Goal: Information Seeking & Learning: Learn about a topic

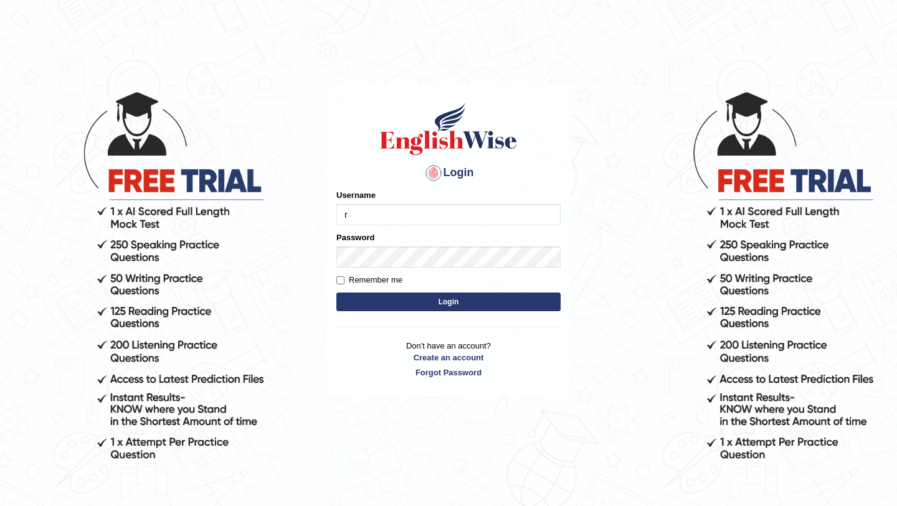
type input "Ridhima1"
click at [369, 307] on button "Login" at bounding box center [448, 302] width 224 height 19
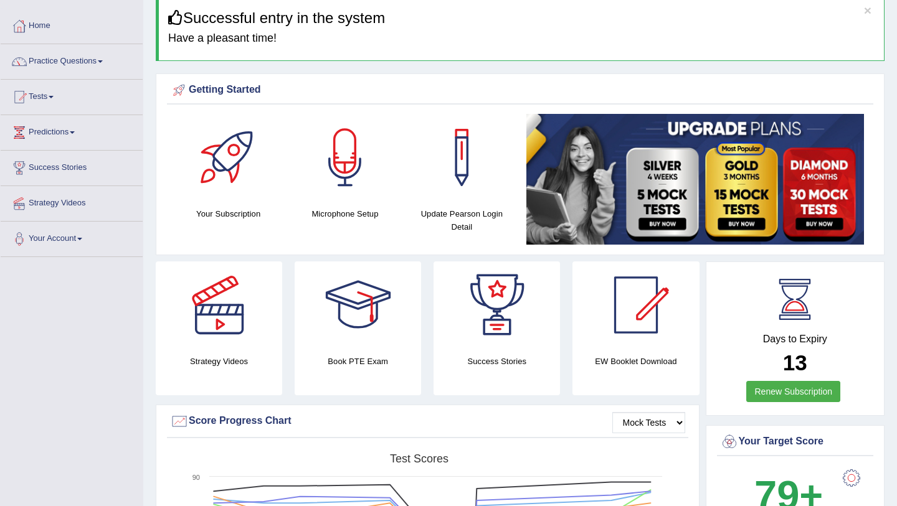
scroll to position [54, 0]
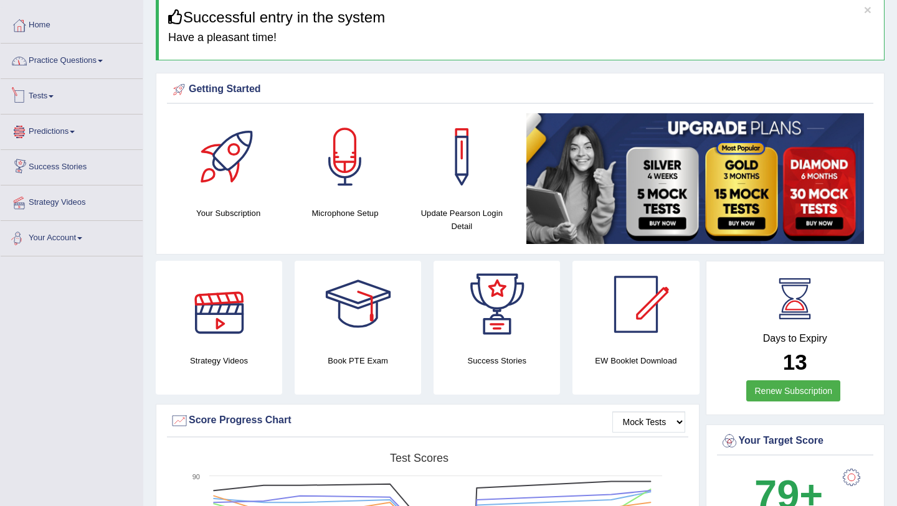
click at [88, 65] on link "Practice Questions" at bounding box center [72, 59] width 142 height 31
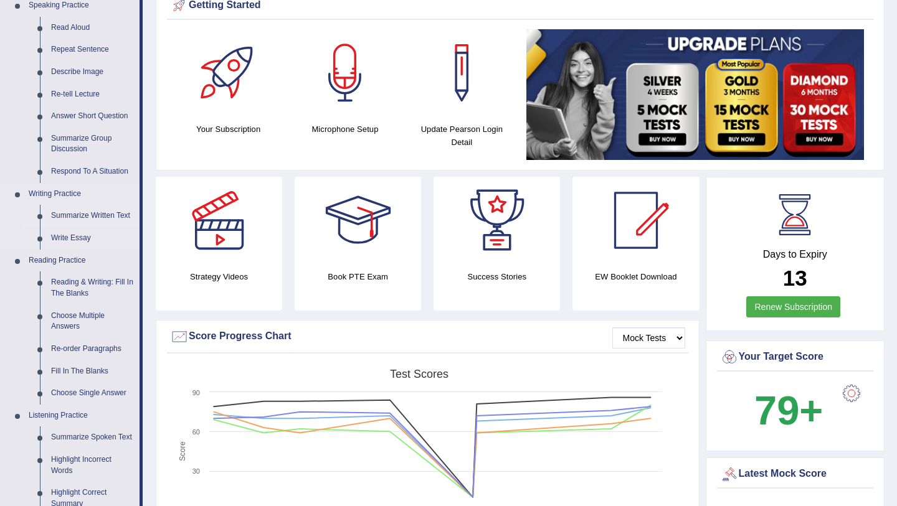
scroll to position [138, 0]
click at [77, 349] on link "Re-order Paragraphs" at bounding box center [92, 349] width 94 height 22
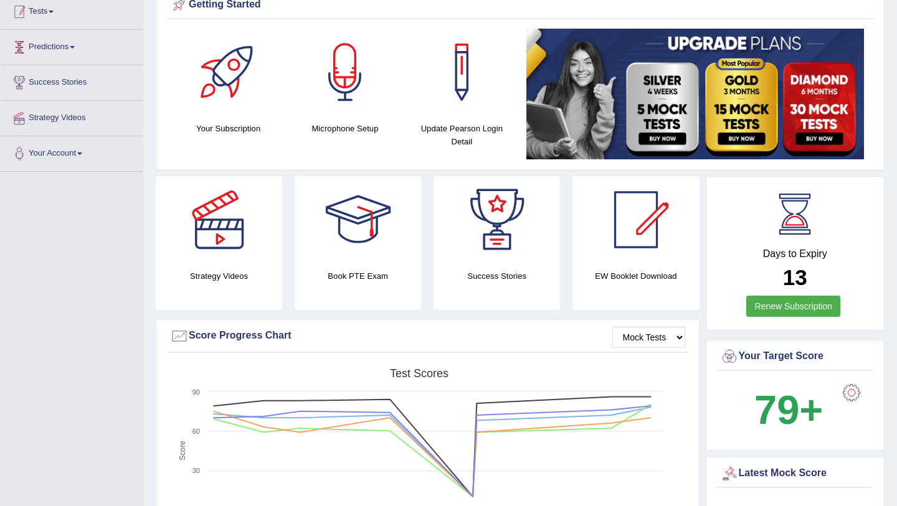
scroll to position [142, 0]
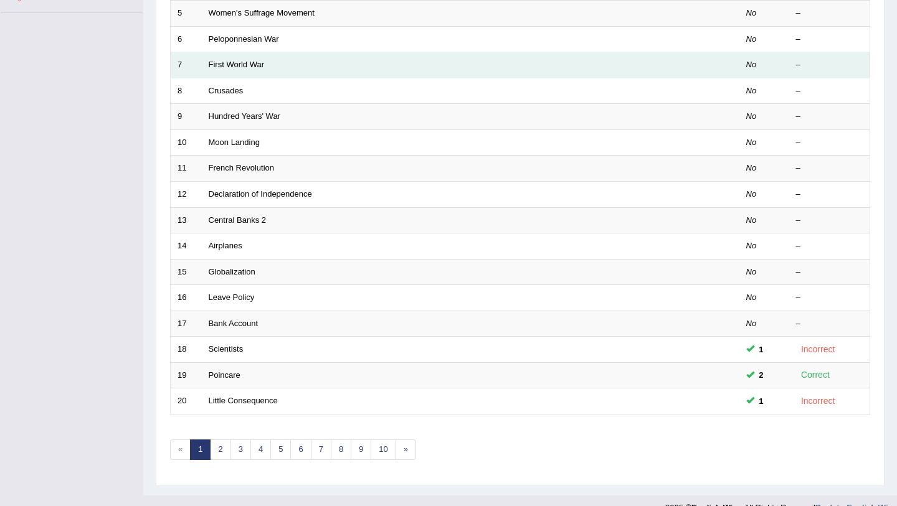
scroll to position [318, 0]
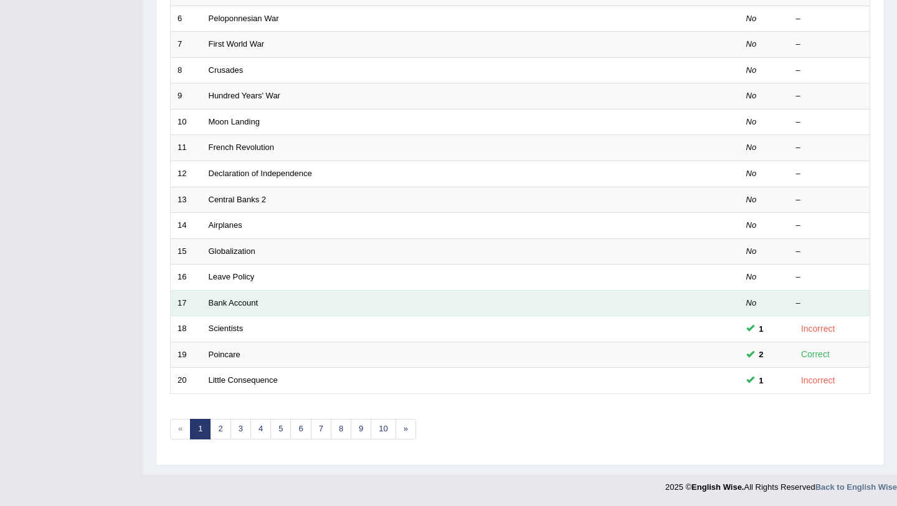
click at [284, 300] on td "Bank Account" at bounding box center [424, 303] width 444 height 26
click at [217, 308] on td "Bank Account" at bounding box center [424, 303] width 444 height 26
click at [219, 300] on link "Bank Account" at bounding box center [234, 302] width 50 height 9
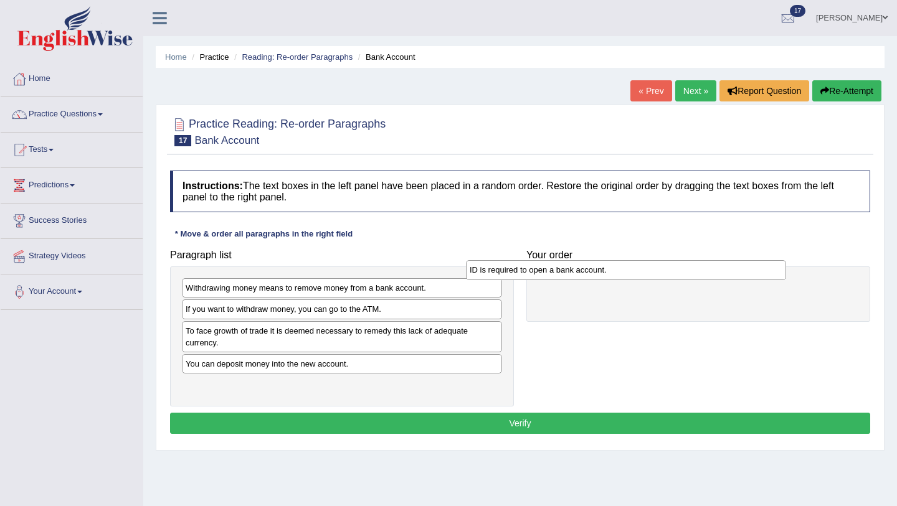
drag, startPoint x: 301, startPoint y: 311, endPoint x: 585, endPoint y: 272, distance: 286.6
click at [585, 272] on div "ID is required to open a bank account." at bounding box center [626, 269] width 320 height 19
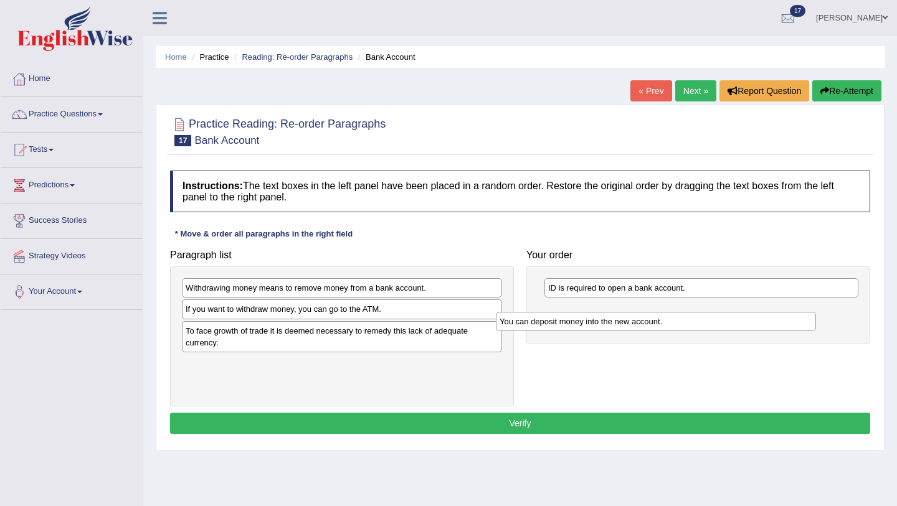
drag, startPoint x: 303, startPoint y: 366, endPoint x: 623, endPoint y: 321, distance: 323.1
click at [623, 321] on div "You can deposit money into the new account." at bounding box center [656, 321] width 320 height 19
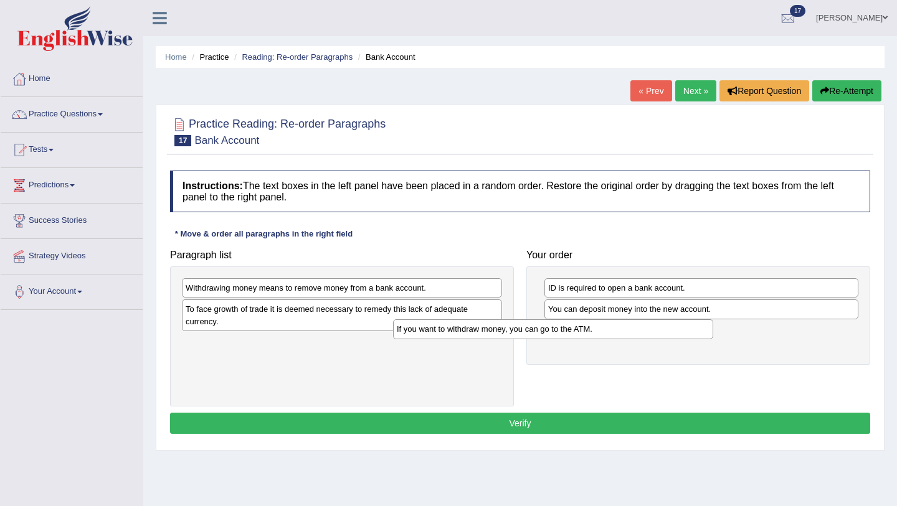
drag, startPoint x: 342, startPoint y: 310, endPoint x: 552, endPoint y: 329, distance: 210.1
click at [552, 329] on div "If you want to withdraw money, you can go to the ATM." at bounding box center [553, 328] width 320 height 19
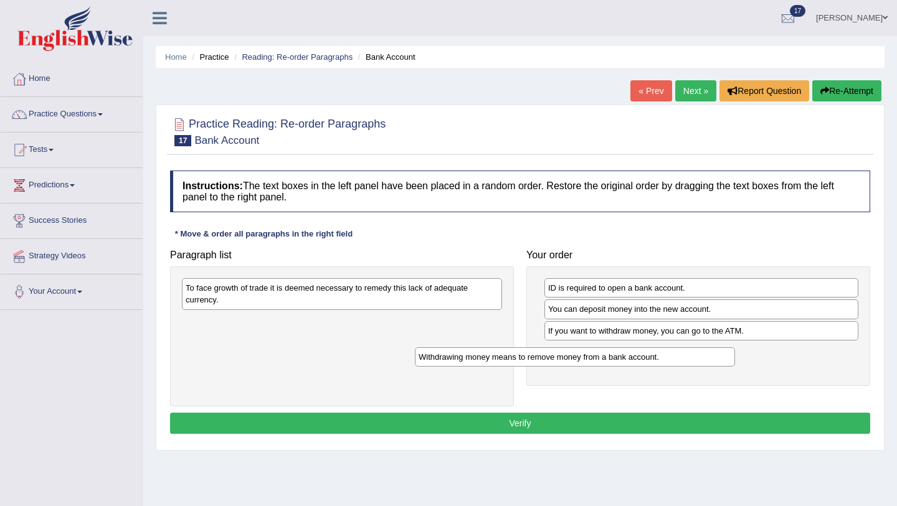
drag, startPoint x: 390, startPoint y: 287, endPoint x: 633, endPoint y: 354, distance: 251.8
click at [633, 354] on div "Withdrawing money means to remove money from a bank account." at bounding box center [575, 356] width 320 height 19
drag, startPoint x: 627, startPoint y: 333, endPoint x: 623, endPoint y: 361, distance: 28.4
click at [623, 361] on div "If you want to withdraw money, you can go to the ATM." at bounding box center [697, 358] width 314 height 19
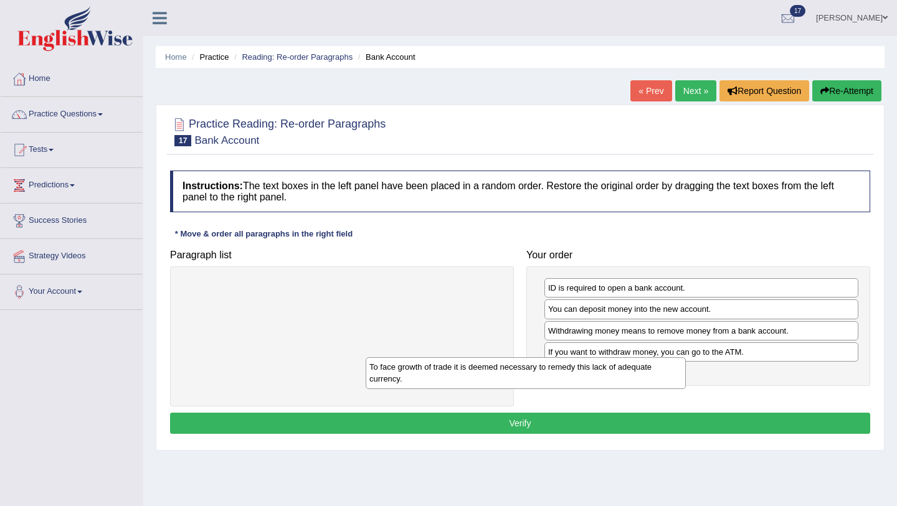
drag, startPoint x: 455, startPoint y: 290, endPoint x: 638, endPoint y: 369, distance: 200.0
click at [638, 369] on div "To face growth of trade it is deemed necessary to remedy this lack of adequate …" at bounding box center [526, 372] width 320 height 31
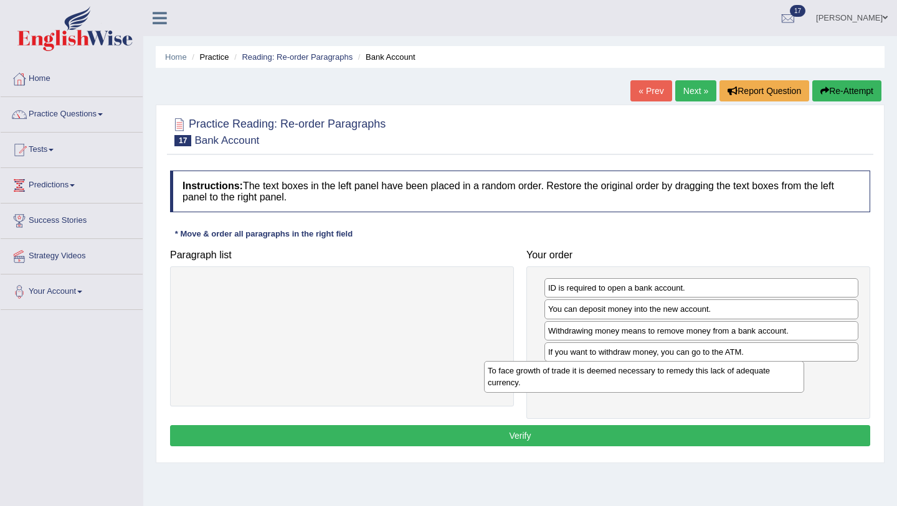
drag, startPoint x: 381, startPoint y: 292, endPoint x: 682, endPoint y: 375, distance: 312.0
click at [682, 375] on div "To face growth of trade it is deemed necessary to remedy this lack of adequate …" at bounding box center [644, 376] width 320 height 31
click at [609, 435] on button "Verify" at bounding box center [520, 435] width 700 height 21
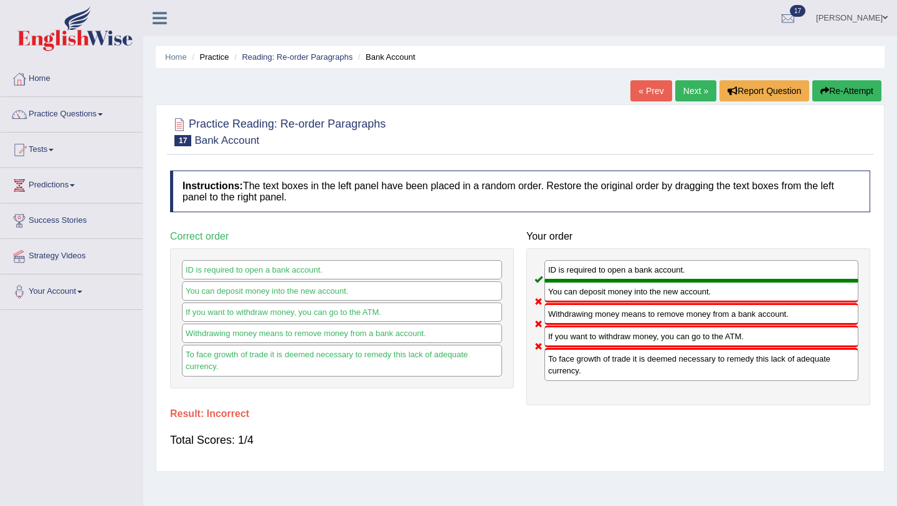
click at [697, 92] on link "Next »" at bounding box center [695, 90] width 41 height 21
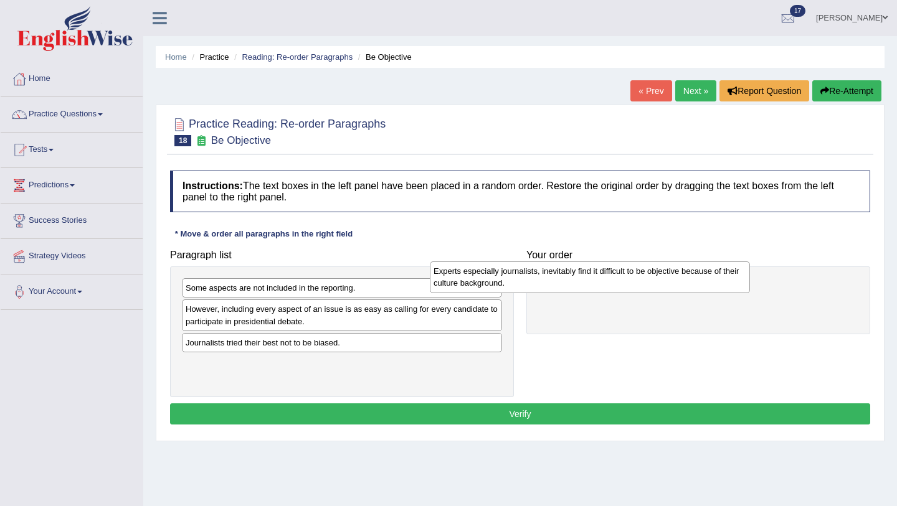
drag, startPoint x: 286, startPoint y: 290, endPoint x: 534, endPoint y: 273, distance: 248.4
click at [534, 273] on div "Experts especially journalists, inevitably find it difficult to be objective be…" at bounding box center [590, 277] width 320 height 31
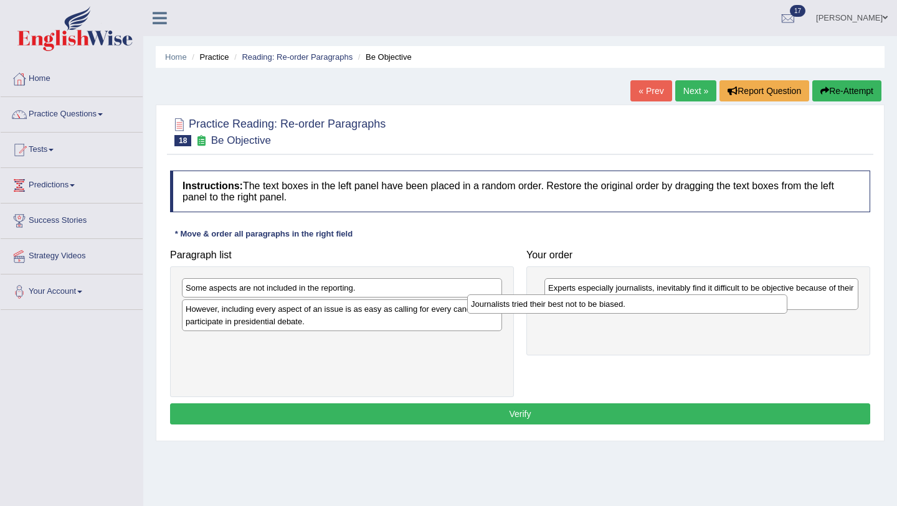
drag, startPoint x: 308, startPoint y: 347, endPoint x: 618, endPoint y: 317, distance: 310.9
click at [617, 314] on div "Journalists tried their best not to be biased." at bounding box center [627, 304] width 320 height 19
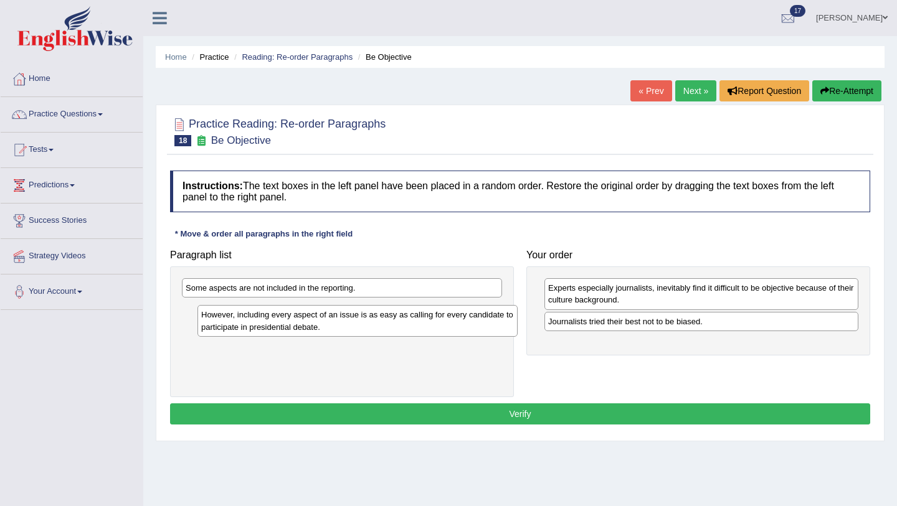
drag, startPoint x: 388, startPoint y: 321, endPoint x: 404, endPoint y: 326, distance: 16.5
click at [404, 326] on div "However, including every aspect of an issue is as easy as calling for every can…" at bounding box center [357, 320] width 320 height 31
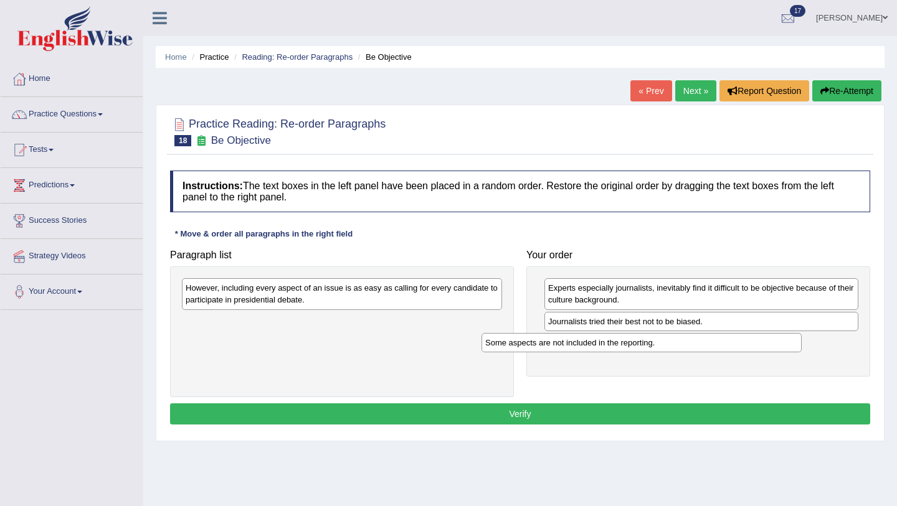
drag, startPoint x: 290, startPoint y: 293, endPoint x: 590, endPoint y: 348, distance: 304.5
click at [590, 348] on div "Some aspects are not included in the reporting." at bounding box center [641, 342] width 320 height 19
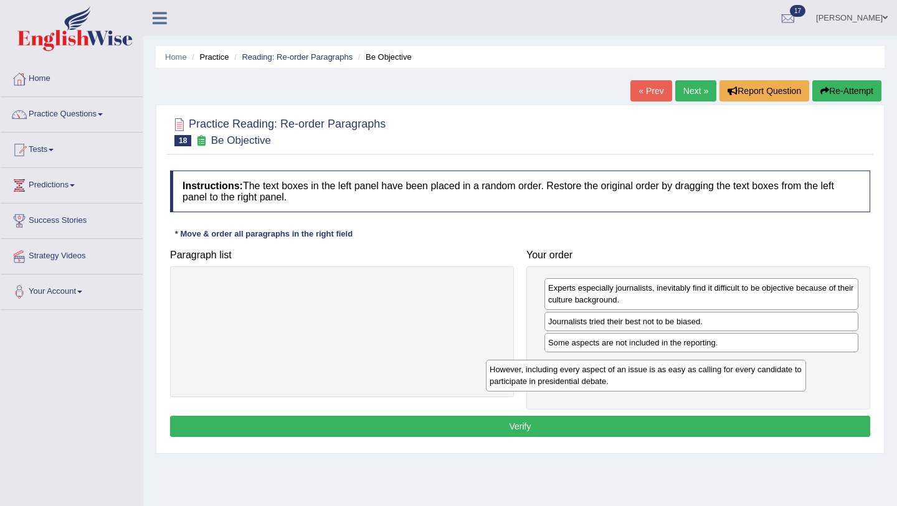
drag, startPoint x: 445, startPoint y: 295, endPoint x: 749, endPoint y: 376, distance: 315.2
click at [749, 376] on div "However, including every aspect of an issue is as easy as calling for every can…" at bounding box center [646, 375] width 320 height 31
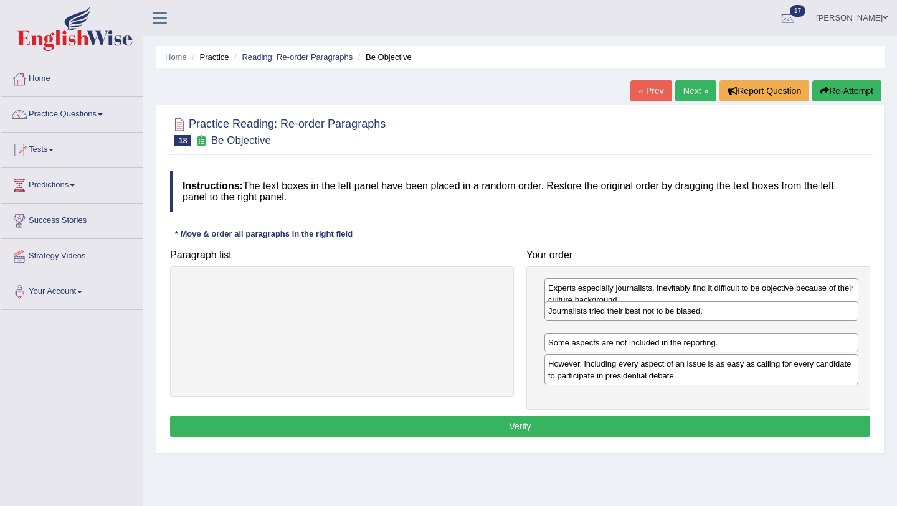
drag, startPoint x: 701, startPoint y: 323, endPoint x: 701, endPoint y: 300, distance: 23.0
click at [701, 308] on div "Journalists tried their best not to be biased." at bounding box center [701, 310] width 314 height 19
click at [701, 292] on div "Experts especially journalists, inevitably find it difficult to be objective be…" at bounding box center [701, 293] width 314 height 31
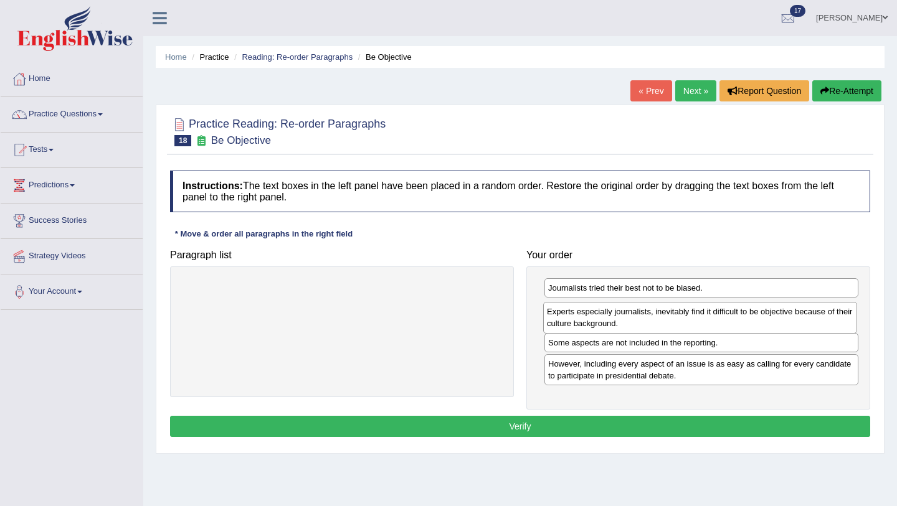
drag, startPoint x: 701, startPoint y: 292, endPoint x: 699, endPoint y: 316, distance: 23.7
click at [699, 316] on div "Experts especially journalists, inevitably find it difficult to be objective be…" at bounding box center [700, 317] width 314 height 31
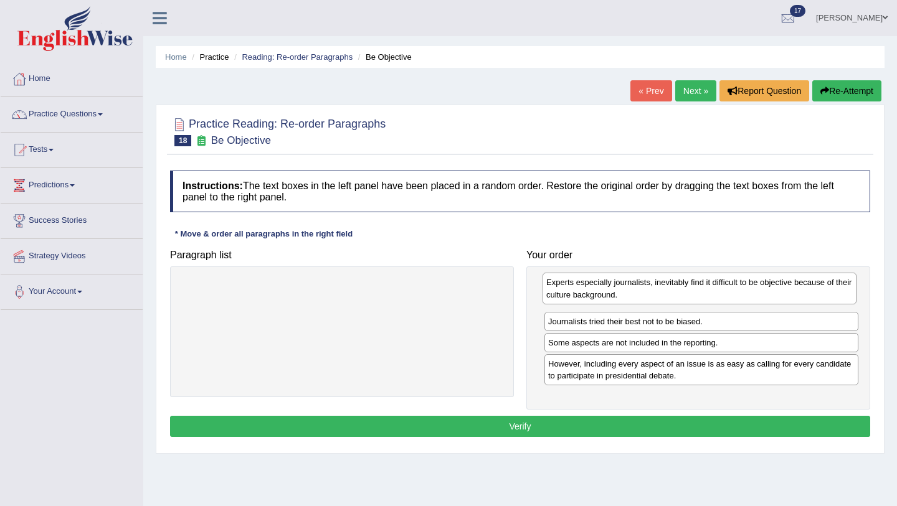
drag, startPoint x: 677, startPoint y: 319, endPoint x: 674, endPoint y: 292, distance: 26.9
click at [674, 292] on div "Experts especially journalists, inevitably find it difficult to be objective be…" at bounding box center [699, 288] width 314 height 31
click at [640, 425] on button "Verify" at bounding box center [520, 426] width 700 height 21
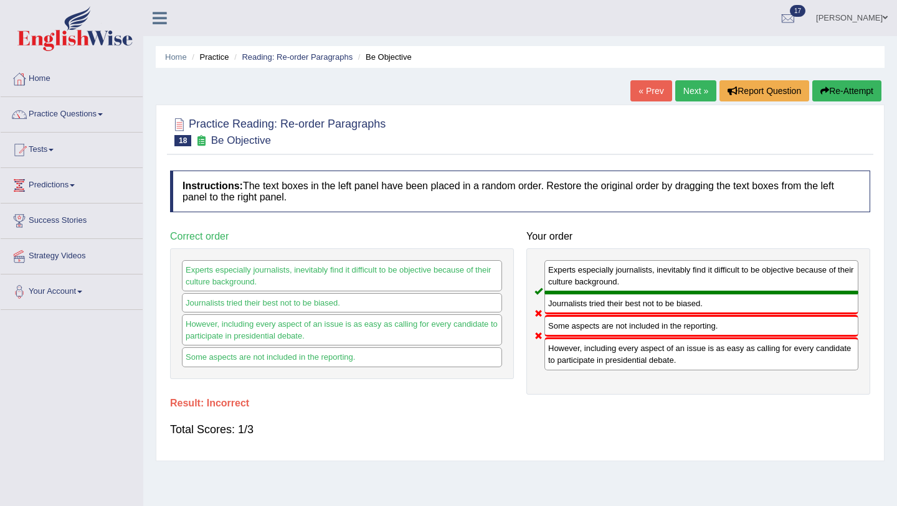
click at [691, 88] on link "Next »" at bounding box center [695, 90] width 41 height 21
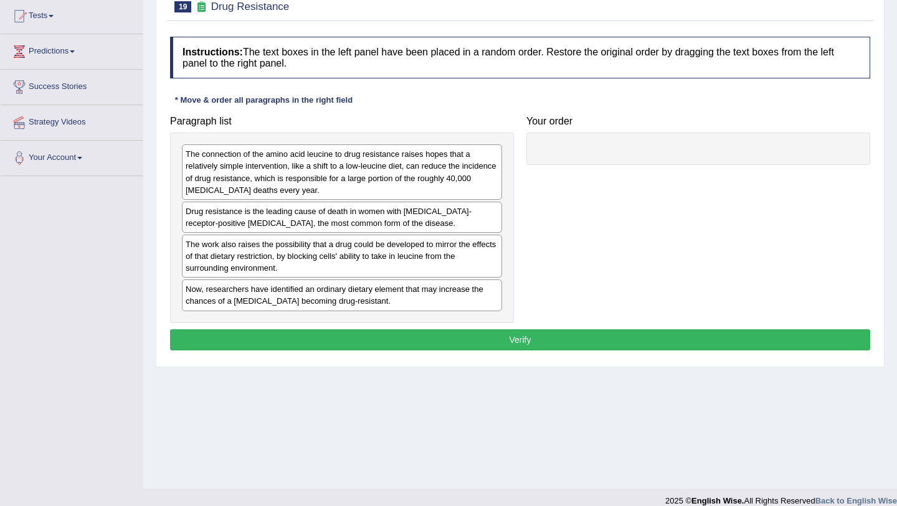
scroll to position [135, 0]
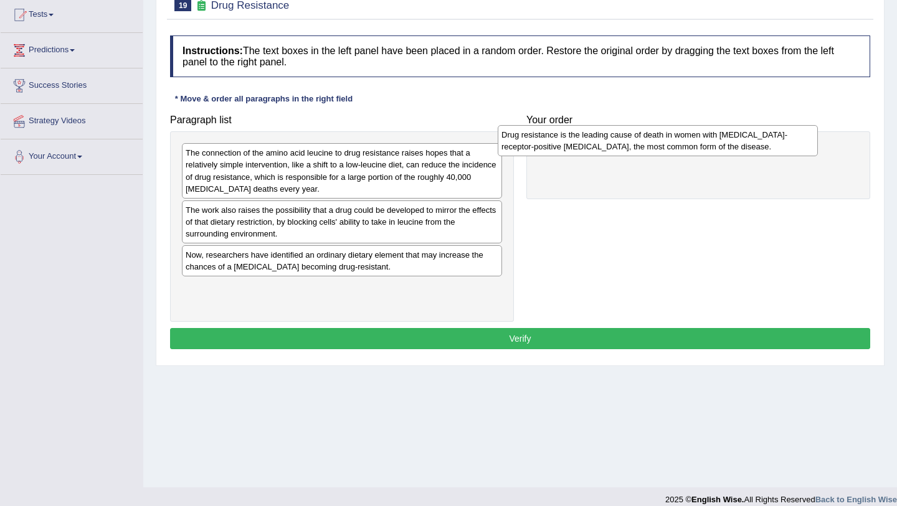
drag, startPoint x: 285, startPoint y: 217, endPoint x: 600, endPoint y: 141, distance: 324.1
click at [600, 141] on div "Drug resistance is the leading cause of death in women with [MEDICAL_DATA]-rece…" at bounding box center [658, 140] width 320 height 31
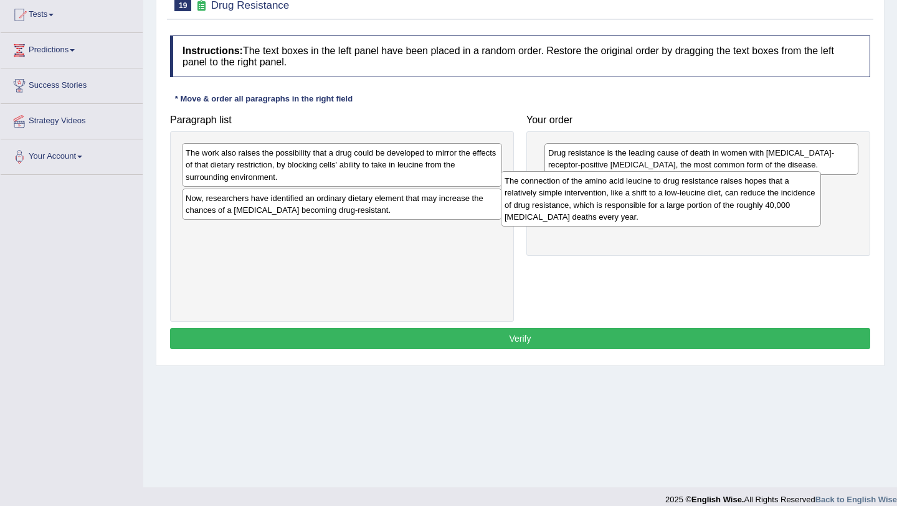
drag, startPoint x: 280, startPoint y: 168, endPoint x: 600, endPoint y: 195, distance: 320.6
click at [600, 195] on div "The connection of the amino acid leucine to drug resistance raises hopes that a…" at bounding box center [661, 198] width 320 height 55
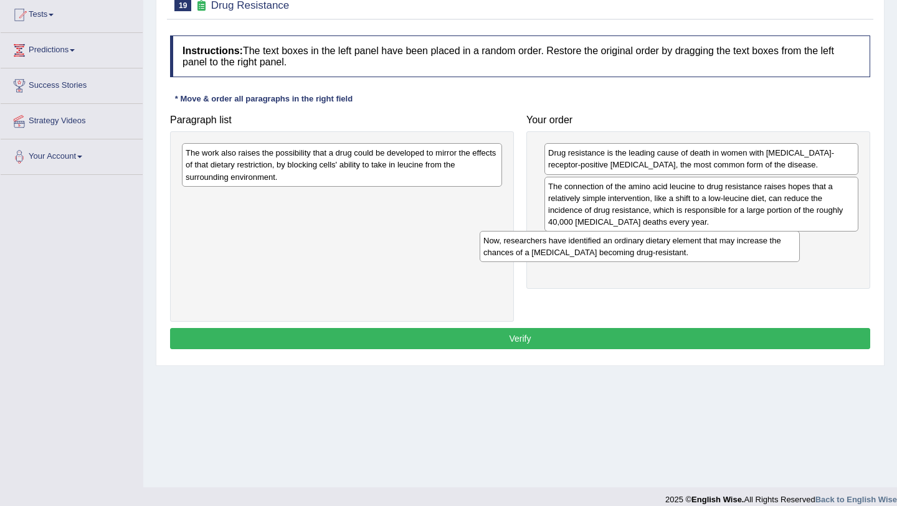
drag, startPoint x: 397, startPoint y: 207, endPoint x: 694, endPoint y: 249, distance: 299.9
click at [694, 249] on div "Now, researchers have identified an ordinary dietary element that may increase …" at bounding box center [639, 246] width 320 height 31
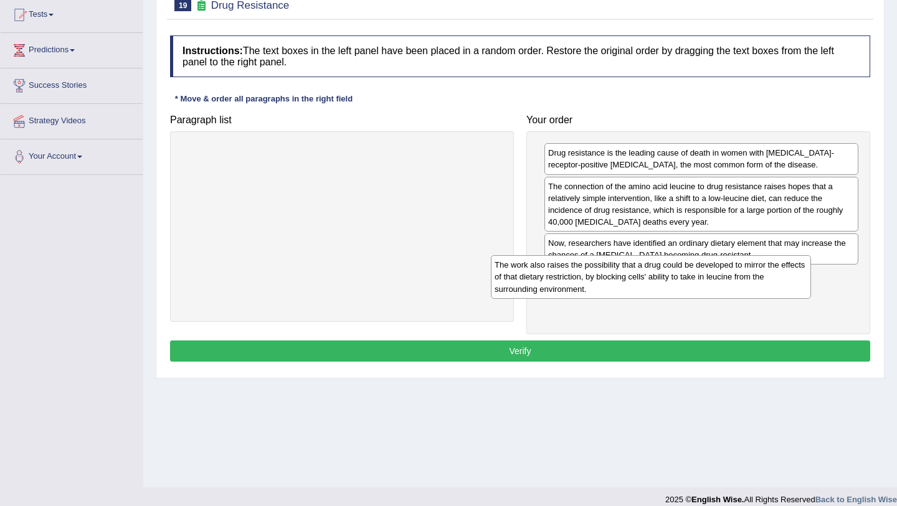
drag, startPoint x: 366, startPoint y: 159, endPoint x: 699, endPoint y: 278, distance: 354.1
click at [699, 278] on div "The work also raises the possibility that a drug could be developed to mirror t…" at bounding box center [651, 276] width 320 height 43
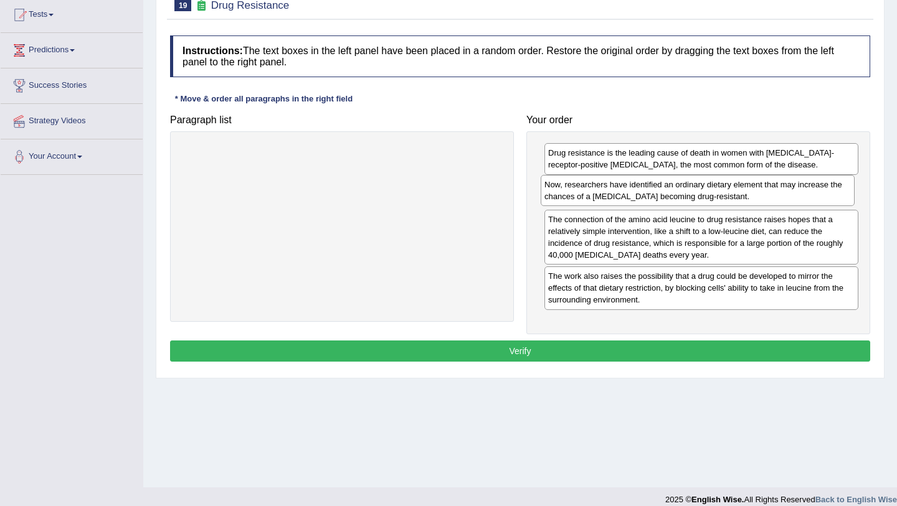
drag, startPoint x: 629, startPoint y: 251, endPoint x: 625, endPoint y: 193, distance: 58.0
click at [625, 193] on div "Now, researchers have identified an ordinary dietary element that may increase …" at bounding box center [698, 190] width 314 height 31
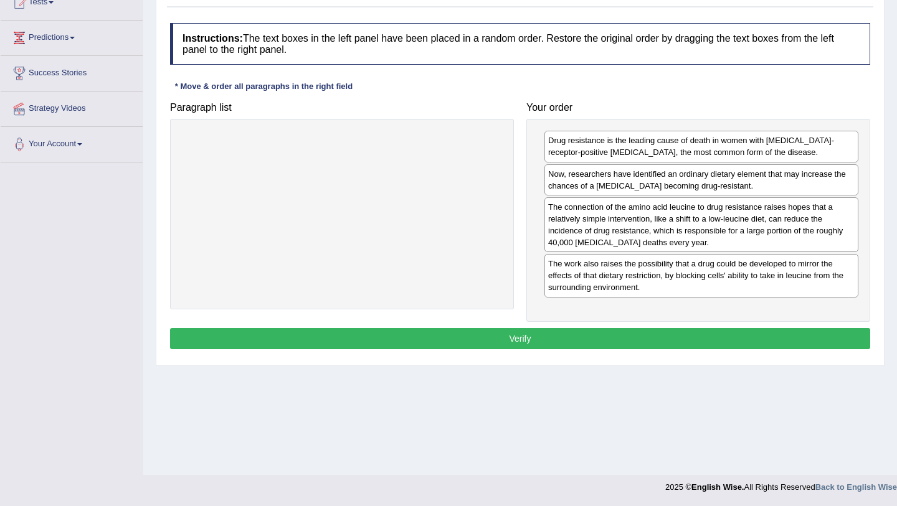
click at [623, 334] on button "Verify" at bounding box center [520, 338] width 700 height 21
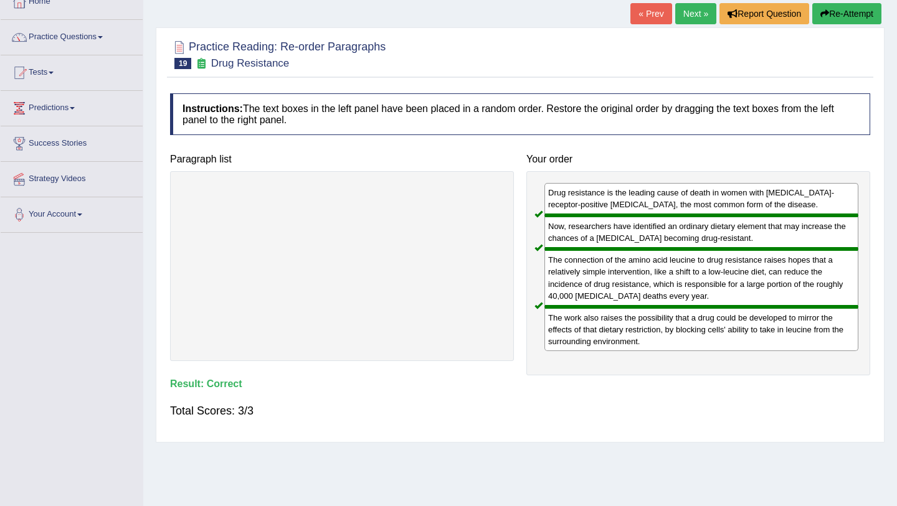
scroll to position [0, 0]
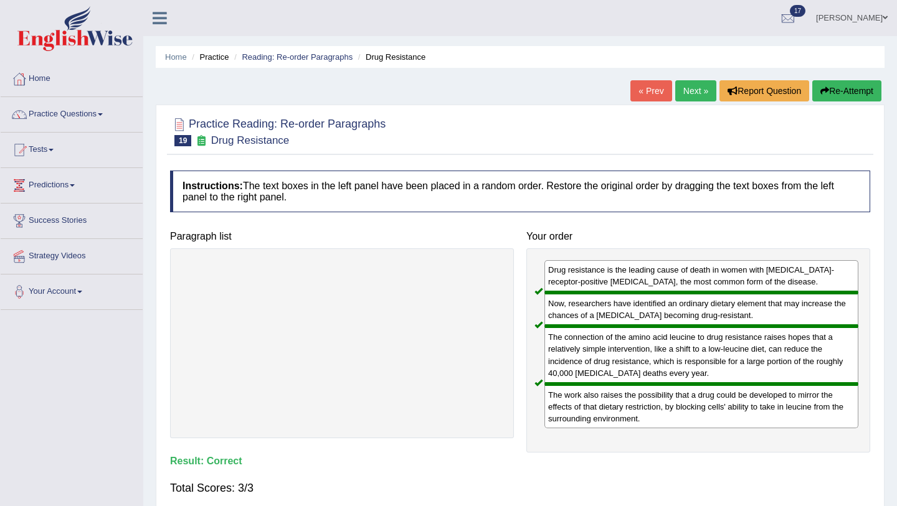
click at [697, 87] on link "Next »" at bounding box center [695, 90] width 41 height 21
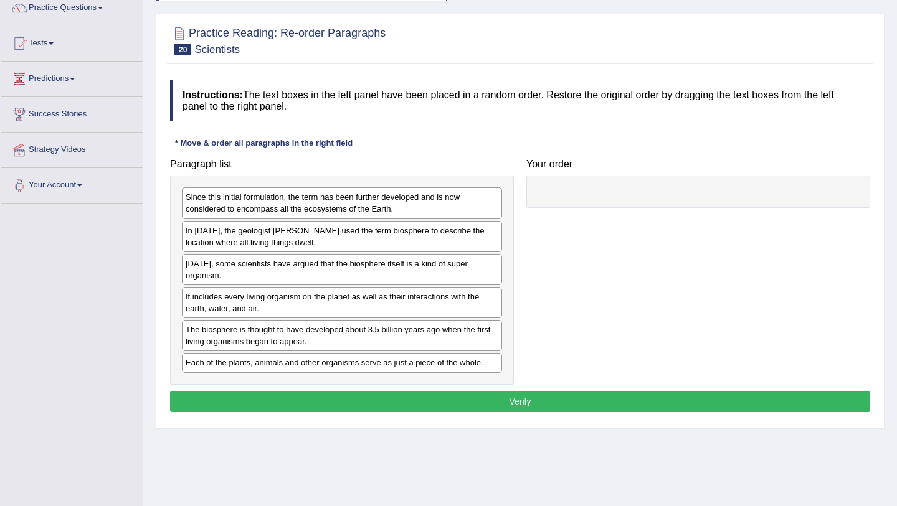
scroll to position [148, 0]
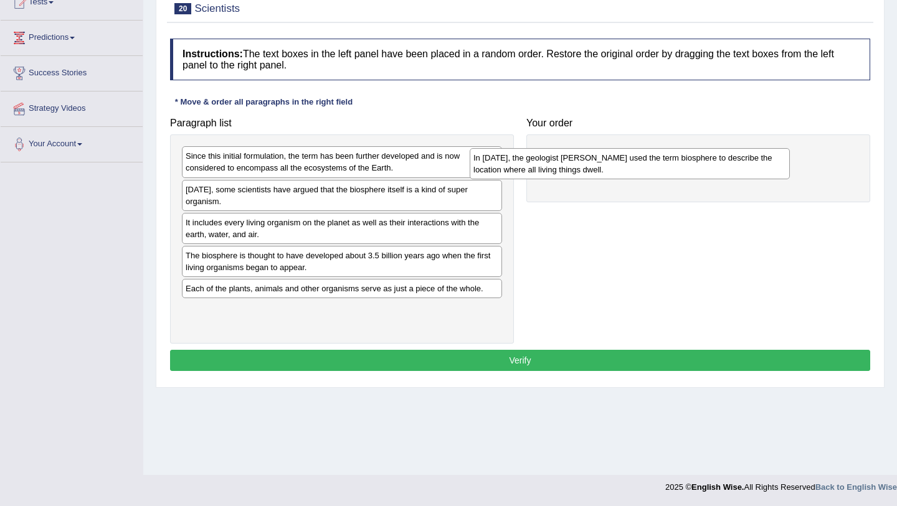
drag, startPoint x: 261, startPoint y: 202, endPoint x: 549, endPoint y: 170, distance: 290.1
click at [549, 170] on div "In [DATE], the geologist [PERSON_NAME] used the term biosphere to describe the …" at bounding box center [630, 163] width 320 height 31
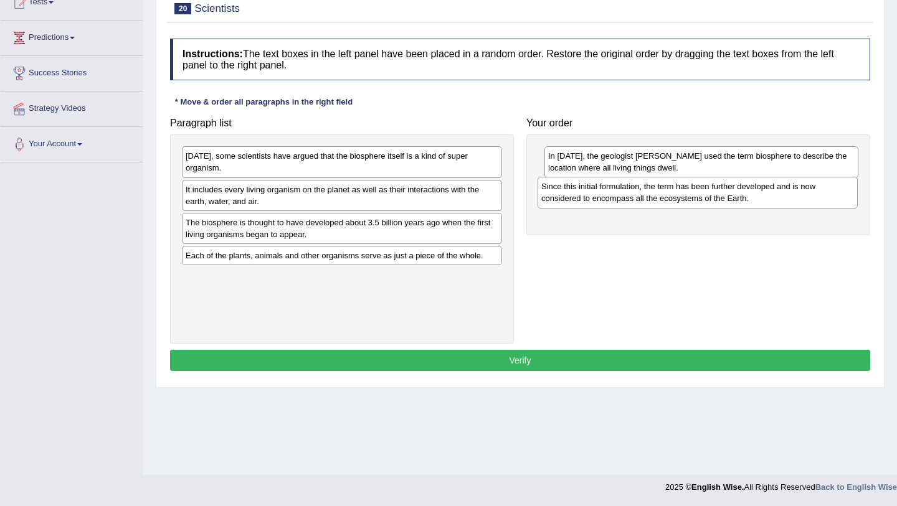
drag, startPoint x: 394, startPoint y: 160, endPoint x: 747, endPoint y: 188, distance: 354.8
click at [748, 189] on div "Since this initial formulation, the term has been further developed and is now …" at bounding box center [697, 192] width 320 height 31
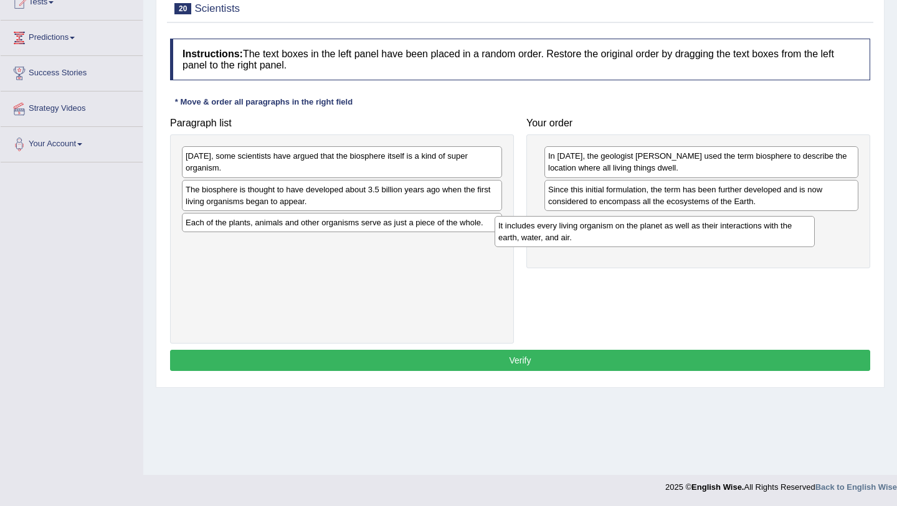
drag, startPoint x: 401, startPoint y: 201, endPoint x: 714, endPoint y: 236, distance: 314.6
click at [714, 236] on div "It includes every living organism on the planet as well as their interactions w…" at bounding box center [654, 231] width 320 height 31
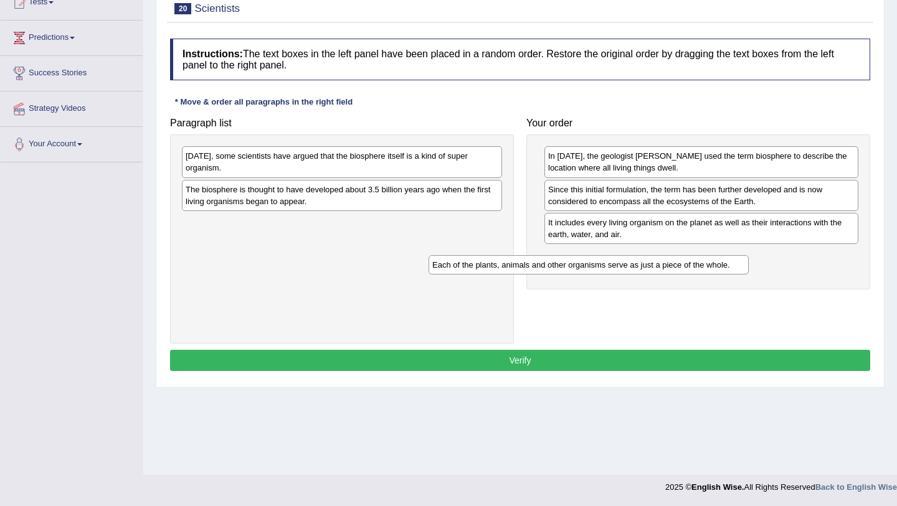
drag, startPoint x: 395, startPoint y: 225, endPoint x: 642, endPoint y: 267, distance: 250.2
click at [642, 267] on div "Each of the plants, animals and other organisms serve as just a piece of the wh…" at bounding box center [588, 264] width 320 height 19
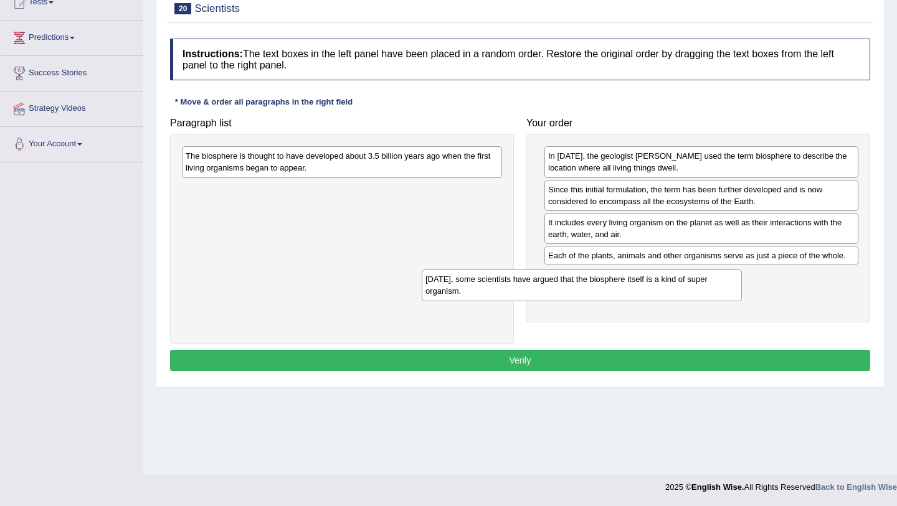
drag, startPoint x: 374, startPoint y: 162, endPoint x: 613, endPoint y: 285, distance: 269.6
click at [613, 285] on div "Today, some scientists have argued that the biosphere itself is a kind of super…" at bounding box center [582, 285] width 320 height 31
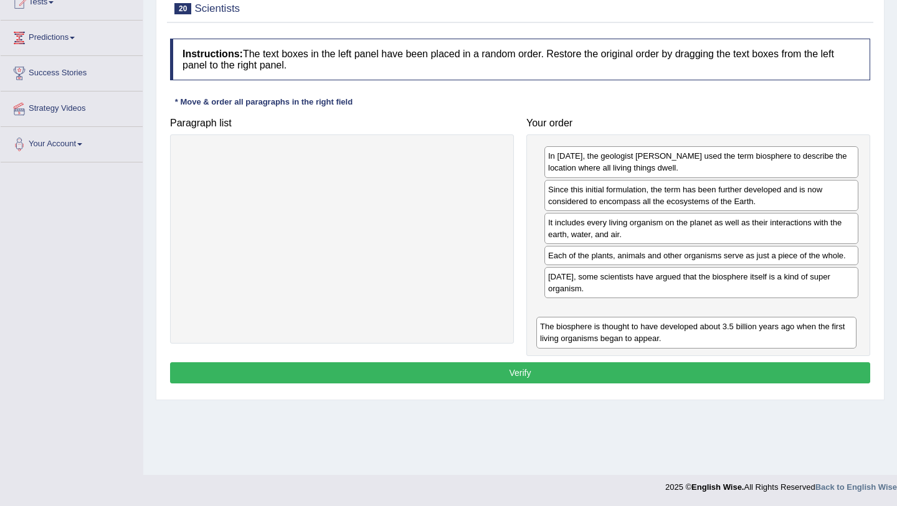
drag, startPoint x: 339, startPoint y: 167, endPoint x: 693, endPoint y: 338, distance: 393.3
click at [693, 338] on div "The biosphere is thought to have developed about 3.5 billion years ago when the…" at bounding box center [696, 332] width 320 height 31
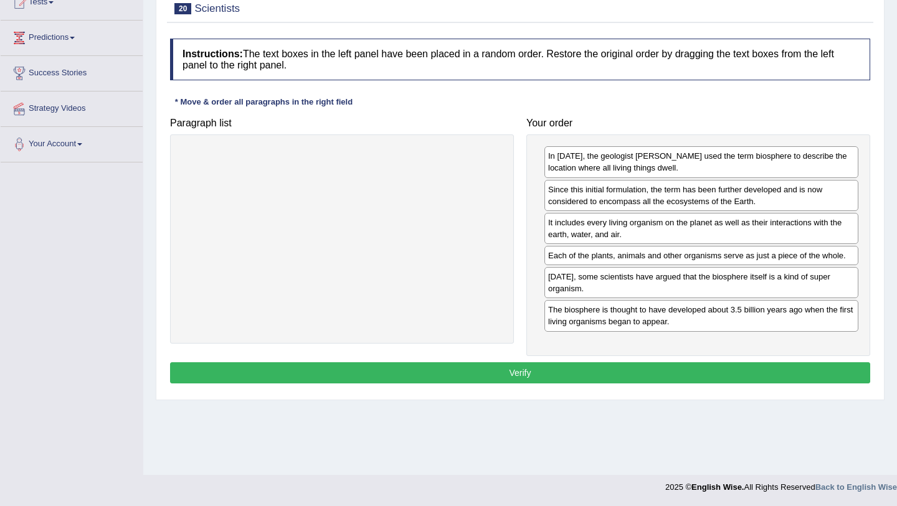
click at [692, 287] on div "Today, some scientists have argued that the biosphere itself is a kind of super…" at bounding box center [701, 282] width 314 height 31
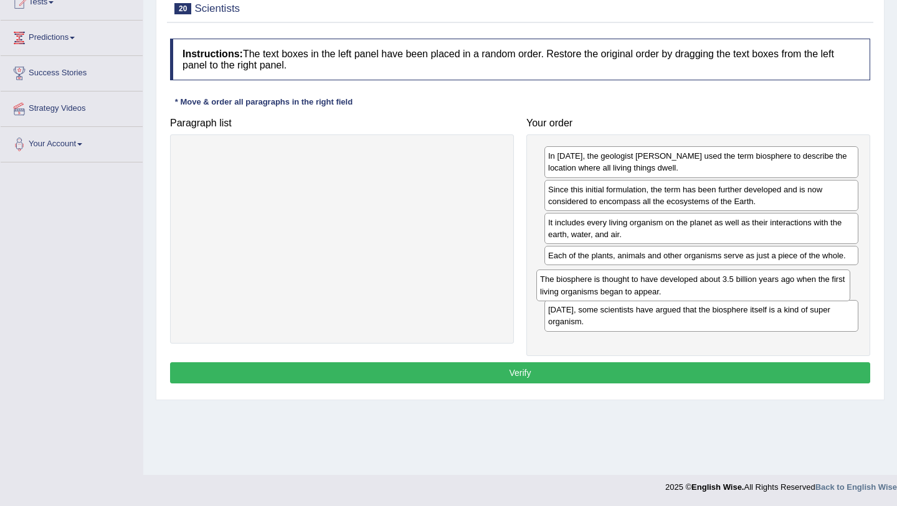
drag, startPoint x: 694, startPoint y: 313, endPoint x: 687, endPoint y: 283, distance: 30.8
click at [687, 283] on div "The biosphere is thought to have developed about 3.5 billion years ago when the…" at bounding box center [693, 285] width 314 height 31
click at [676, 376] on button "Verify" at bounding box center [520, 372] width 700 height 21
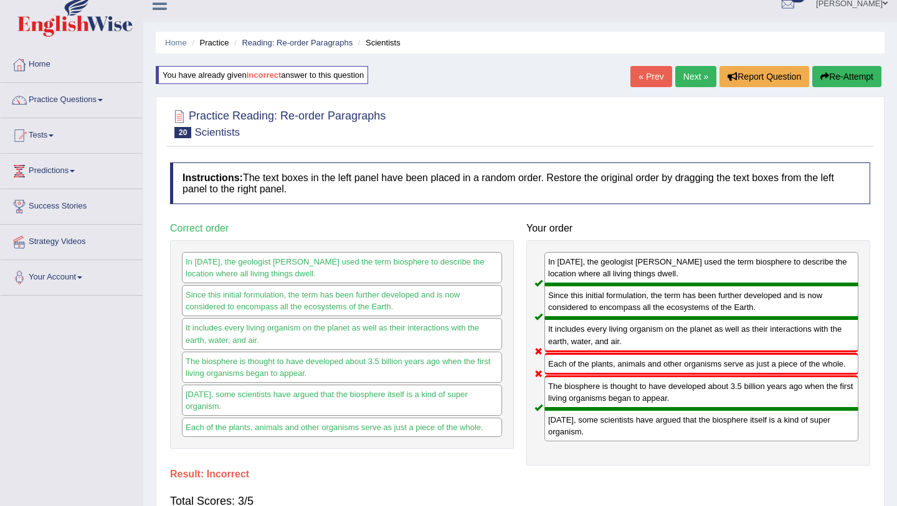
scroll to position [9, 0]
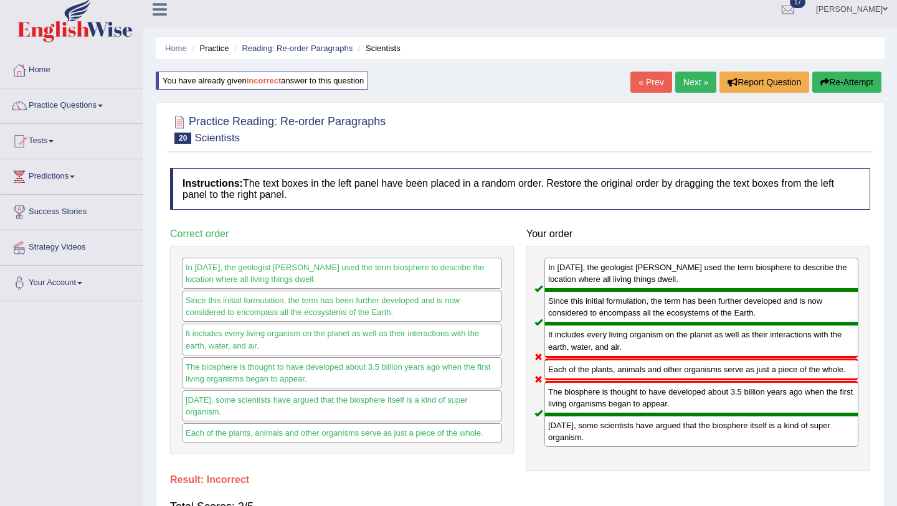
click at [692, 78] on link "Next »" at bounding box center [695, 82] width 41 height 21
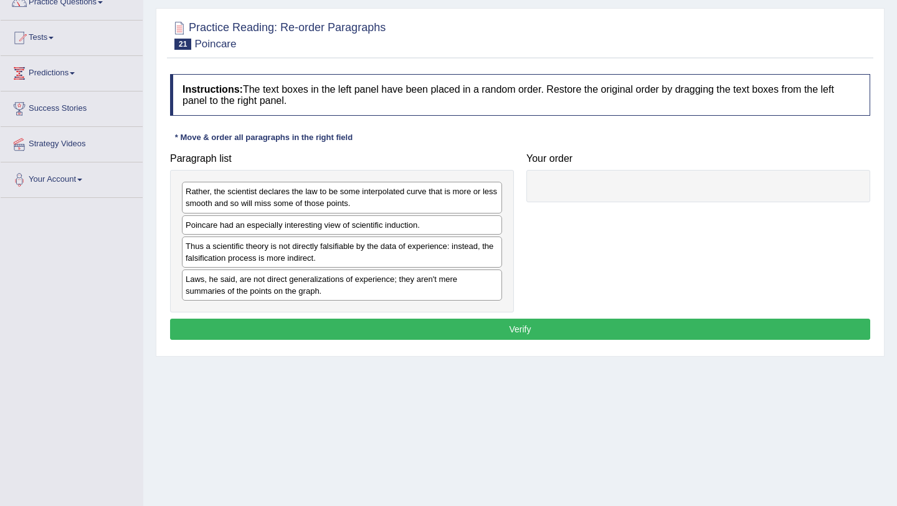
scroll to position [114, 0]
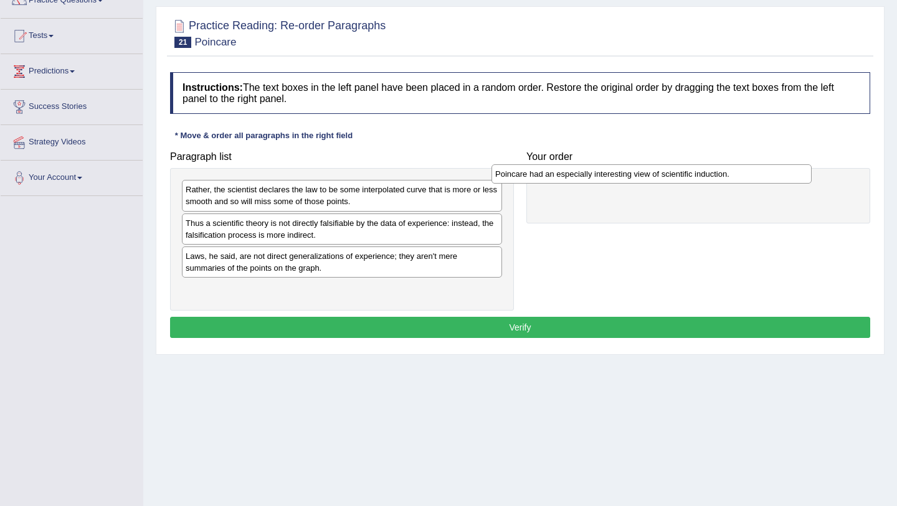
drag, startPoint x: 281, startPoint y: 224, endPoint x: 590, endPoint y: 172, distance: 313.8
click at [590, 174] on div "Poincare had an especially interesting view of scientific induction." at bounding box center [651, 173] width 320 height 19
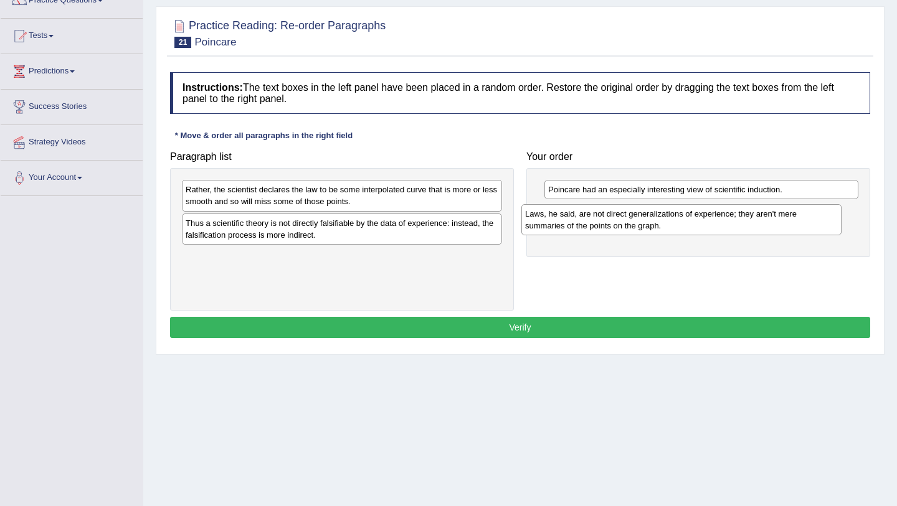
drag, startPoint x: 372, startPoint y: 273, endPoint x: 710, endPoint y: 228, distance: 341.1
click at [711, 229] on div "Laws, he said, are not direct generalizations of experience; they aren't mere s…" at bounding box center [681, 219] width 320 height 31
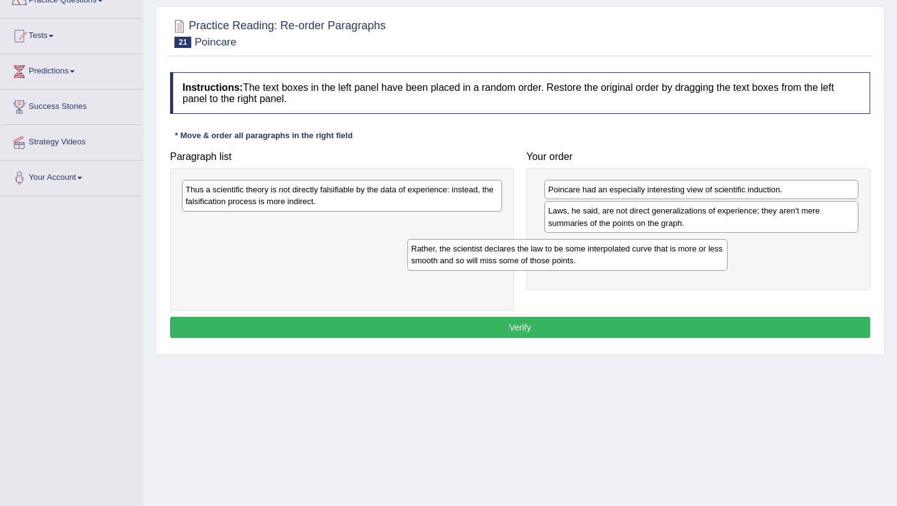
drag, startPoint x: 371, startPoint y: 198, endPoint x: 596, endPoint y: 258, distance: 233.2
click at [596, 258] on div "Rather, the scientist declares the law to be some interpolated curve that is mo…" at bounding box center [567, 254] width 320 height 31
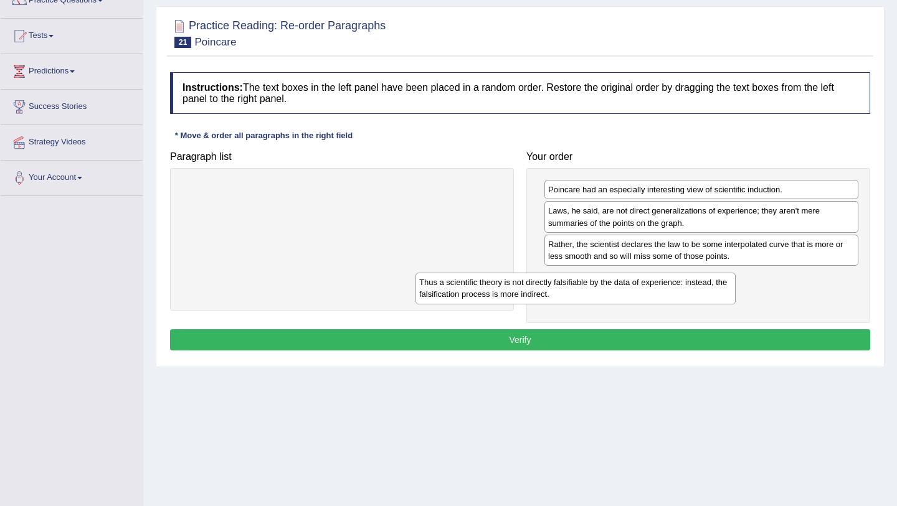
drag, startPoint x: 385, startPoint y: 188, endPoint x: 623, endPoint y: 278, distance: 254.2
click at [625, 279] on div "Thus a scientific theory is not directly falsifiable by the data of experience:…" at bounding box center [575, 288] width 320 height 31
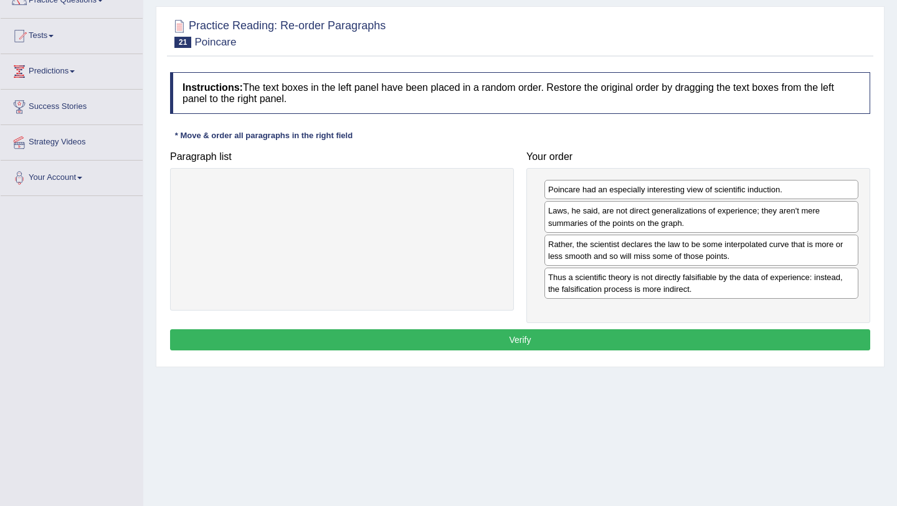
click at [572, 340] on button "Verify" at bounding box center [520, 339] width 700 height 21
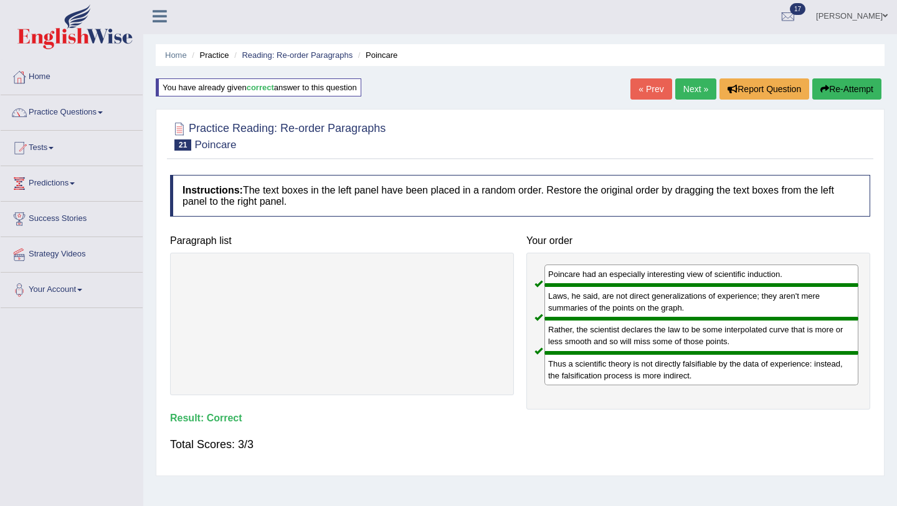
scroll to position [0, 0]
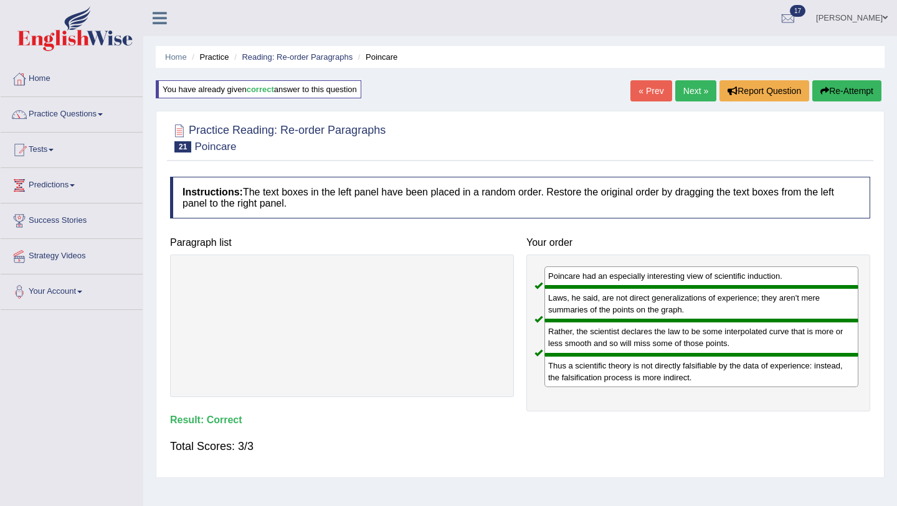
click at [692, 90] on link "Next »" at bounding box center [695, 90] width 41 height 21
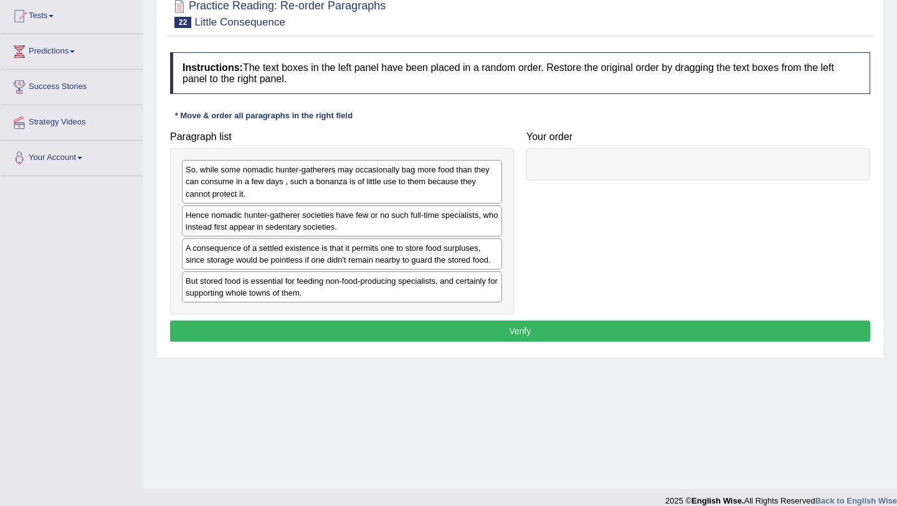
scroll to position [137, 0]
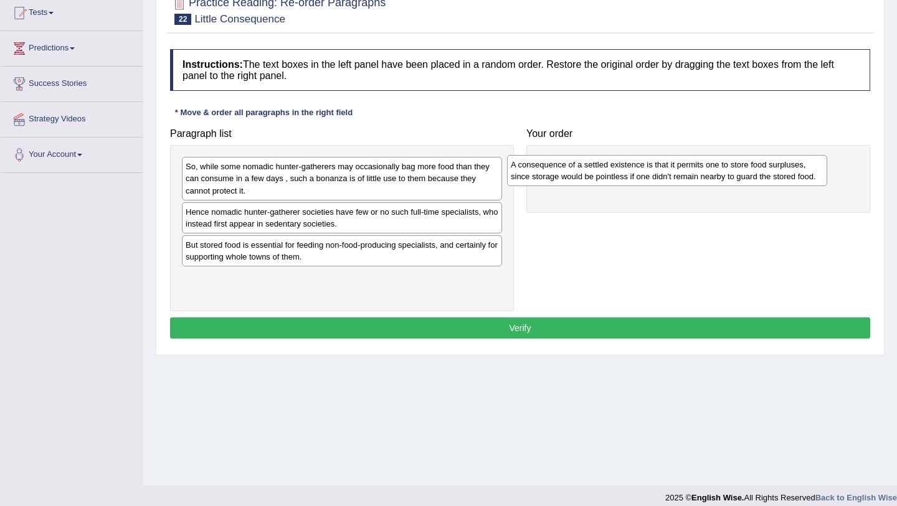
drag, startPoint x: 305, startPoint y: 251, endPoint x: 629, endPoint y: 170, distance: 333.8
click at [629, 170] on div "A consequence of a settled existence is that it permits one to store food surpl…" at bounding box center [667, 170] width 320 height 31
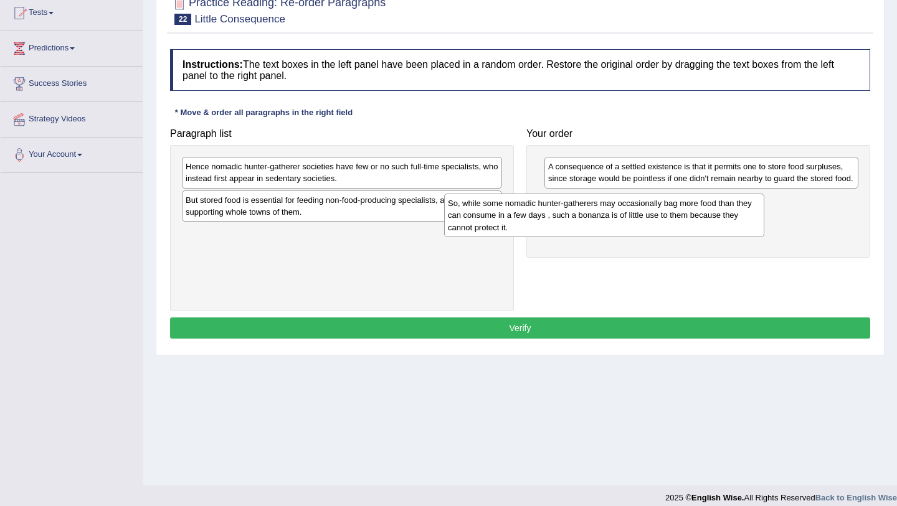
drag, startPoint x: 418, startPoint y: 177, endPoint x: 683, endPoint y: 215, distance: 267.4
click at [683, 215] on div "So, while some nomadic hunter-gatherers may occasionally bag more food than the…" at bounding box center [604, 215] width 320 height 43
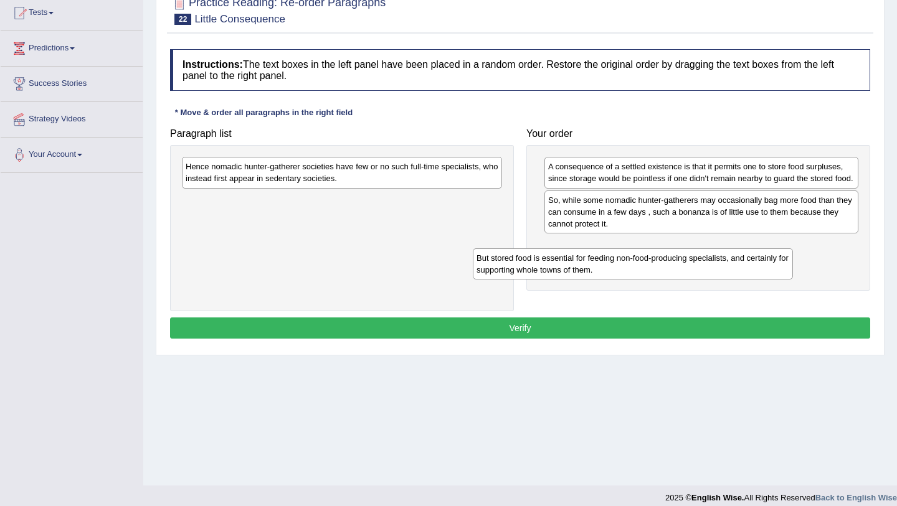
drag, startPoint x: 371, startPoint y: 207, endPoint x: 661, endPoint y: 265, distance: 296.5
click at [661, 265] on div "But stored food is essential for feeding non-food-producing specialists, and ce…" at bounding box center [633, 263] width 320 height 31
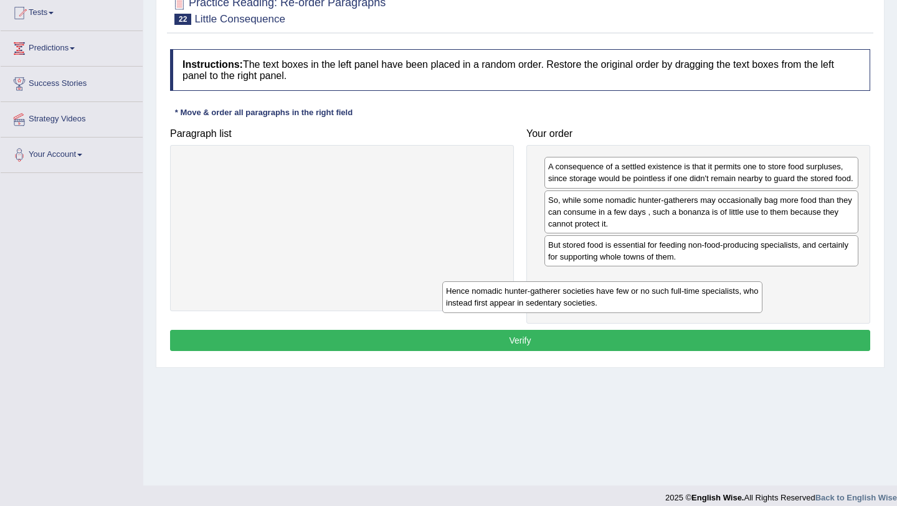
drag, startPoint x: 410, startPoint y: 174, endPoint x: 670, endPoint y: 296, distance: 287.2
click at [670, 297] on div "Hence nomadic hunter-gatherer societies have few or no such full-time specialis…" at bounding box center [602, 296] width 320 height 31
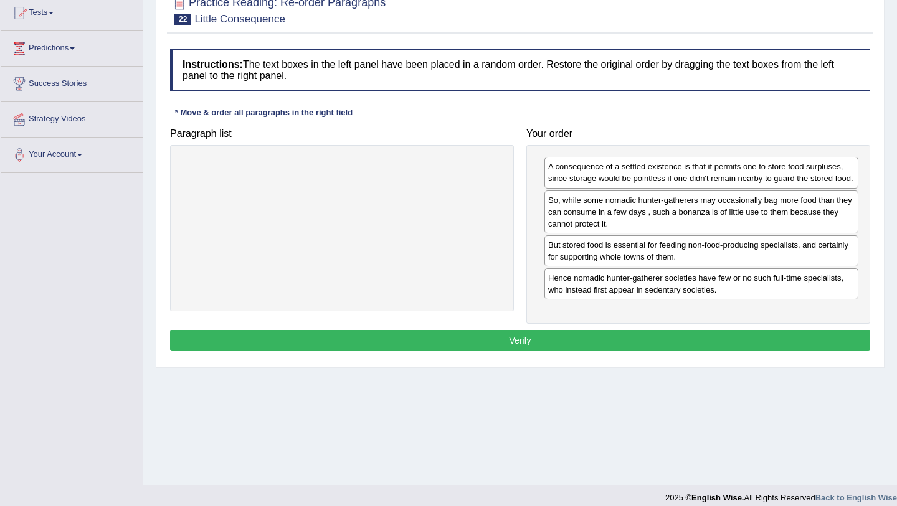
click at [665, 351] on button "Verify" at bounding box center [520, 340] width 700 height 21
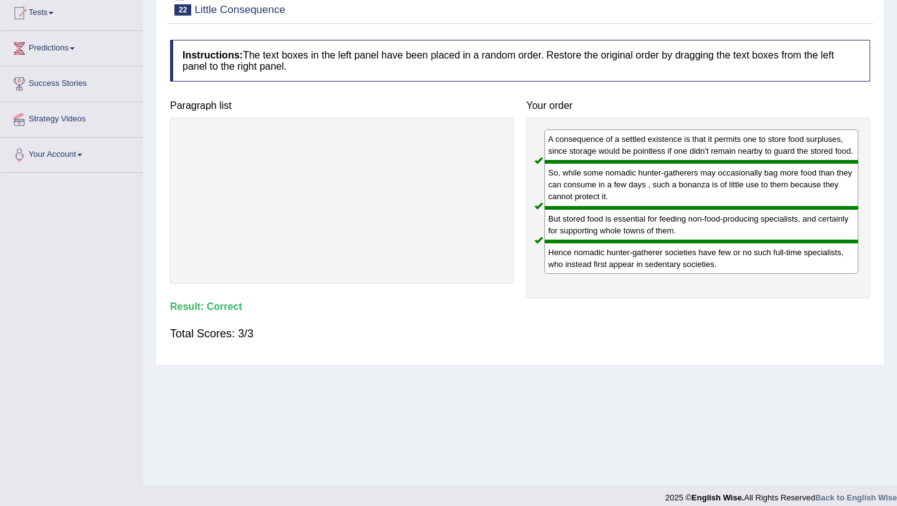
scroll to position [0, 0]
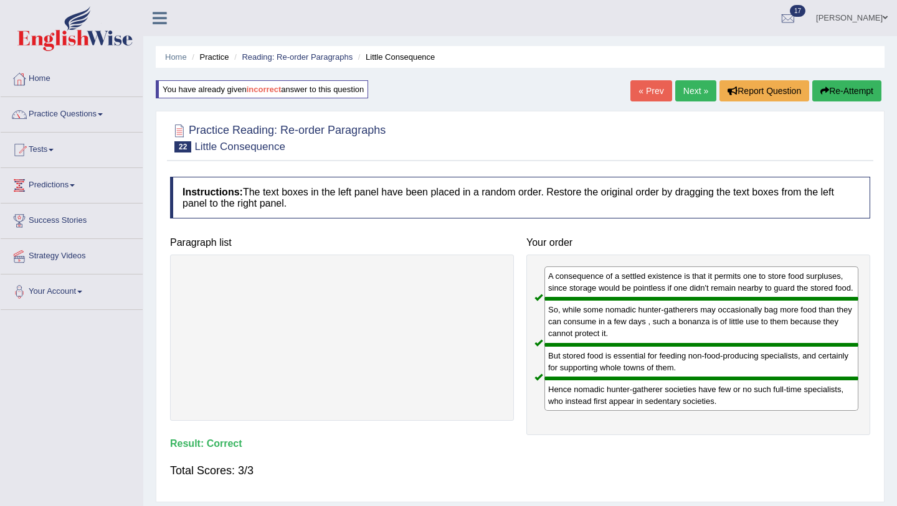
click at [694, 92] on link "Next »" at bounding box center [695, 90] width 41 height 21
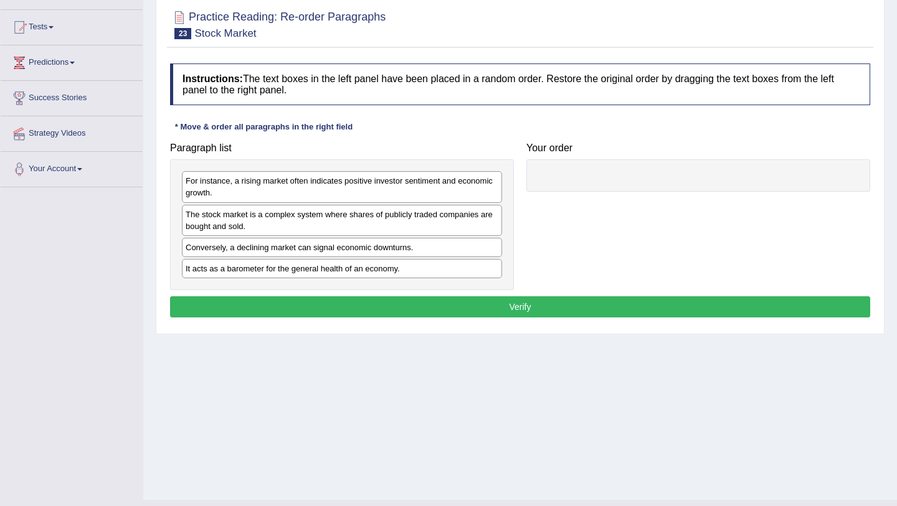
scroll to position [148, 0]
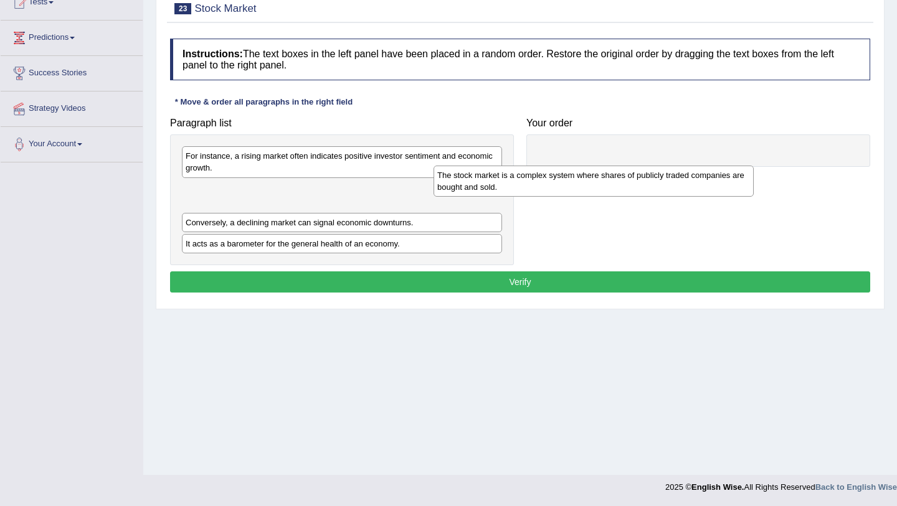
drag, startPoint x: 302, startPoint y: 201, endPoint x: 554, endPoint y: 186, distance: 252.0
click at [554, 186] on div "The stock market is a complex system where shares of publicly traded companies …" at bounding box center [593, 181] width 320 height 31
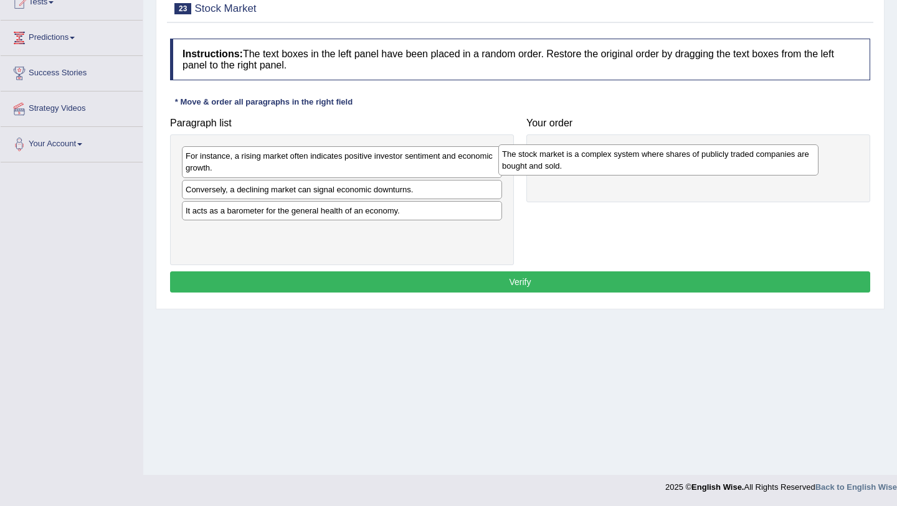
drag, startPoint x: 267, startPoint y: 201, endPoint x: 601, endPoint y: 161, distance: 336.1
click at [601, 161] on div "The stock market is a complex system where shares of publicly traded companies …" at bounding box center [658, 159] width 320 height 31
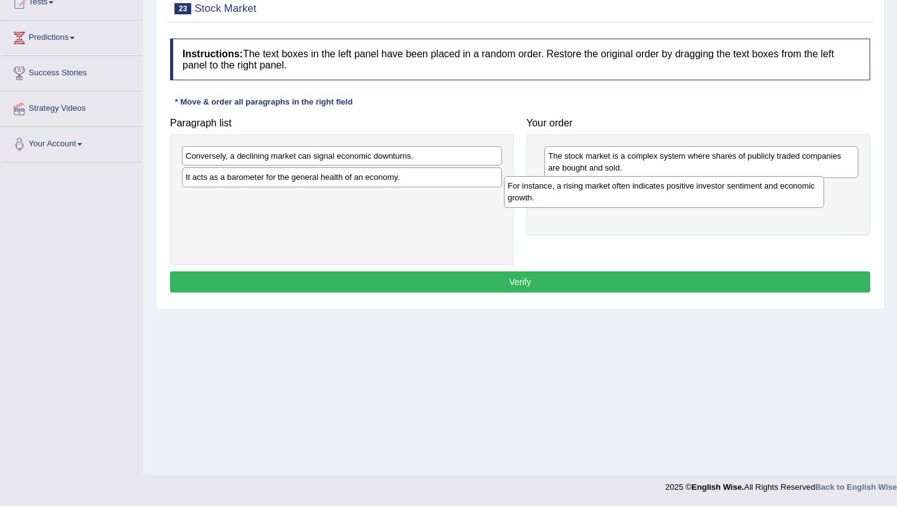
drag, startPoint x: 439, startPoint y: 158, endPoint x: 775, endPoint y: 189, distance: 337.8
click at [775, 189] on div "For instance, a rising market often indicates positive investor sentiment and e…" at bounding box center [664, 191] width 320 height 31
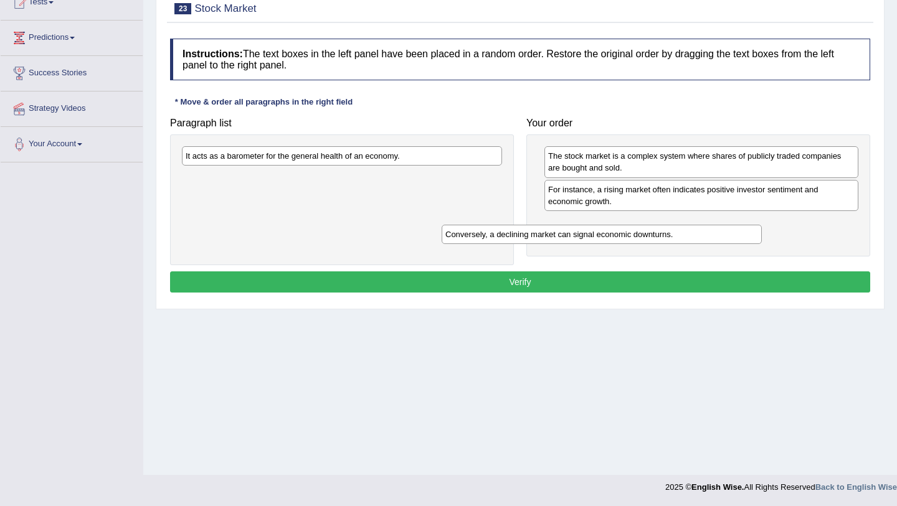
drag, startPoint x: 439, startPoint y: 153, endPoint x: 699, endPoint y: 232, distance: 271.3
click at [699, 232] on div "Conversely, a declining market can signal economic downturns." at bounding box center [601, 234] width 320 height 19
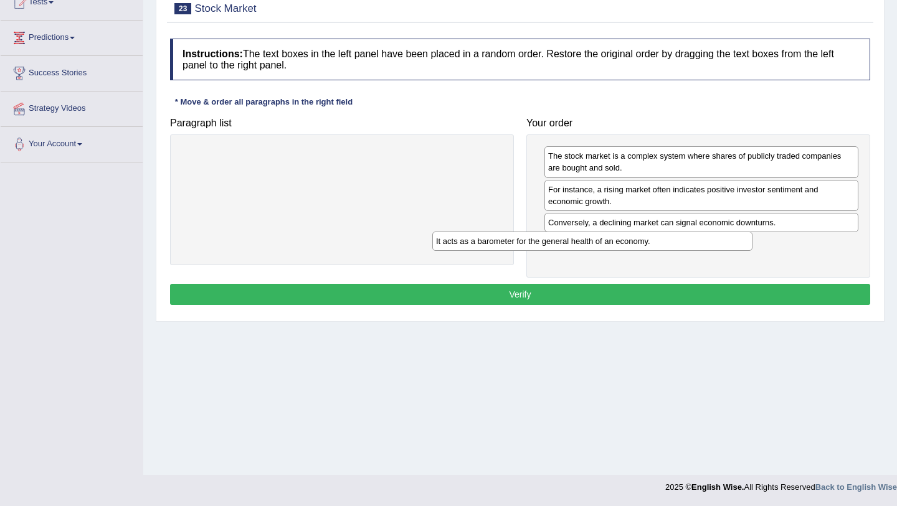
drag, startPoint x: 367, startPoint y: 156, endPoint x: 620, endPoint y: 241, distance: 266.8
click at [620, 241] on div "It acts as a barometer for the general health of an economy." at bounding box center [592, 241] width 320 height 19
click at [578, 295] on button "Verify" at bounding box center [520, 294] width 700 height 21
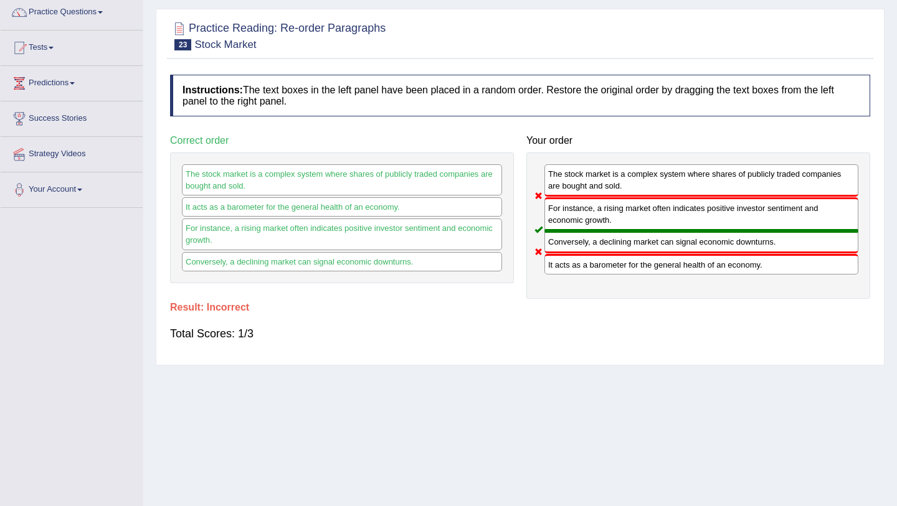
scroll to position [0, 0]
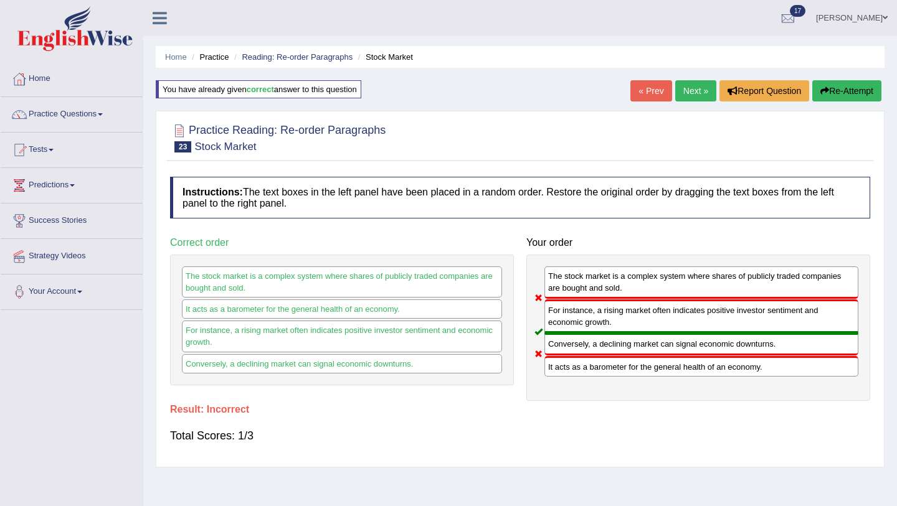
click at [684, 95] on link "Next »" at bounding box center [695, 90] width 41 height 21
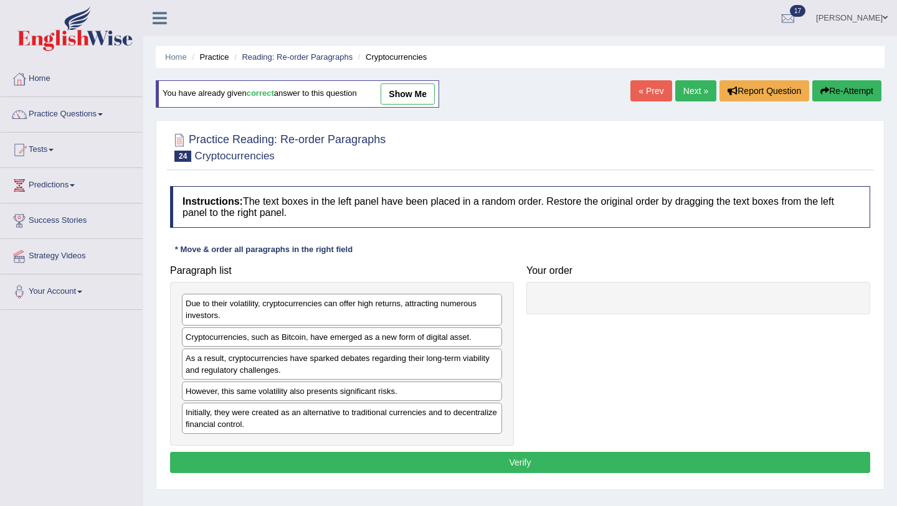
click at [642, 93] on link "« Prev" at bounding box center [650, 90] width 41 height 21
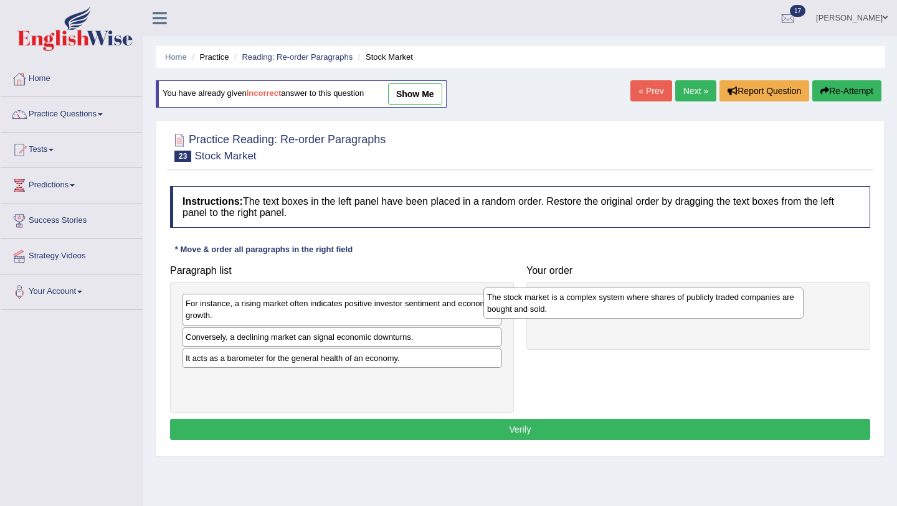
drag, startPoint x: 293, startPoint y: 349, endPoint x: 592, endPoint y: 305, distance: 302.9
click at [593, 306] on div "The stock market is a complex system where shares of publicly traded companies …" at bounding box center [643, 303] width 320 height 31
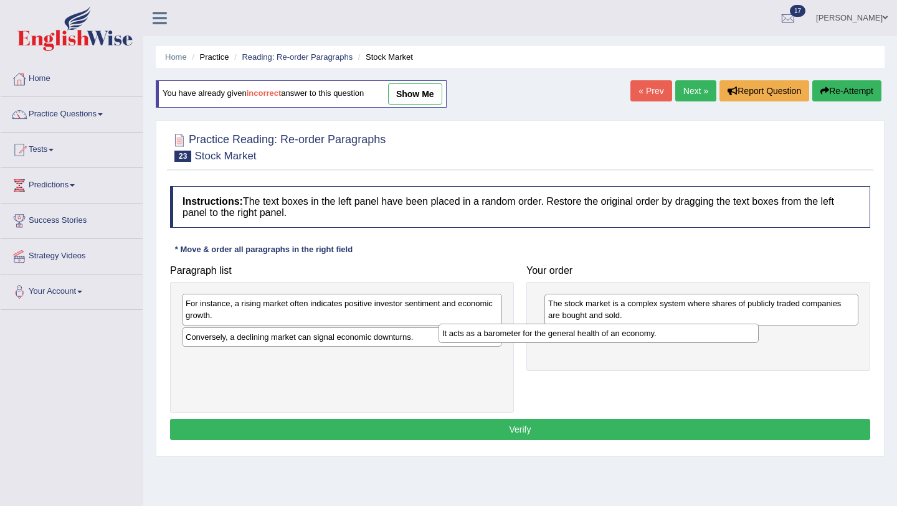
drag, startPoint x: 394, startPoint y: 362, endPoint x: 684, endPoint y: 337, distance: 290.6
click at [684, 337] on div "It acts as a barometer for the general health of an economy." at bounding box center [598, 333] width 320 height 19
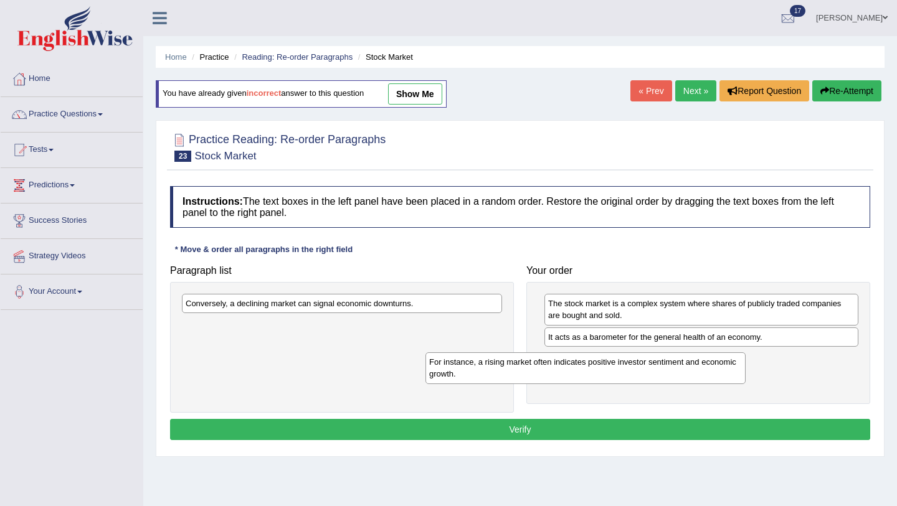
drag, startPoint x: 432, startPoint y: 316, endPoint x: 684, endPoint y: 373, distance: 259.1
click at [686, 374] on div "For instance, a rising market often indicates positive investor sentiment and e…" at bounding box center [585, 367] width 320 height 31
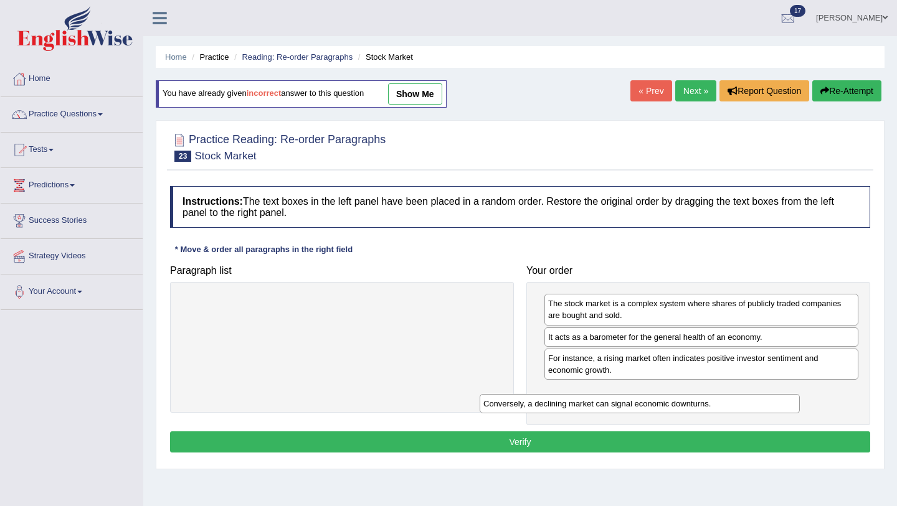
drag, startPoint x: 440, startPoint y: 304, endPoint x: 740, endPoint y: 398, distance: 315.1
click at [742, 400] on div "Conversely, a declining market can signal economic downturns." at bounding box center [639, 403] width 320 height 19
click at [663, 445] on button "Verify" at bounding box center [520, 442] width 700 height 21
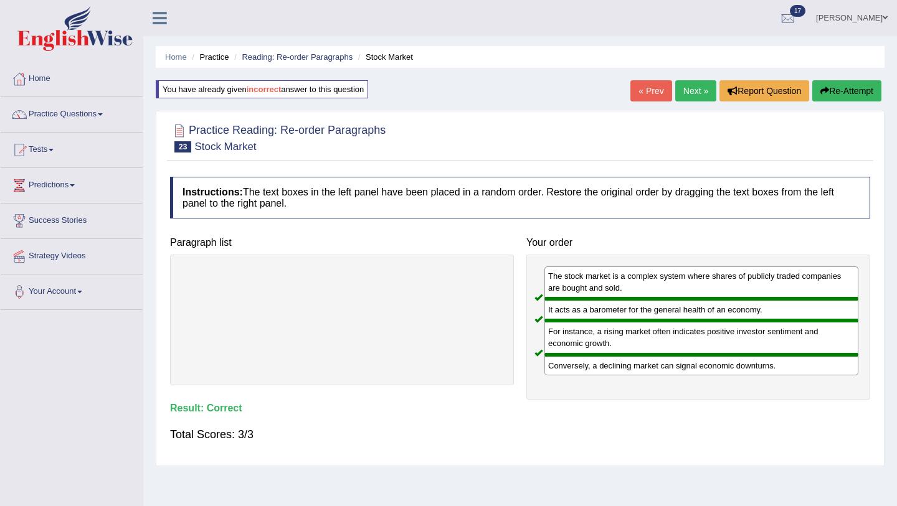
click at [686, 98] on link "Next »" at bounding box center [695, 90] width 41 height 21
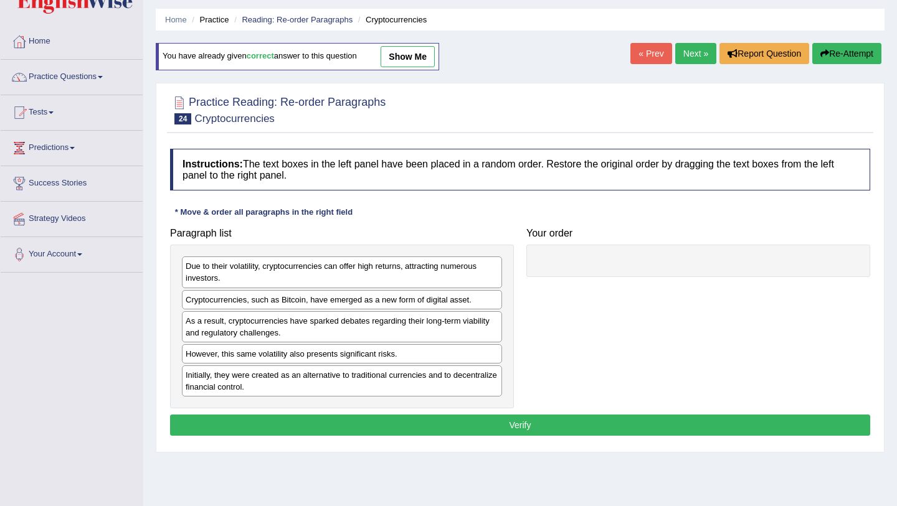
scroll to position [45, 0]
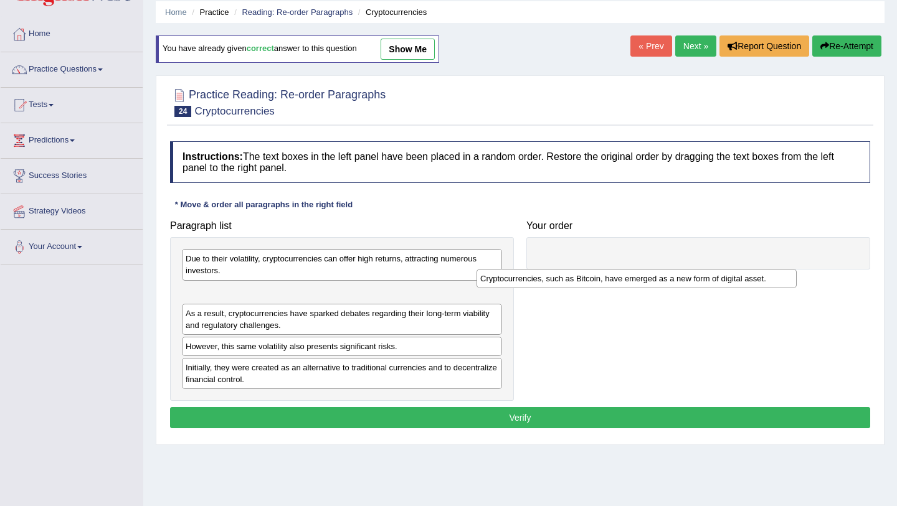
drag, startPoint x: 303, startPoint y: 295, endPoint x: 611, endPoint y: 258, distance: 310.4
click at [611, 269] on div "Cryptocurrencies, such as Bitcoin, have emerged as a new form of digital asset." at bounding box center [636, 278] width 320 height 19
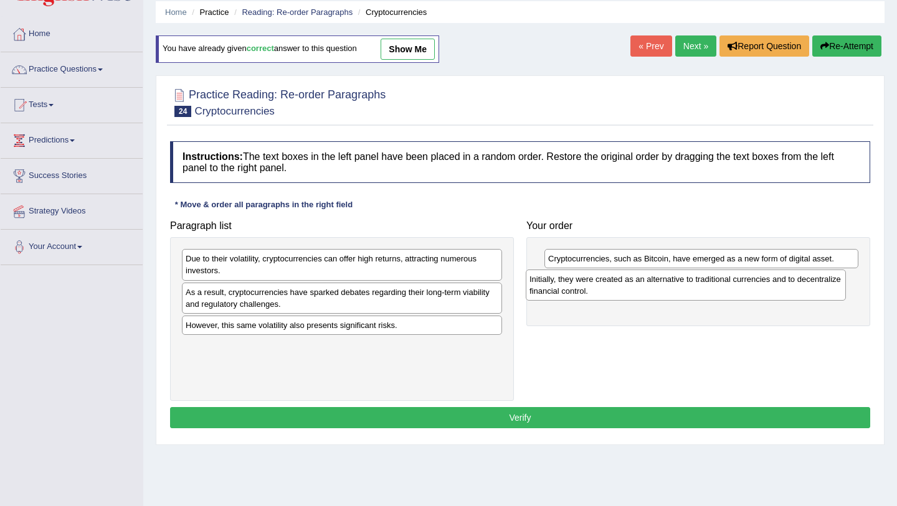
drag, startPoint x: 313, startPoint y: 348, endPoint x: 666, endPoint y: 278, distance: 359.4
click at [666, 278] on div "Initially, they were created as an alternative to traditional currencies and to…" at bounding box center [686, 285] width 320 height 31
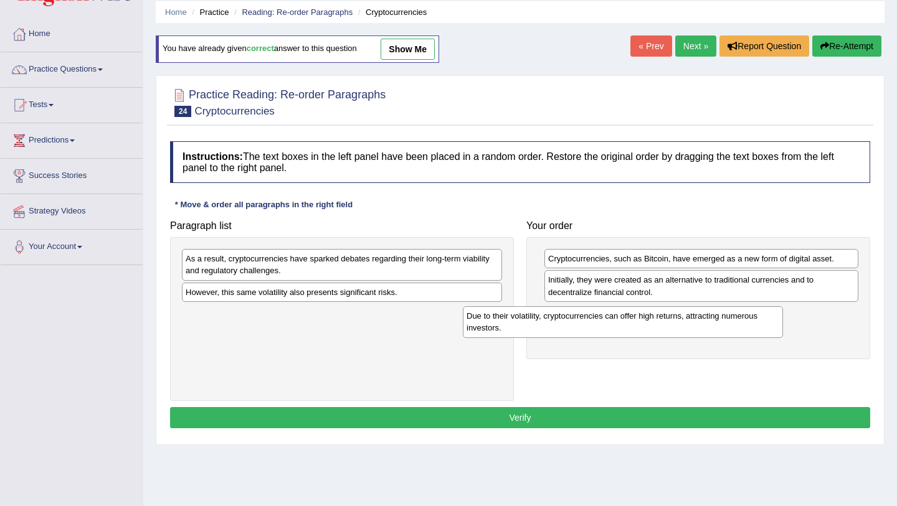
drag, startPoint x: 403, startPoint y: 264, endPoint x: 684, endPoint y: 321, distance: 286.5
click at [684, 321] on div "Due to their volatility, cryptocurrencies can offer high returns, attracting nu…" at bounding box center [623, 321] width 320 height 31
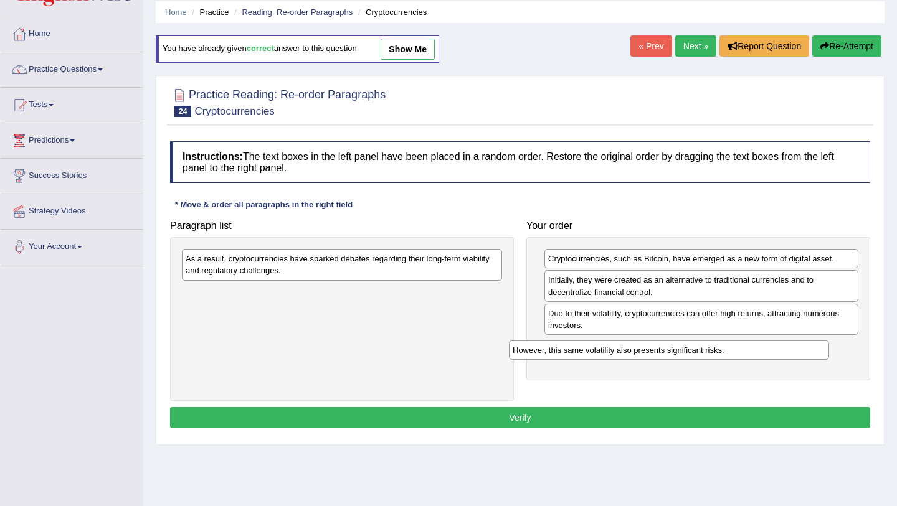
drag, startPoint x: 392, startPoint y: 293, endPoint x: 719, endPoint y: 350, distance: 332.4
click at [719, 351] on div "However, this same volatility also presents significant risks." at bounding box center [669, 350] width 320 height 19
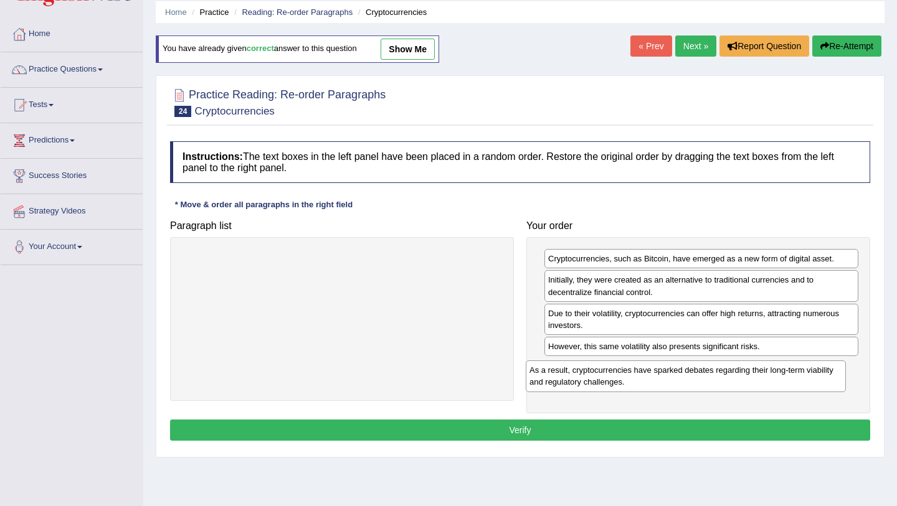
drag, startPoint x: 380, startPoint y: 264, endPoint x: 722, endPoint y: 374, distance: 359.8
click at [723, 375] on div "As a result, cryptocurrencies have sparked debates regarding their long-term vi…" at bounding box center [686, 376] width 320 height 31
click at [601, 435] on button "Verify" at bounding box center [520, 430] width 700 height 21
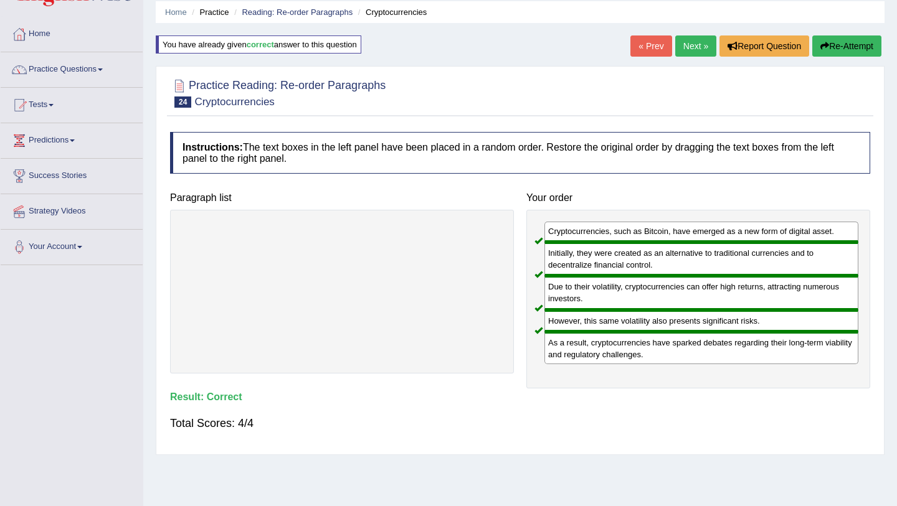
click at [689, 51] on link "Next »" at bounding box center [695, 45] width 41 height 21
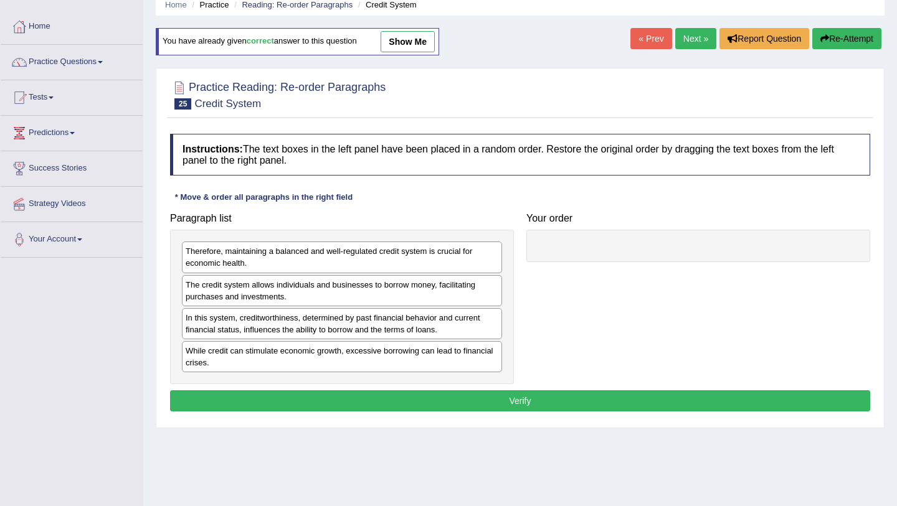
scroll to position [148, 0]
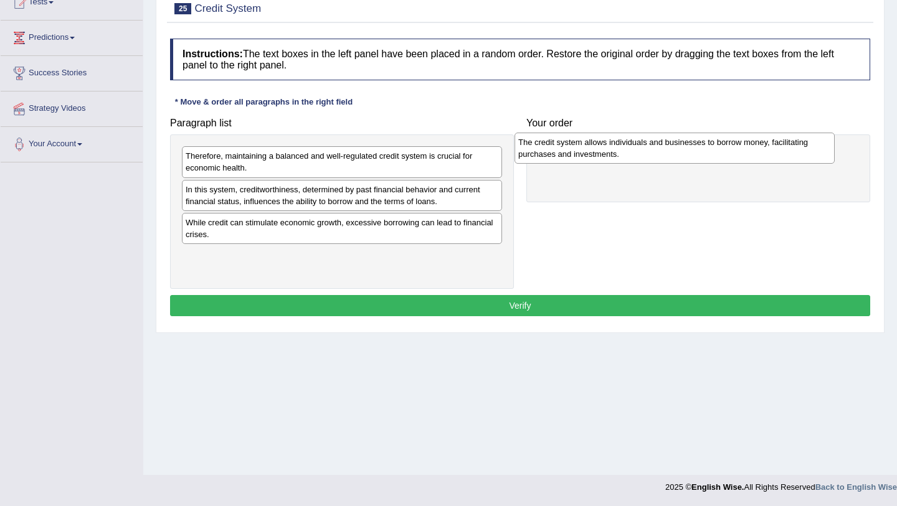
drag, startPoint x: 275, startPoint y: 195, endPoint x: 607, endPoint y: 146, distance: 335.5
click at [607, 146] on div "The credit system allows individuals and businesses to borrow money, facilitati…" at bounding box center [674, 148] width 320 height 31
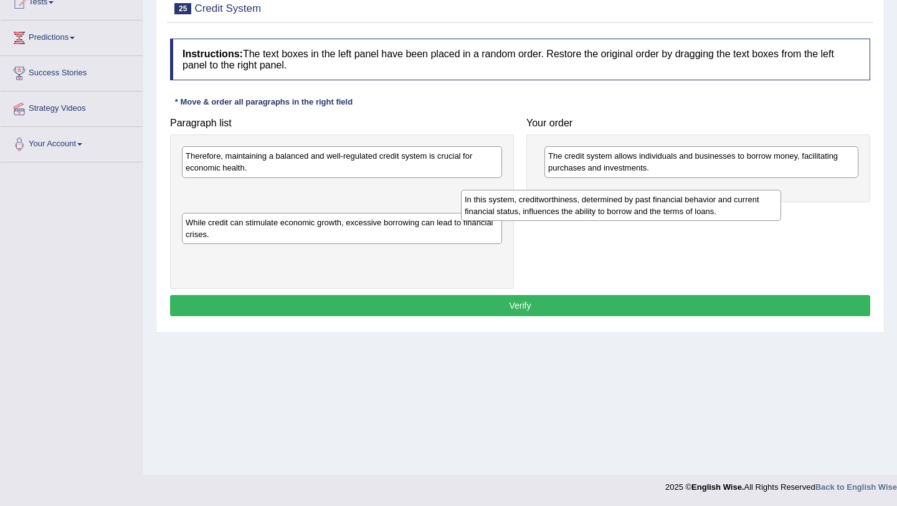
drag, startPoint x: 416, startPoint y: 192, endPoint x: 694, endPoint y: 202, distance: 277.9
click at [694, 202] on div "In this system, creditworthiness, determined by past financial behavior and cur…" at bounding box center [621, 205] width 320 height 31
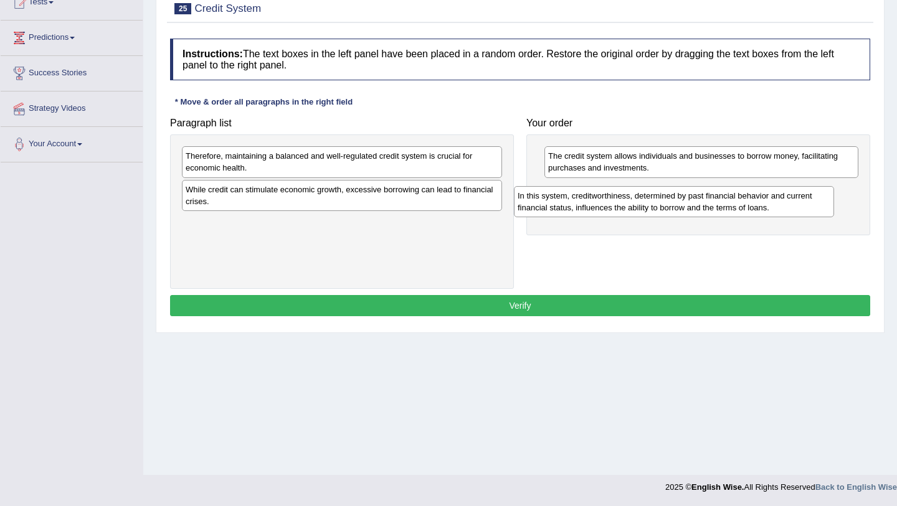
drag, startPoint x: 300, startPoint y: 199, endPoint x: 630, endPoint y: 204, distance: 330.1
click at [630, 205] on div "In this system, creditworthiness, determined by past financial behavior and cur…" at bounding box center [674, 201] width 320 height 31
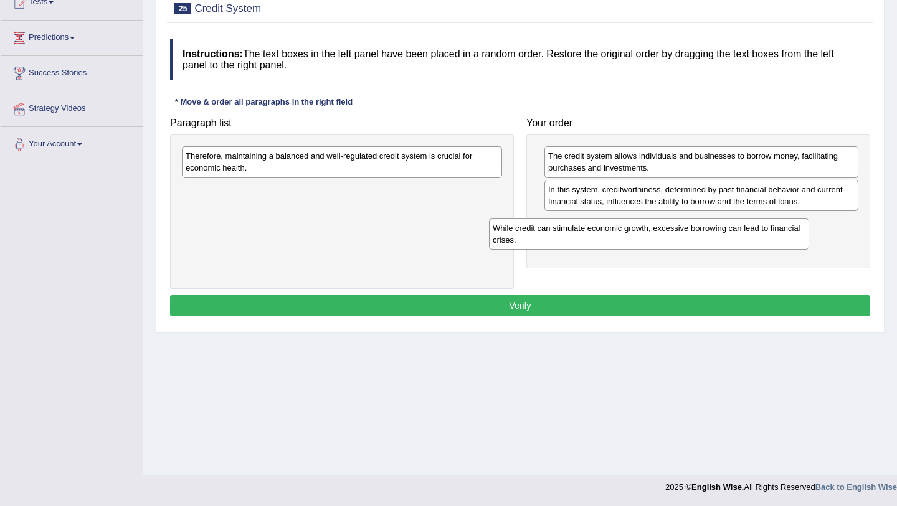
drag, startPoint x: 390, startPoint y: 199, endPoint x: 695, endPoint y: 234, distance: 307.2
click at [696, 236] on div "While credit can stimulate economic growth, excessive borrowing can lead to fin…" at bounding box center [649, 234] width 320 height 31
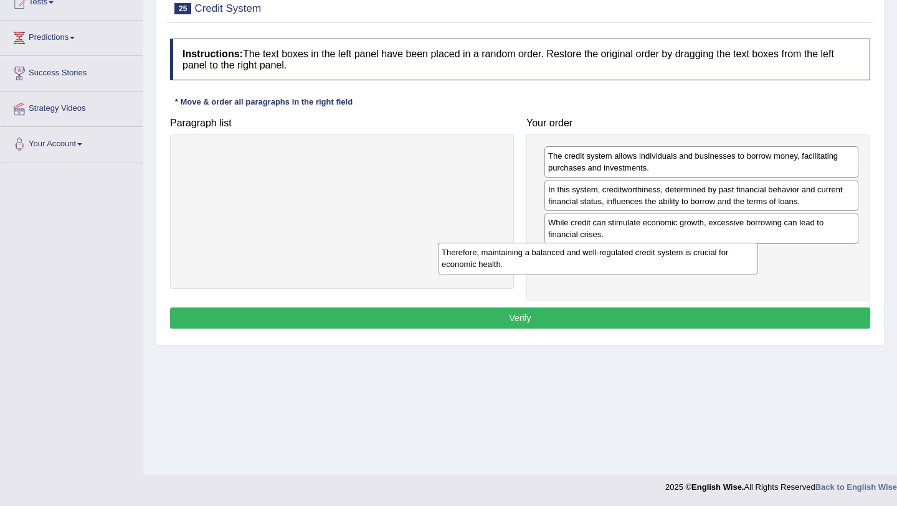
drag, startPoint x: 344, startPoint y: 164, endPoint x: 602, endPoint y: 261, distance: 275.5
click at [602, 261] on div "Therefore, maintaining a balanced and well-regulated credit system is crucial f…" at bounding box center [598, 258] width 320 height 31
click at [538, 326] on button "Verify" at bounding box center [520, 318] width 700 height 21
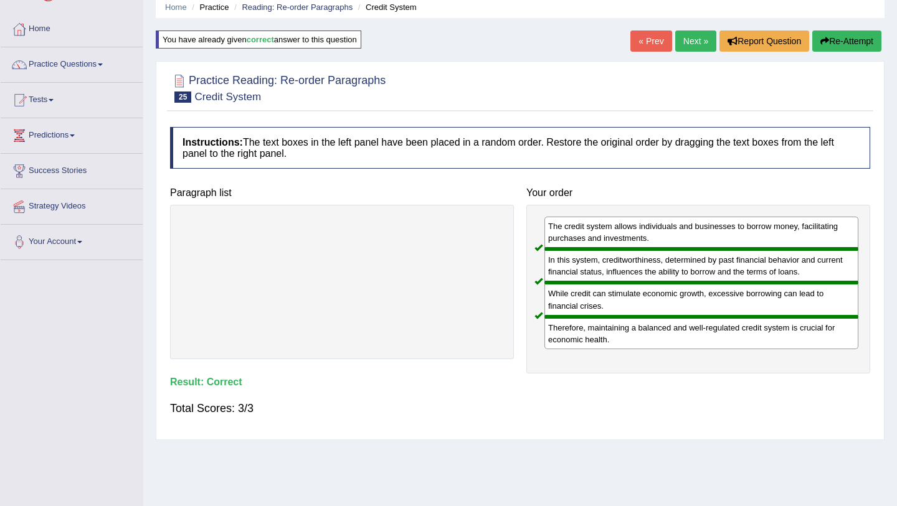
scroll to position [0, 0]
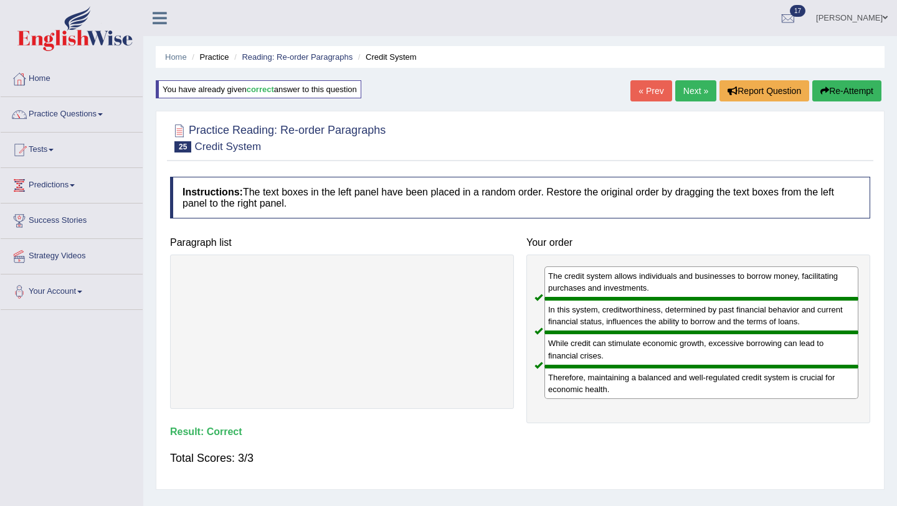
click at [692, 88] on link "Next »" at bounding box center [695, 90] width 41 height 21
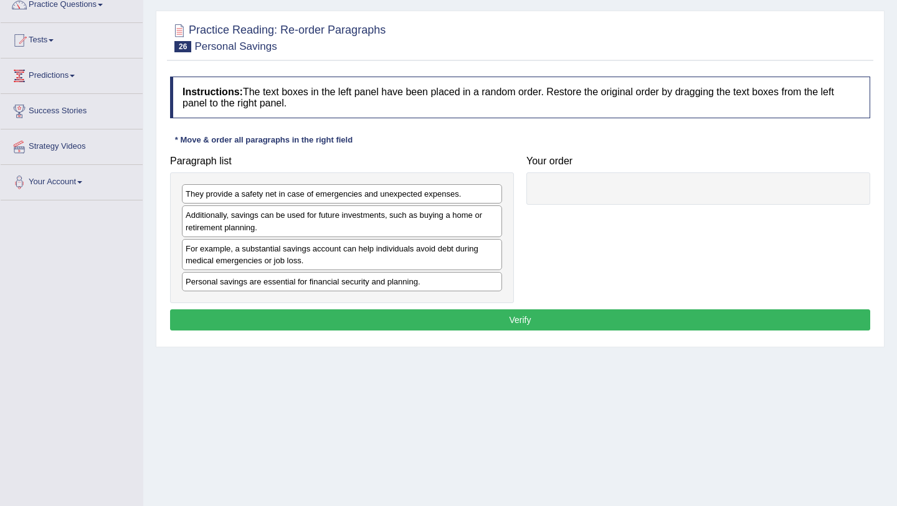
scroll to position [113, 0]
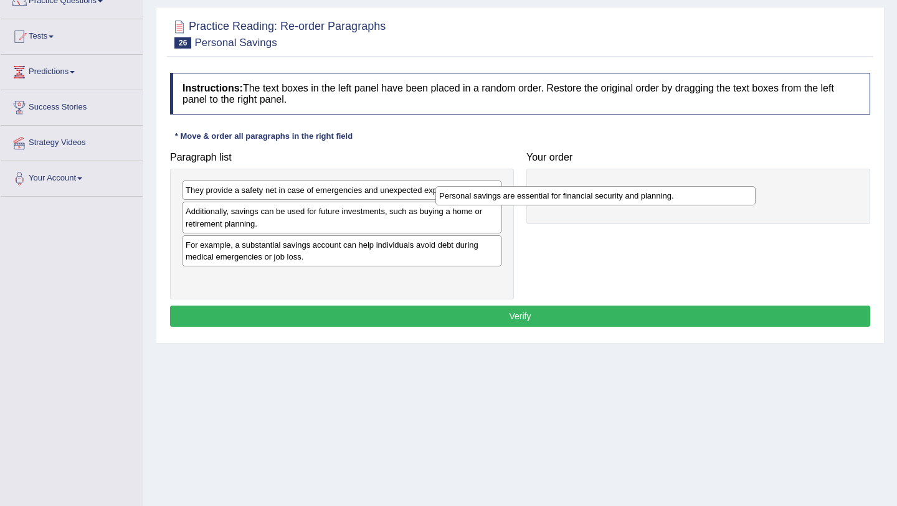
drag, startPoint x: 240, startPoint y: 281, endPoint x: 493, endPoint y: 196, distance: 267.4
click at [493, 196] on div "Personal savings are essential for financial security and planning." at bounding box center [595, 195] width 320 height 19
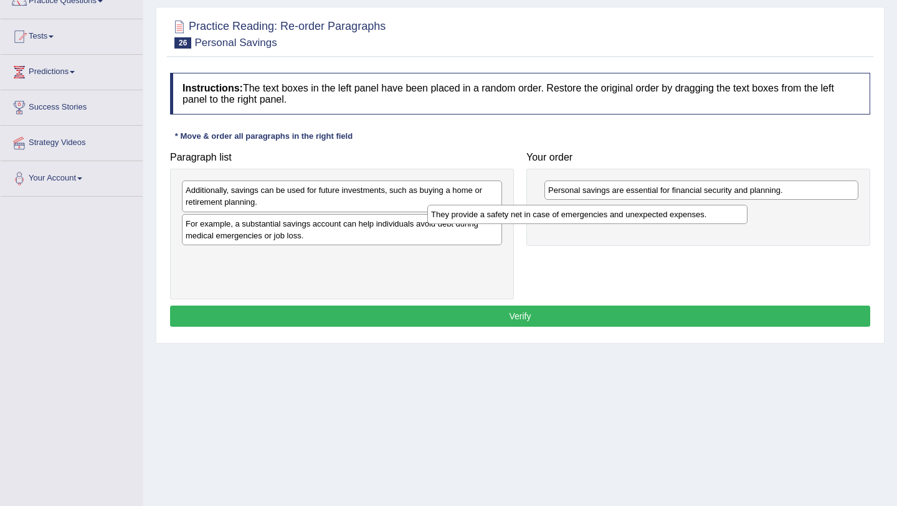
drag, startPoint x: 321, startPoint y: 192, endPoint x: 569, endPoint y: 215, distance: 249.6
click at [570, 216] on div "They provide a safety net in case of emergencies and unexpected expenses." at bounding box center [587, 214] width 320 height 19
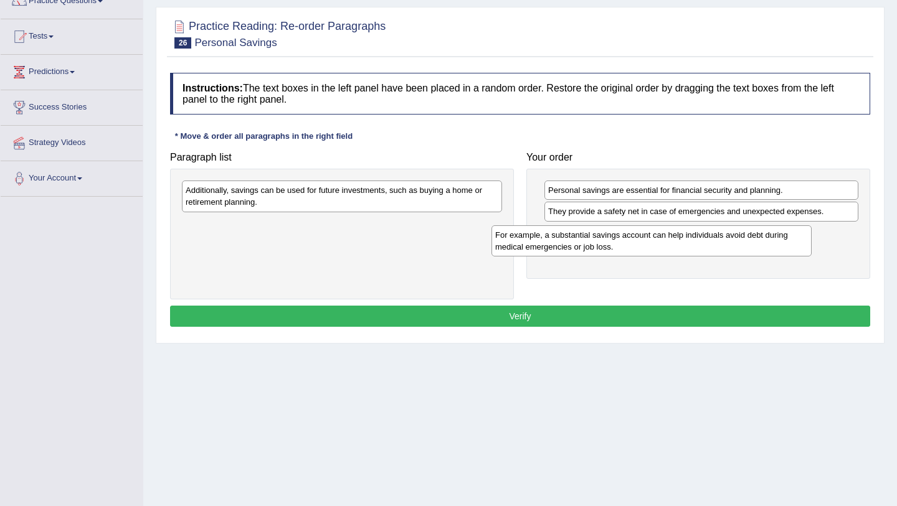
drag, startPoint x: 319, startPoint y: 237, endPoint x: 623, endPoint y: 243, distance: 304.6
click at [627, 247] on div "For example, a substantial savings account can help individuals avoid debt duri…" at bounding box center [651, 240] width 320 height 31
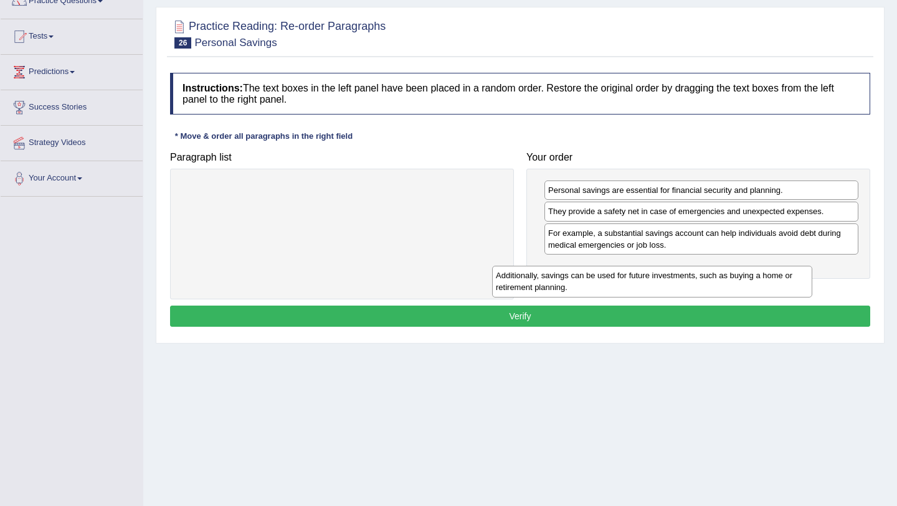
drag, startPoint x: 382, startPoint y: 191, endPoint x: 692, endPoint y: 276, distance: 321.6
click at [692, 276] on div "Additionally, savings can be used for future investments, such as buying a home…" at bounding box center [652, 281] width 320 height 31
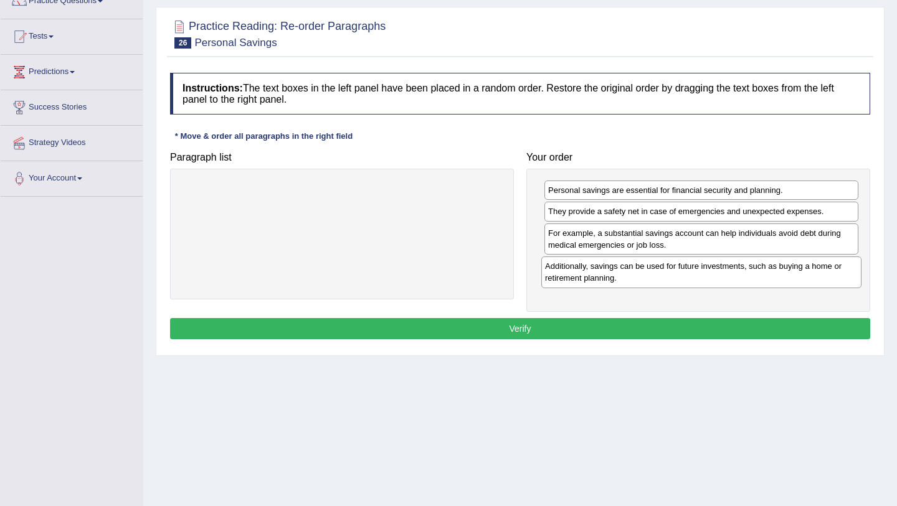
drag, startPoint x: 280, startPoint y: 199, endPoint x: 640, endPoint y: 275, distance: 367.2
click at [640, 275] on div "Additionally, savings can be used for future investments, such as buying a home…" at bounding box center [701, 272] width 320 height 31
click at [644, 331] on button "Verify" at bounding box center [520, 328] width 700 height 21
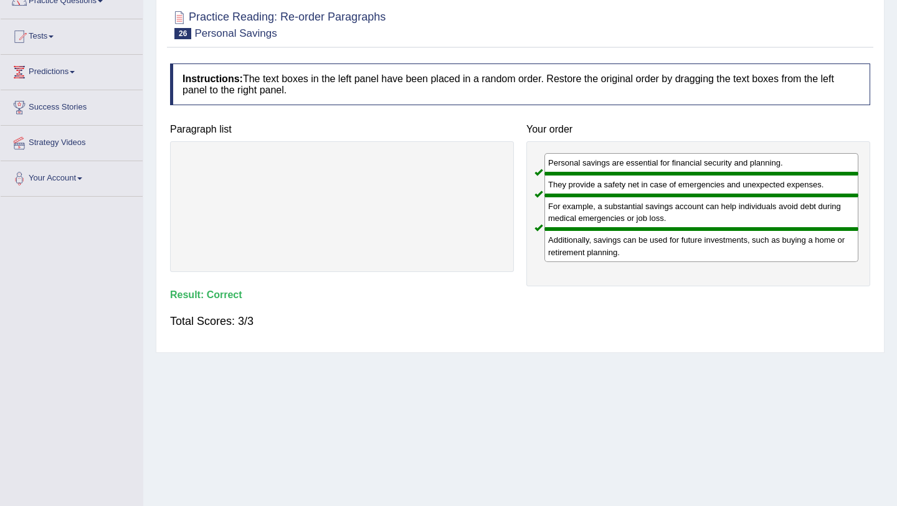
scroll to position [0, 0]
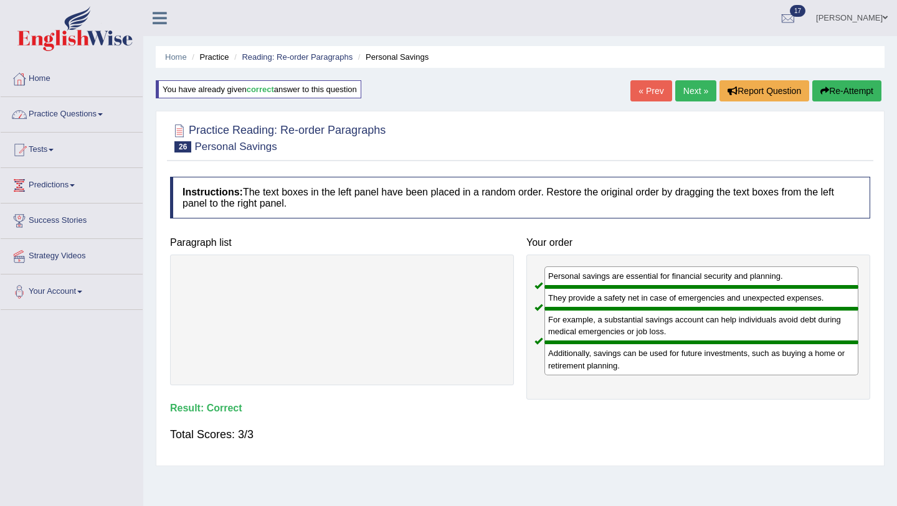
click at [104, 113] on link "Practice Questions" at bounding box center [72, 112] width 142 height 31
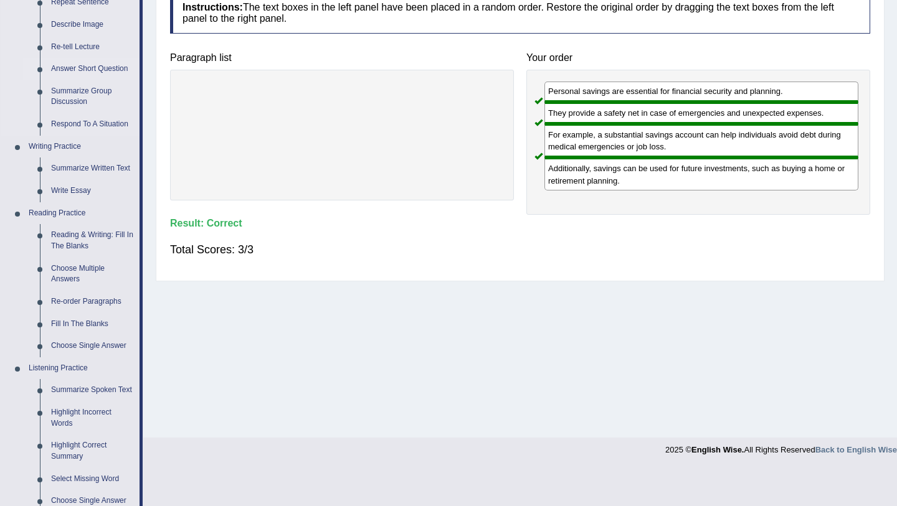
scroll to position [205, 0]
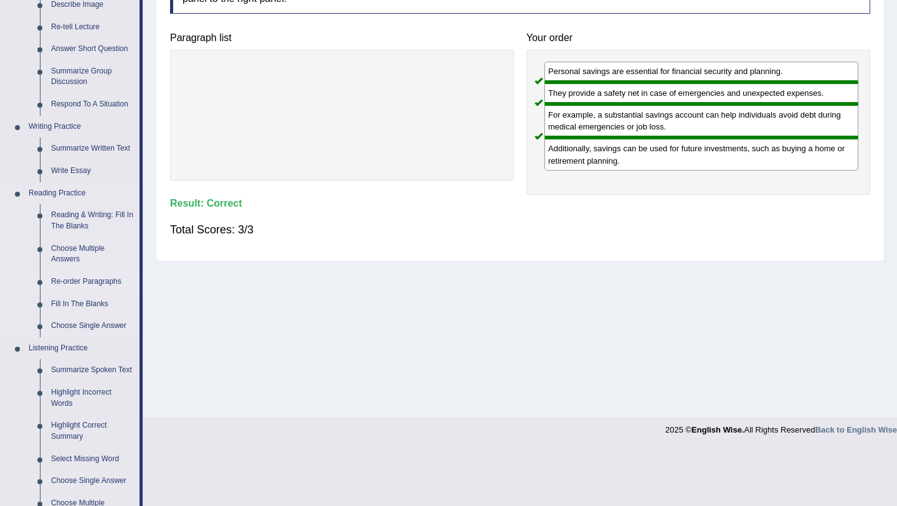
click at [95, 283] on link "Re-order Paragraphs" at bounding box center [92, 282] width 94 height 22
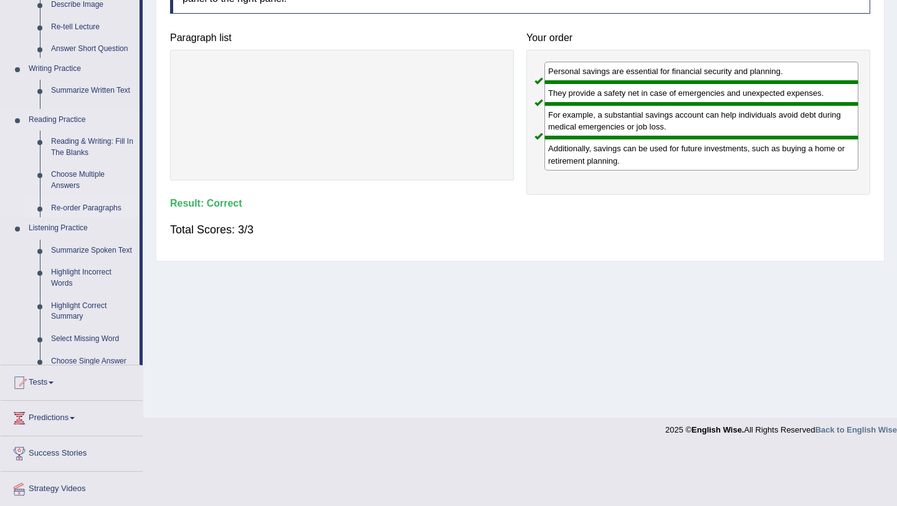
scroll to position [148, 0]
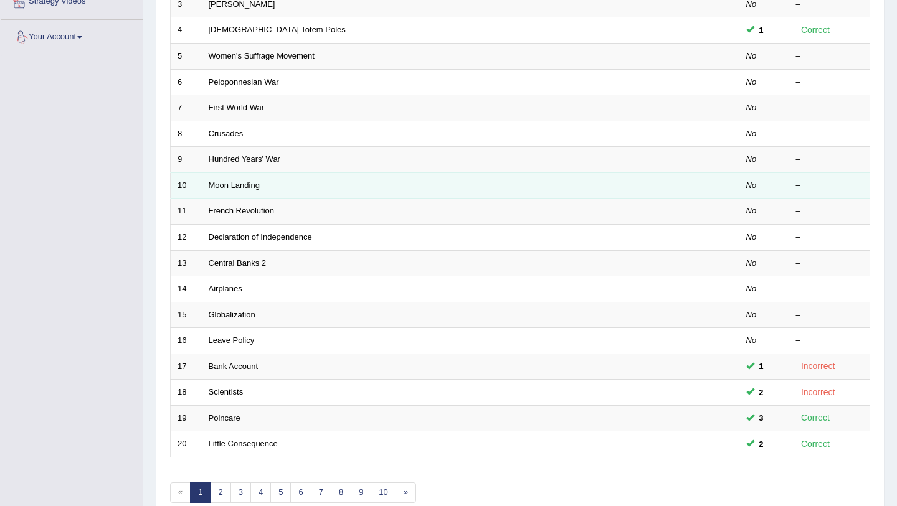
scroll to position [318, 0]
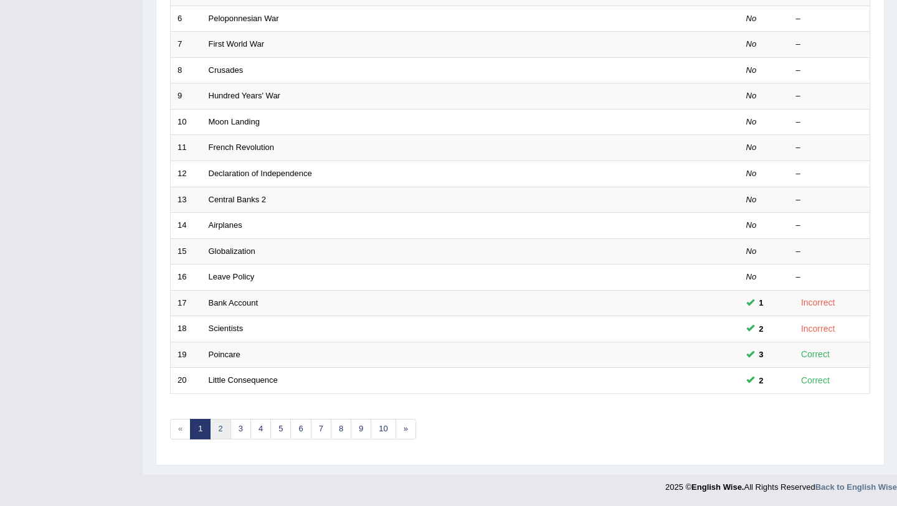
click at [217, 432] on link "2" at bounding box center [220, 429] width 21 height 21
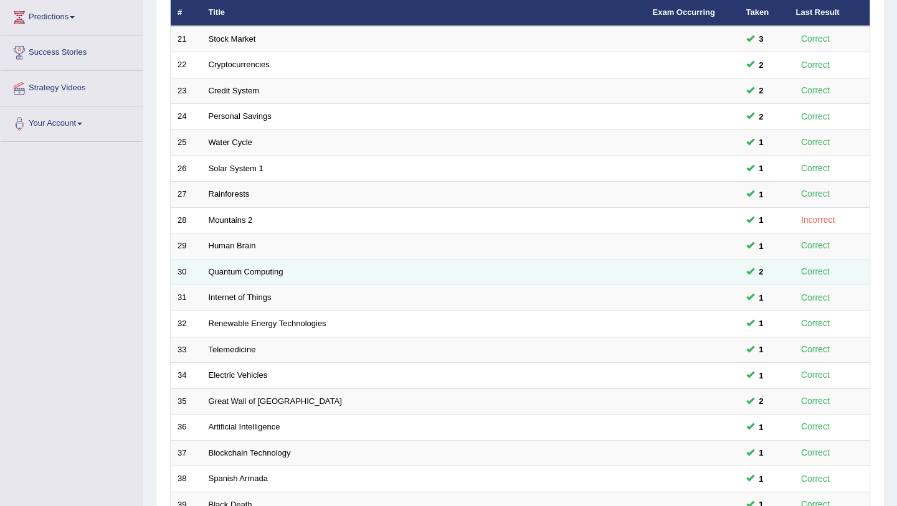
scroll to position [26, 0]
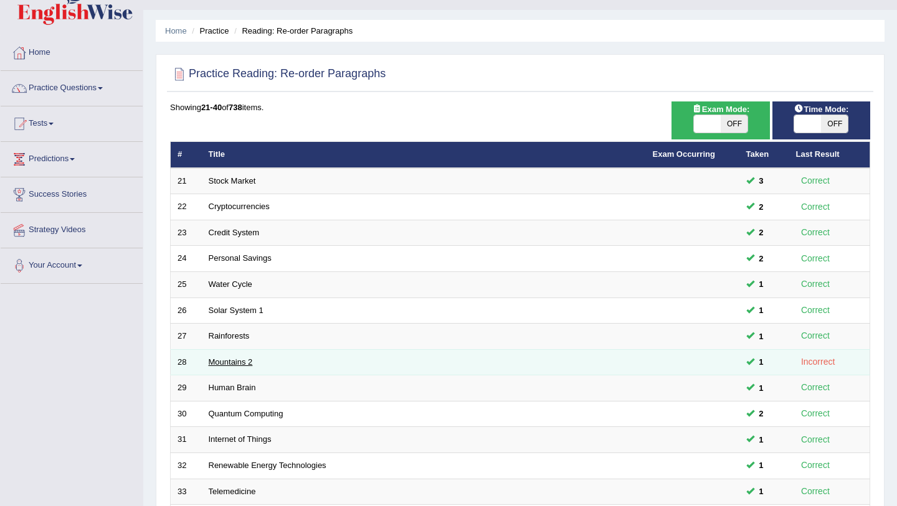
click at [250, 361] on link "Mountains 2" at bounding box center [231, 361] width 44 height 9
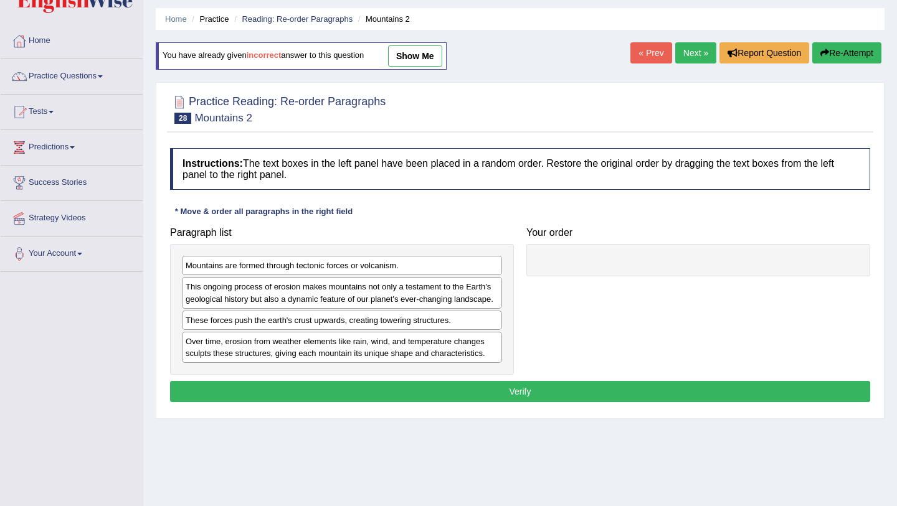
scroll to position [43, 0]
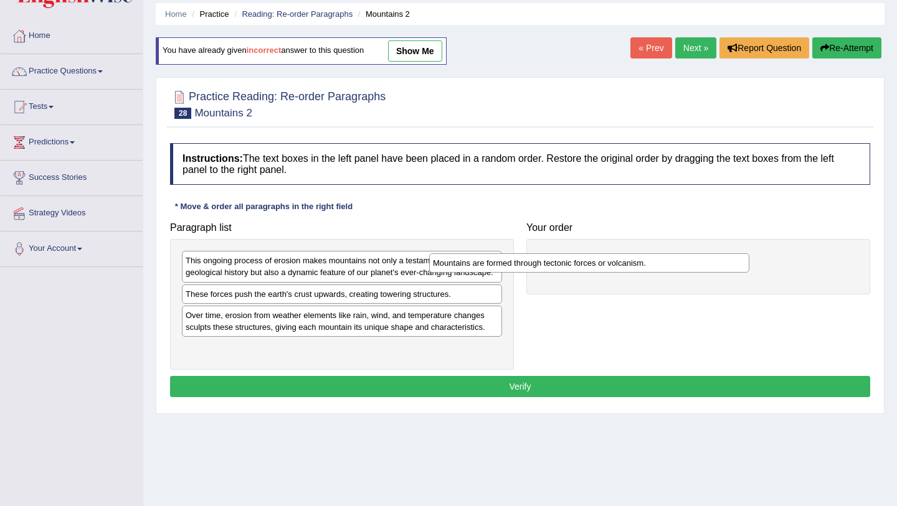
drag, startPoint x: 358, startPoint y: 262, endPoint x: 605, endPoint y: 265, distance: 247.2
click at [605, 265] on div "Mountains are formed through tectonic forces or volcanism." at bounding box center [589, 262] width 320 height 19
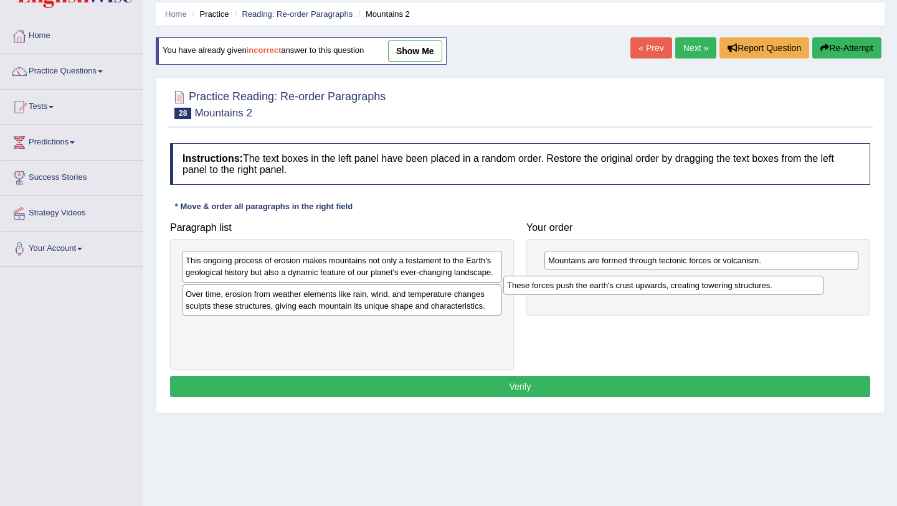
drag, startPoint x: 424, startPoint y: 298, endPoint x: 745, endPoint y: 288, distance: 321.5
click at [745, 288] on div "These forces push the earth's crust upwards, creating towering structures." at bounding box center [663, 285] width 320 height 19
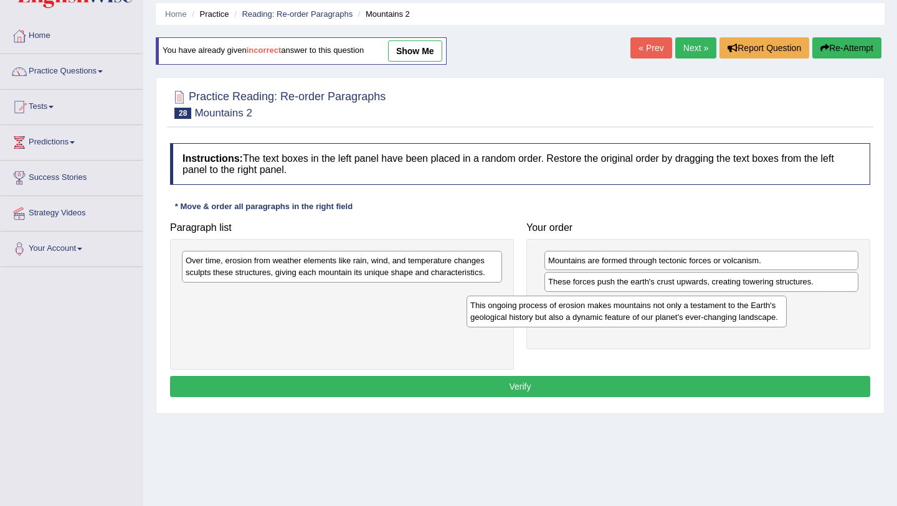
drag, startPoint x: 386, startPoint y: 268, endPoint x: 679, endPoint y: 315, distance: 296.4
click at [679, 315] on div "This ongoing process of erosion makes mountains not only a testament to the Ear…" at bounding box center [626, 311] width 320 height 31
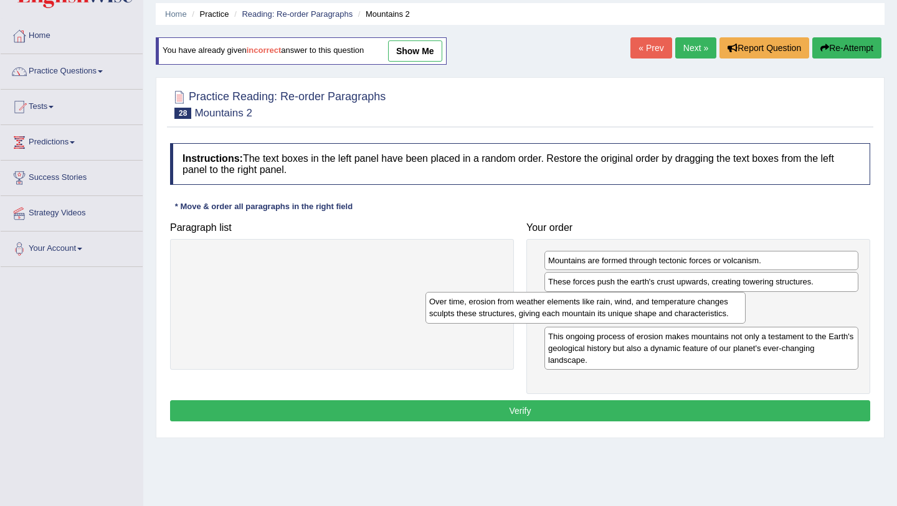
drag, startPoint x: 409, startPoint y: 268, endPoint x: 653, endPoint y: 305, distance: 246.1
click at [653, 306] on div "Over time, erosion from weather elements like rain, wind, and temperature chang…" at bounding box center [585, 307] width 320 height 31
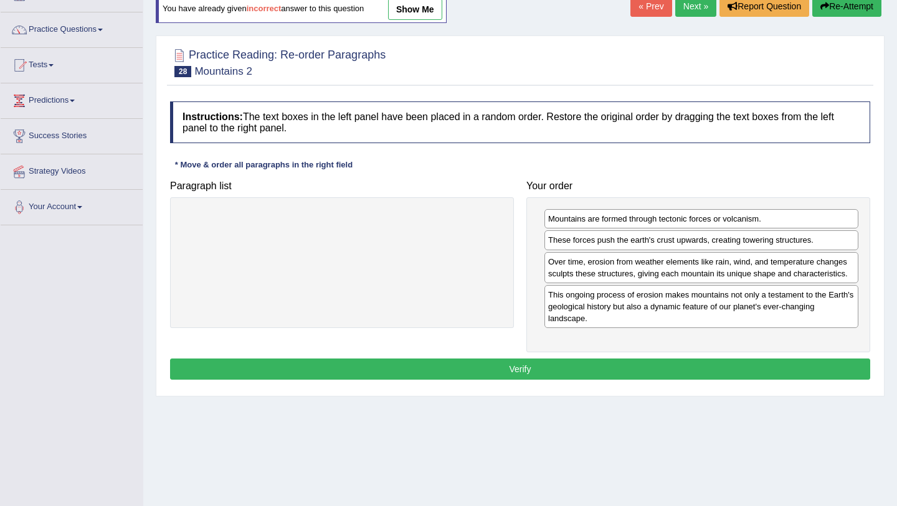
scroll to position [90, 0]
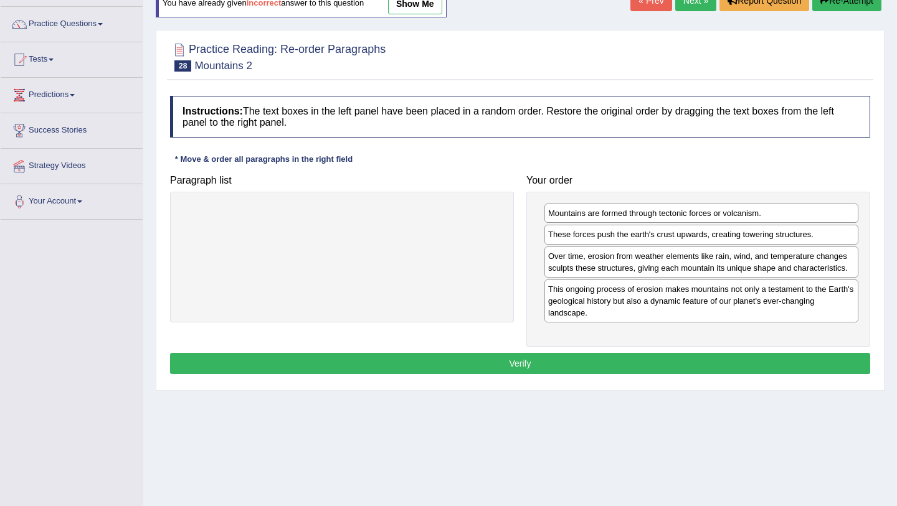
click at [654, 365] on button "Verify" at bounding box center [520, 363] width 700 height 21
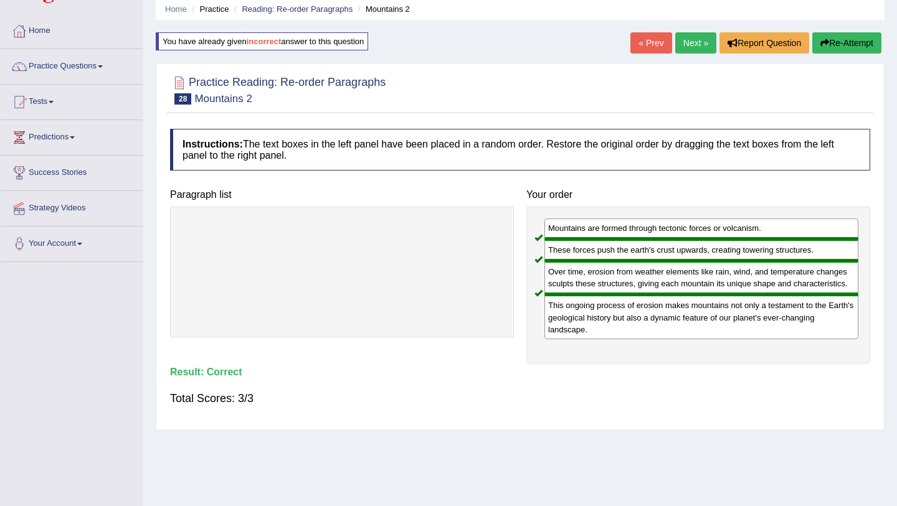
scroll to position [0, 0]
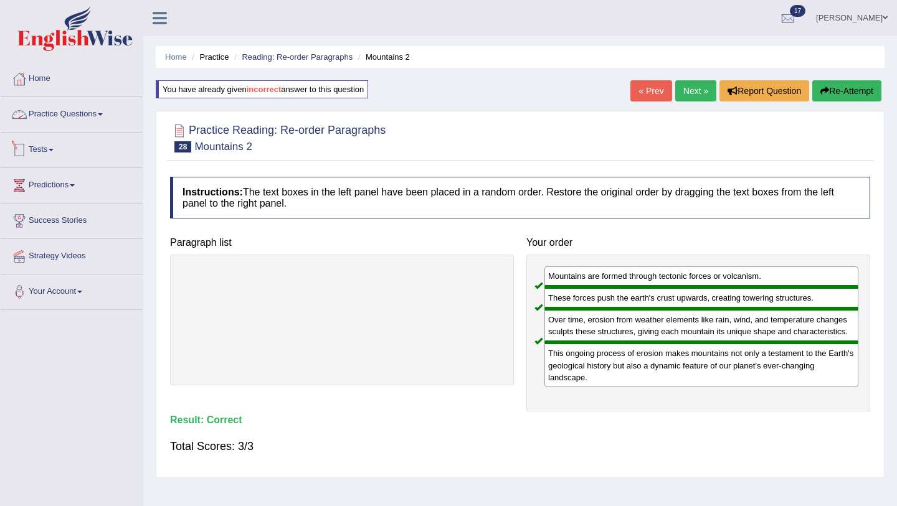
click at [100, 120] on link "Practice Questions" at bounding box center [72, 112] width 142 height 31
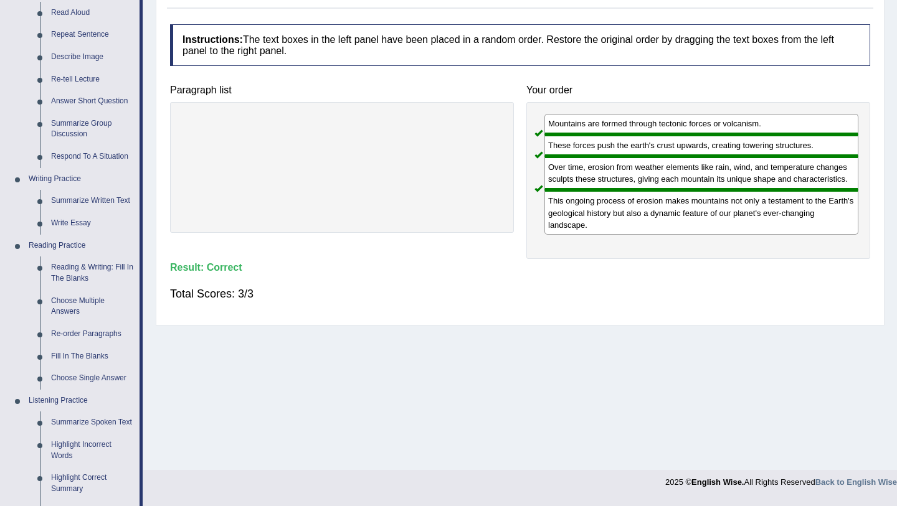
scroll to position [154, 0]
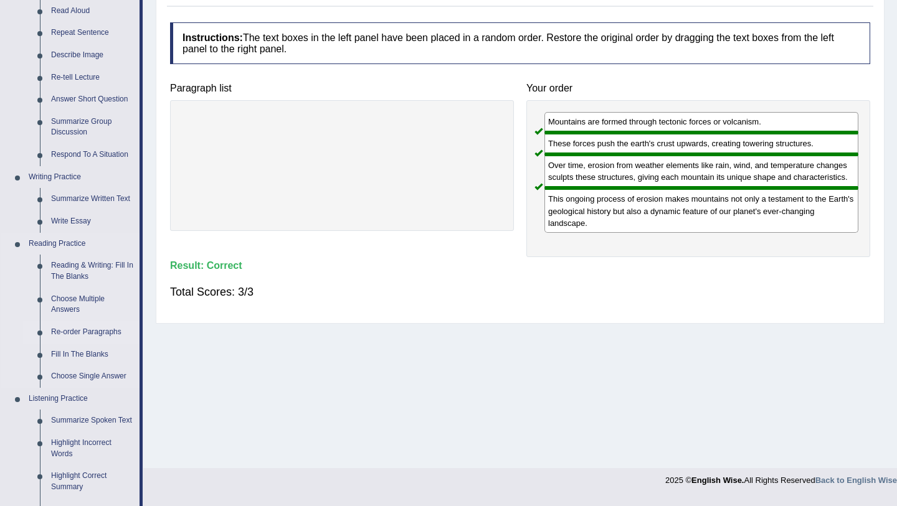
click at [102, 328] on link "Re-order Paragraphs" at bounding box center [92, 332] width 94 height 22
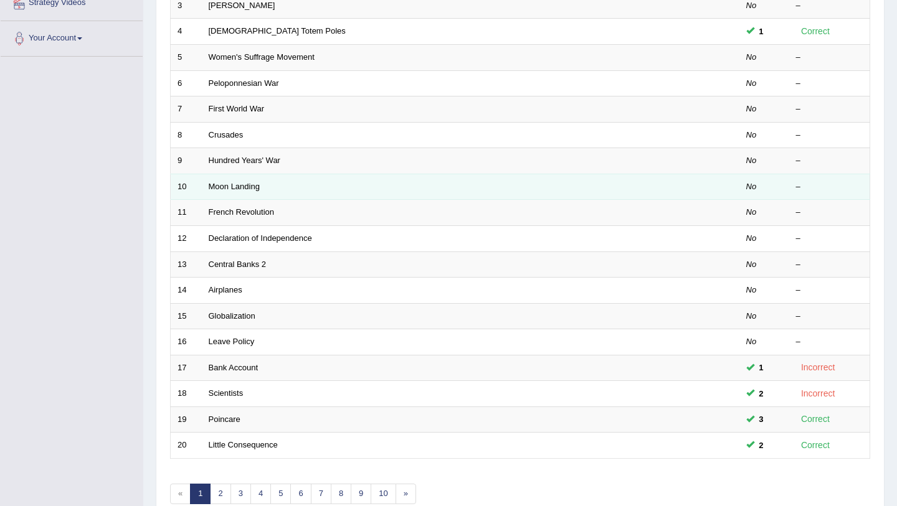
scroll to position [318, 0]
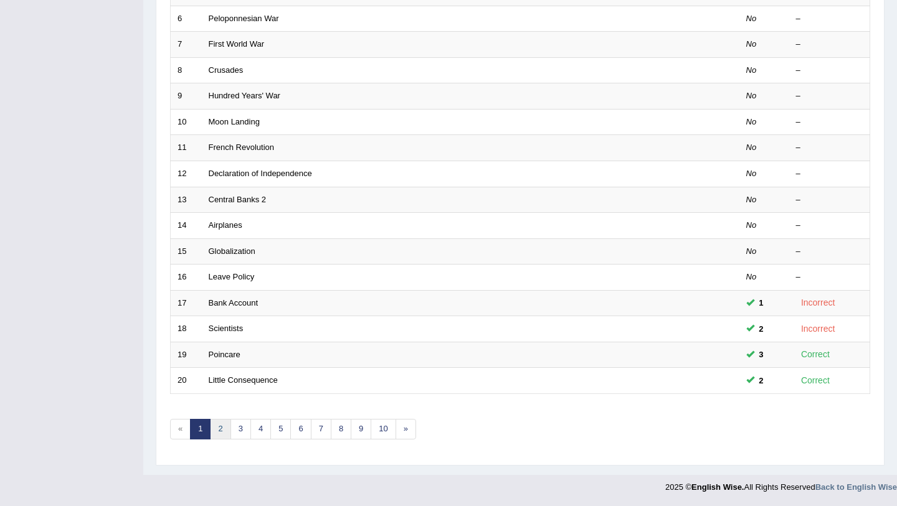
click at [227, 431] on link "2" at bounding box center [220, 429] width 21 height 21
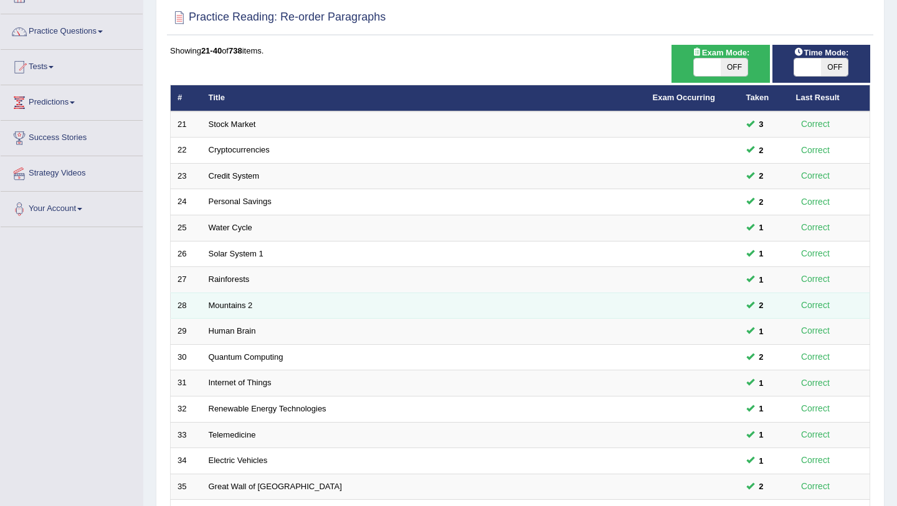
scroll to position [318, 0]
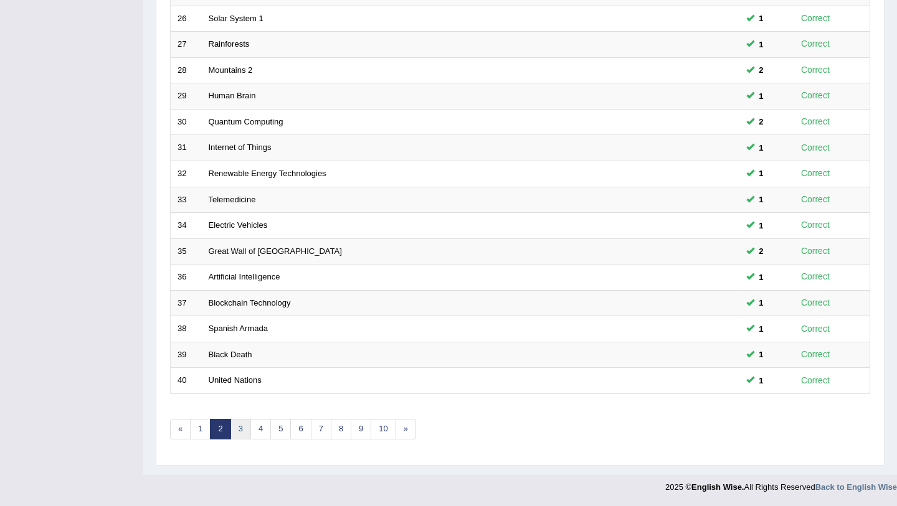
click at [236, 430] on link "3" at bounding box center [240, 429] width 21 height 21
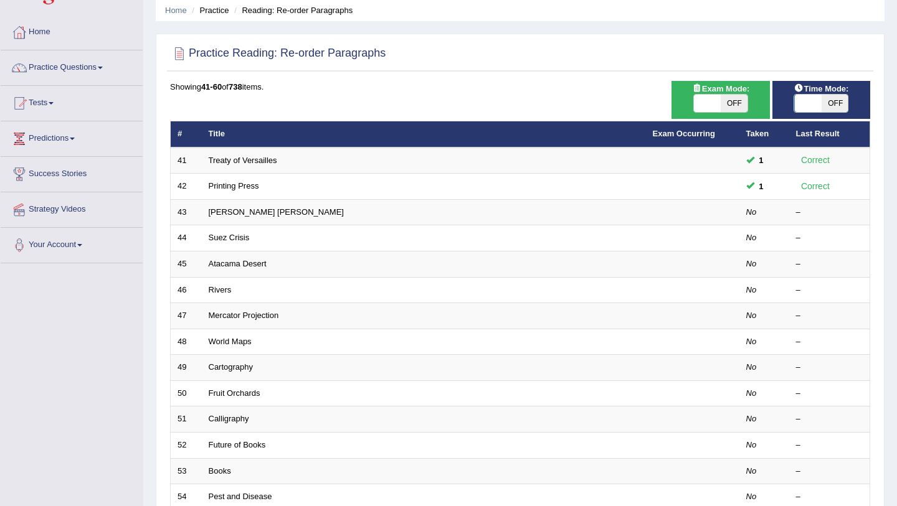
scroll to position [56, 0]
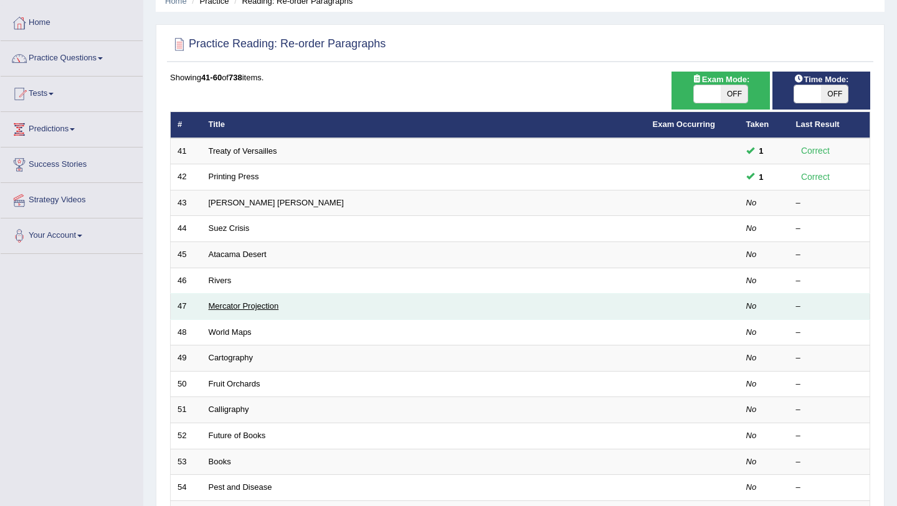
click at [222, 306] on link "Mercator Projection" at bounding box center [244, 305] width 70 height 9
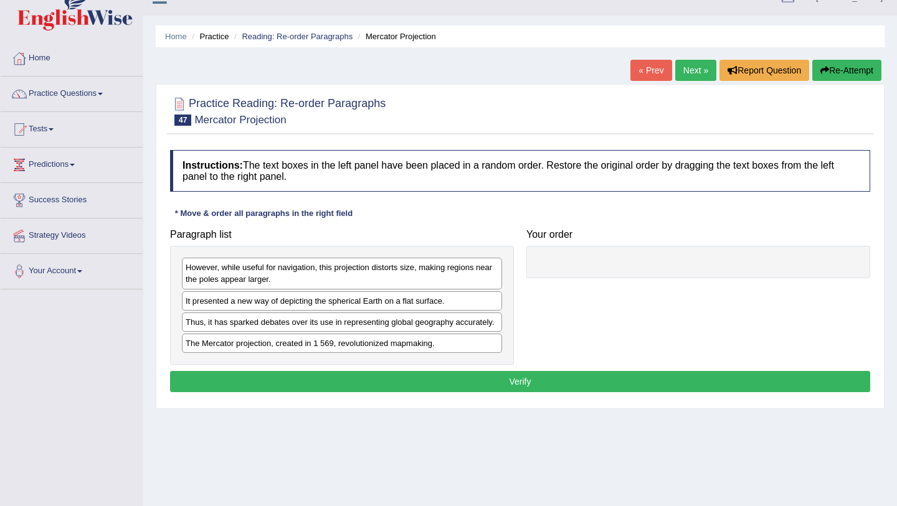
scroll to position [30, 0]
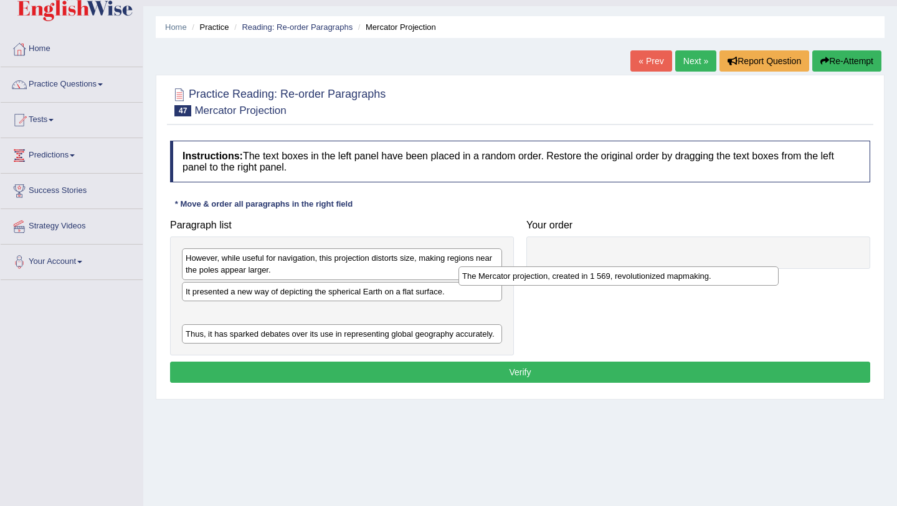
drag, startPoint x: 264, startPoint y: 339, endPoint x: 540, endPoint y: 280, distance: 282.1
click at [541, 280] on div "The Mercator projection, created in 1 569, revolutionized mapmaking." at bounding box center [618, 276] width 320 height 19
click at [222, 340] on div "Thus, it has sparked debates over its use in representing global geography accu…" at bounding box center [342, 333] width 320 height 19
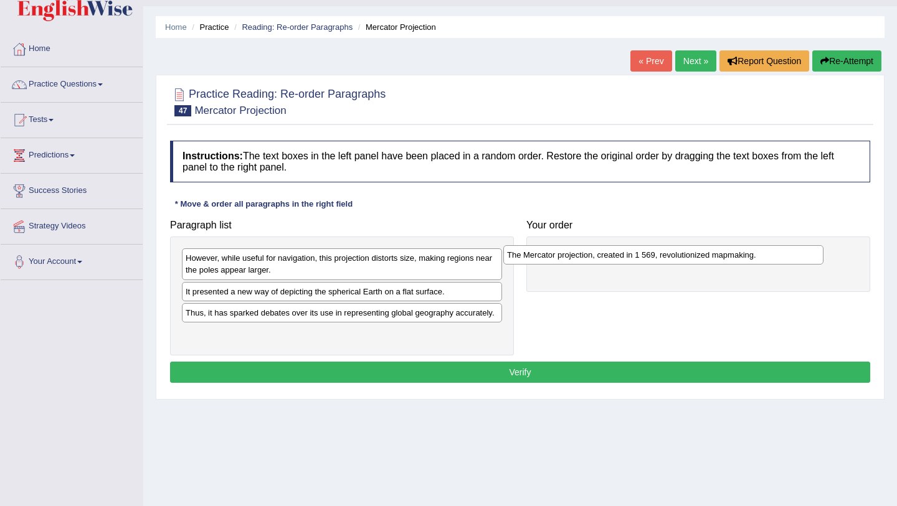
drag, startPoint x: 220, startPoint y: 318, endPoint x: 541, endPoint y: 260, distance: 326.5
click at [541, 260] on div "The Mercator projection, created in 1 569, revolutionized mapmaking." at bounding box center [663, 254] width 320 height 19
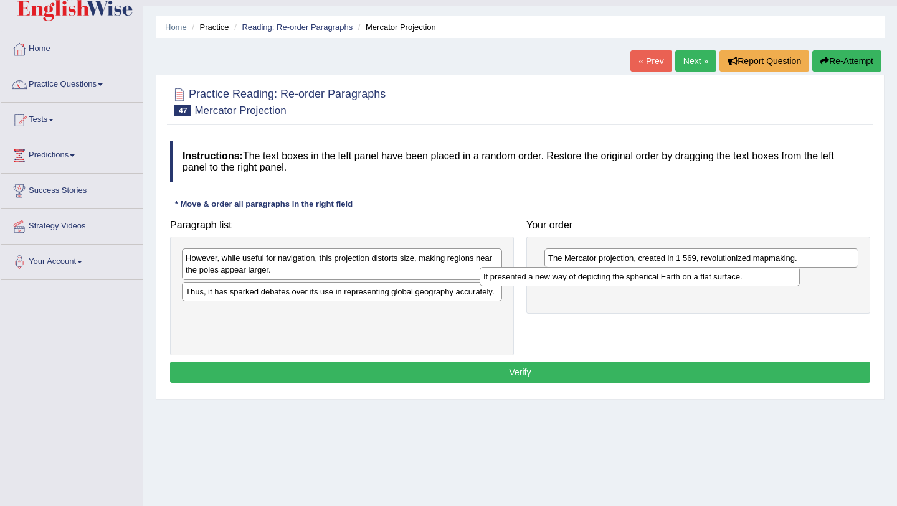
drag, startPoint x: 394, startPoint y: 292, endPoint x: 691, endPoint y: 276, distance: 297.4
click at [691, 276] on div "It presented a new way of depicting the spherical Earth on a flat surface." at bounding box center [639, 276] width 320 height 19
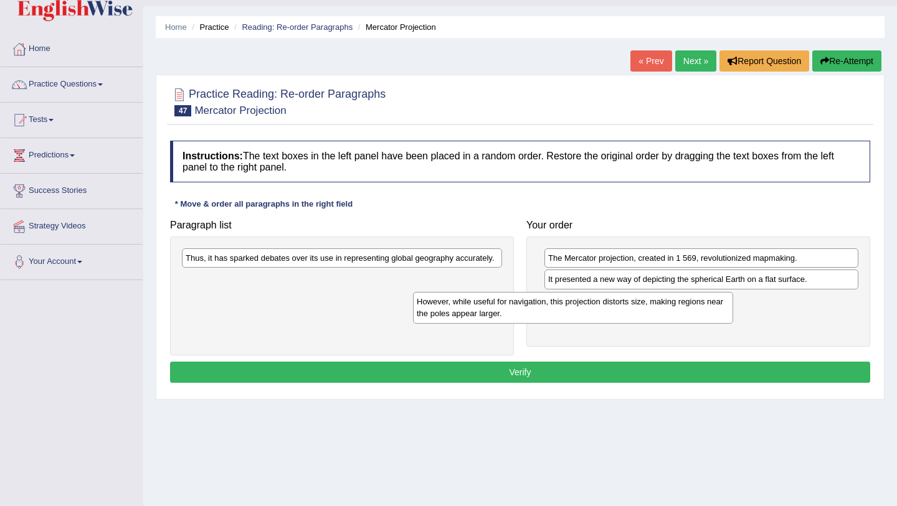
drag, startPoint x: 357, startPoint y: 265, endPoint x: 587, endPoint y: 308, distance: 234.4
click at [587, 308] on div "However, while useful for navigation, this projection distorts size, making reg…" at bounding box center [573, 307] width 320 height 31
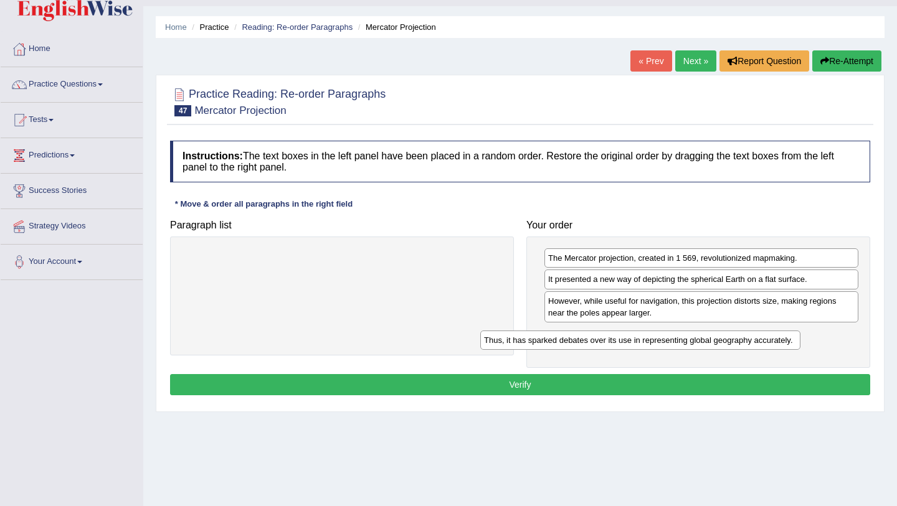
drag, startPoint x: 361, startPoint y: 260, endPoint x: 659, endPoint y: 342, distance: 309.4
click at [659, 342] on div "Thus, it has sparked debates over its use in representing global geography accu…" at bounding box center [640, 340] width 320 height 19
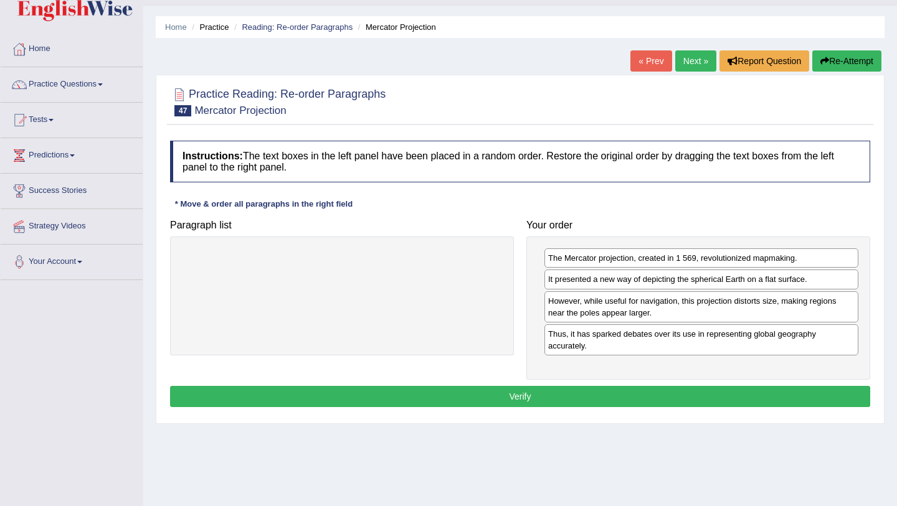
click at [663, 402] on button "Verify" at bounding box center [520, 396] width 700 height 21
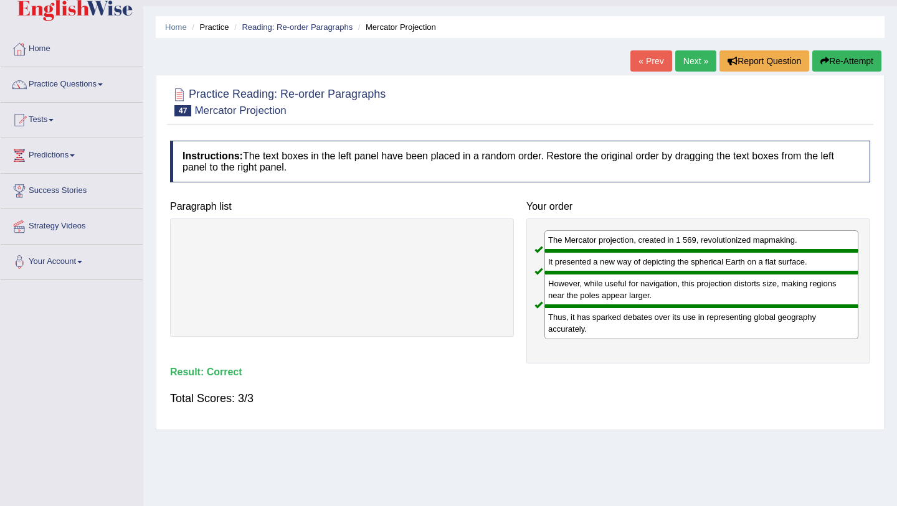
click at [684, 57] on link "Next »" at bounding box center [695, 60] width 41 height 21
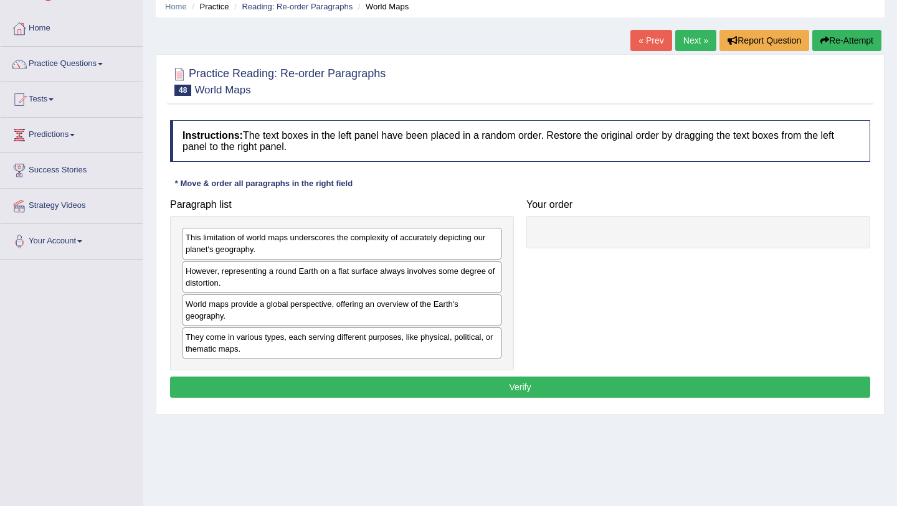
scroll to position [52, 0]
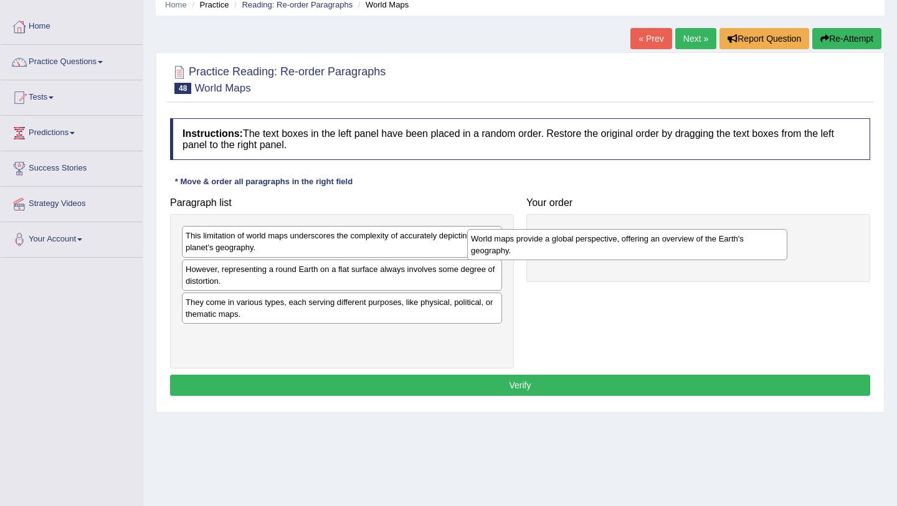
drag, startPoint x: 235, startPoint y: 308, endPoint x: 520, endPoint y: 244, distance: 292.2
click at [520, 244] on div "World maps provide a global perspective, offering an overview of the Earth's ge…" at bounding box center [627, 244] width 320 height 31
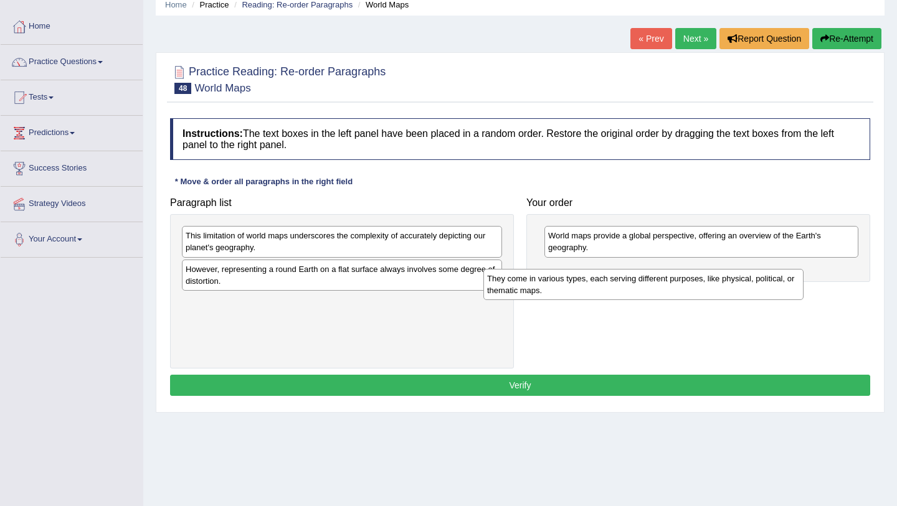
drag, startPoint x: 315, startPoint y: 314, endPoint x: 616, endPoint y: 290, distance: 302.3
click at [616, 290] on div "They come in various types, each serving different purposes, like physical, pol…" at bounding box center [643, 284] width 320 height 31
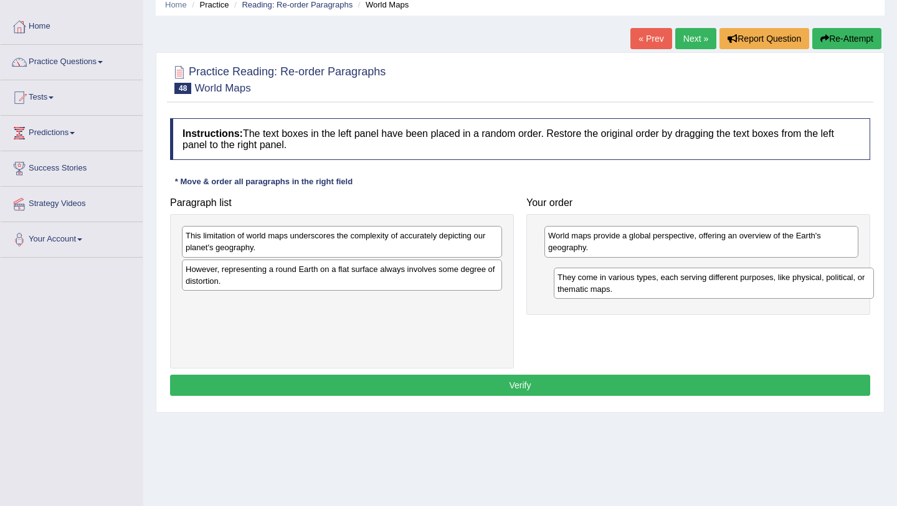
drag, startPoint x: 229, startPoint y: 317, endPoint x: 602, endPoint y: 292, distance: 373.8
click at [602, 292] on div "They come in various types, each serving different purposes, like physical, pol…" at bounding box center [714, 283] width 320 height 31
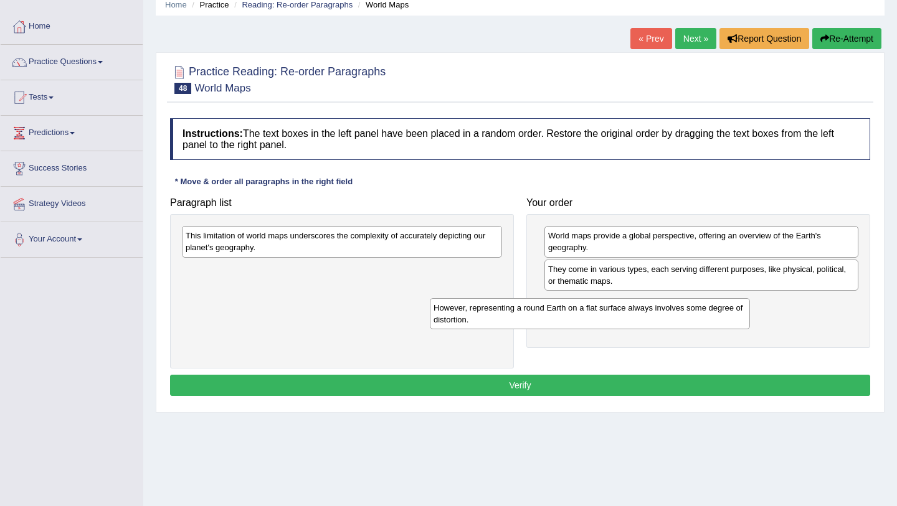
drag, startPoint x: 380, startPoint y: 278, endPoint x: 628, endPoint y: 317, distance: 250.9
click at [628, 317] on div "However, representing a round Earth on a flat surface always involves some degr…" at bounding box center [590, 313] width 320 height 31
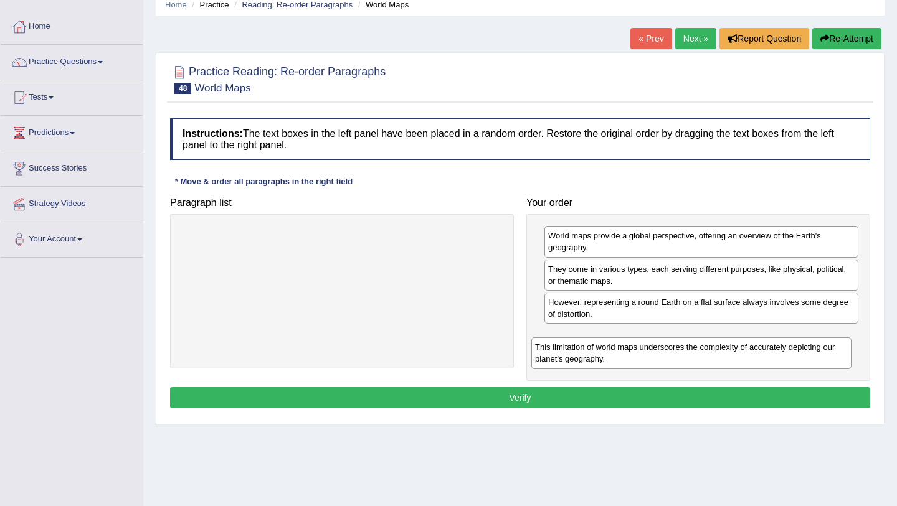
drag, startPoint x: 285, startPoint y: 243, endPoint x: 639, endPoint y: 339, distance: 367.1
click at [639, 339] on div "This limitation of world maps underscores the complexity of accurately depictin…" at bounding box center [691, 353] width 320 height 31
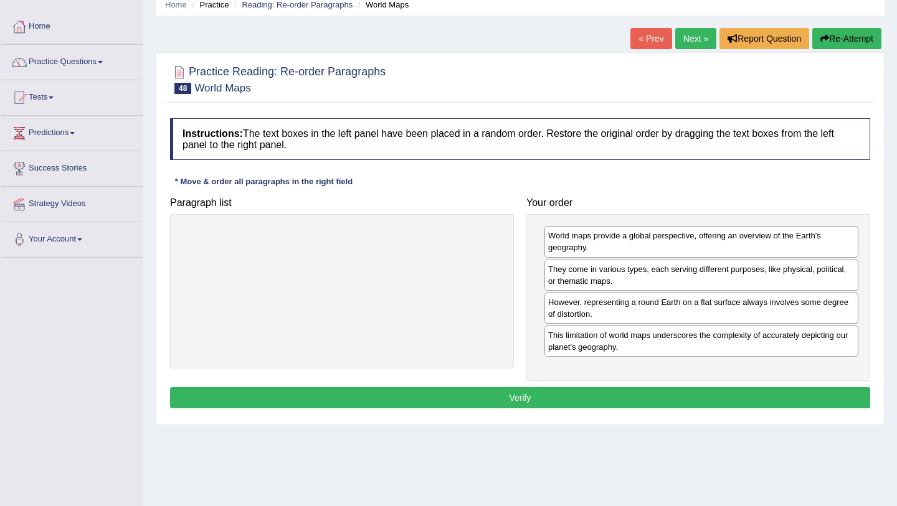
click at [559, 398] on button "Verify" at bounding box center [520, 397] width 700 height 21
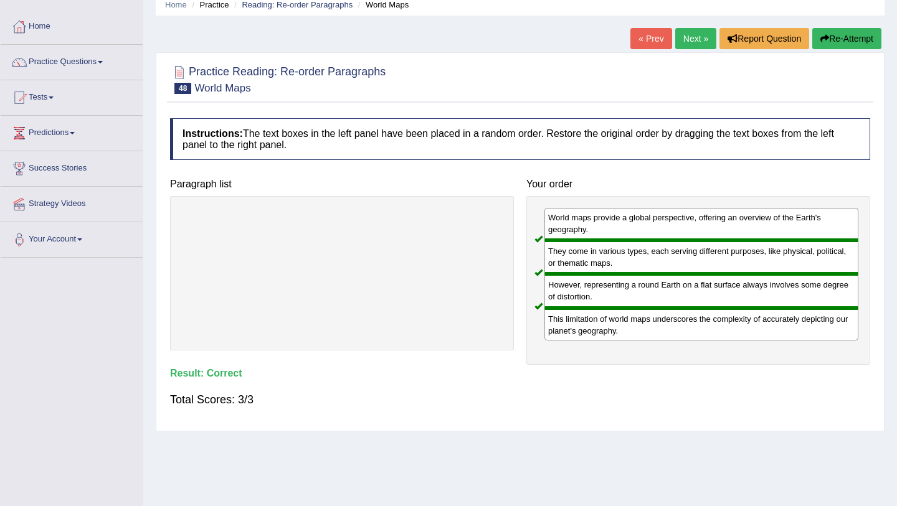
click at [693, 34] on link "Next »" at bounding box center [695, 38] width 41 height 21
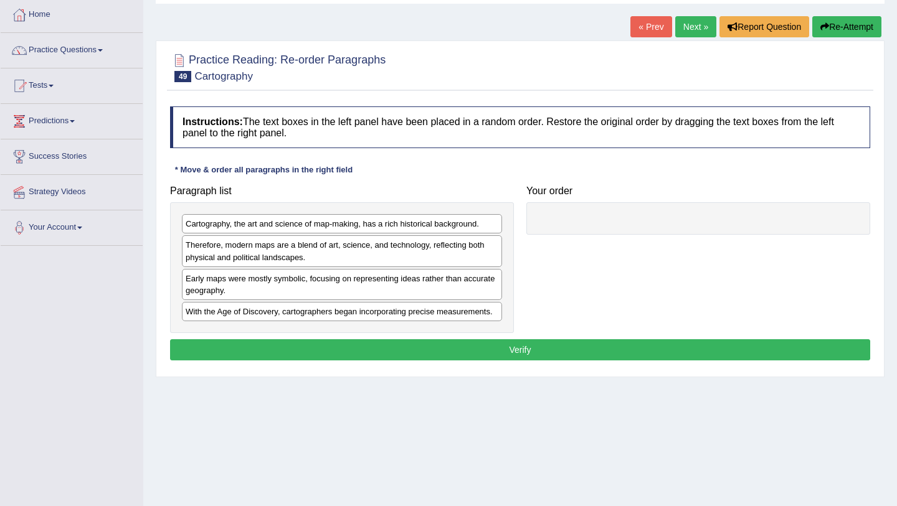
scroll to position [70, 0]
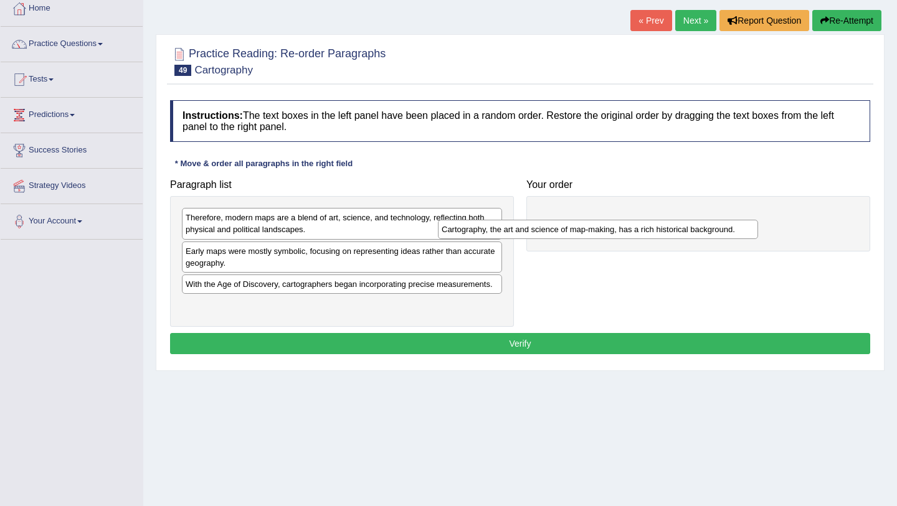
drag, startPoint x: 248, startPoint y: 221, endPoint x: 504, endPoint y: 233, distance: 256.2
click at [504, 233] on div "Cartography, the art and science of map-making, has a rich historical backgroun…" at bounding box center [598, 229] width 320 height 19
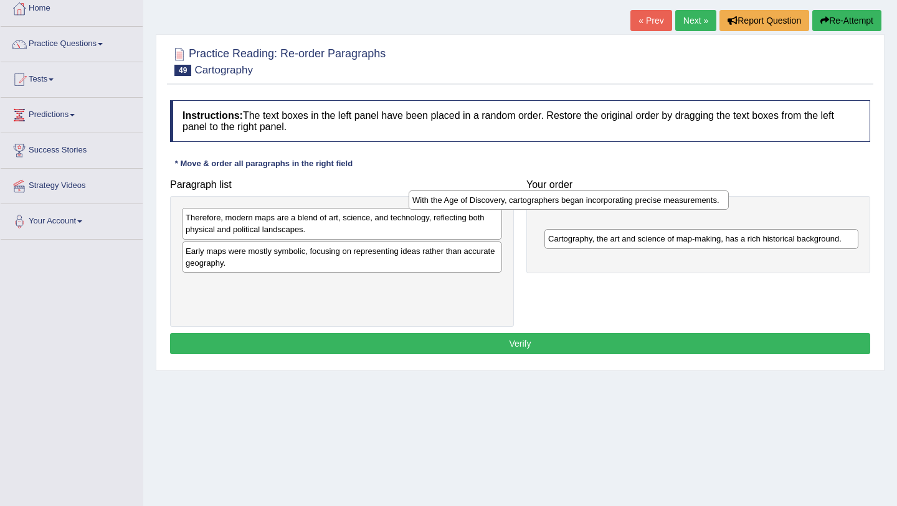
drag, startPoint x: 410, startPoint y: 284, endPoint x: 636, endPoint y: 199, distance: 241.4
click at [636, 199] on div "With the Age of Discovery, cartographers began incorporating precise measuremen…" at bounding box center [568, 200] width 320 height 19
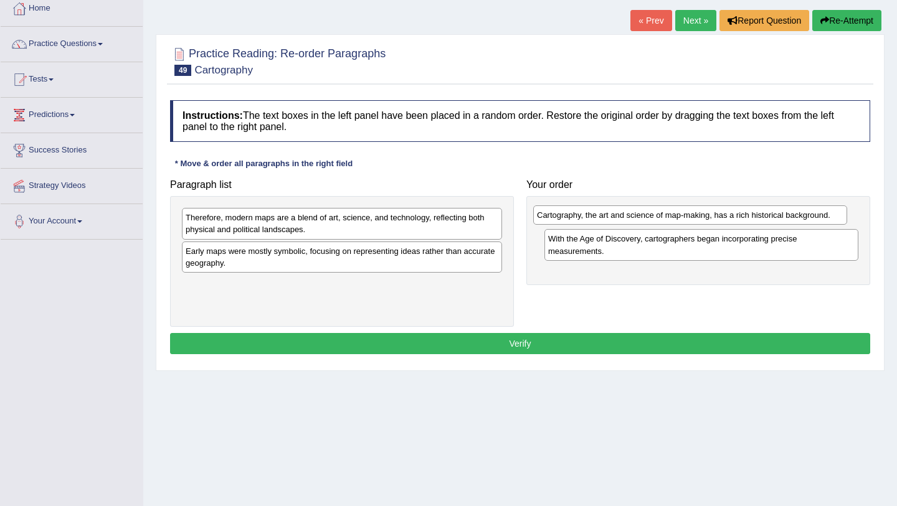
drag, startPoint x: 718, startPoint y: 259, endPoint x: 707, endPoint y: 223, distance: 37.8
click at [707, 223] on div "Cartography, the art and science of map-making, has a rich historical backgroun…" at bounding box center [690, 214] width 314 height 19
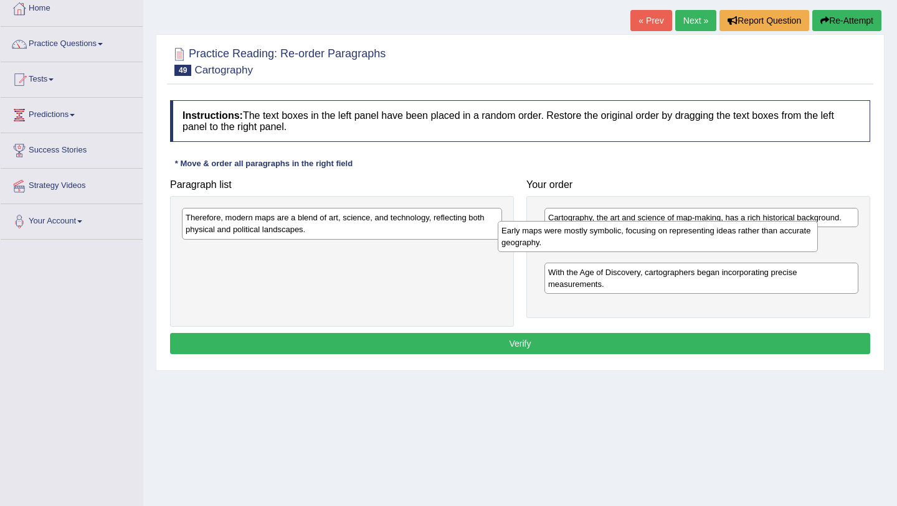
drag, startPoint x: 317, startPoint y: 264, endPoint x: 633, endPoint y: 243, distance: 316.4
click at [633, 243] on div "Early maps were mostly symbolic, focusing on representing ideas rather than acc…" at bounding box center [658, 236] width 320 height 31
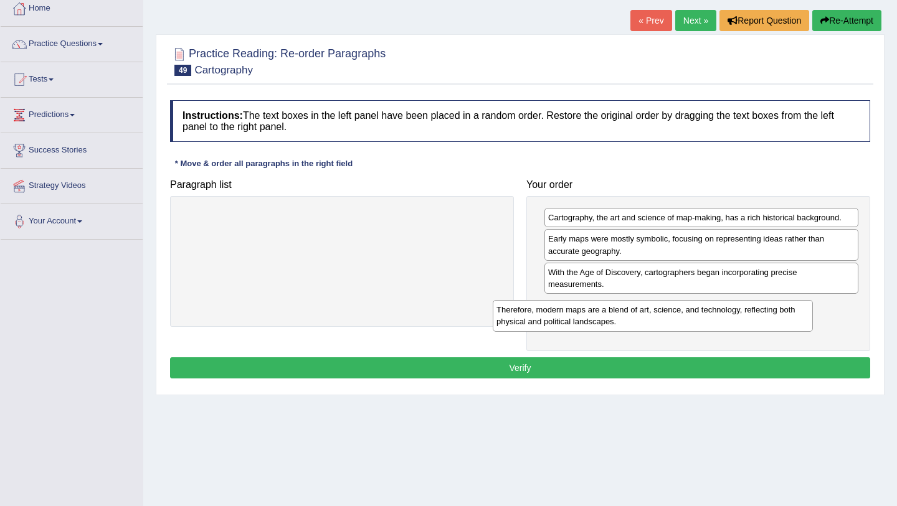
drag, startPoint x: 329, startPoint y: 222, endPoint x: 640, endPoint y: 314, distance: 324.7
click at [640, 314] on div "Therefore, modern maps are a blend of art, science, and technology, reflecting …" at bounding box center [653, 315] width 320 height 31
click at [575, 367] on button "Verify" at bounding box center [520, 367] width 700 height 21
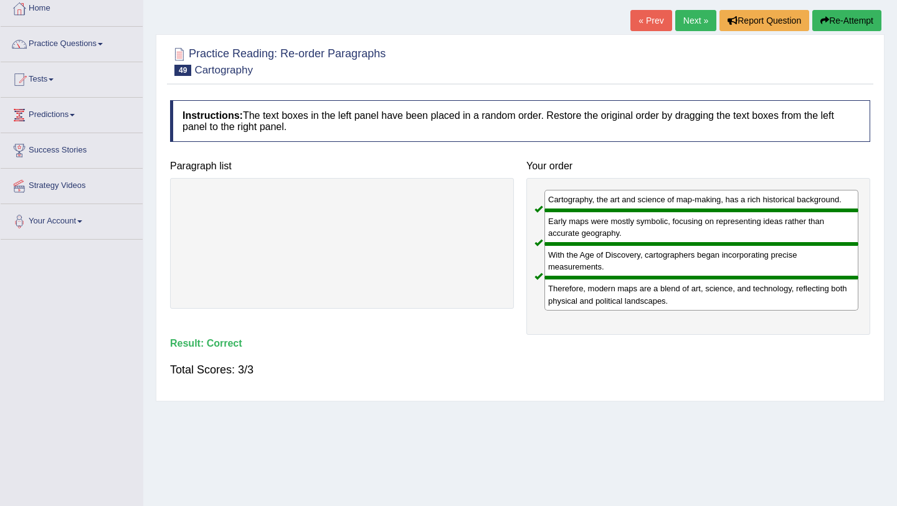
click at [691, 28] on link "Next »" at bounding box center [695, 20] width 41 height 21
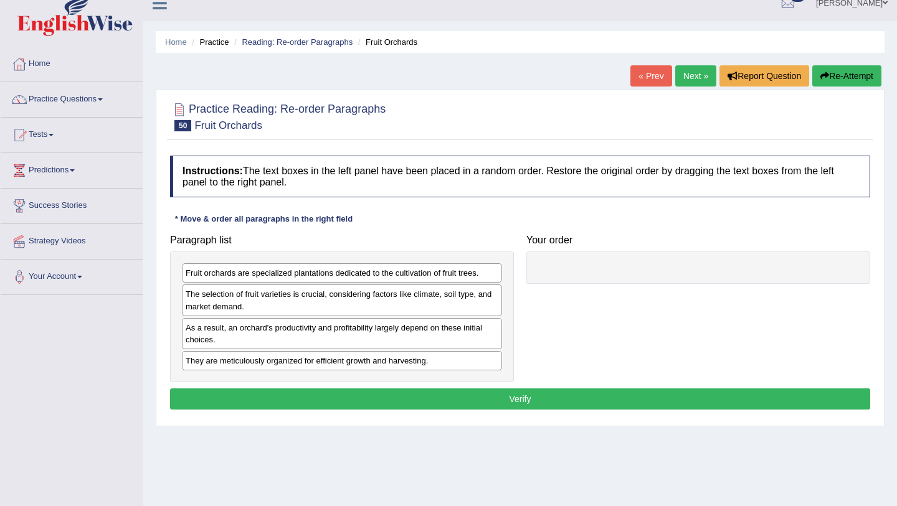
scroll to position [17, 0]
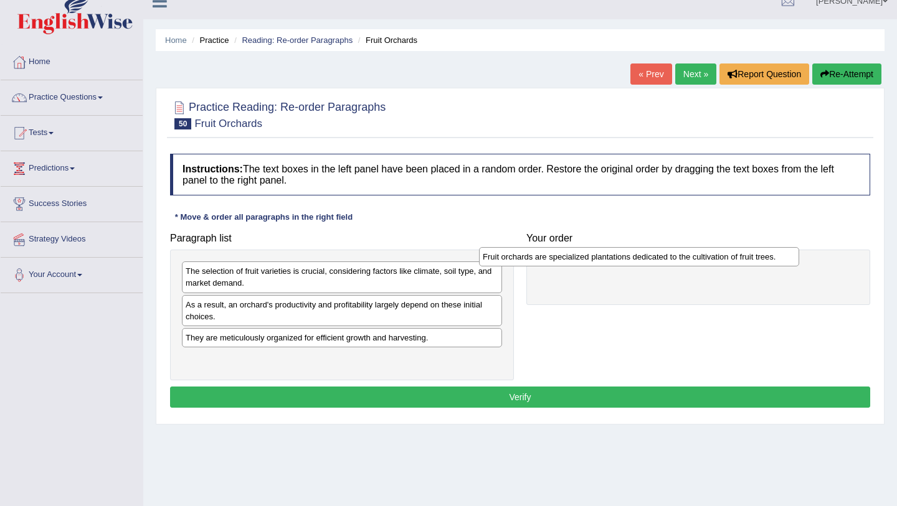
drag, startPoint x: 364, startPoint y: 276, endPoint x: 665, endPoint y: 262, distance: 301.1
click at [665, 262] on div "Fruit orchards are specialized plantations dedicated to the cultivation of frui…" at bounding box center [639, 256] width 320 height 19
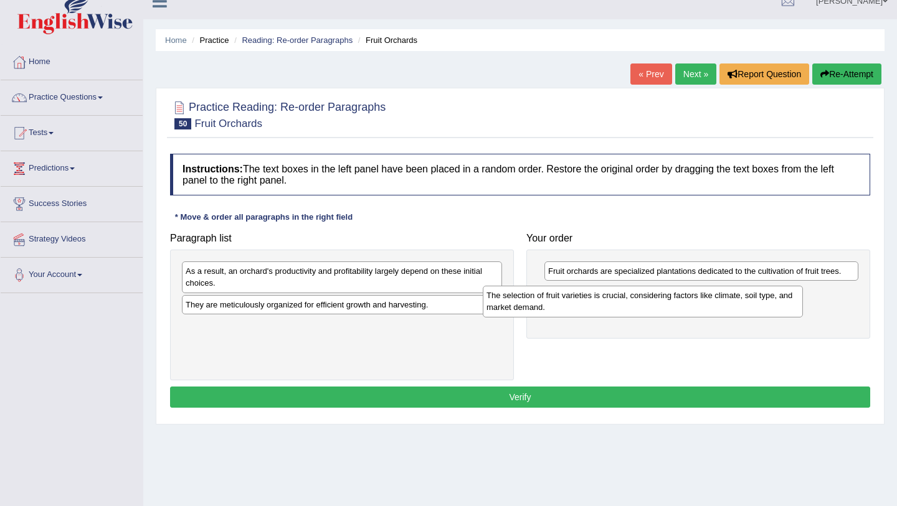
drag, startPoint x: 328, startPoint y: 274, endPoint x: 629, endPoint y: 296, distance: 301.6
click at [629, 296] on div "The selection of fruit varieties is crucial, considering factors like climate, …" at bounding box center [643, 301] width 320 height 31
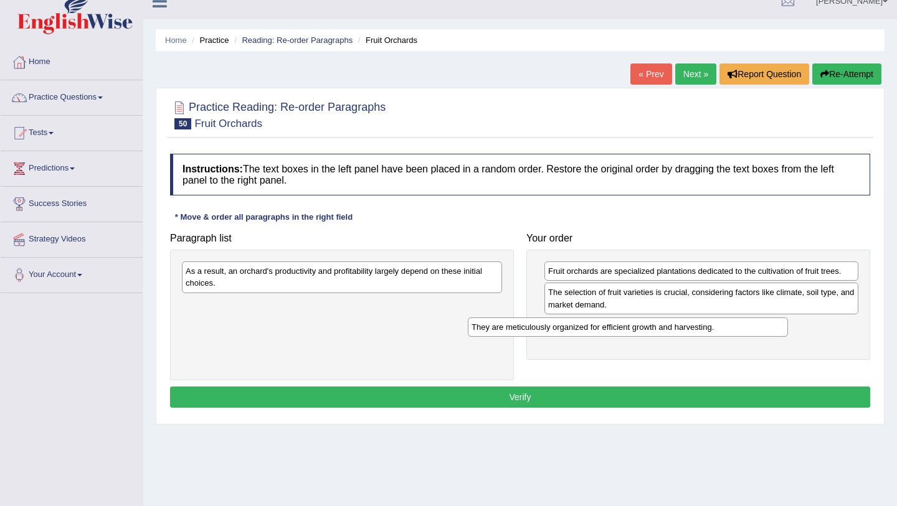
drag, startPoint x: 432, startPoint y: 307, endPoint x: 717, endPoint y: 329, distance: 285.4
click at [717, 329] on div "They are meticulously organized for efficient growth and harvesting." at bounding box center [628, 327] width 320 height 19
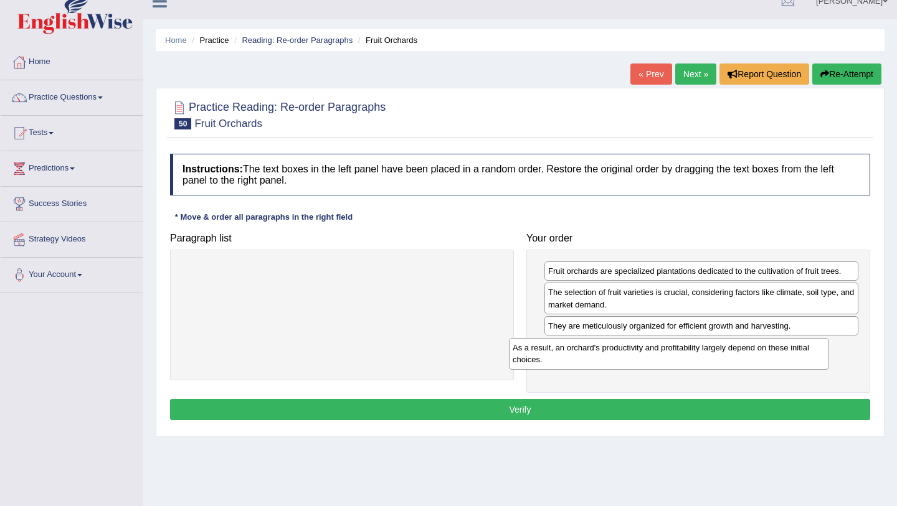
drag, startPoint x: 418, startPoint y: 273, endPoint x: 745, endPoint y: 348, distance: 335.5
click at [745, 349] on div "As a result, an orchard's productivity and profitability largely depend on thes…" at bounding box center [669, 353] width 320 height 31
click at [719, 410] on button "Verify" at bounding box center [520, 409] width 700 height 21
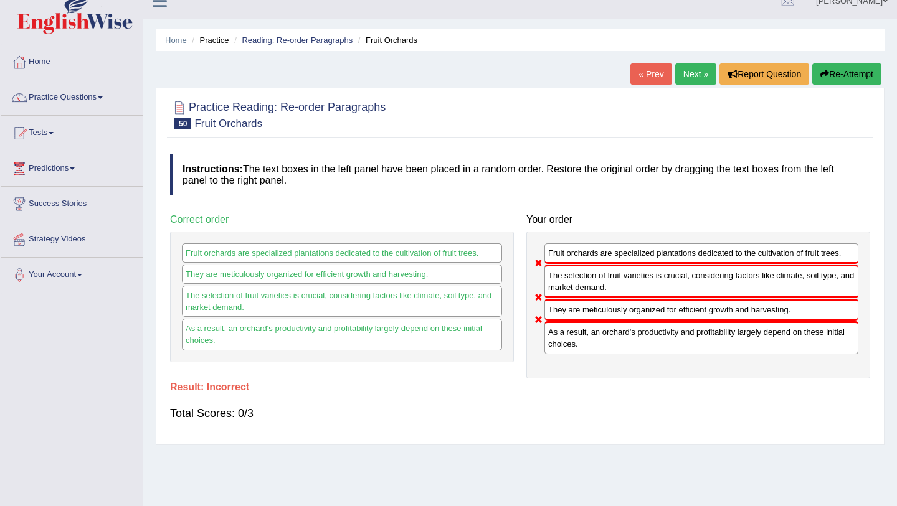
click at [846, 78] on button "Re-Attempt" at bounding box center [846, 74] width 69 height 21
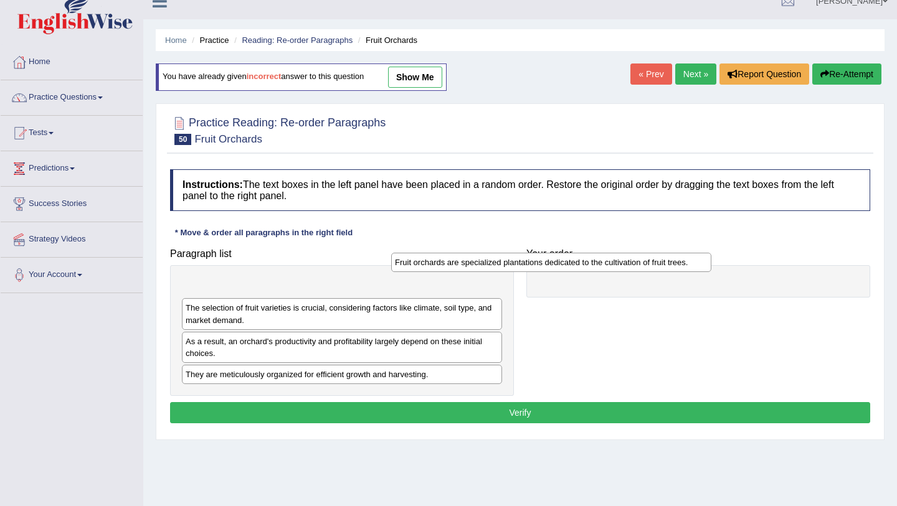
drag, startPoint x: 367, startPoint y: 288, endPoint x: 587, endPoint y: 262, distance: 221.4
click at [587, 262] on div "Fruit orchards are specialized plantations dedicated to the cultivation of frui…" at bounding box center [551, 262] width 320 height 19
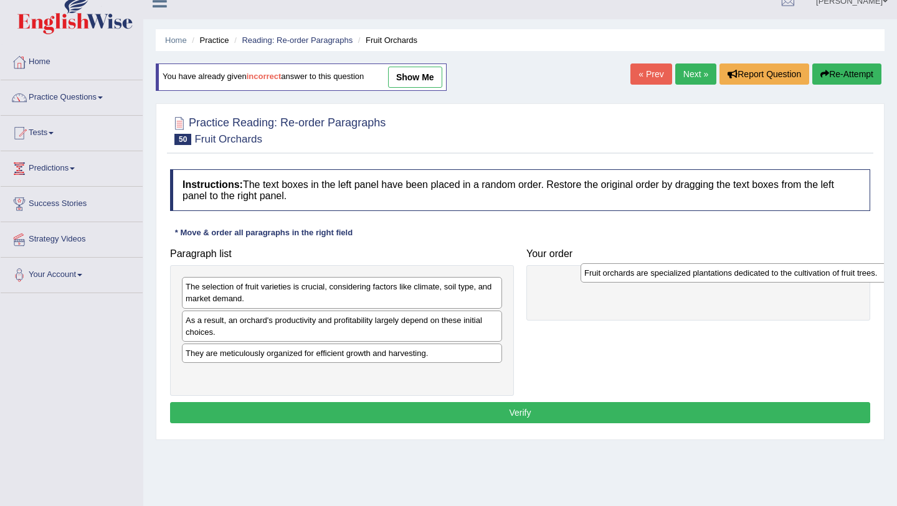
drag, startPoint x: 262, startPoint y: 288, endPoint x: 659, endPoint y: 272, distance: 397.0
click at [659, 272] on div "Fruit orchards are specialized plantations dedicated to the cultivation of frui…" at bounding box center [740, 272] width 320 height 19
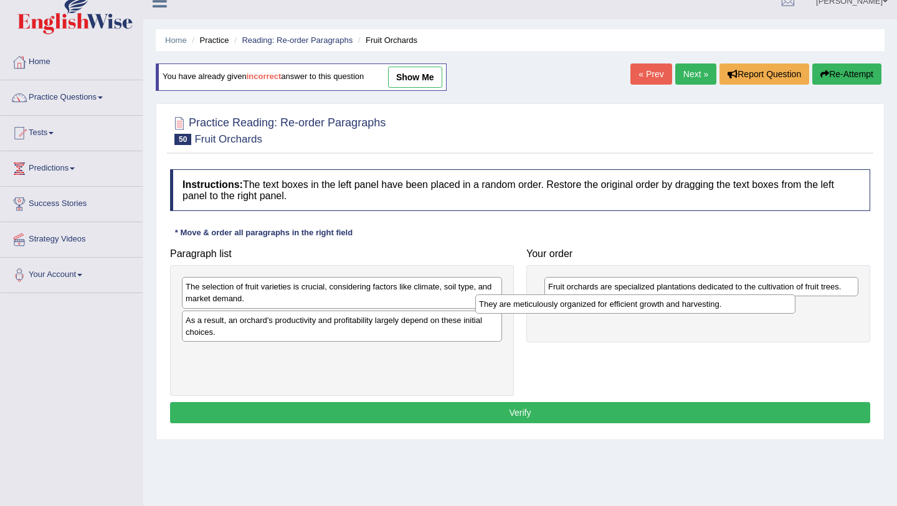
drag, startPoint x: 369, startPoint y: 357, endPoint x: 664, endPoint y: 308, distance: 299.8
click at [664, 308] on div "They are meticulously organized for efficient growth and harvesting." at bounding box center [635, 304] width 320 height 19
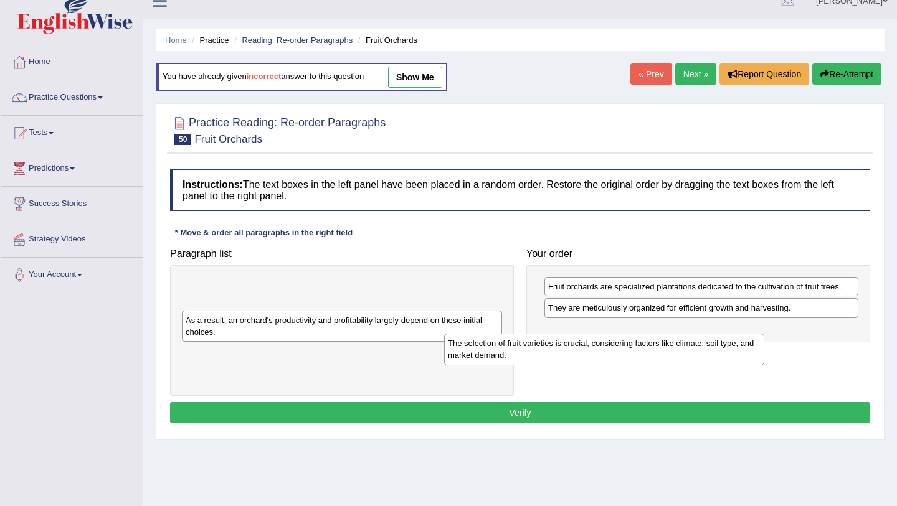
drag, startPoint x: 411, startPoint y: 290, endPoint x: 674, endPoint y: 345, distance: 269.0
click at [675, 346] on div "The selection of fruit varieties is crucial, considering factors like climate, …" at bounding box center [604, 349] width 320 height 31
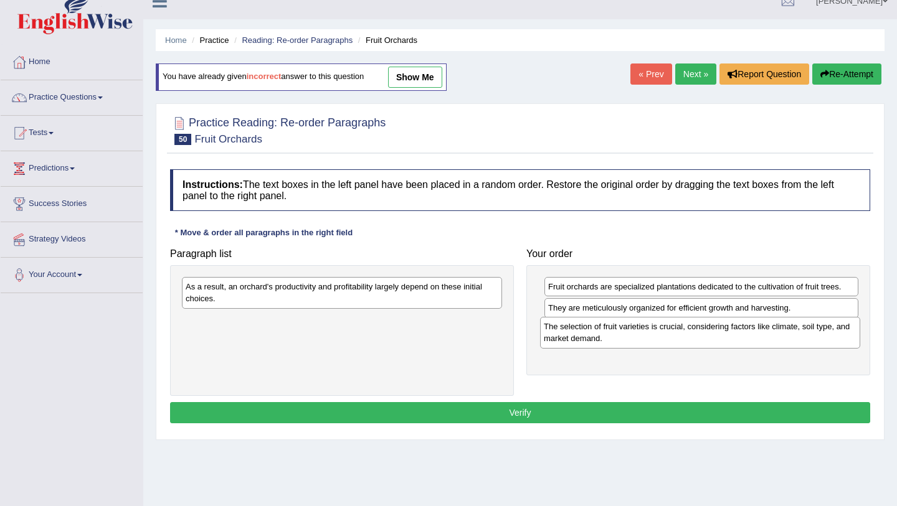
drag, startPoint x: 385, startPoint y: 292, endPoint x: 743, endPoint y: 332, distance: 360.3
click at [743, 332] on div "The selection of fruit varieties is crucial, considering factors like climate, …" at bounding box center [700, 332] width 320 height 31
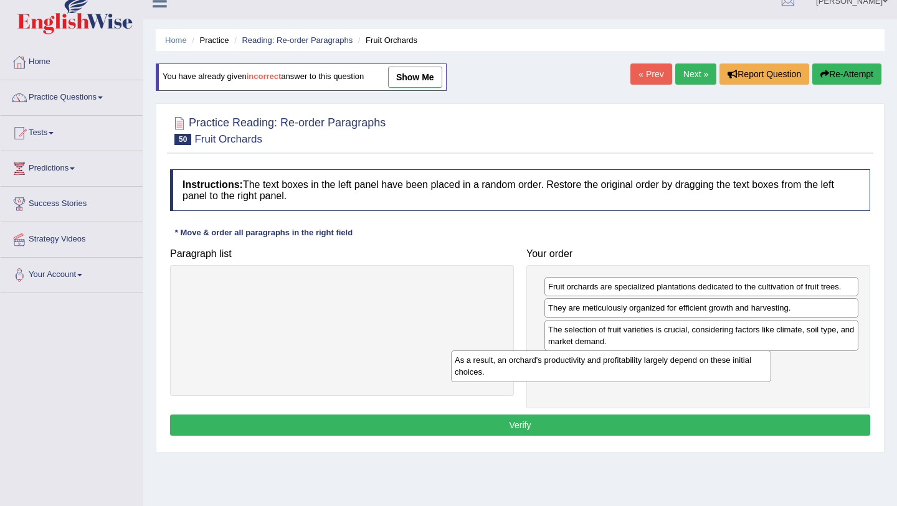
drag, startPoint x: 341, startPoint y: 292, endPoint x: 610, endPoint y: 366, distance: 278.9
click at [610, 366] on div "As a result, an orchard's productivity and profitability largely depend on thes…" at bounding box center [611, 366] width 320 height 31
click at [511, 426] on button "Verify" at bounding box center [520, 425] width 700 height 21
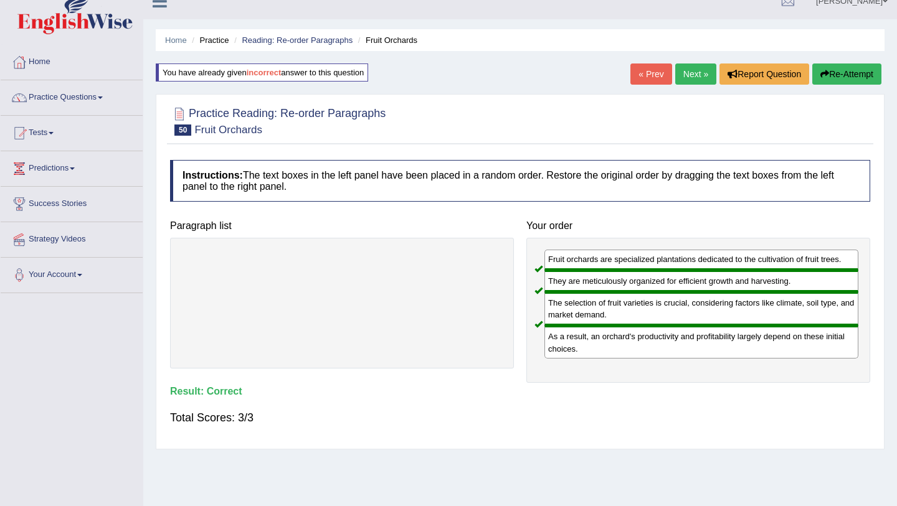
click at [685, 80] on link "Next »" at bounding box center [695, 74] width 41 height 21
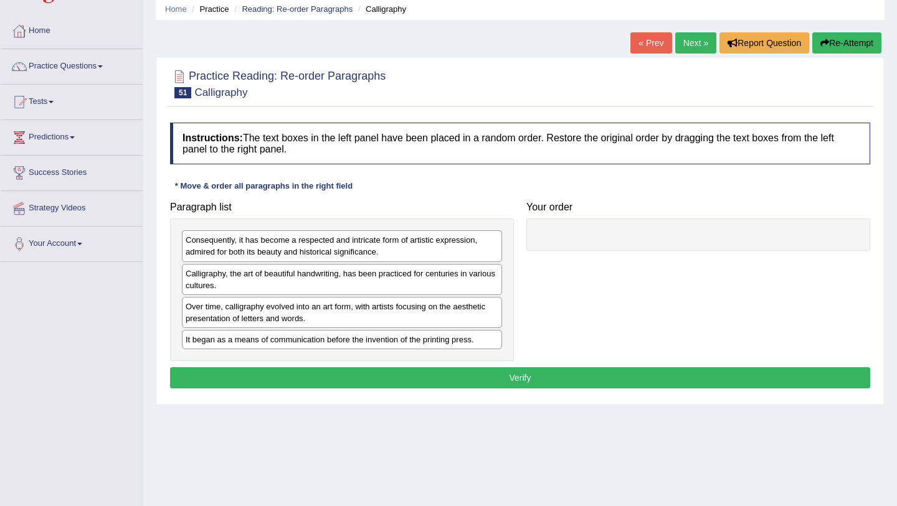
scroll to position [54, 0]
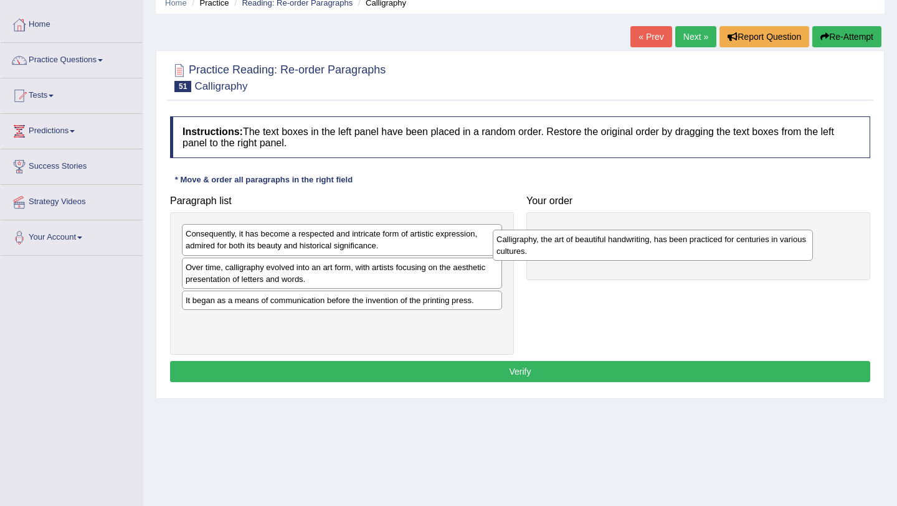
drag, startPoint x: 331, startPoint y: 276, endPoint x: 642, endPoint y: 246, distance: 312.2
click at [642, 247] on div "Calligraphy, the art of beautiful handwriting, has been practiced for centuries…" at bounding box center [653, 245] width 320 height 31
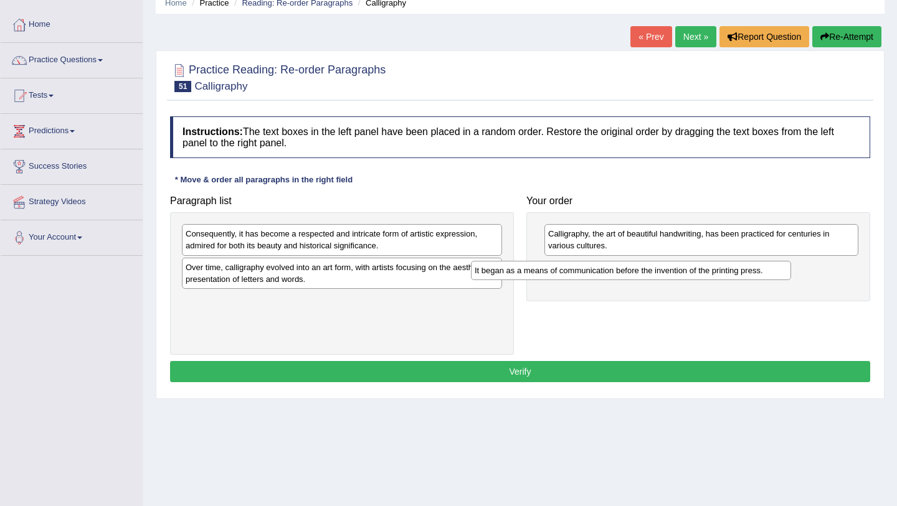
drag, startPoint x: 385, startPoint y: 305, endPoint x: 677, endPoint y: 275, distance: 293.0
click at [677, 275] on div "It began as a means of communication before the invention of the printing press." at bounding box center [631, 270] width 320 height 19
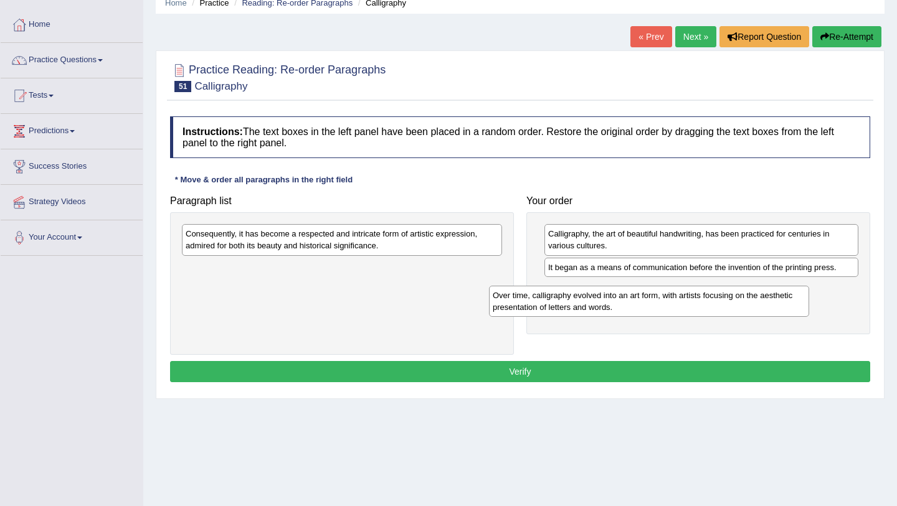
drag, startPoint x: 357, startPoint y: 276, endPoint x: 664, endPoint y: 305, distance: 308.3
click at [664, 305] on div "Over time, calligraphy evolved into an art form, with artists focusing on the a…" at bounding box center [649, 301] width 320 height 31
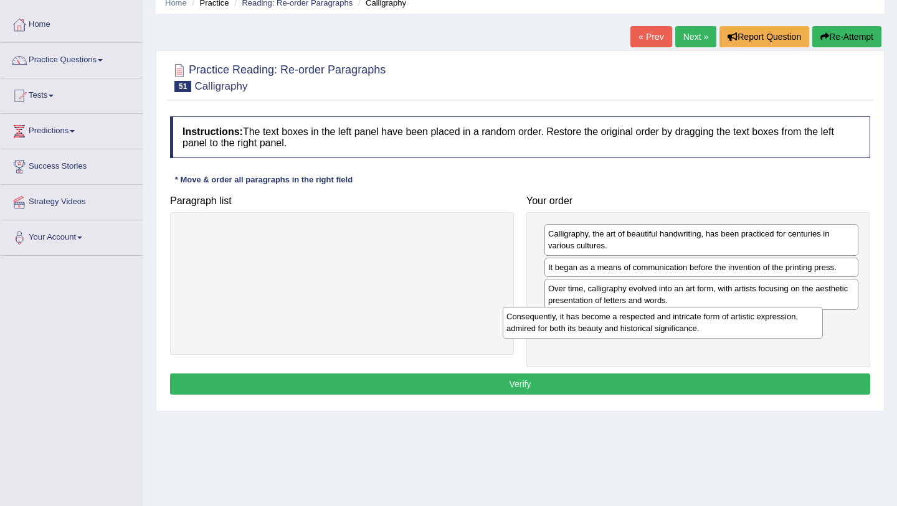
drag, startPoint x: 385, startPoint y: 233, endPoint x: 706, endPoint y: 315, distance: 331.1
click at [707, 316] on div "Consequently, it has become a respected and intricate form of artistic expressi…" at bounding box center [663, 322] width 320 height 31
click at [592, 383] on button "Verify" at bounding box center [520, 384] width 700 height 21
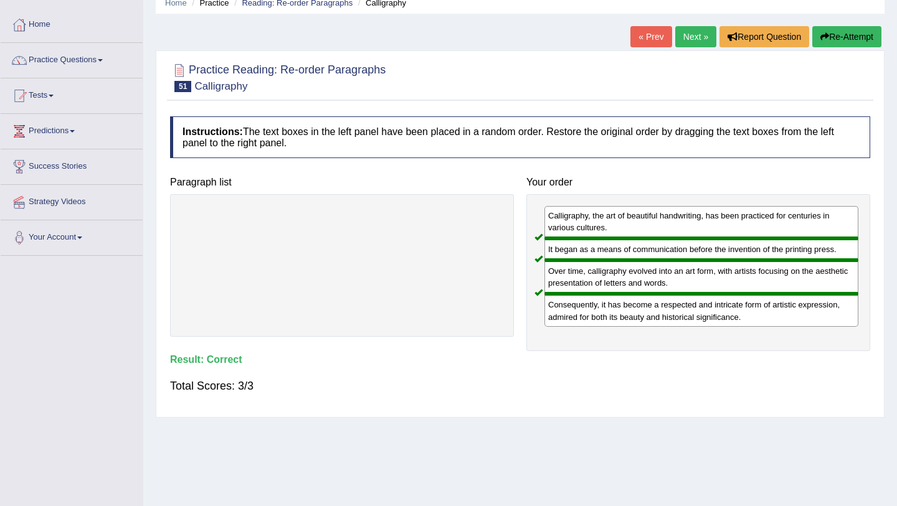
click at [687, 37] on link "Next »" at bounding box center [695, 36] width 41 height 21
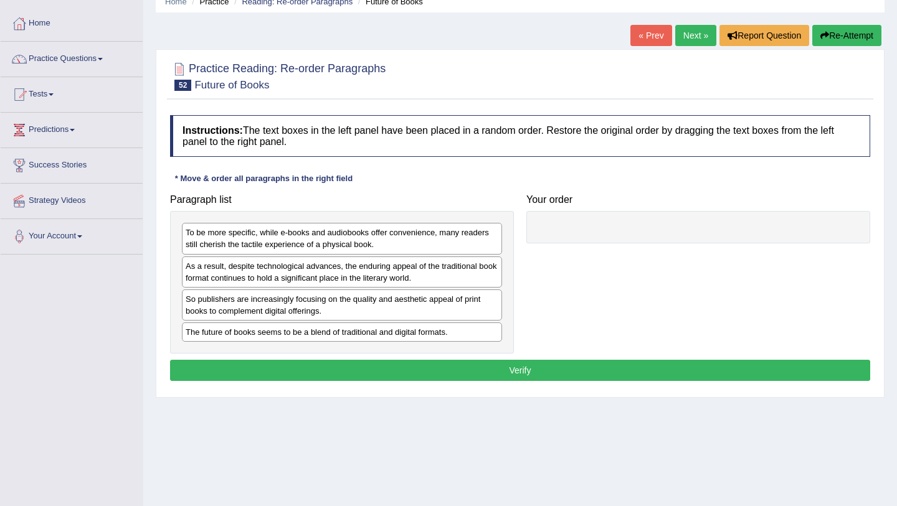
scroll to position [58, 0]
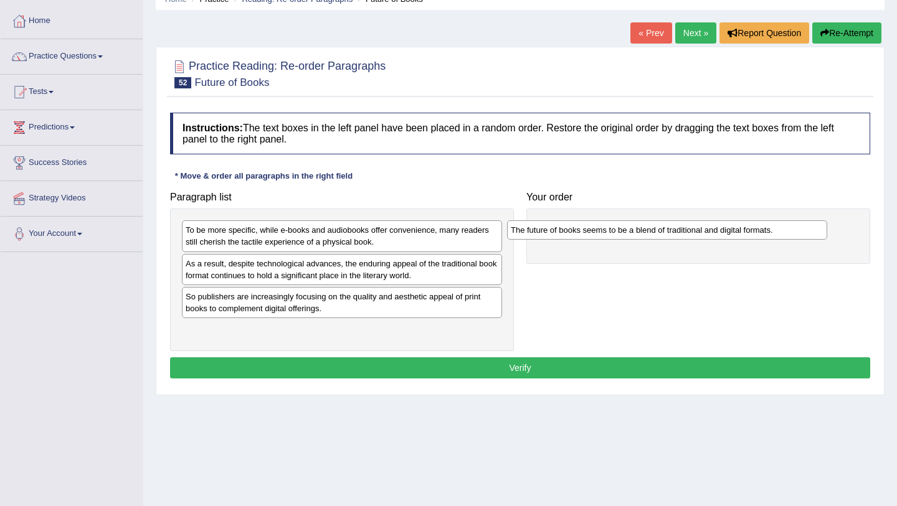
drag, startPoint x: 245, startPoint y: 333, endPoint x: 569, endPoint y: 233, distance: 339.4
click at [570, 233] on div "The future of books seems to be a blend of traditional and digital formats." at bounding box center [667, 229] width 320 height 19
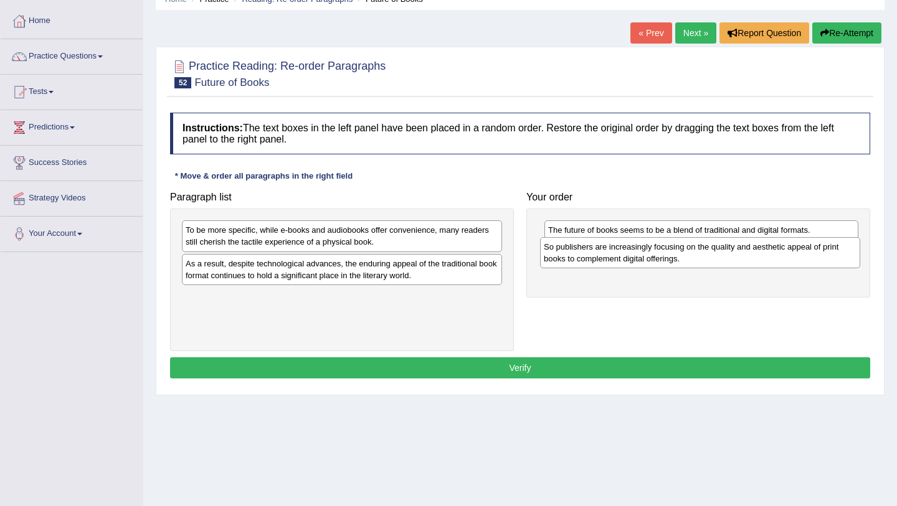
drag, startPoint x: 338, startPoint y: 307, endPoint x: 694, endPoint y: 252, distance: 360.4
click at [694, 254] on div "So publishers are increasingly focusing on the quality and aesthetic appeal of …" at bounding box center [700, 252] width 320 height 31
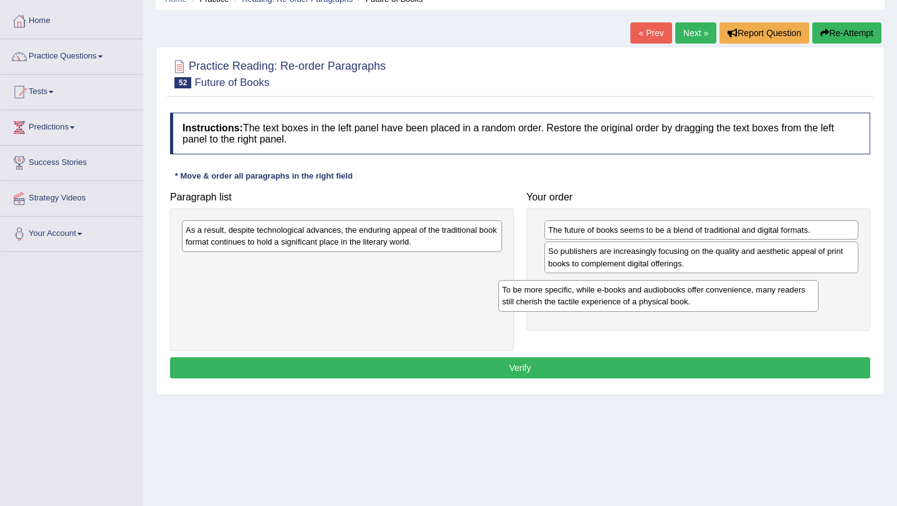
drag, startPoint x: 419, startPoint y: 236, endPoint x: 735, endPoint y: 296, distance: 321.9
click at [735, 296] on div "To be more specific, while e-books and audiobooks offer convenience, many reade…" at bounding box center [658, 295] width 320 height 31
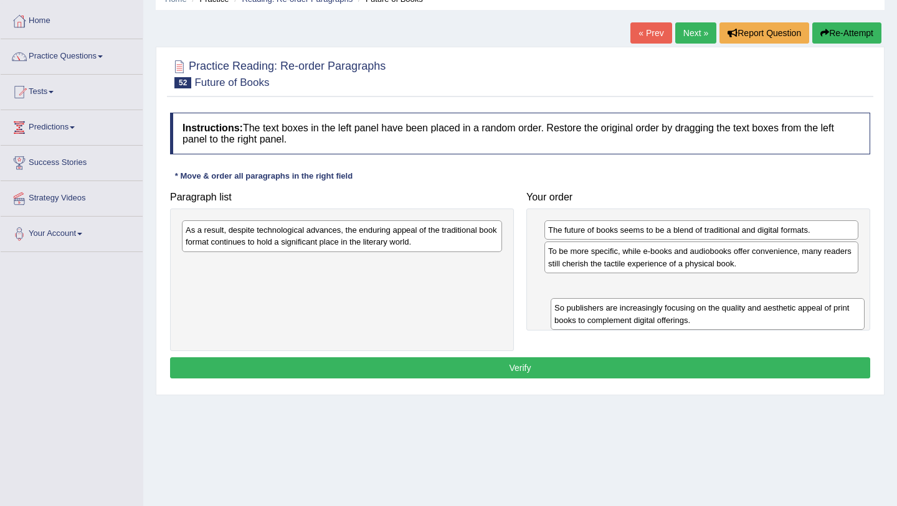
drag, startPoint x: 648, startPoint y: 258, endPoint x: 654, endPoint y: 309, distance: 51.4
click at [654, 309] on div "So publishers are increasingly focusing on the quality and aesthetic appeal of …" at bounding box center [707, 313] width 314 height 31
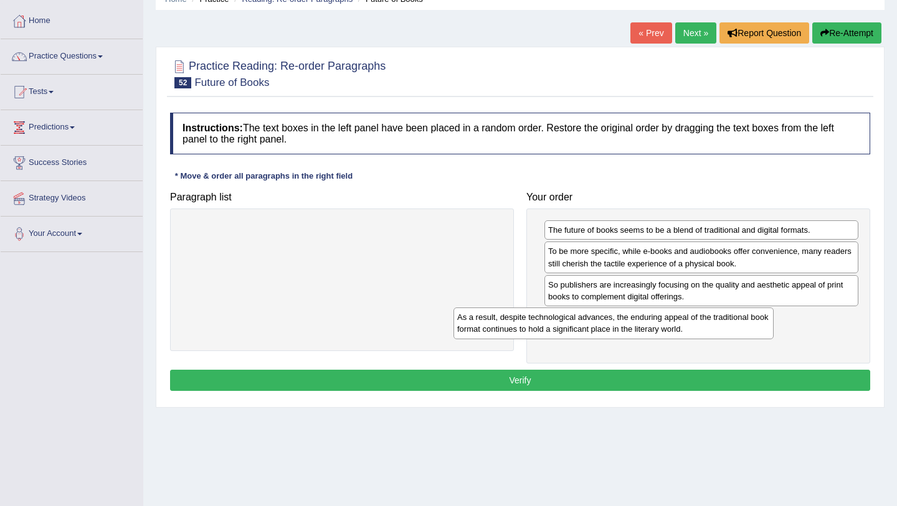
drag, startPoint x: 441, startPoint y: 240, endPoint x: 712, endPoint y: 327, distance: 284.4
click at [712, 328] on div "As a result, despite technological advances, the enduring appeal of the traditi…" at bounding box center [613, 323] width 320 height 31
click at [645, 383] on button "Verify" at bounding box center [520, 380] width 700 height 21
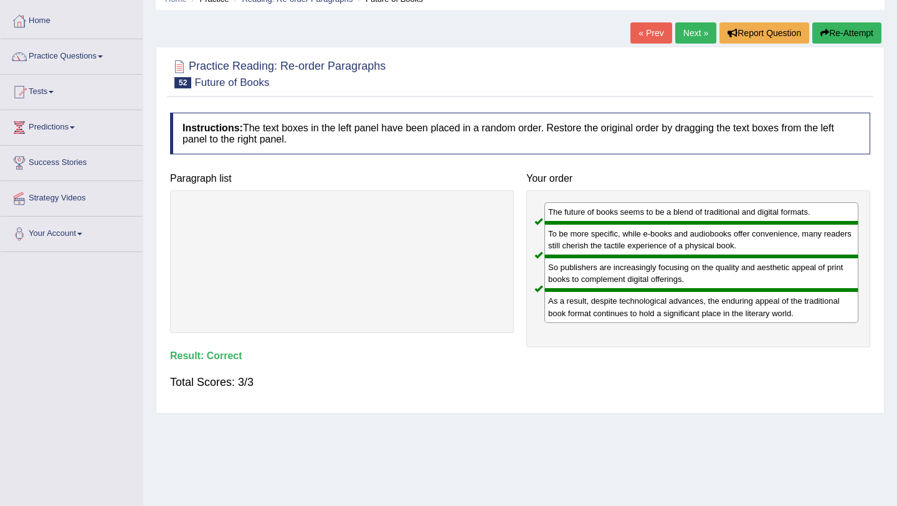
click at [695, 37] on link "Next »" at bounding box center [695, 32] width 41 height 21
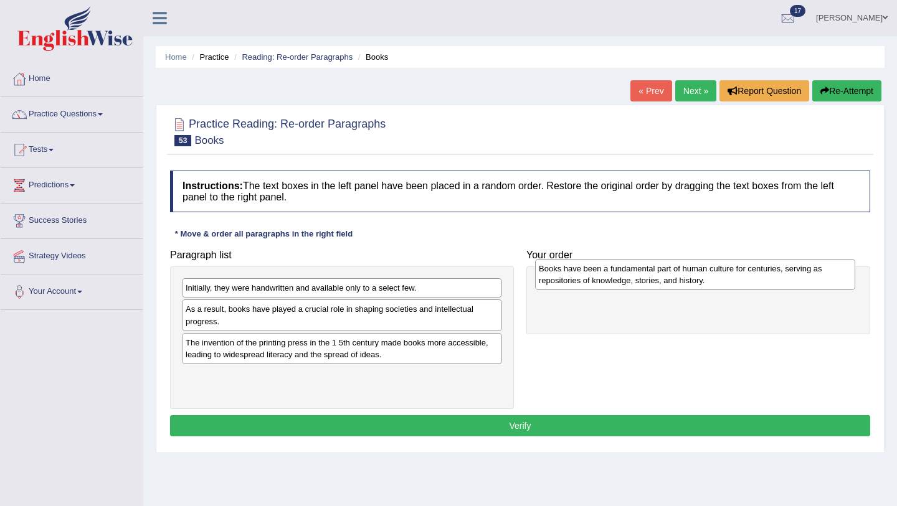
drag, startPoint x: 280, startPoint y: 390, endPoint x: 633, endPoint y: 282, distance: 368.5
click at [633, 283] on div "Books have been a fundamental part of human culture for centuries, serving as r…" at bounding box center [695, 274] width 320 height 31
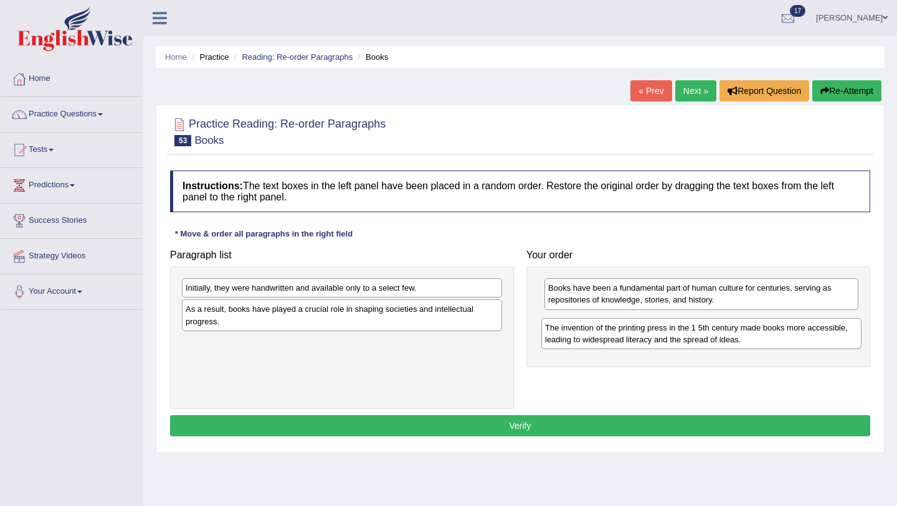
drag, startPoint x: 346, startPoint y: 345, endPoint x: 704, endPoint y: 328, distance: 358.5
click at [704, 328] on div "The invention of the printing press in the 1 5th century made books more access…" at bounding box center [701, 333] width 320 height 31
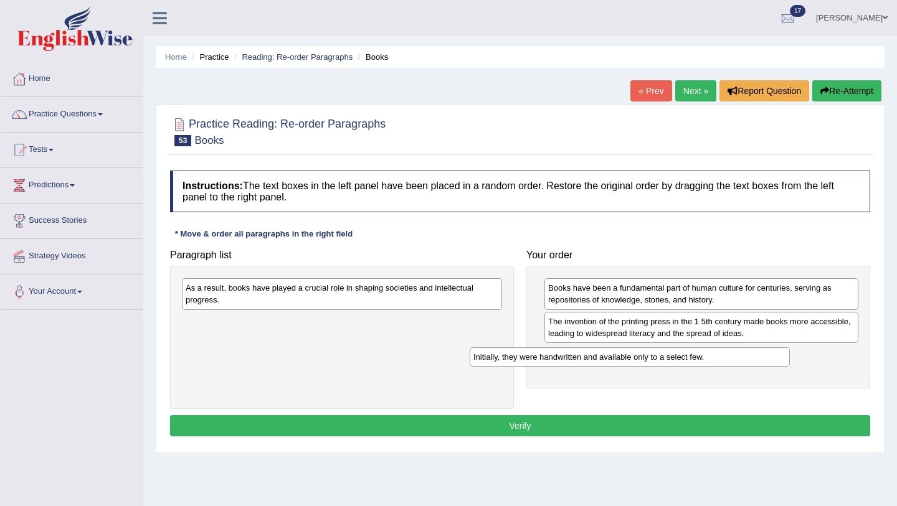
drag, startPoint x: 439, startPoint y: 288, endPoint x: 727, endPoint y: 354, distance: 295.9
click at [728, 355] on div "Initially, they were handwritten and available only to a select few." at bounding box center [630, 356] width 320 height 19
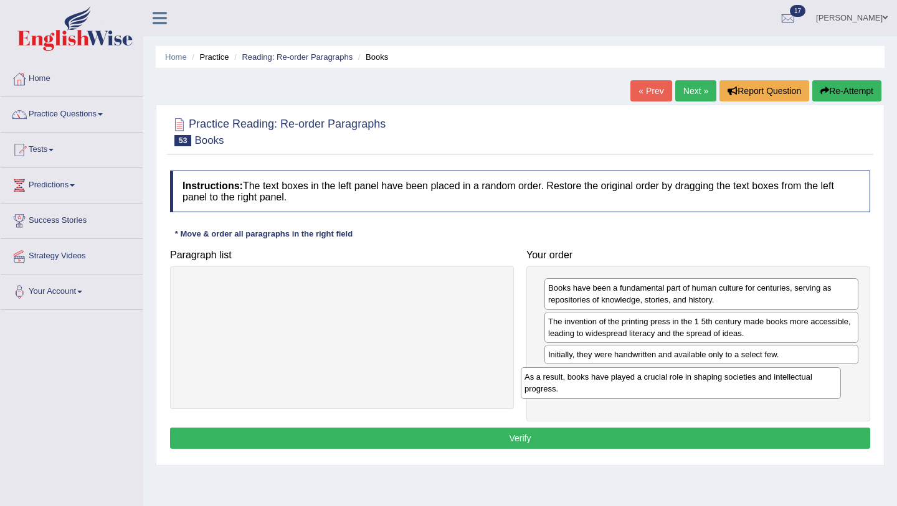
drag, startPoint x: 384, startPoint y: 297, endPoint x: 726, endPoint y: 385, distance: 353.6
click at [726, 385] on div "As a result, books have played a crucial role in shaping societies and intellec…" at bounding box center [681, 382] width 320 height 31
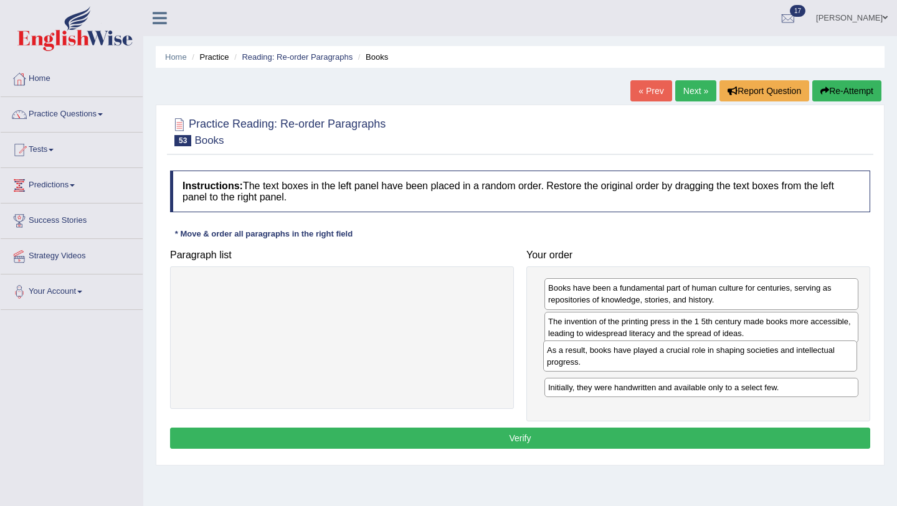
drag, startPoint x: 697, startPoint y: 380, endPoint x: 696, endPoint y: 355, distance: 25.6
click at [696, 355] on div "As a result, books have played a crucial role in shaping societies and intellec…" at bounding box center [700, 356] width 314 height 31
click at [626, 440] on button "Verify" at bounding box center [520, 438] width 700 height 21
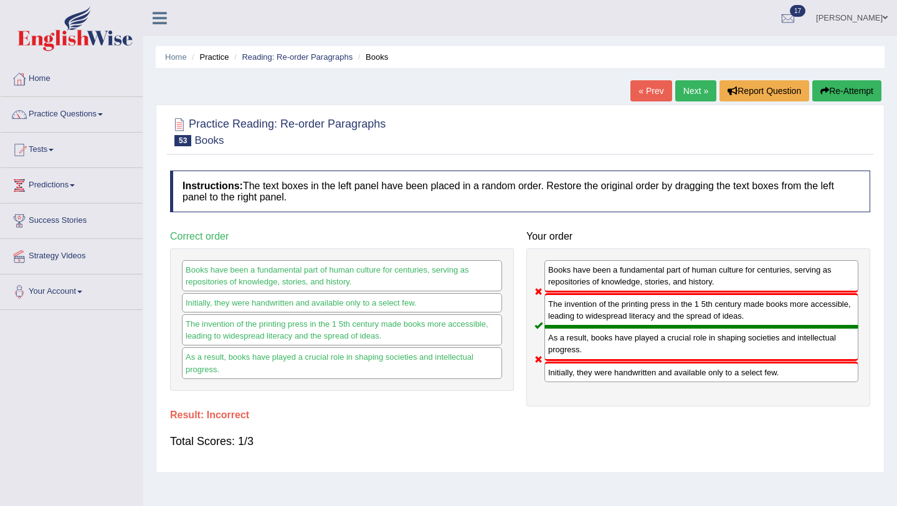
click at [864, 80] on button "Re-Attempt" at bounding box center [846, 90] width 69 height 21
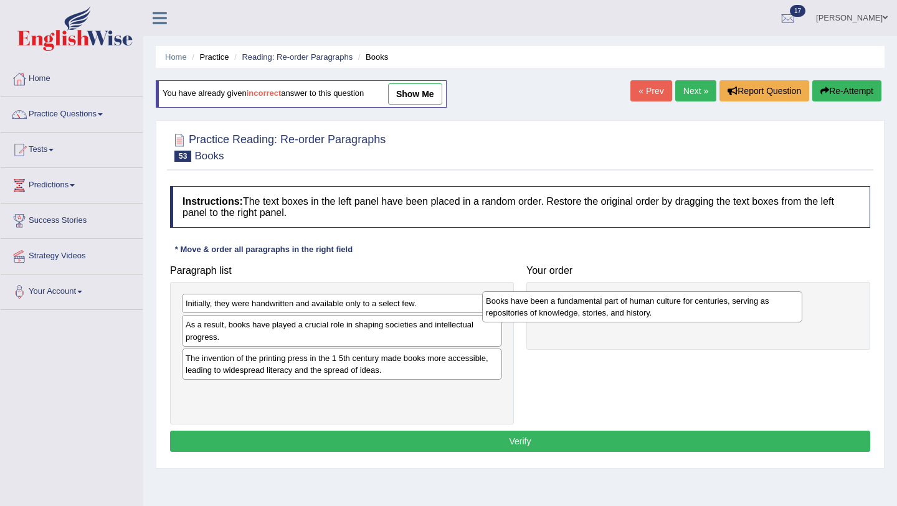
drag, startPoint x: 296, startPoint y: 397, endPoint x: 604, endPoint y: 303, distance: 321.7
click at [604, 303] on div "Books have been a fundamental part of human culture for centuries, serving as r…" at bounding box center [642, 306] width 320 height 31
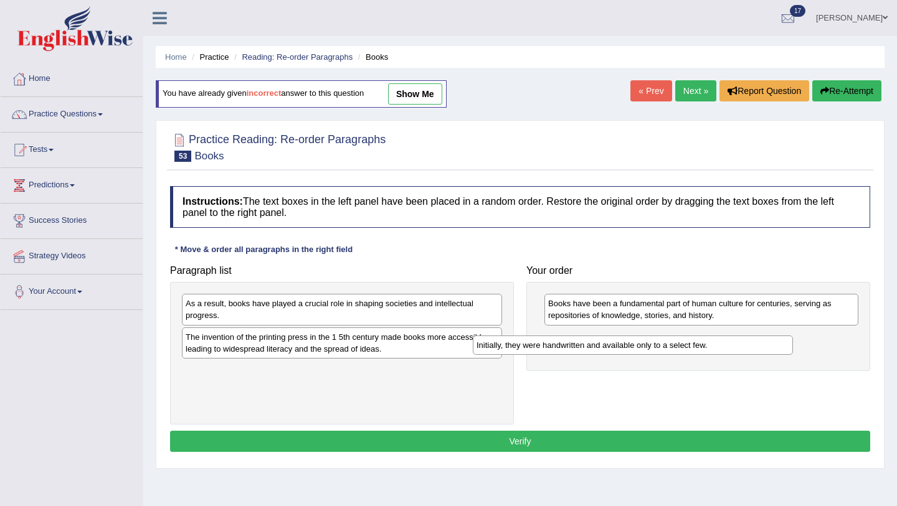
drag, startPoint x: 454, startPoint y: 304, endPoint x: 749, endPoint y: 342, distance: 297.6
click at [750, 342] on div "Initially, they were handwritten and available only to a select few." at bounding box center [633, 345] width 320 height 19
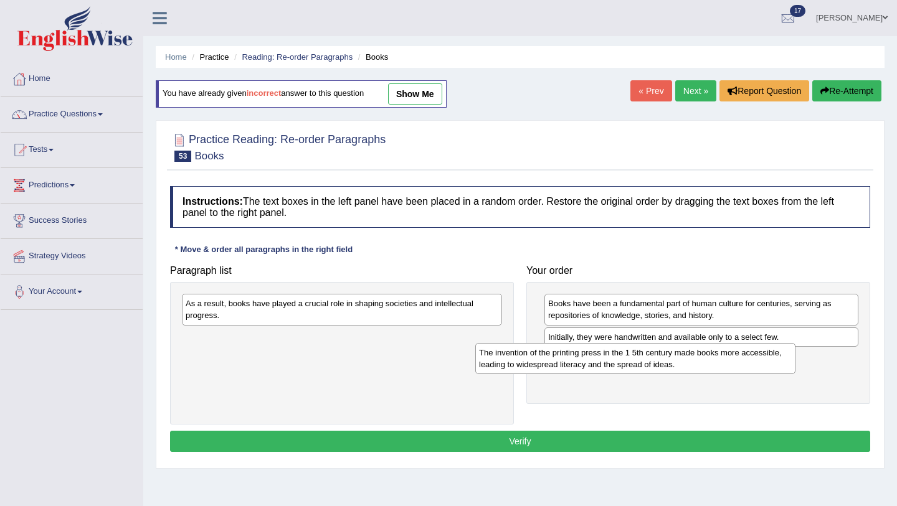
drag, startPoint x: 359, startPoint y: 339, endPoint x: 659, endPoint y: 352, distance: 301.1
click at [659, 353] on div "The invention of the printing press in the 1 5th century made books more access…" at bounding box center [635, 358] width 320 height 31
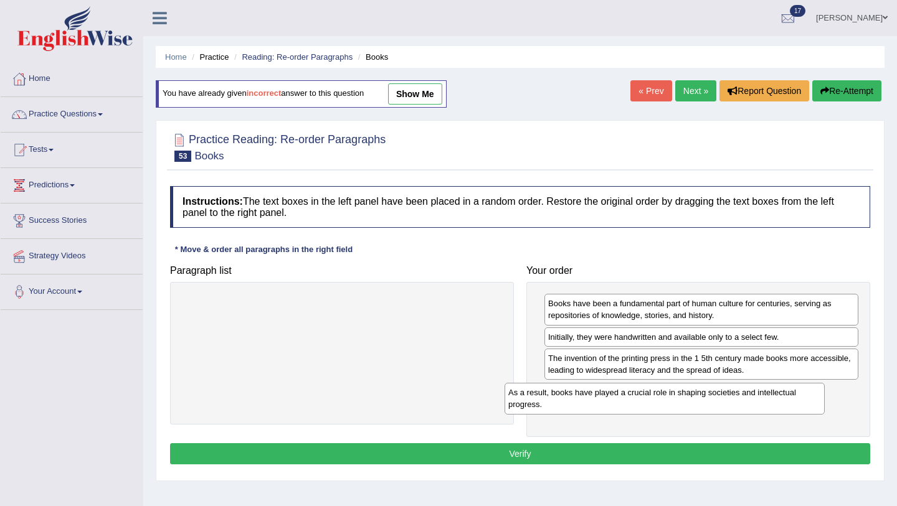
drag, startPoint x: 308, startPoint y: 306, endPoint x: 633, endPoint y: 395, distance: 337.0
click at [633, 395] on div "As a result, books have played a crucial role in shaping societies and intellec…" at bounding box center [664, 398] width 320 height 31
click at [602, 456] on button "Verify" at bounding box center [520, 453] width 700 height 21
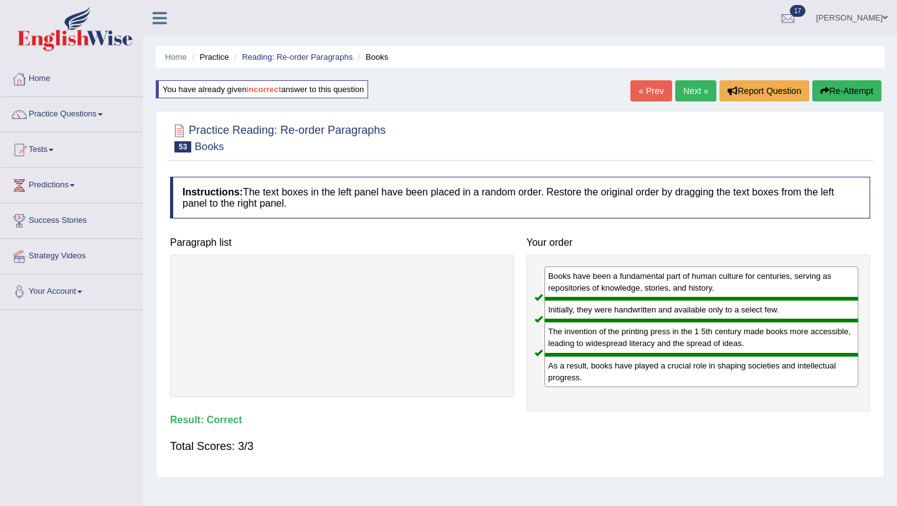
click at [692, 93] on link "Next »" at bounding box center [695, 90] width 41 height 21
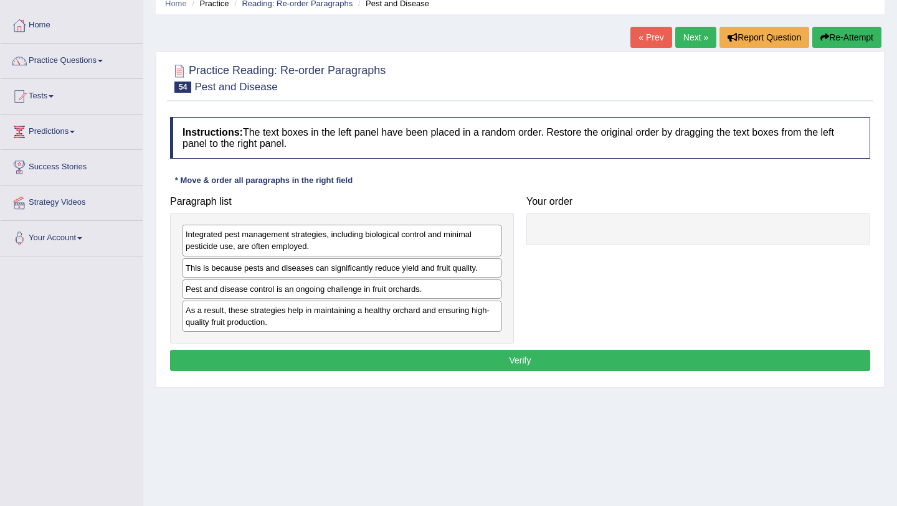
scroll to position [60, 0]
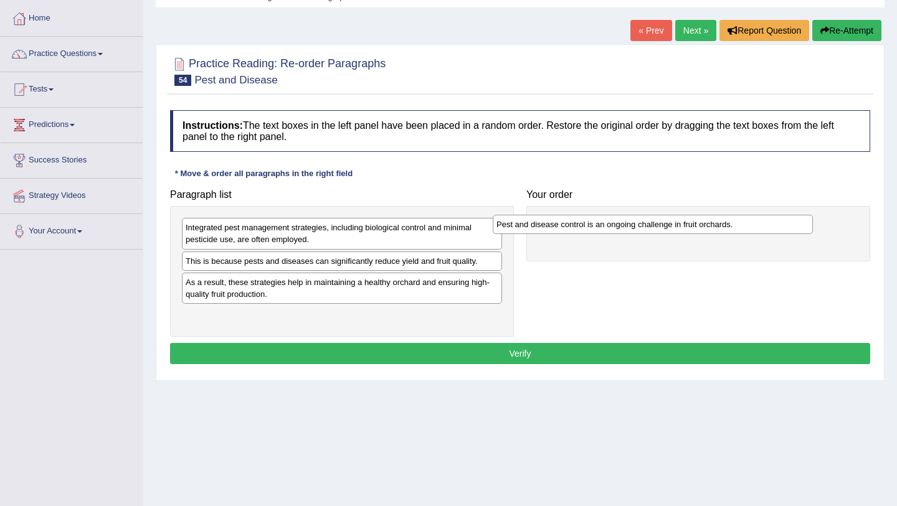
drag, startPoint x: 280, startPoint y: 285, endPoint x: 591, endPoint y: 226, distance: 316.3
click at [591, 227] on div "Pest and disease control is an ongoing challenge in fruit orchards." at bounding box center [653, 224] width 320 height 19
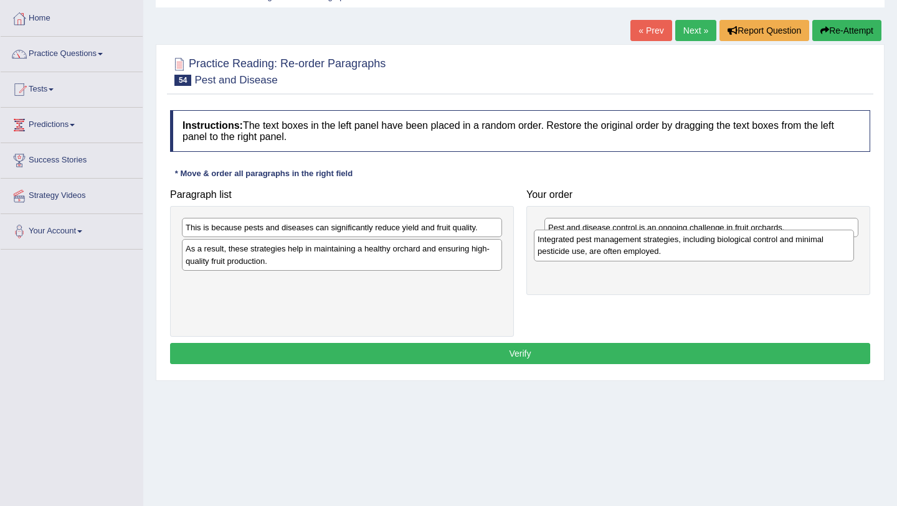
drag, startPoint x: 346, startPoint y: 235, endPoint x: 697, endPoint y: 242, distance: 351.9
click at [697, 243] on div "Integrated pest management strategies, including biological control and minimal…" at bounding box center [694, 245] width 320 height 31
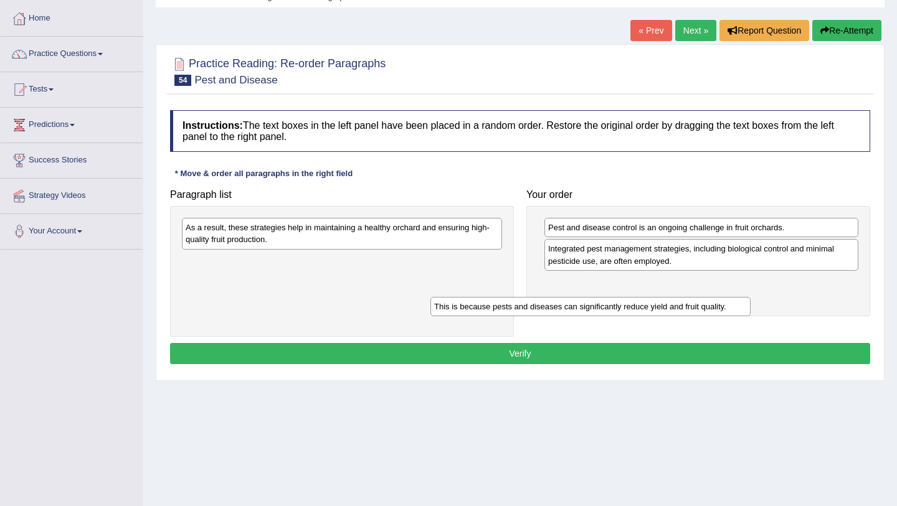
drag, startPoint x: 379, startPoint y: 229, endPoint x: 626, endPoint y: 308, distance: 260.0
click at [626, 307] on div "This is because pests and diseases can significantly reduce yield and fruit qua…" at bounding box center [590, 306] width 320 height 19
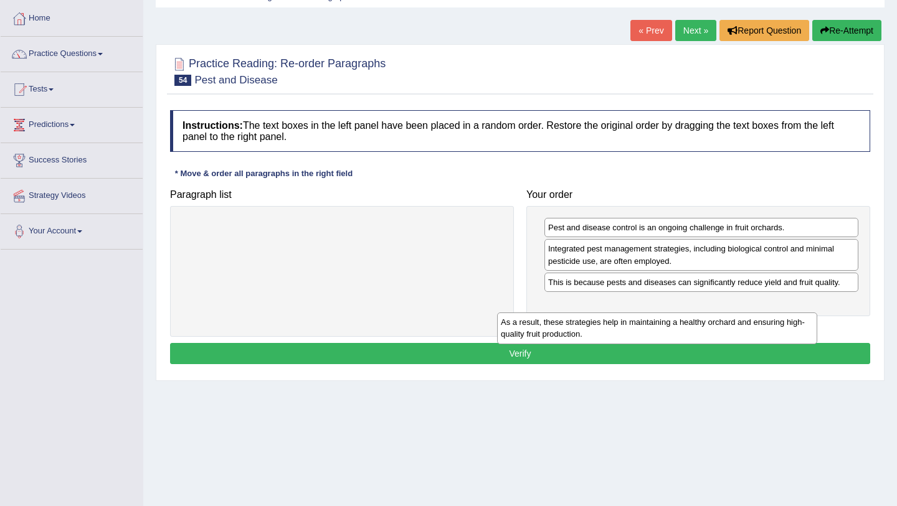
drag, startPoint x: 395, startPoint y: 232, endPoint x: 710, endPoint y: 326, distance: 328.8
click at [710, 326] on div "As a result, these strategies help in maintaining a healthy orchard and ensurin…" at bounding box center [657, 328] width 320 height 31
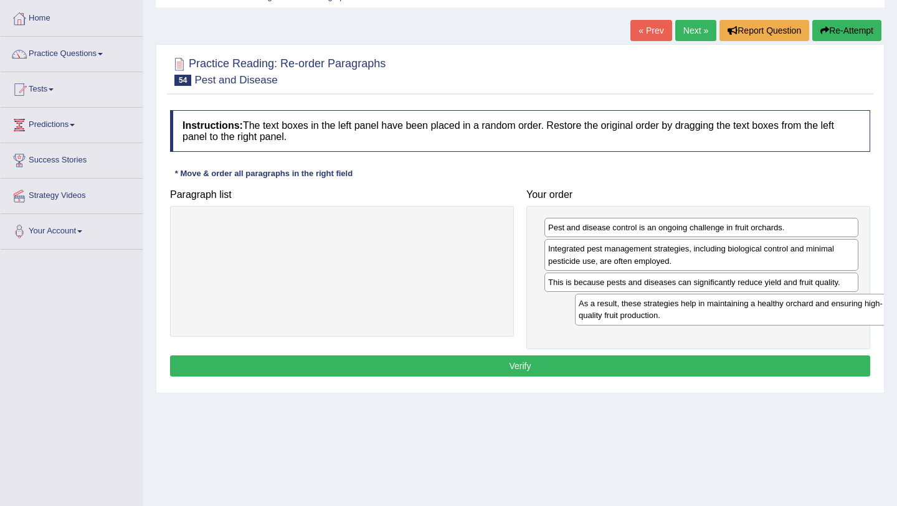
drag, startPoint x: 377, startPoint y: 234, endPoint x: 768, endPoint y: 308, distance: 398.6
click at [768, 309] on div "As a result, these strategies help in maintaining a healthy orchard and ensurin…" at bounding box center [735, 309] width 320 height 31
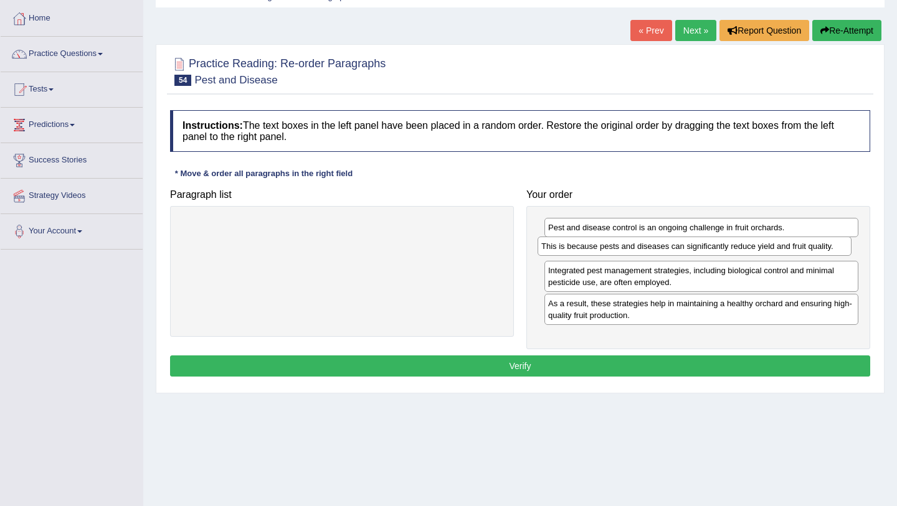
drag, startPoint x: 677, startPoint y: 287, endPoint x: 671, endPoint y: 253, distance: 34.8
click at [671, 252] on div "This is because pests and diseases can significantly reduce yield and fruit qua…" at bounding box center [694, 246] width 314 height 19
click at [598, 367] on button "Verify" at bounding box center [520, 366] width 700 height 21
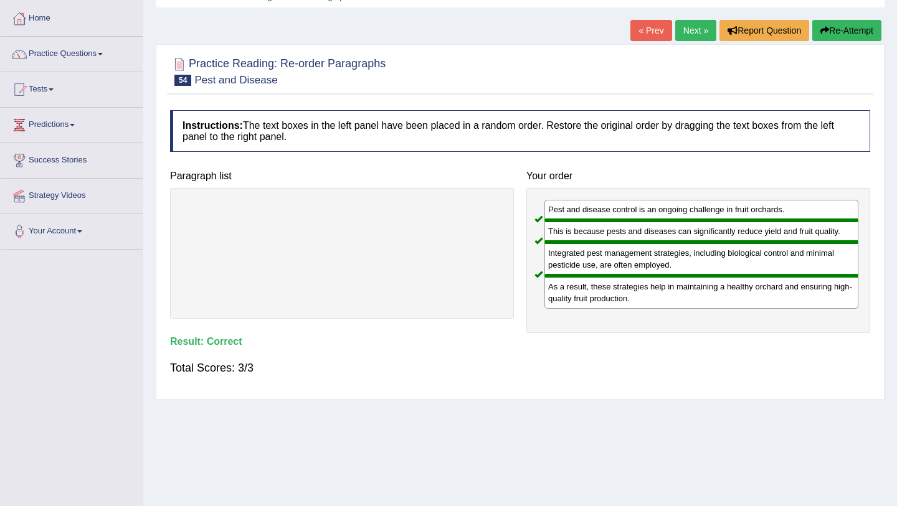
click at [689, 31] on link "Next »" at bounding box center [695, 30] width 41 height 21
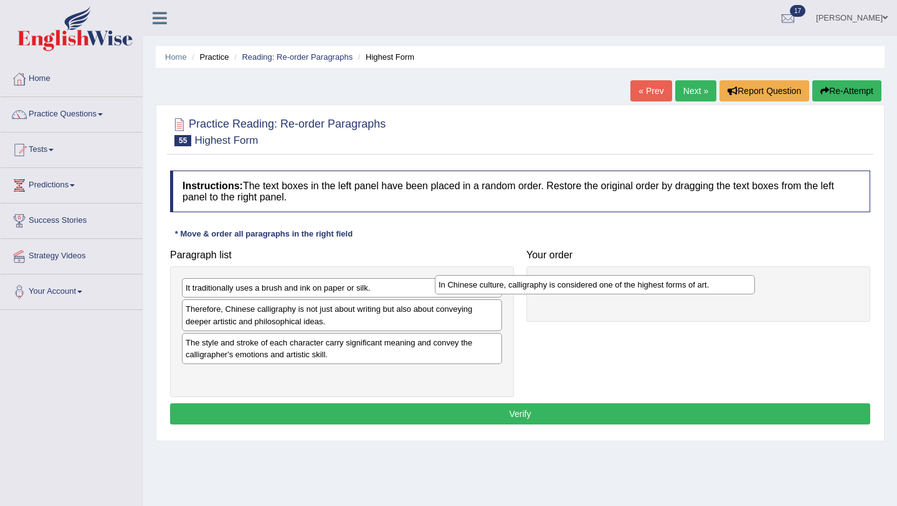
drag, startPoint x: 263, startPoint y: 345, endPoint x: 516, endPoint y: 287, distance: 259.4
click at [516, 287] on div "In Chinese culture, calligraphy is considered one of the highest forms of art." at bounding box center [595, 284] width 320 height 19
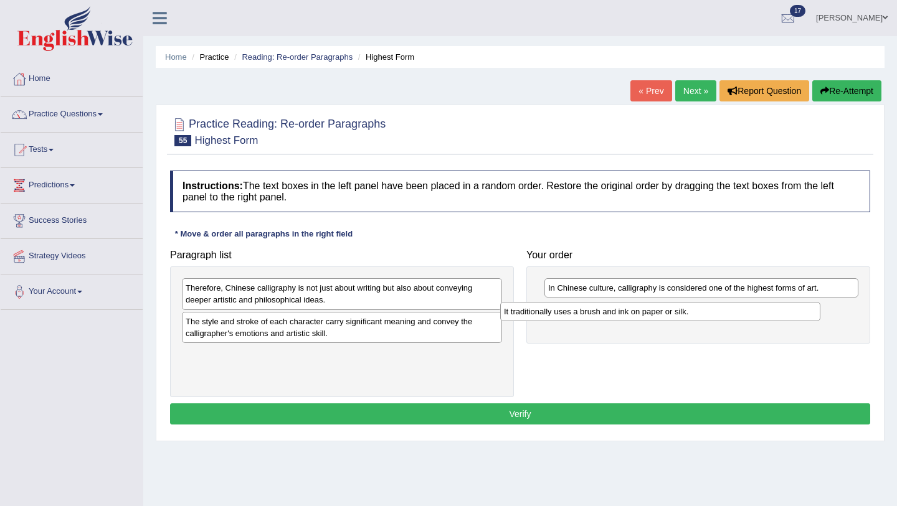
drag, startPoint x: 337, startPoint y: 290, endPoint x: 655, endPoint y: 313, distance: 319.0
click at [656, 313] on div "It traditionally uses a brush and ink on paper or silk." at bounding box center [660, 311] width 320 height 19
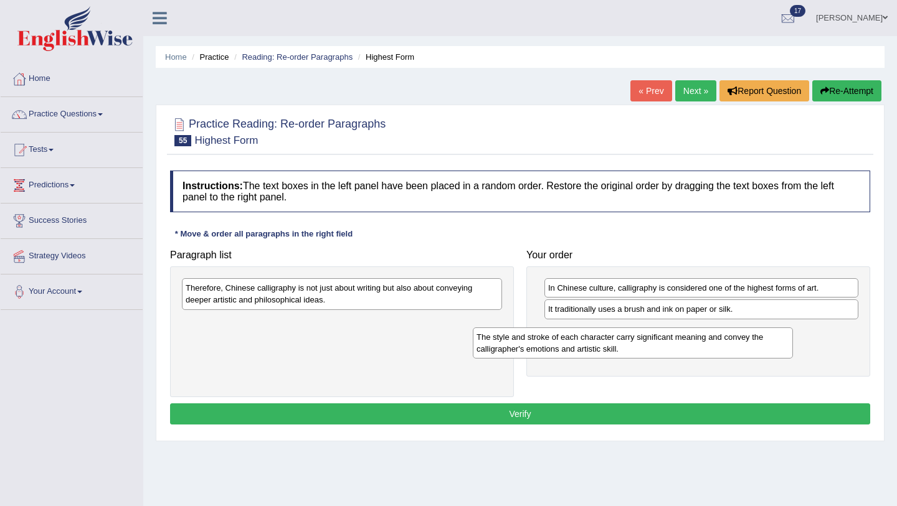
drag, startPoint x: 425, startPoint y: 326, endPoint x: 728, endPoint y: 333, distance: 303.3
click at [729, 334] on div "The style and stroke of each character carry significant meaning and convey the…" at bounding box center [633, 343] width 320 height 31
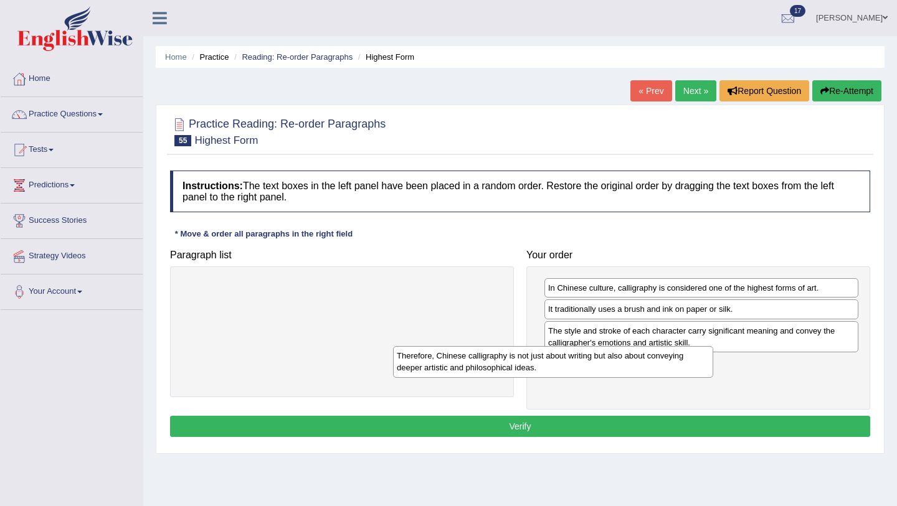
drag, startPoint x: 374, startPoint y: 290, endPoint x: 593, endPoint y: 359, distance: 230.2
click at [593, 359] on div "Therefore, Chinese calligraphy is not just about writing but also about conveyi…" at bounding box center [553, 361] width 320 height 31
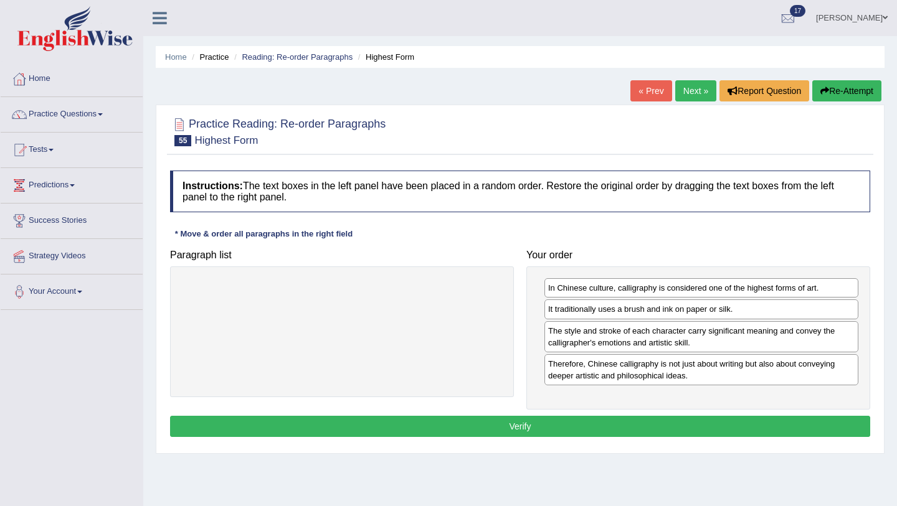
click at [554, 427] on button "Verify" at bounding box center [520, 426] width 700 height 21
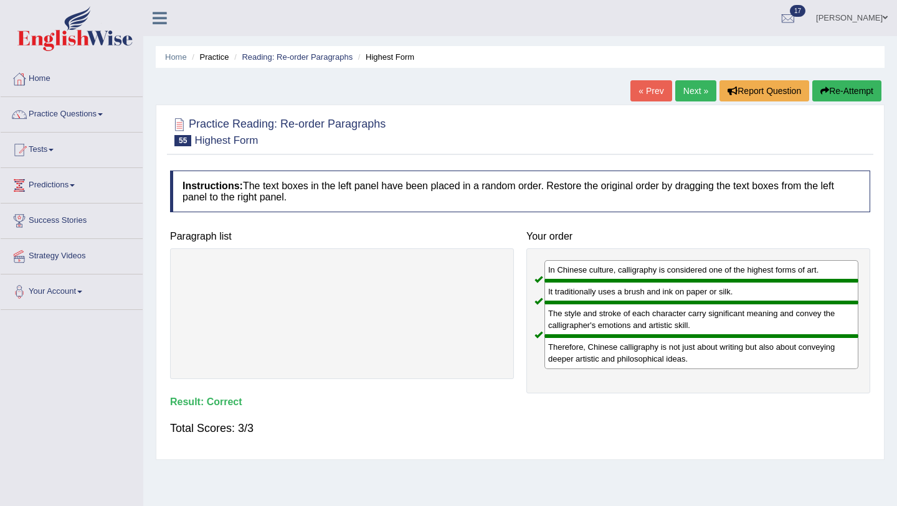
click at [690, 92] on link "Next »" at bounding box center [695, 90] width 41 height 21
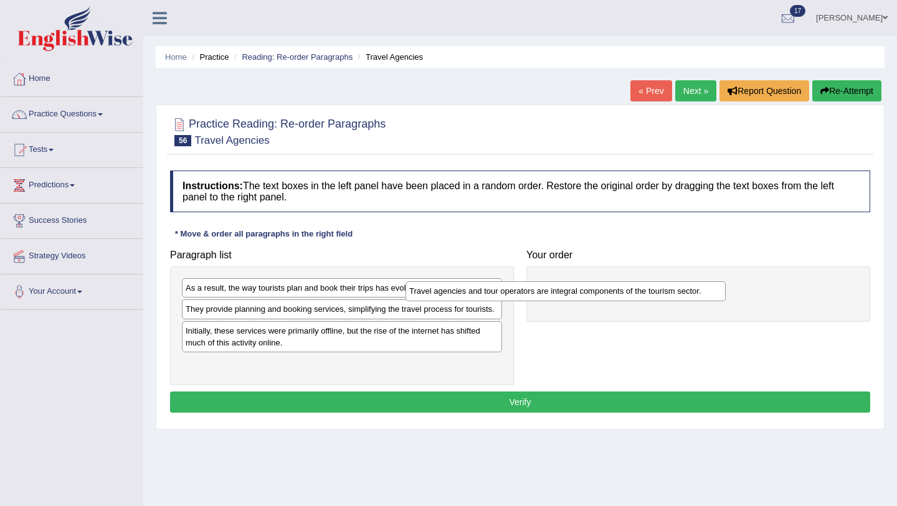
drag, startPoint x: 336, startPoint y: 313, endPoint x: 562, endPoint y: 293, distance: 226.9
click at [562, 293] on div "Travel agencies and tour operators are integral components of the tourism secto…" at bounding box center [565, 290] width 320 height 19
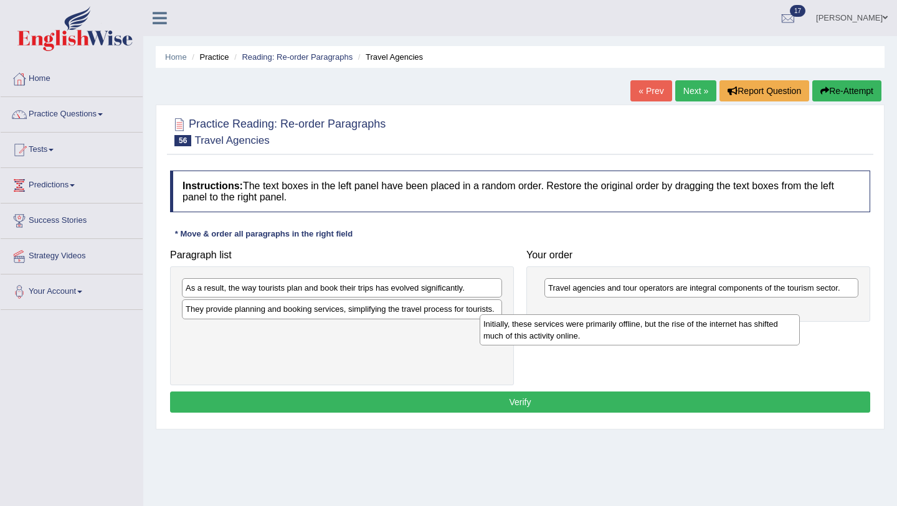
drag, startPoint x: 381, startPoint y: 342, endPoint x: 692, endPoint y: 326, distance: 311.8
click at [692, 326] on div "Initially, these services were primarily offline, but the rise of the internet …" at bounding box center [639, 329] width 320 height 31
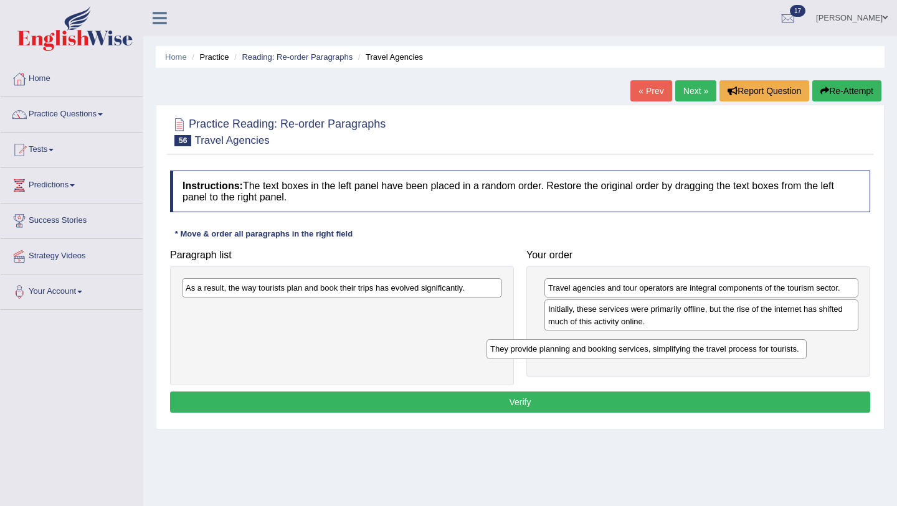
drag, startPoint x: 415, startPoint y: 314, endPoint x: 719, endPoint y: 353, distance: 306.3
click at [719, 353] on div "They provide planning and booking services, simplifying the travel process for …" at bounding box center [646, 348] width 320 height 19
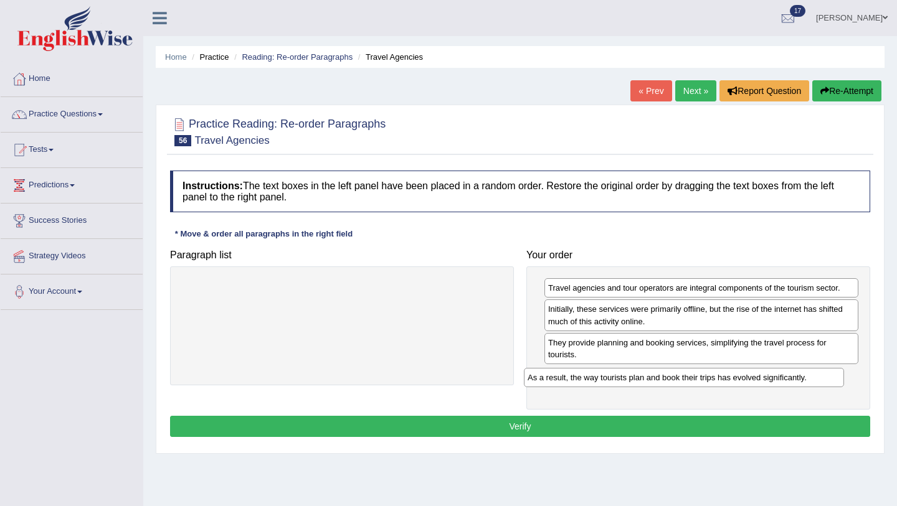
drag, startPoint x: 369, startPoint y: 290, endPoint x: 712, endPoint y: 377, distance: 354.0
click at [713, 378] on div "As a result, the way tourists plan and book their trips has evolved significant…" at bounding box center [684, 377] width 320 height 19
click at [644, 428] on button "Verify" at bounding box center [520, 426] width 700 height 21
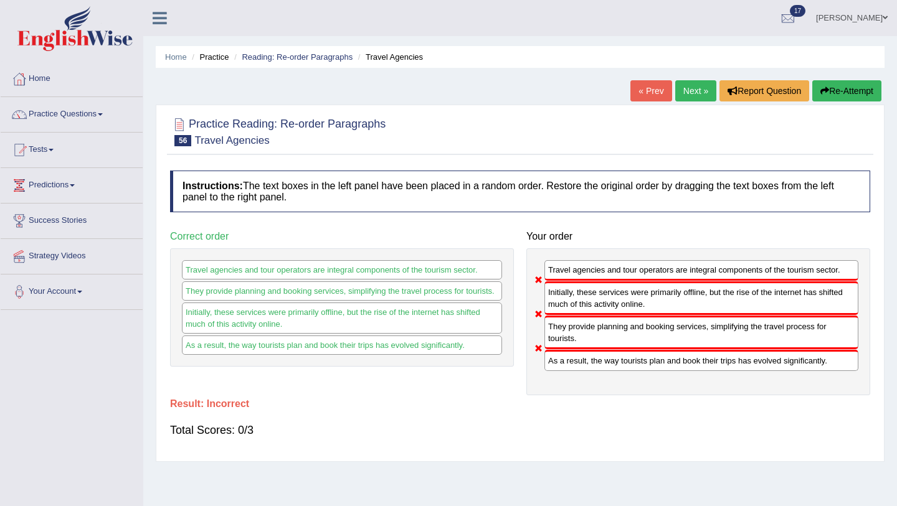
click at [849, 97] on button "Re-Attempt" at bounding box center [846, 90] width 69 height 21
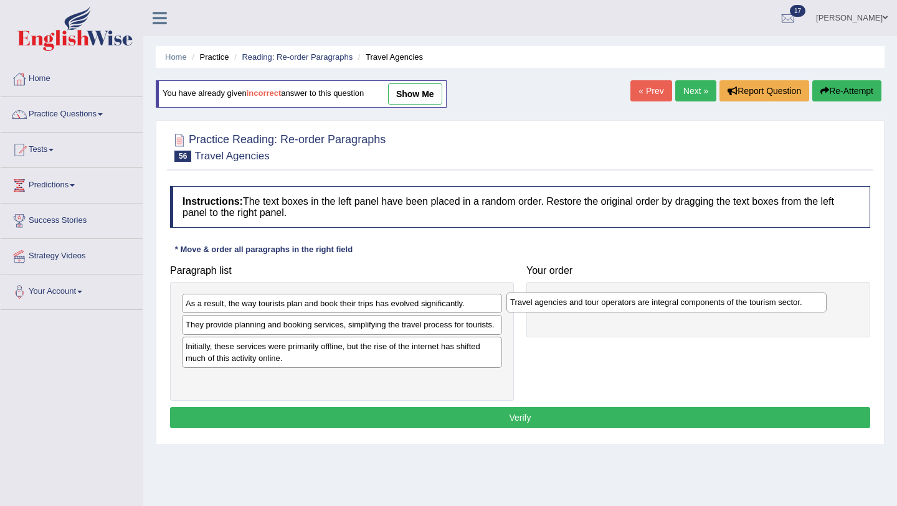
drag, startPoint x: 306, startPoint y: 328, endPoint x: 630, endPoint y: 304, distance: 325.3
click at [630, 305] on div "Travel agencies and tour operators are integral components of the tourism secto…" at bounding box center [666, 302] width 320 height 19
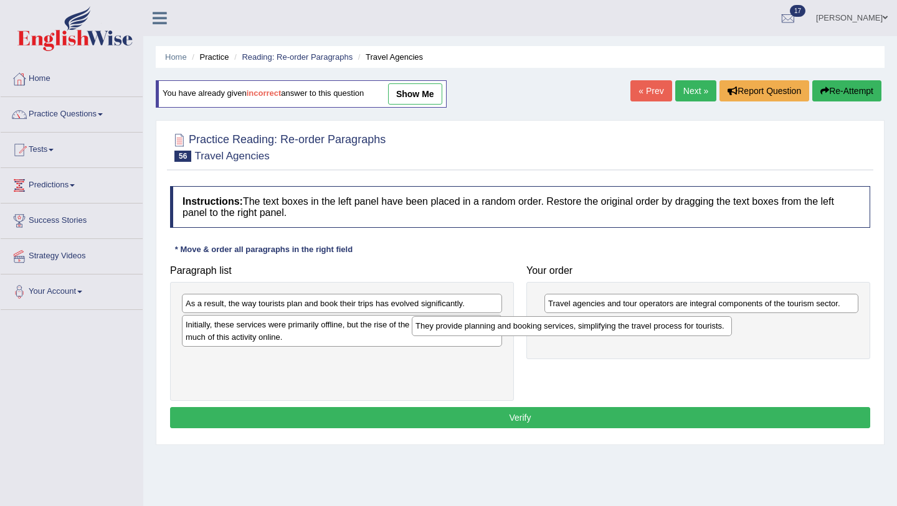
drag, startPoint x: 372, startPoint y: 328, endPoint x: 614, endPoint y: 328, distance: 242.2
click at [614, 328] on div "They provide planning and booking services, simplifying the travel process for …" at bounding box center [572, 325] width 320 height 19
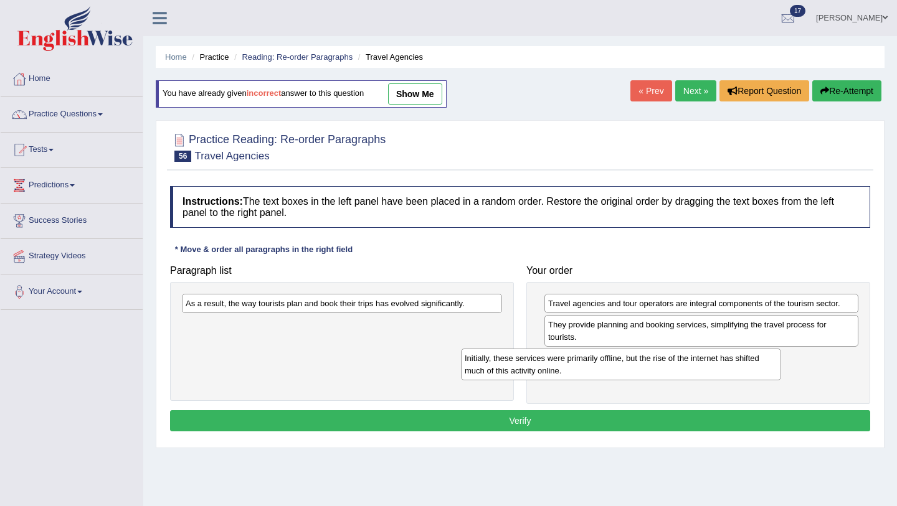
drag, startPoint x: 431, startPoint y: 328, endPoint x: 709, endPoint y: 361, distance: 280.3
click at [710, 361] on div "Initially, these services were primarily offline, but the rise of the internet …" at bounding box center [621, 364] width 320 height 31
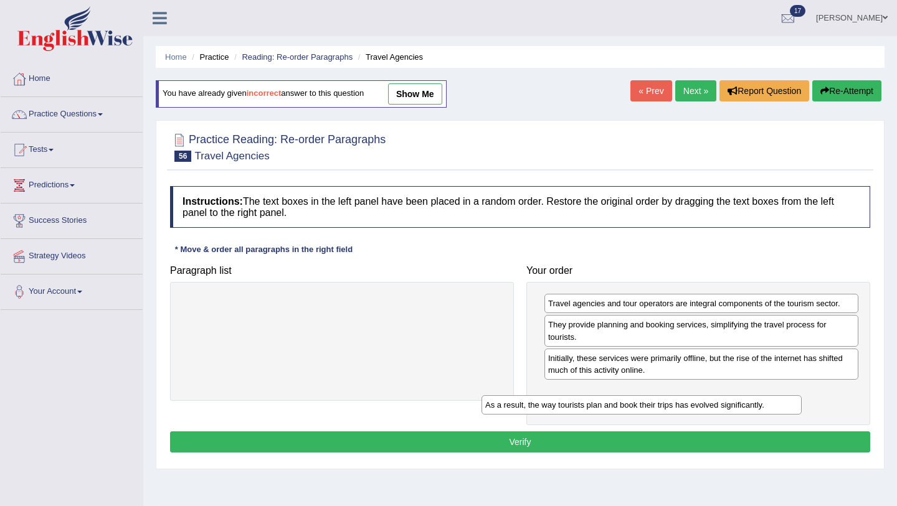
drag, startPoint x: 325, startPoint y: 307, endPoint x: 628, endPoint y: 403, distance: 318.1
click at [628, 403] on div "As a result, the way tourists plan and book their trips has evolved significant…" at bounding box center [641, 404] width 320 height 19
click at [559, 440] on button "Verify" at bounding box center [520, 442] width 700 height 21
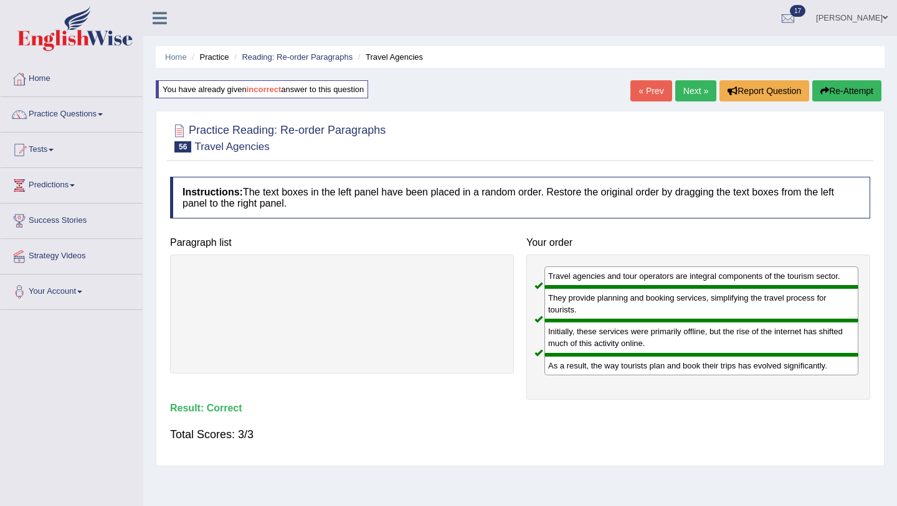
click at [694, 92] on link "Next »" at bounding box center [695, 90] width 41 height 21
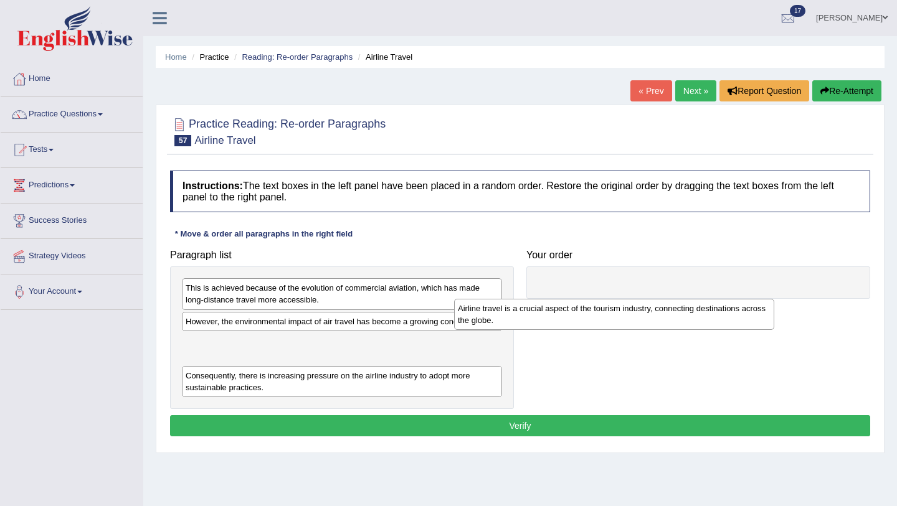
drag, startPoint x: 248, startPoint y: 350, endPoint x: 520, endPoint y: 313, distance: 274.7
click at [520, 313] on div "Airline travel is a crucial aspect of the tourism industry, connecting destinat…" at bounding box center [614, 314] width 320 height 31
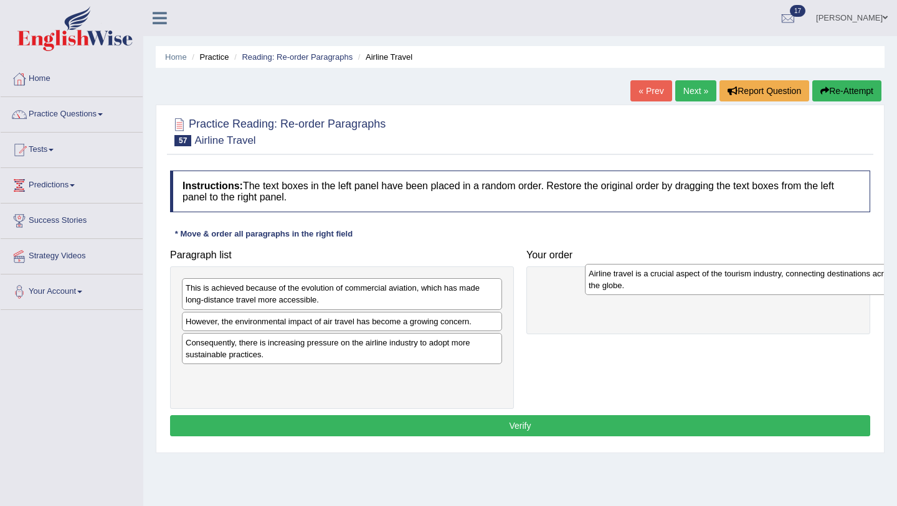
drag, startPoint x: 311, startPoint y: 347, endPoint x: 713, endPoint y: 275, distance: 408.0
click at [713, 275] on div "Airline travel is a crucial aspect of the tourism industry, connecting destinat…" at bounding box center [745, 279] width 320 height 31
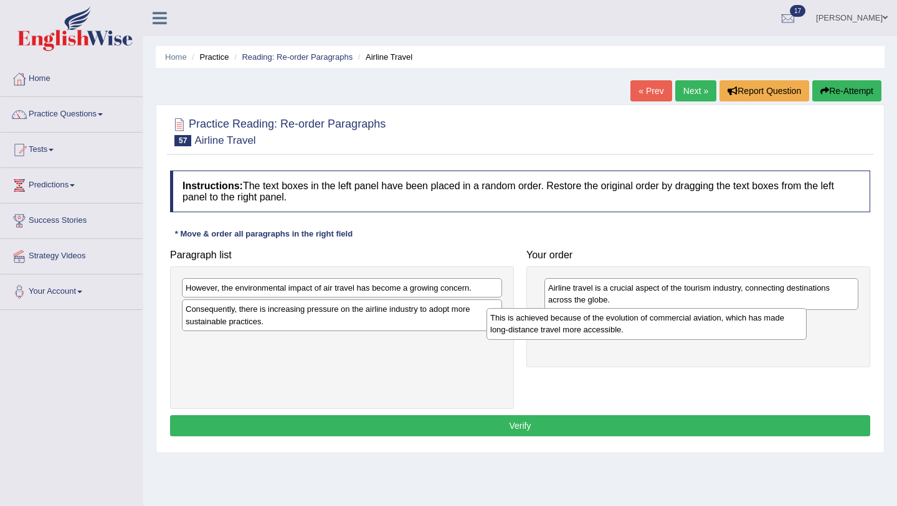
drag, startPoint x: 354, startPoint y: 297, endPoint x: 658, endPoint y: 328, distance: 306.0
click at [658, 328] on div "This is achieved because of the evolution of commercial aviation, which has mad…" at bounding box center [646, 323] width 320 height 31
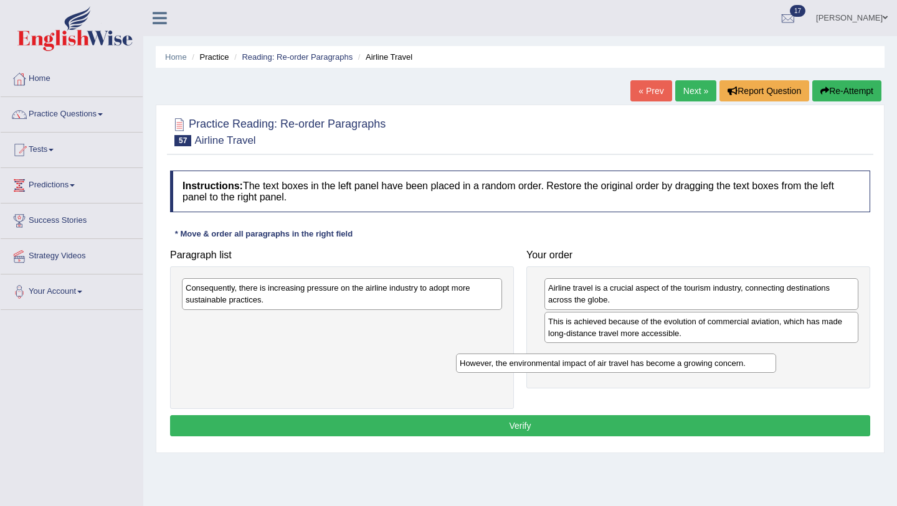
drag, startPoint x: 482, startPoint y: 286, endPoint x: 755, endPoint y: 359, distance: 282.3
click at [755, 359] on div "However, the environmental impact of air travel has become a growing concern." at bounding box center [616, 363] width 320 height 19
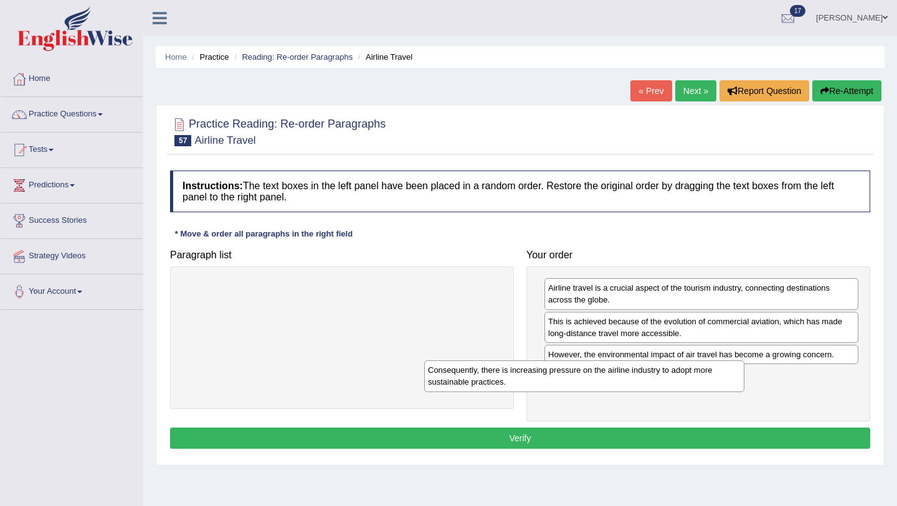
drag, startPoint x: 363, startPoint y: 291, endPoint x: 605, endPoint y: 373, distance: 255.2
click at [605, 373] on div "Consequently, there is increasing pressure on the airline industry to adopt mor…" at bounding box center [584, 376] width 320 height 31
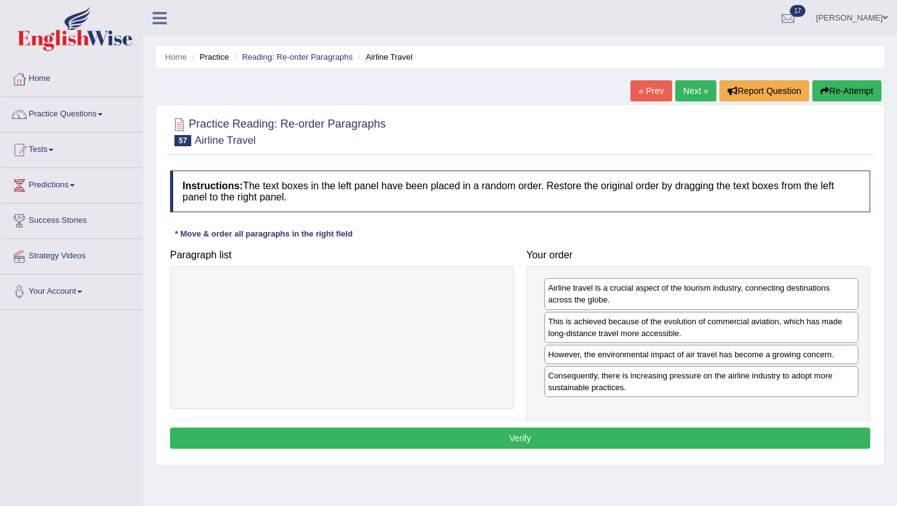
click at [627, 440] on button "Verify" at bounding box center [520, 438] width 700 height 21
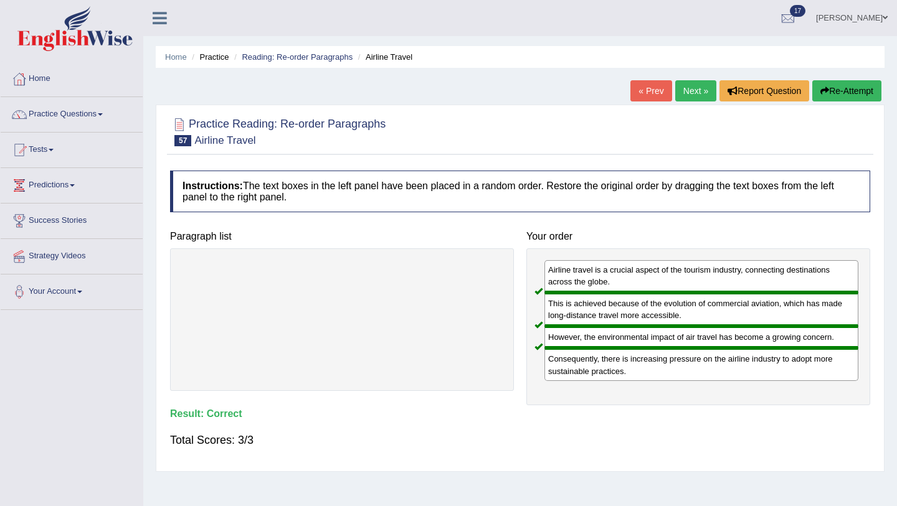
click at [686, 90] on link "Next »" at bounding box center [695, 90] width 41 height 21
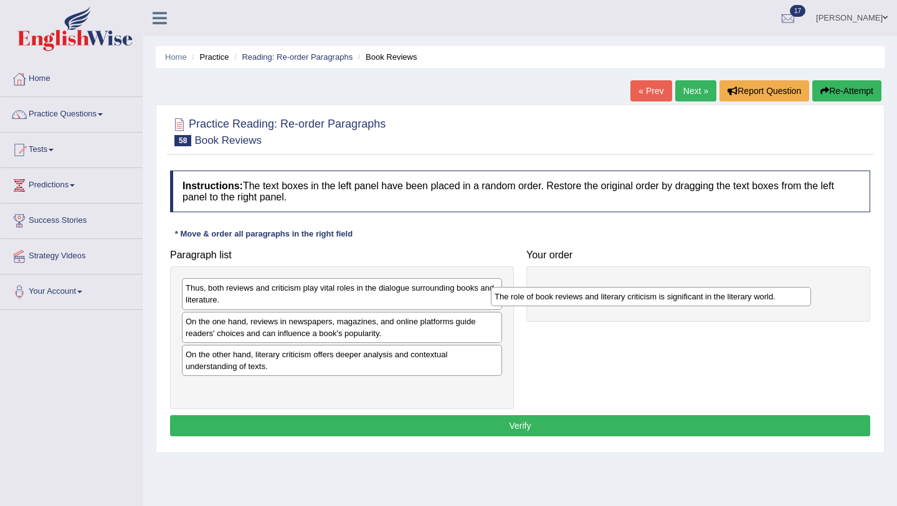
drag, startPoint x: 314, startPoint y: 357, endPoint x: 623, endPoint y: 298, distance: 313.9
click at [623, 298] on div "The role of book reviews and literary criticism is significant in the literary …" at bounding box center [651, 296] width 320 height 19
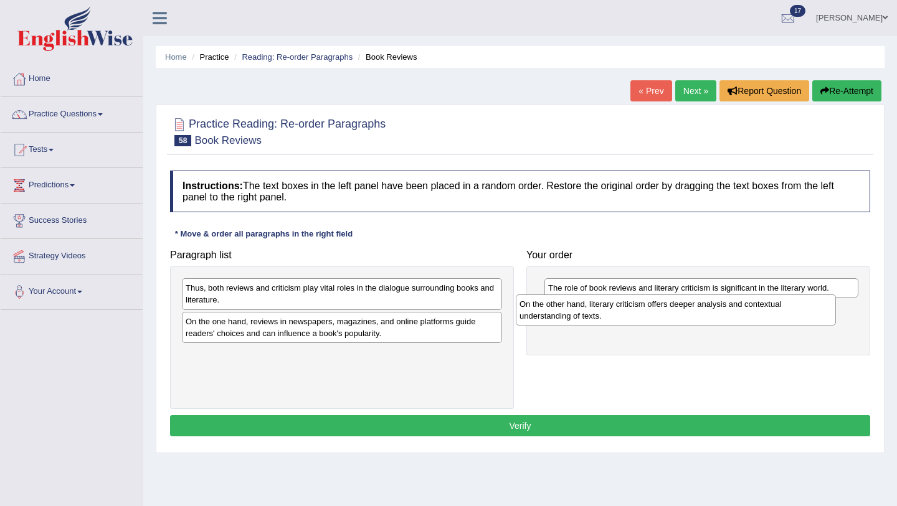
drag, startPoint x: 338, startPoint y: 364, endPoint x: 668, endPoint y: 311, distance: 335.0
click at [668, 311] on div "On the other hand, literary criticism offers deeper analysis and contextual und…" at bounding box center [676, 310] width 320 height 31
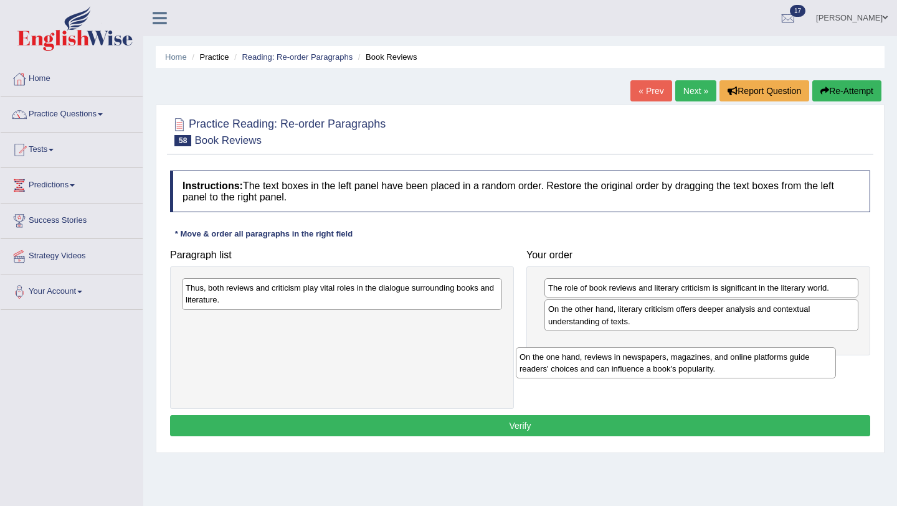
drag, startPoint x: 260, startPoint y: 327, endPoint x: 596, endPoint y: 359, distance: 337.2
click at [596, 359] on div "On the one hand, reviews in newspapers, magazines, and online platforms guide r…" at bounding box center [676, 362] width 320 height 31
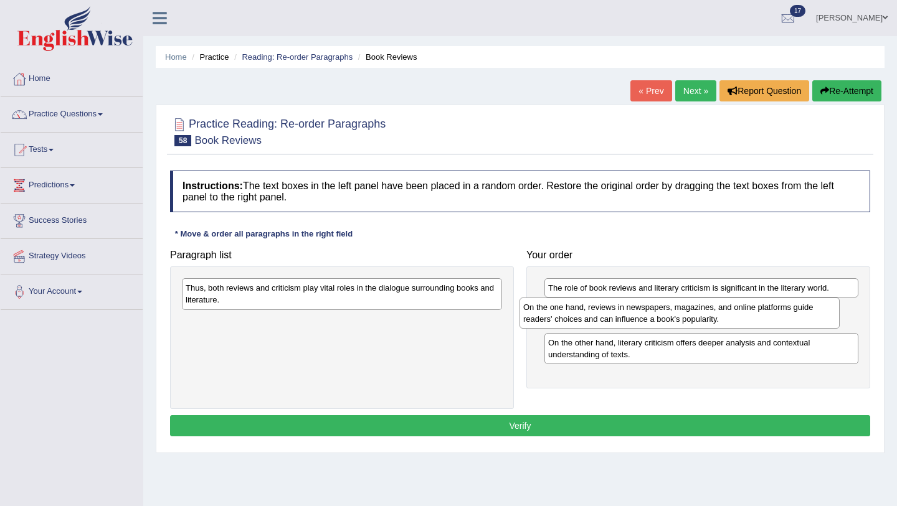
drag, startPoint x: 242, startPoint y: 328, endPoint x: 580, endPoint y: 313, distance: 337.8
click at [580, 314] on div "On the one hand, reviews in newspapers, magazines, and online platforms guide r…" at bounding box center [679, 313] width 320 height 31
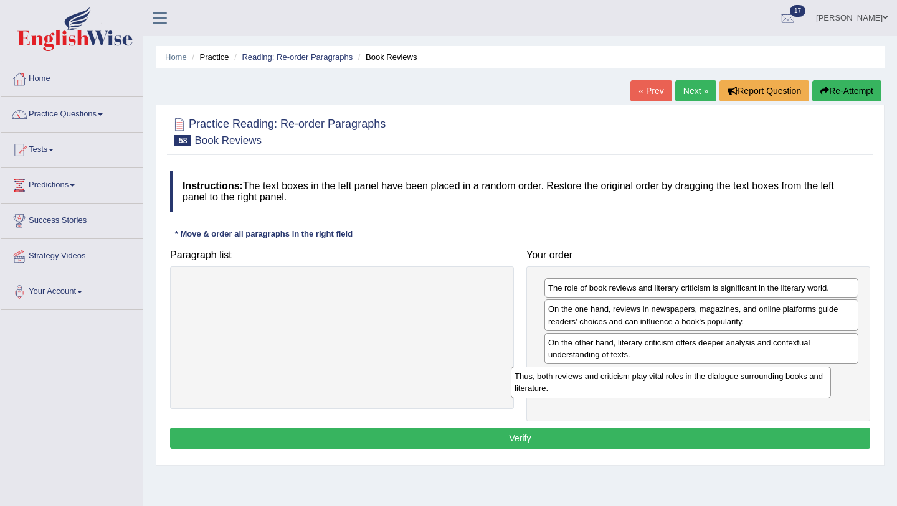
drag, startPoint x: 396, startPoint y: 293, endPoint x: 725, endPoint y: 381, distance: 340.5
click at [725, 381] on div "Thus, both reviews and criticism play vital roles in the dialogue surrounding b…" at bounding box center [671, 382] width 320 height 31
click at [600, 438] on button "Verify" at bounding box center [520, 438] width 700 height 21
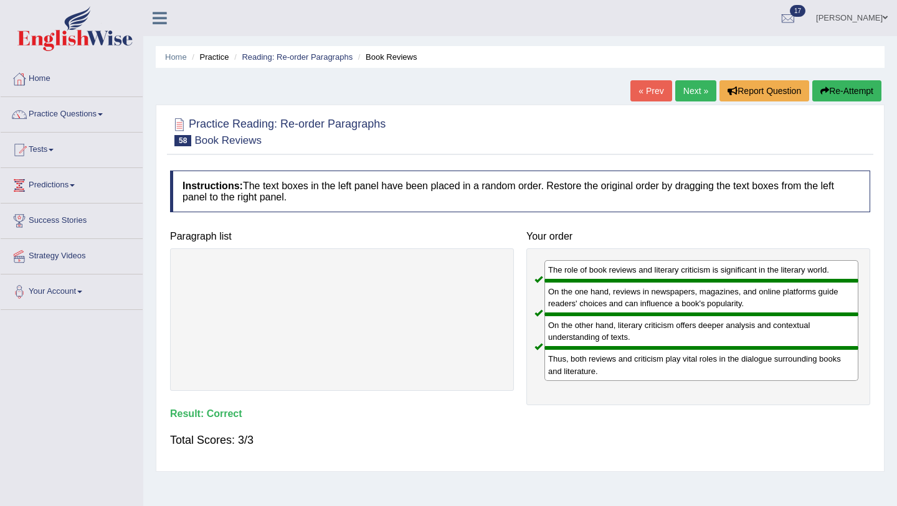
click at [691, 93] on link "Next »" at bounding box center [695, 90] width 41 height 21
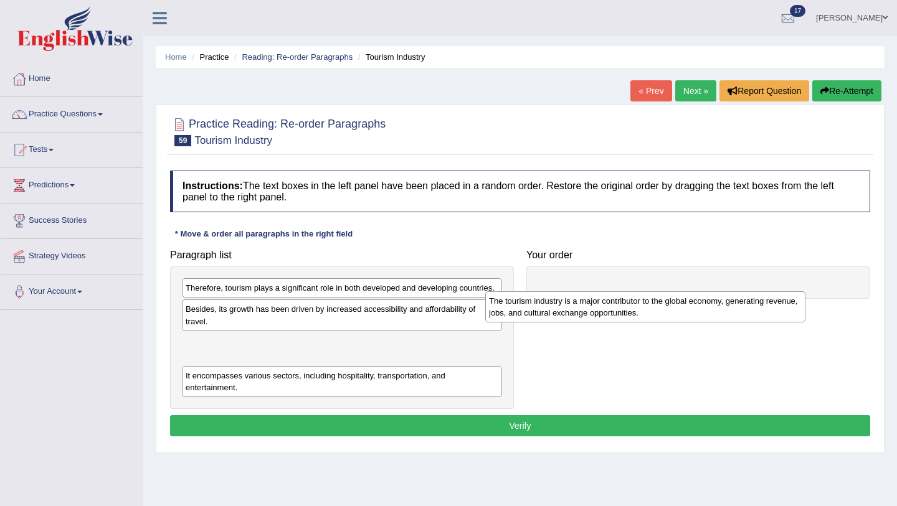
drag, startPoint x: 280, startPoint y: 385, endPoint x: 586, endPoint y: 299, distance: 317.8
click at [586, 300] on div "The tourism industry is a major contributor to the global economy, generating r…" at bounding box center [645, 306] width 320 height 31
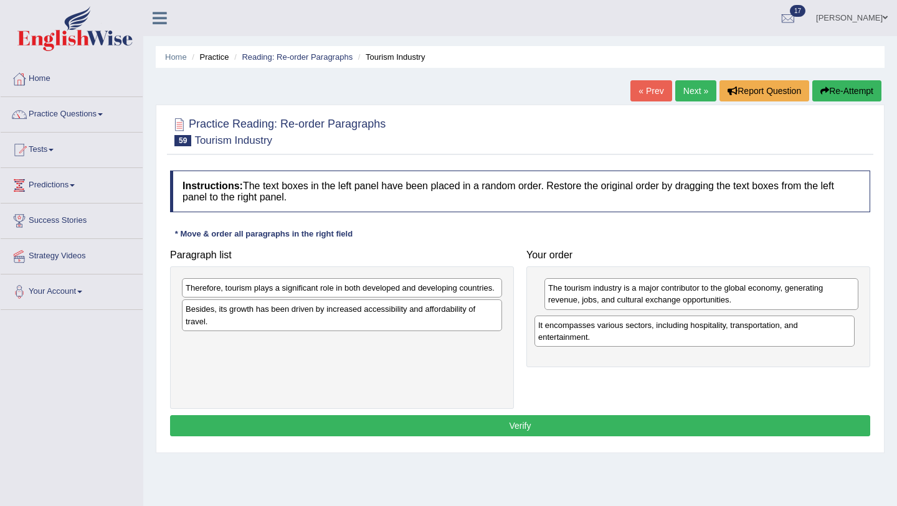
drag, startPoint x: 306, startPoint y: 351, endPoint x: 659, endPoint y: 333, distance: 352.9
click at [659, 333] on div "It encompasses various sectors, including hospitality, transportation, and ente…" at bounding box center [694, 331] width 320 height 31
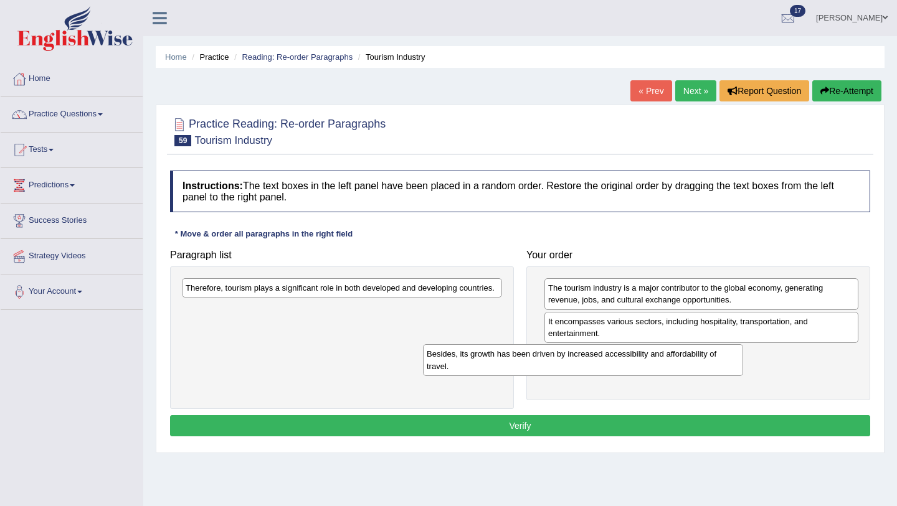
drag, startPoint x: 324, startPoint y: 319, endPoint x: 565, endPoint y: 365, distance: 245.2
click at [565, 365] on div "Besides, its growth has been driven by increased accessibility and affordabilit…" at bounding box center [583, 359] width 320 height 31
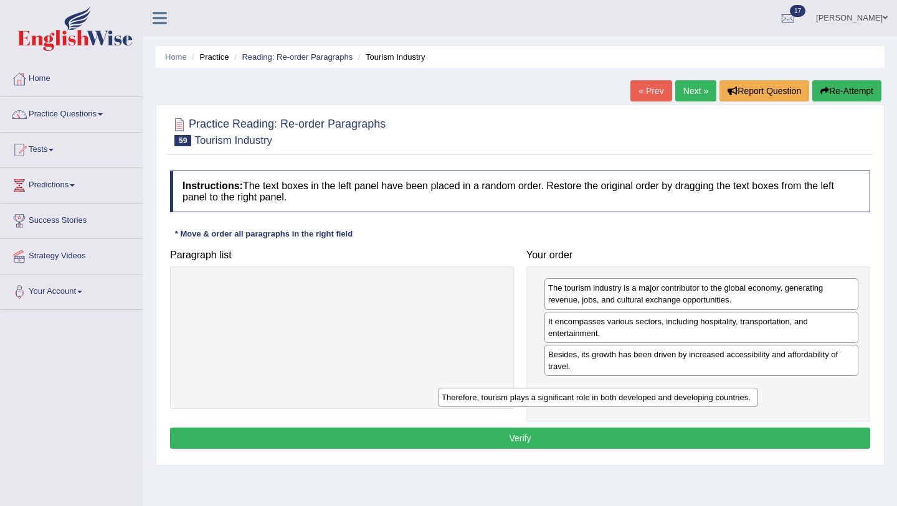
drag, startPoint x: 402, startPoint y: 287, endPoint x: 658, endPoint y: 397, distance: 278.4
click at [658, 397] on div "Therefore, tourism plays a significant role in both developed and developing co…" at bounding box center [598, 397] width 320 height 19
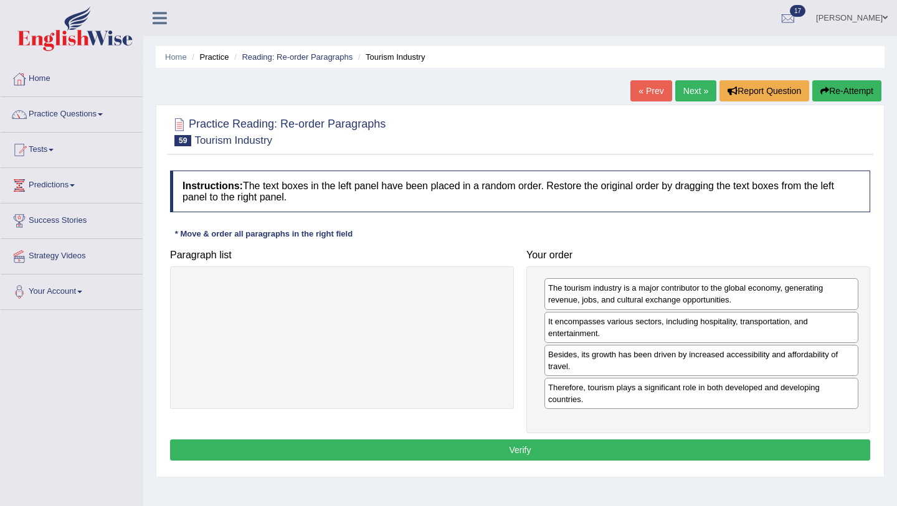
click at [495, 451] on button "Verify" at bounding box center [520, 450] width 700 height 21
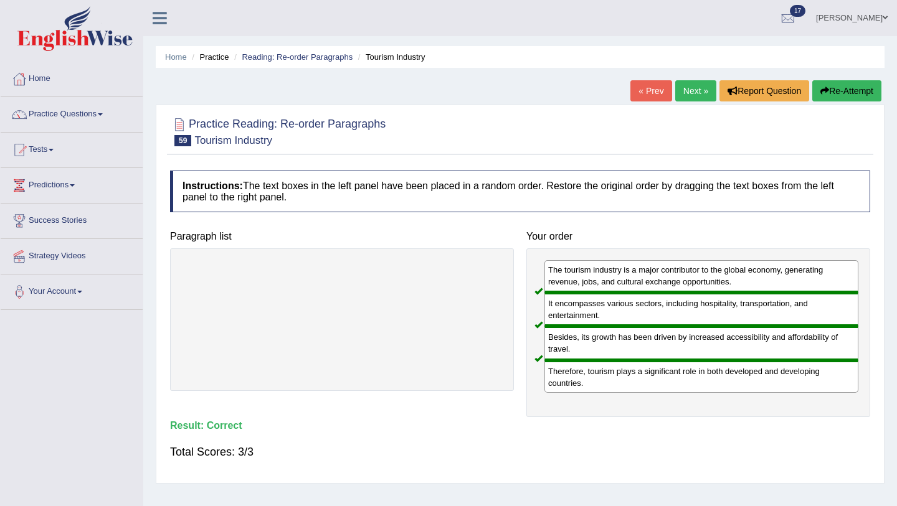
click at [691, 88] on link "Next »" at bounding box center [695, 90] width 41 height 21
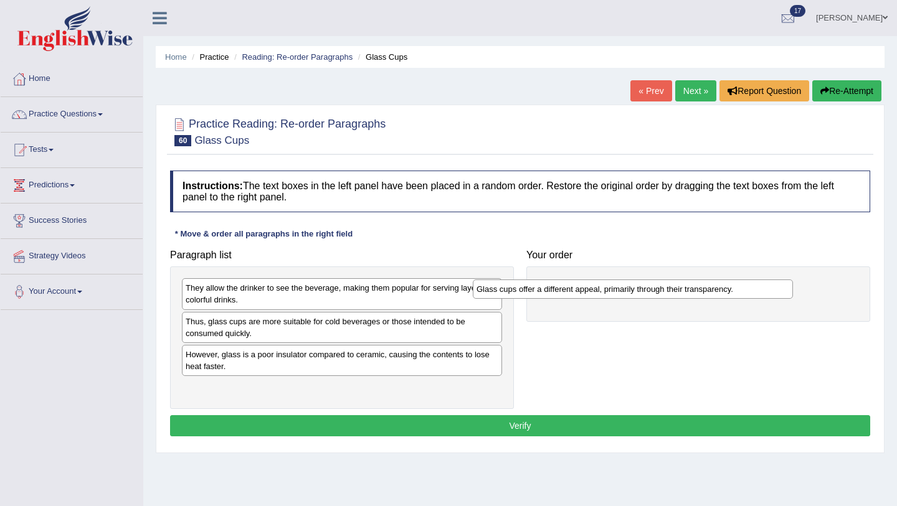
drag, startPoint x: 240, startPoint y: 290, endPoint x: 531, endPoint y: 291, distance: 290.8
click at [531, 291] on div "Glass cups offer a different appeal, primarily through their transparency." at bounding box center [633, 289] width 320 height 19
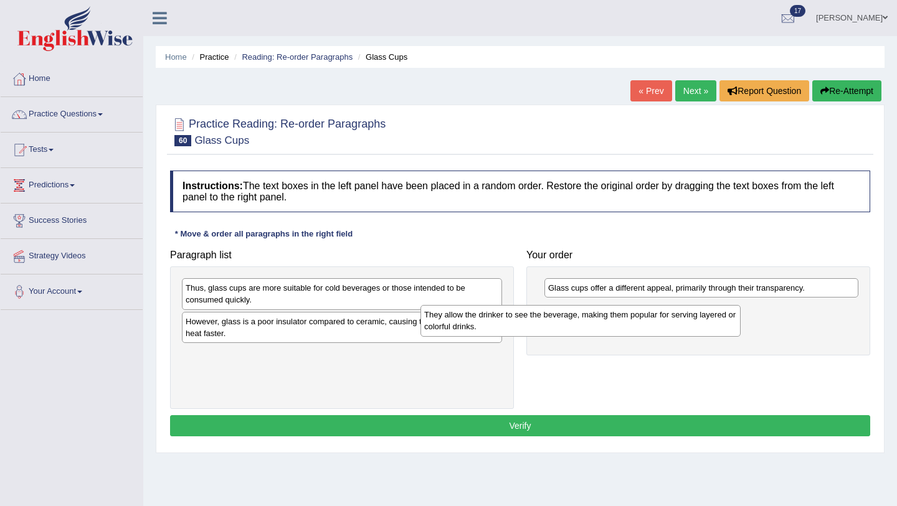
drag, startPoint x: 417, startPoint y: 296, endPoint x: 656, endPoint y: 318, distance: 240.7
click at [658, 318] on div "They allow the drinker to see the beverage, making them popular for serving lay…" at bounding box center [580, 320] width 320 height 31
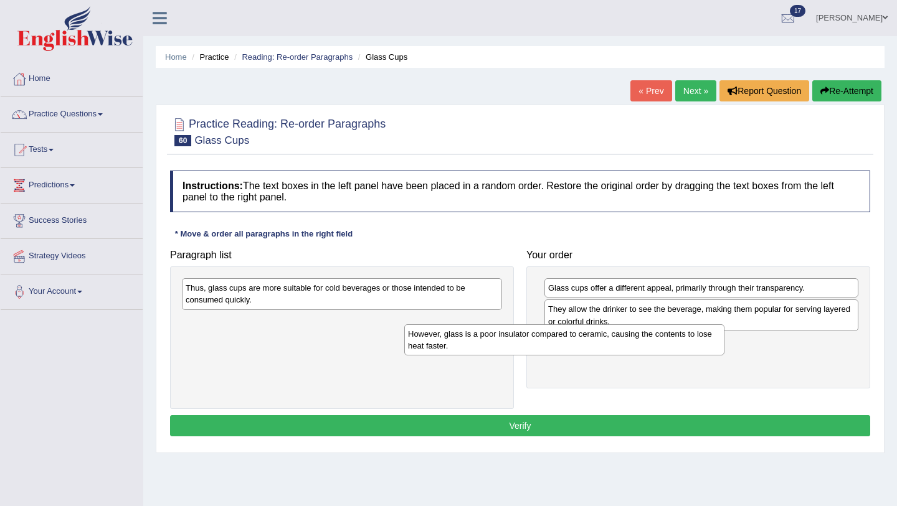
drag, startPoint x: 354, startPoint y: 333, endPoint x: 604, endPoint y: 346, distance: 250.0
click at [604, 346] on div "However, glass is a poor insulator compared to ceramic, causing the contents to…" at bounding box center [564, 339] width 320 height 31
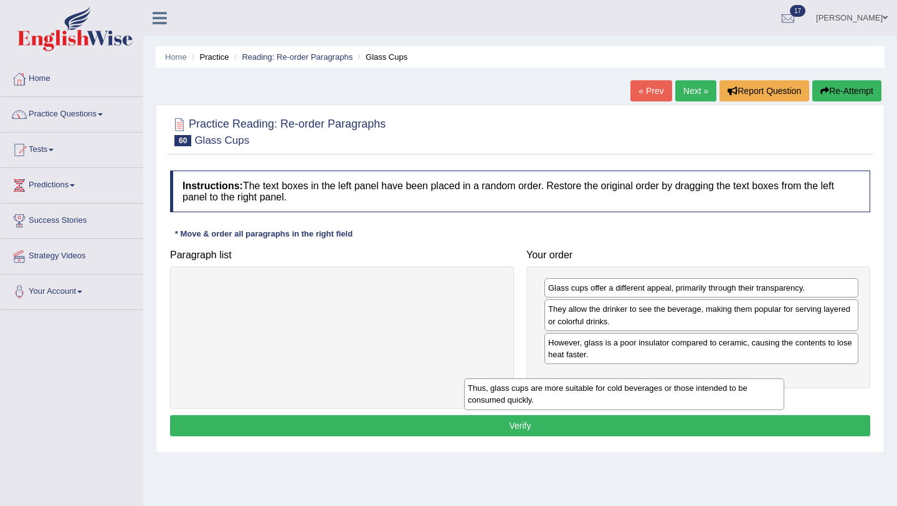
drag, startPoint x: 435, startPoint y: 286, endPoint x: 717, endPoint y: 387, distance: 299.4
click at [717, 387] on div "Thus, glass cups are more suitable for cold beverages or those intended to be c…" at bounding box center [624, 394] width 320 height 31
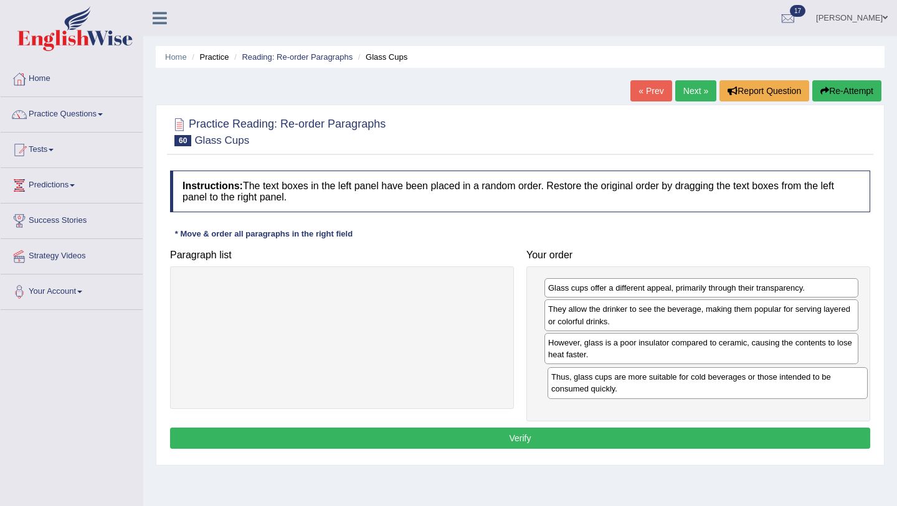
drag, startPoint x: 346, startPoint y: 293, endPoint x: 712, endPoint y: 381, distance: 376.7
click at [712, 381] on div "Thus, glass cups are more suitable for cold beverages or those intended to be c…" at bounding box center [707, 382] width 320 height 31
click at [592, 439] on button "Verify" at bounding box center [520, 438] width 700 height 21
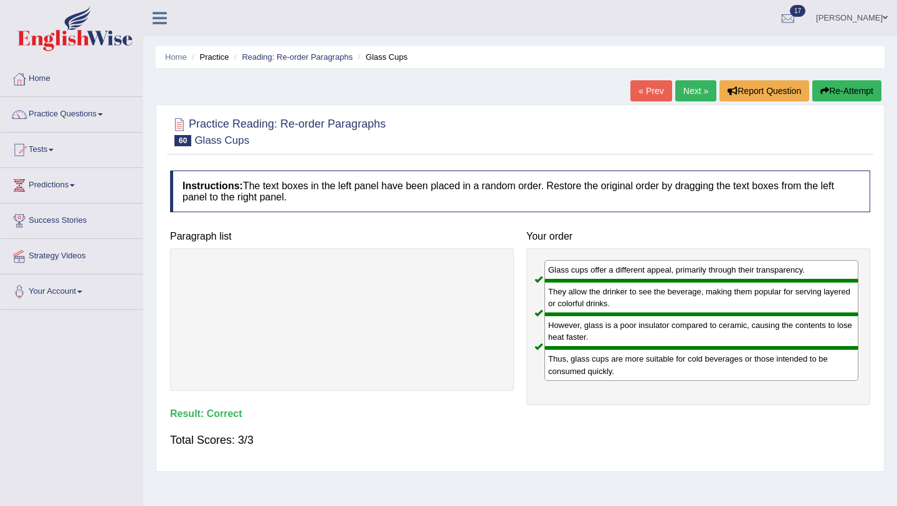
click at [694, 90] on link "Next »" at bounding box center [695, 90] width 41 height 21
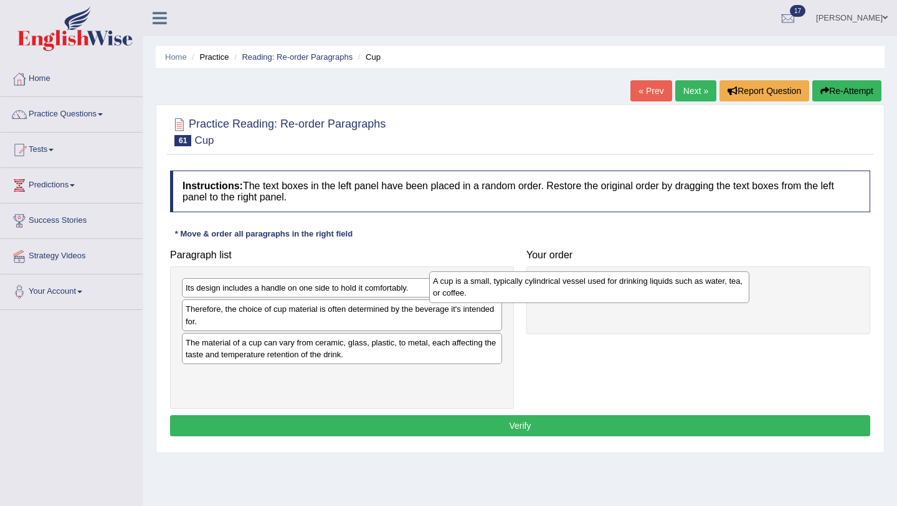
drag, startPoint x: 276, startPoint y: 292, endPoint x: 523, endPoint y: 283, distance: 247.4
click at [523, 285] on div "A cup is a small, typically cylindrical vessel used for drinking liquids such a…" at bounding box center [589, 286] width 320 height 31
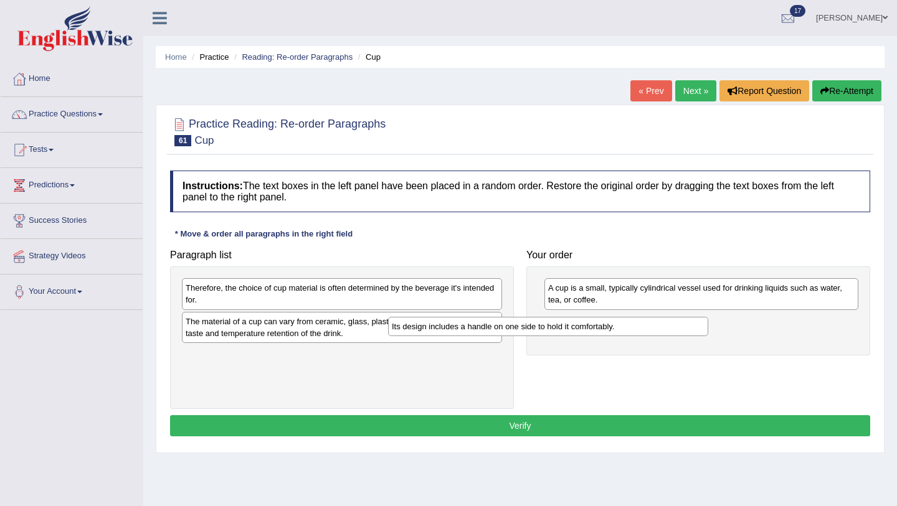
drag, startPoint x: 407, startPoint y: 289, endPoint x: 613, endPoint y: 324, distance: 209.8
click at [613, 326] on div "Its design includes a handle on one side to hold it comfortably." at bounding box center [548, 326] width 320 height 19
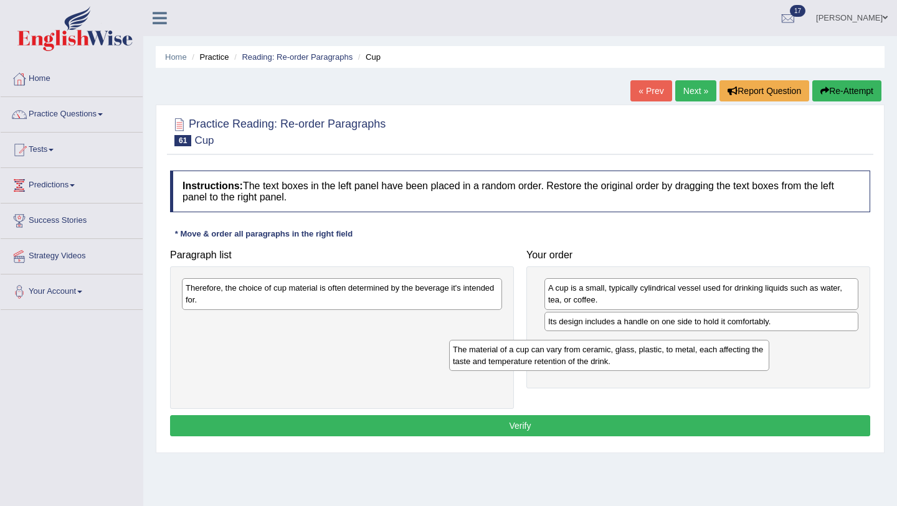
drag, startPoint x: 375, startPoint y: 331, endPoint x: 642, endPoint y: 359, distance: 268.6
click at [642, 359] on div "The material of a cup can vary from ceramic, glass, plastic, to metal, each aff…" at bounding box center [609, 355] width 320 height 31
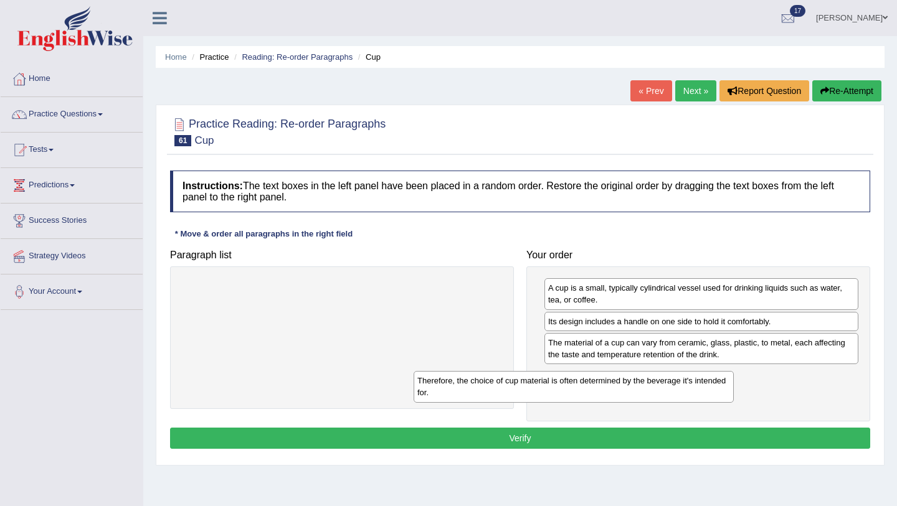
drag, startPoint x: 415, startPoint y: 290, endPoint x: 647, endPoint y: 383, distance: 249.5
click at [647, 383] on div "Therefore, the choice of cup material is often determined by the beverage it's …" at bounding box center [573, 386] width 320 height 31
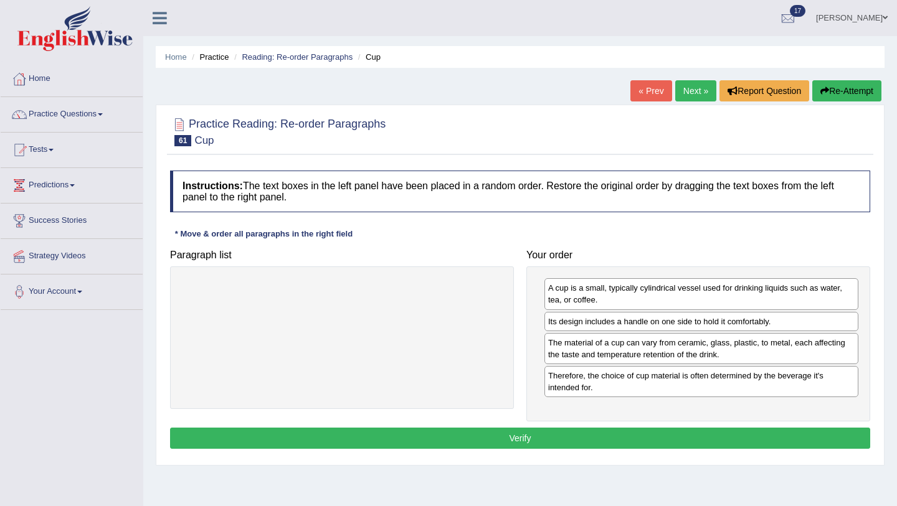
click at [669, 441] on button "Verify" at bounding box center [520, 438] width 700 height 21
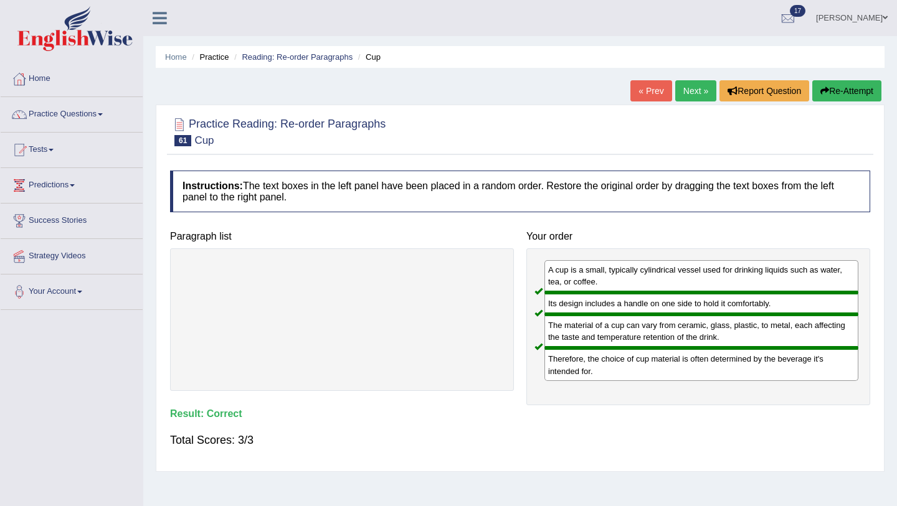
click at [693, 95] on link "Next »" at bounding box center [695, 90] width 41 height 21
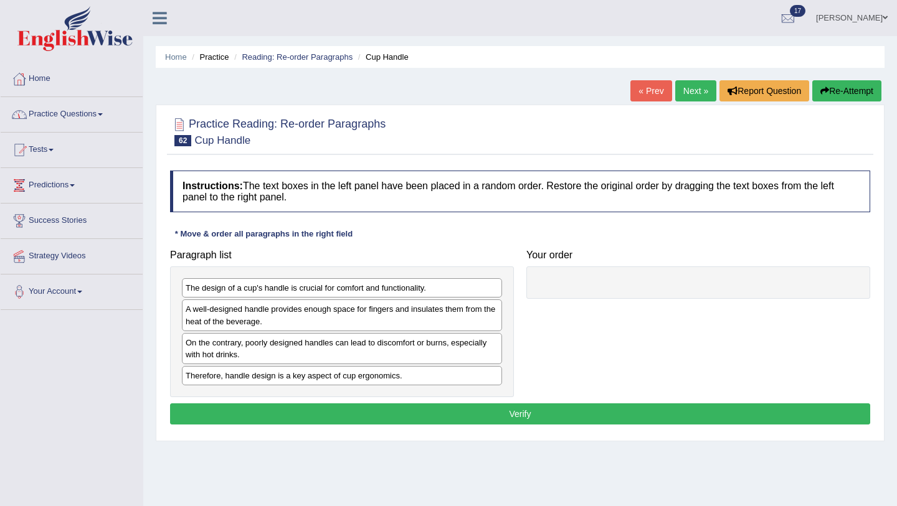
click at [123, 106] on link "Practice Questions" at bounding box center [72, 112] width 142 height 31
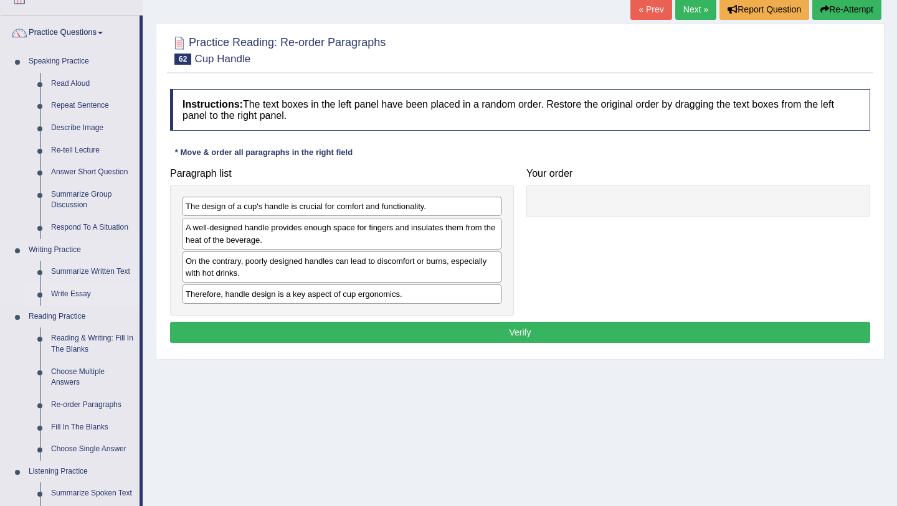
scroll to position [88, 0]
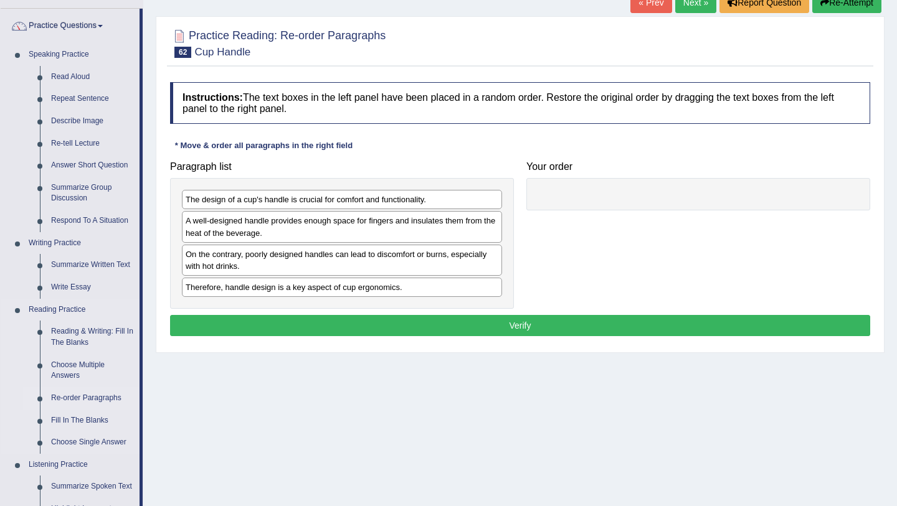
click at [76, 401] on link "Re-order Paragraphs" at bounding box center [92, 398] width 94 height 22
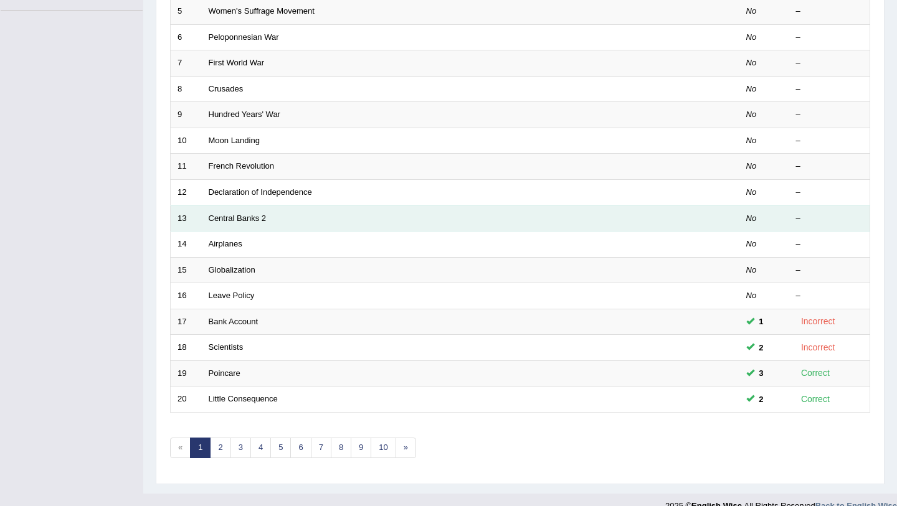
scroll to position [318, 0]
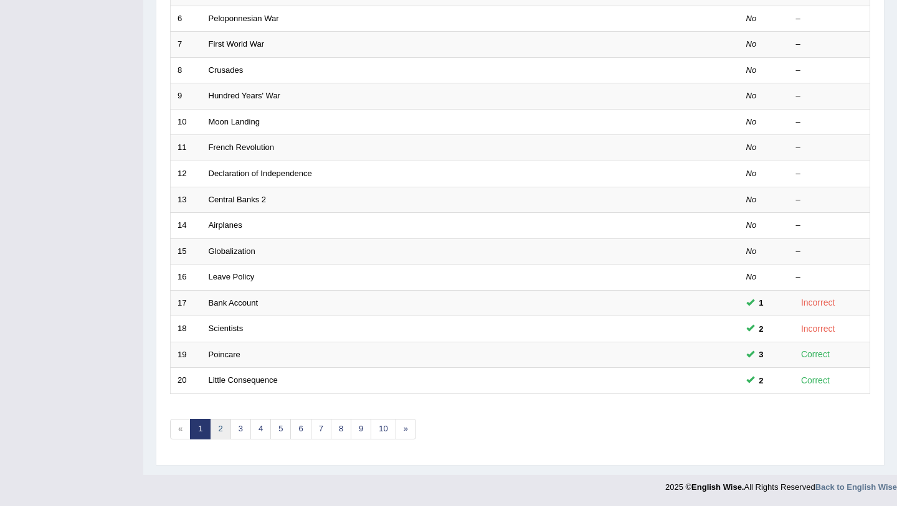
click at [223, 432] on link "2" at bounding box center [220, 429] width 21 height 21
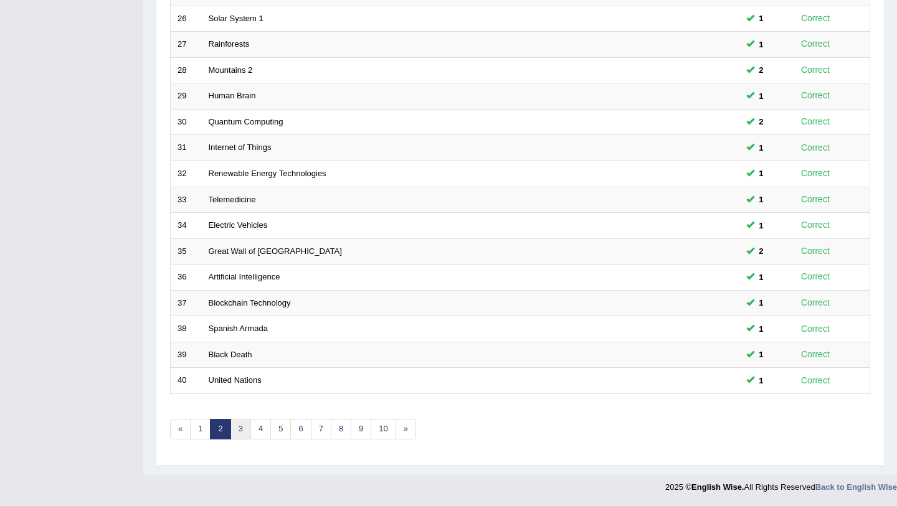
click at [237, 433] on link "3" at bounding box center [240, 429] width 21 height 21
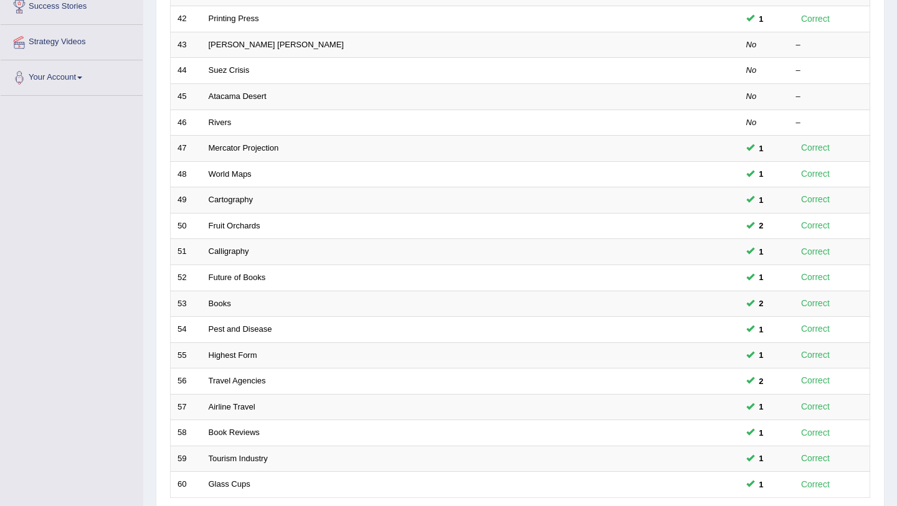
scroll to position [211, 0]
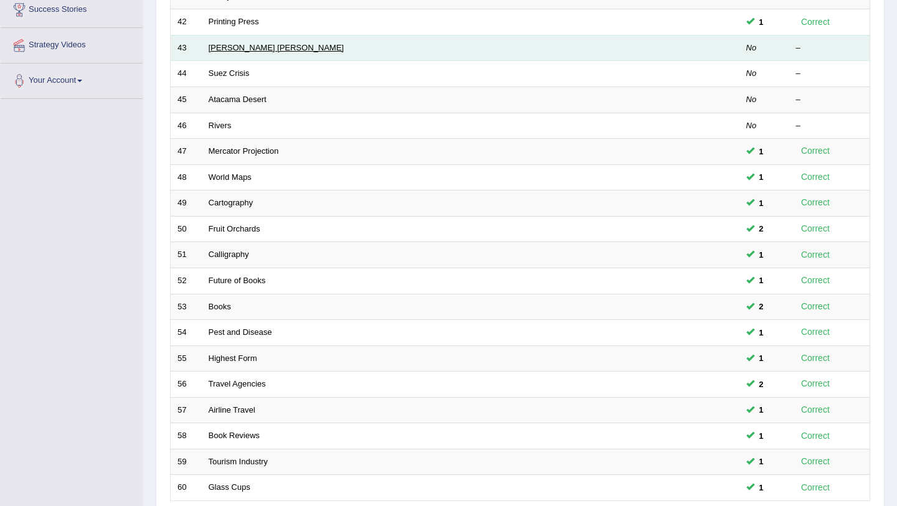
click at [252, 50] on link "[PERSON_NAME] [PERSON_NAME]" at bounding box center [276, 47] width 135 height 9
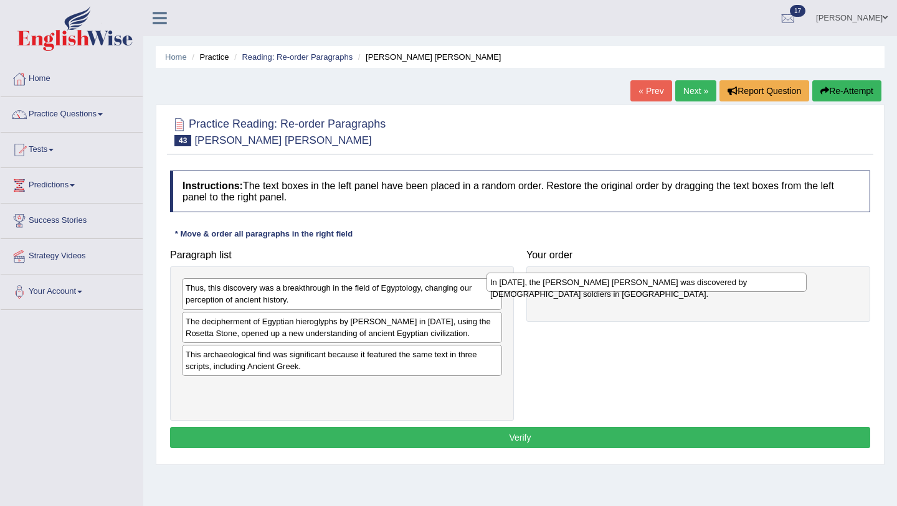
drag, startPoint x: 278, startPoint y: 322, endPoint x: 583, endPoint y: 283, distance: 307.0
click at [583, 283] on div "In 1799, the Rosetta Stone was discovered by French soldiers in Egypt." at bounding box center [646, 282] width 320 height 19
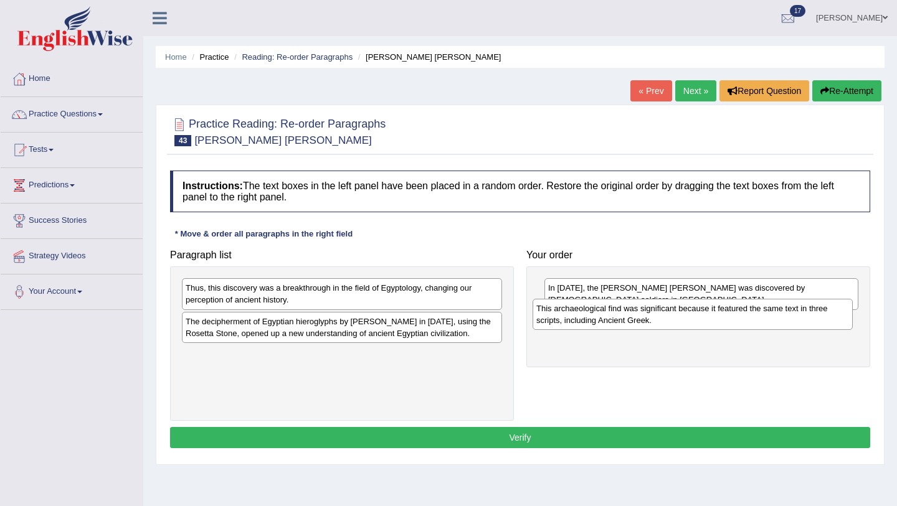
drag, startPoint x: 255, startPoint y: 375, endPoint x: 607, endPoint y: 318, distance: 356.5
click at [607, 318] on div "This archaeological find was significant because it featured the same text in t…" at bounding box center [692, 314] width 320 height 31
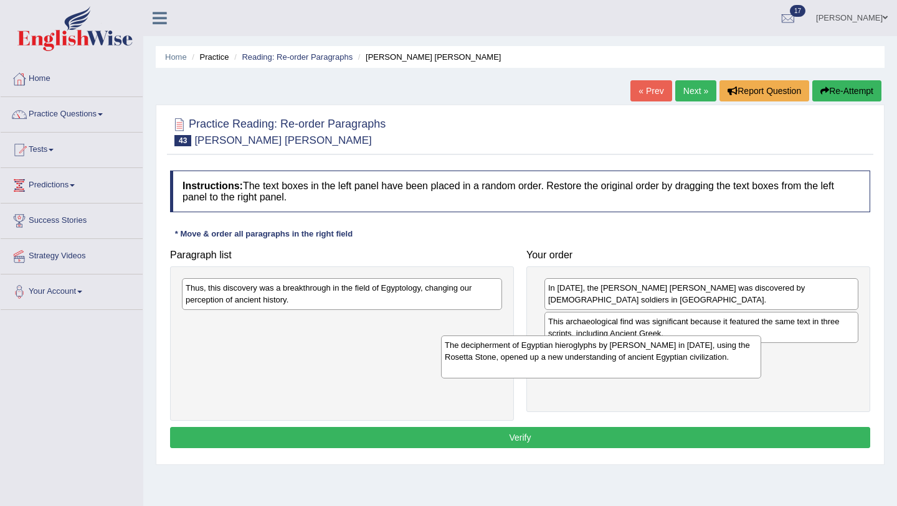
drag, startPoint x: 291, startPoint y: 333, endPoint x: 550, endPoint y: 357, distance: 260.1
click at [550, 357] on div "The decipherment of Egyptian hieroglyphs by Jean-Fran_ois Champollion in 1822, …" at bounding box center [601, 357] width 320 height 43
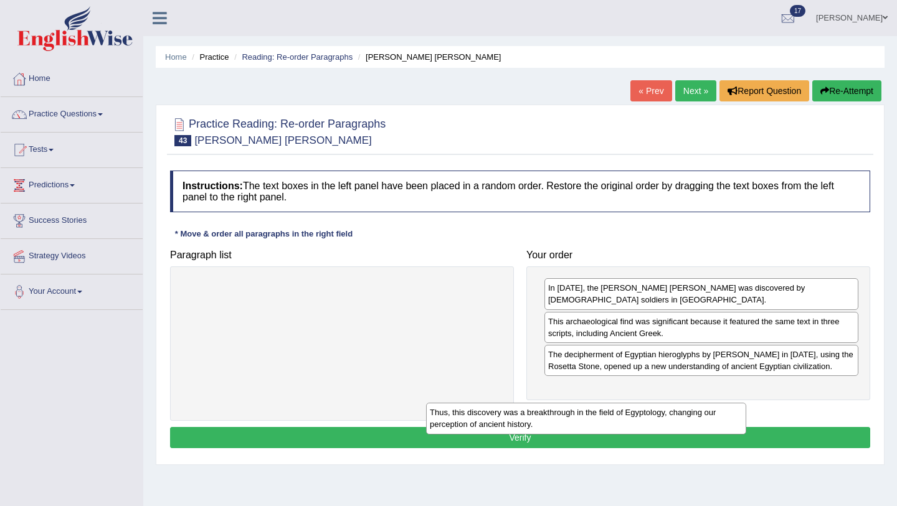
drag, startPoint x: 346, startPoint y: 295, endPoint x: 590, endPoint y: 419, distance: 274.0
click at [590, 419] on div "Thus, this discovery was a breakthrough in the field of Egyptology, changing ou…" at bounding box center [586, 418] width 320 height 31
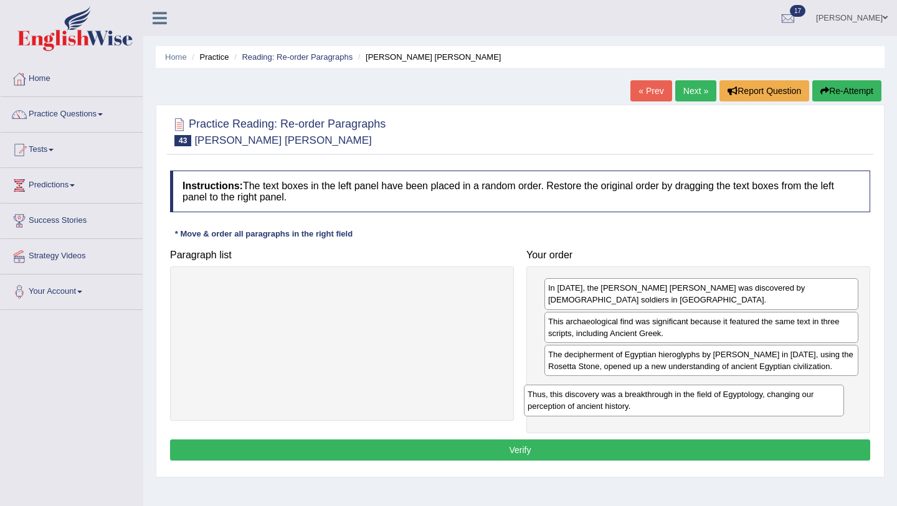
drag, startPoint x: 294, startPoint y: 296, endPoint x: 636, endPoint y: 401, distance: 357.7
click at [636, 402] on div "Thus, this discovery was a breakthrough in the field of Egyptology, changing ou…" at bounding box center [684, 400] width 320 height 31
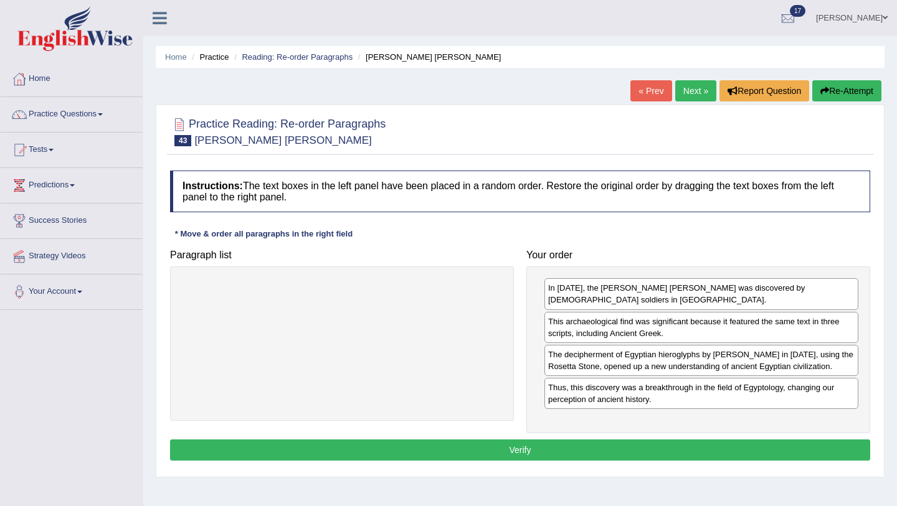
click at [569, 453] on button "Verify" at bounding box center [520, 450] width 700 height 21
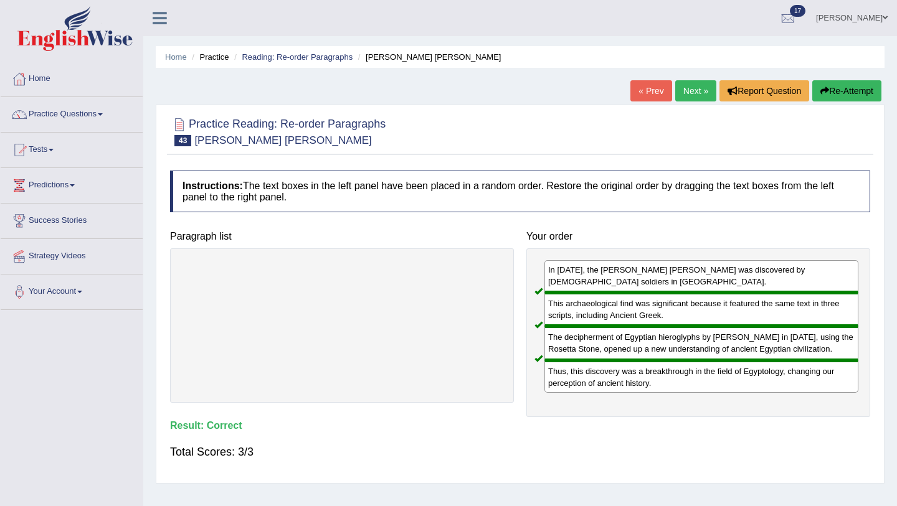
click at [689, 95] on link "Next »" at bounding box center [695, 90] width 41 height 21
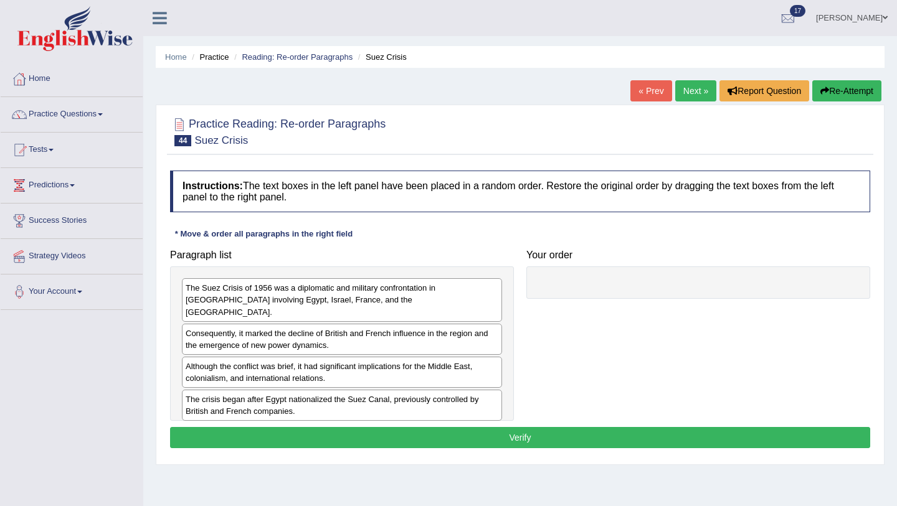
scroll to position [7, 0]
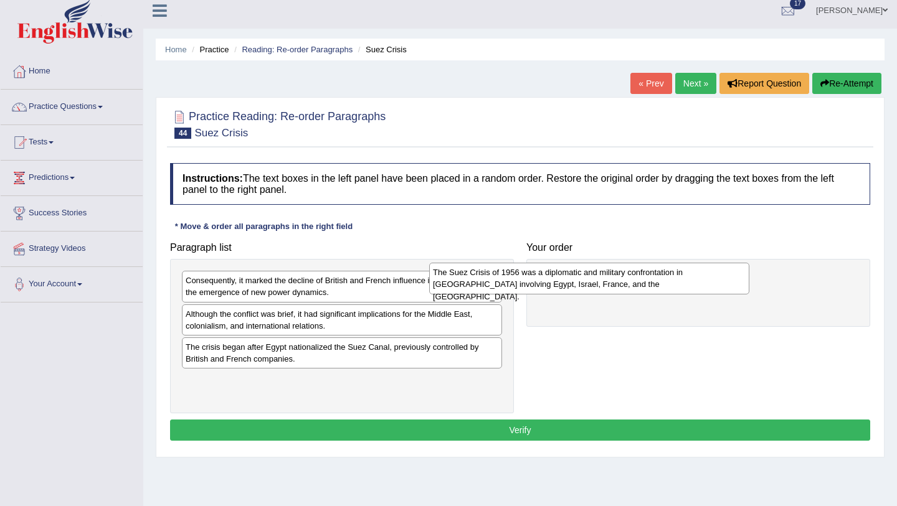
drag, startPoint x: 306, startPoint y: 286, endPoint x: 553, endPoint y: 276, distance: 247.4
click at [553, 276] on div "The Suez Crisis of 1956 was a diplomatic and military confrontation in Egypt in…" at bounding box center [589, 278] width 320 height 31
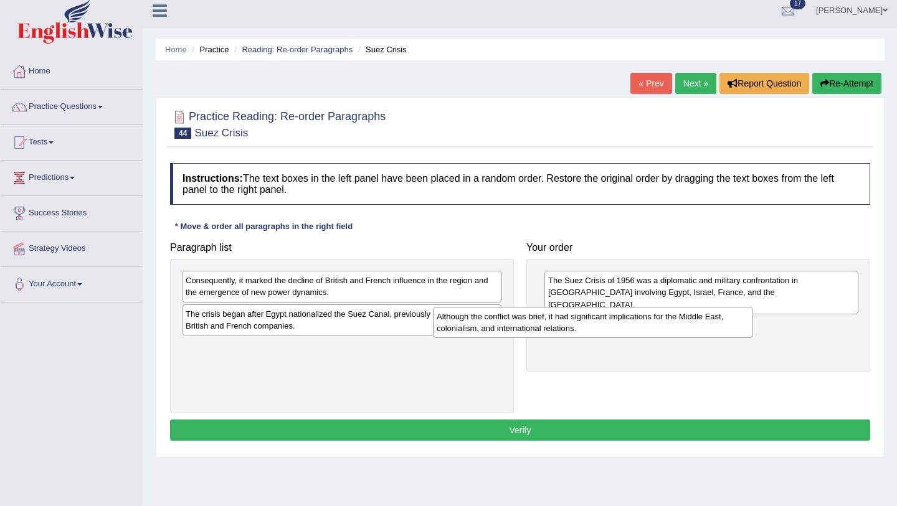
drag, startPoint x: 341, startPoint y: 323, endPoint x: 592, endPoint y: 324, distance: 251.0
click at [592, 325] on div "Although the conflict was brief, it had significant implications for the Middle…" at bounding box center [593, 322] width 320 height 31
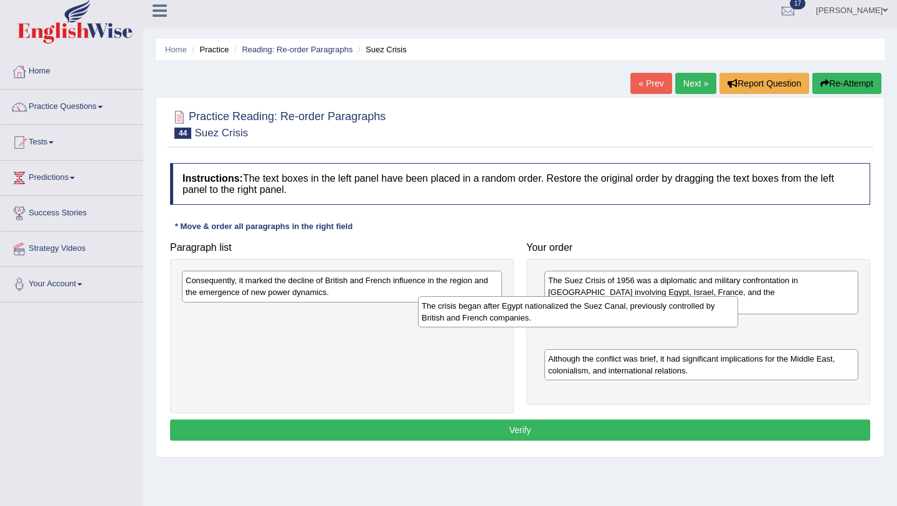
drag, startPoint x: 379, startPoint y: 318, endPoint x: 615, endPoint y: 309, distance: 236.2
click at [615, 309] on div "The crisis began after Egypt nationalized the Suez Canal, previously controlled…" at bounding box center [578, 311] width 320 height 31
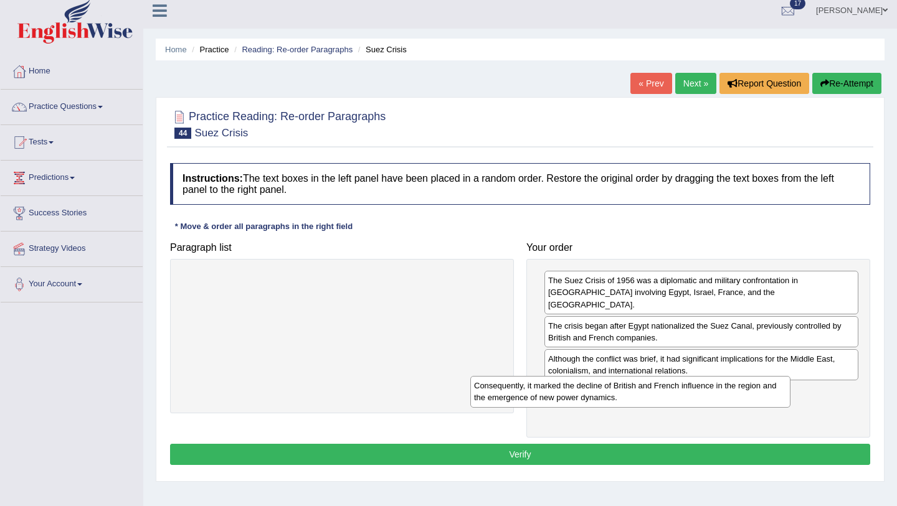
drag, startPoint x: 338, startPoint y: 293, endPoint x: 630, endPoint y: 390, distance: 307.4
click at [630, 392] on div "Consequently, it marked the decline of British and French influence in the regi…" at bounding box center [630, 391] width 320 height 31
click at [595, 444] on button "Verify" at bounding box center [520, 454] width 700 height 21
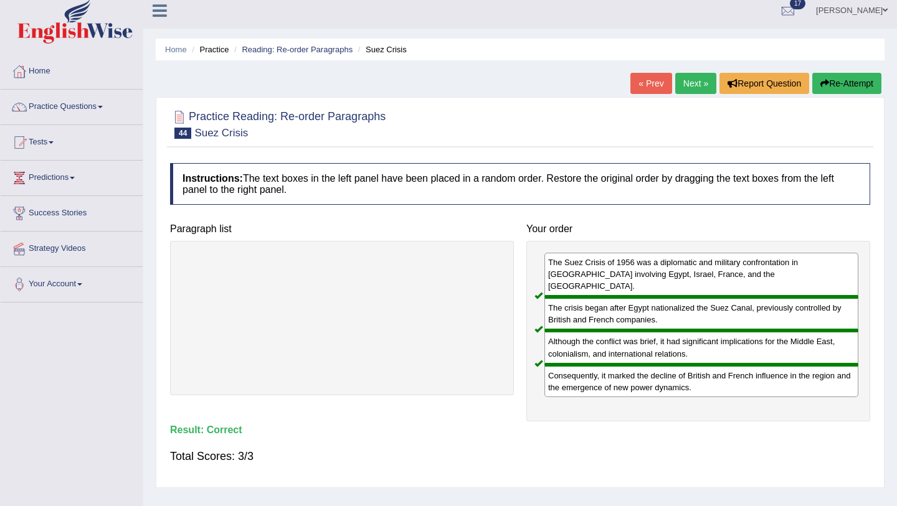
click at [677, 88] on link "Next »" at bounding box center [695, 83] width 41 height 21
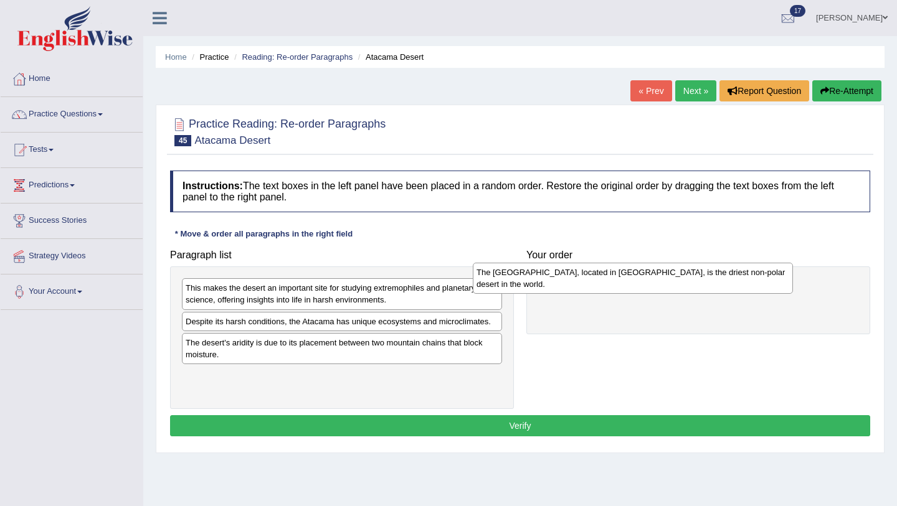
drag, startPoint x: 276, startPoint y: 350, endPoint x: 565, endPoint y: 277, distance: 298.6
click at [566, 278] on div "The Atacama Desert, located in South America, is the driest non-polar desert in…" at bounding box center [633, 278] width 320 height 31
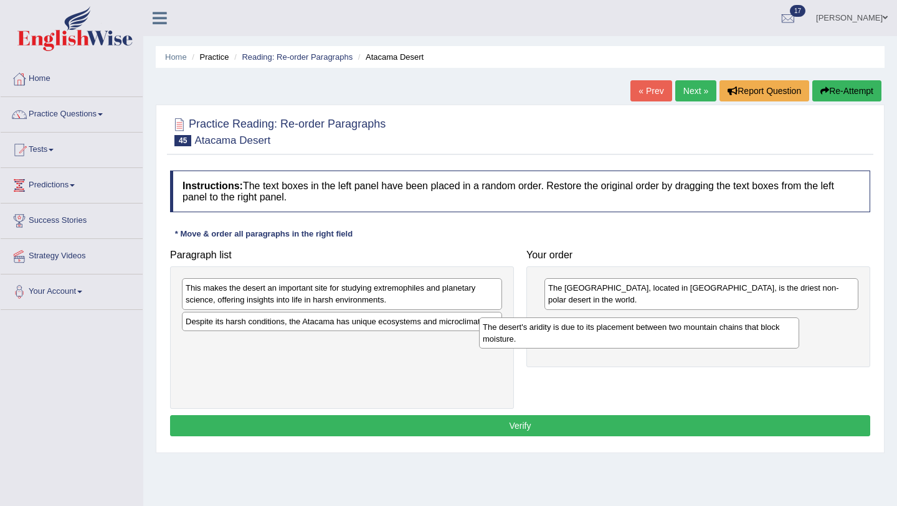
drag, startPoint x: 309, startPoint y: 346, endPoint x: 615, endPoint y: 326, distance: 305.7
click at [615, 327] on div "The desert's aridity is due to its placement between two mountain chains that b…" at bounding box center [639, 333] width 320 height 31
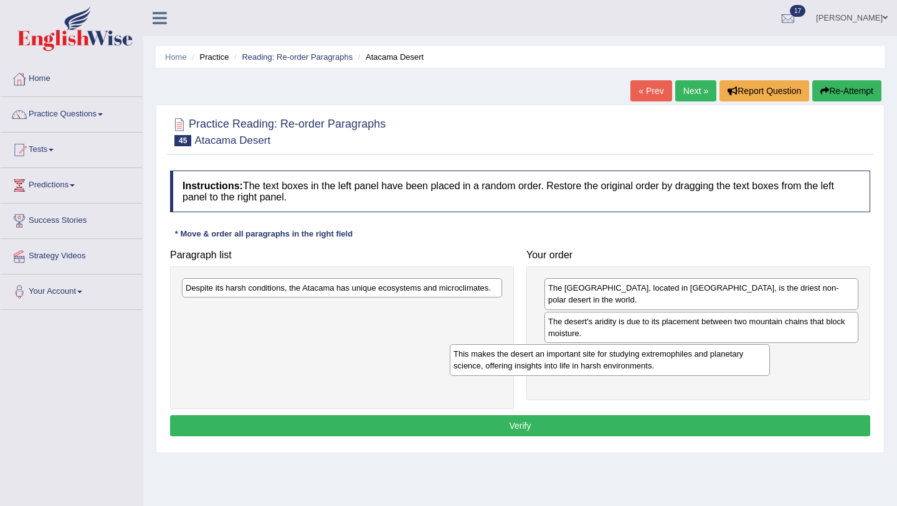
drag, startPoint x: 371, startPoint y: 294, endPoint x: 638, endPoint y: 360, distance: 275.8
click at [638, 360] on div "This makes the desert an important site for studying extremophiles and planetar…" at bounding box center [610, 359] width 320 height 31
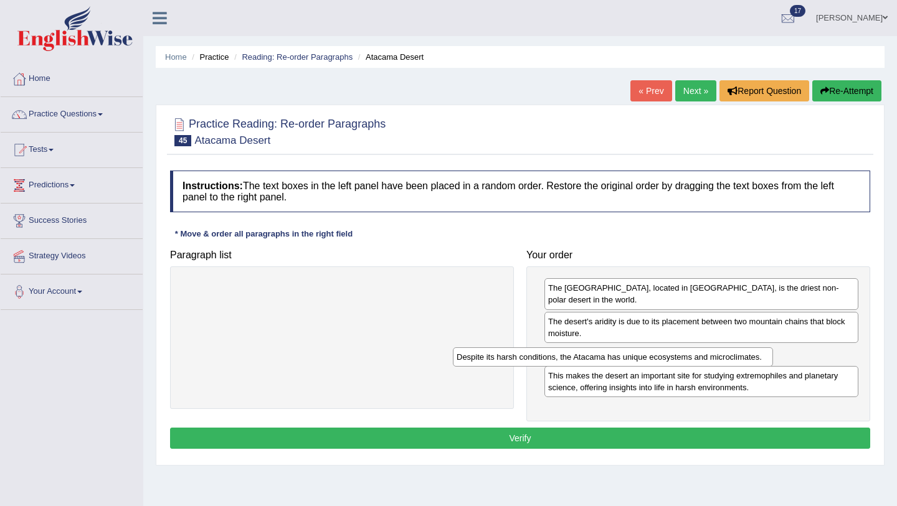
drag, startPoint x: 410, startPoint y: 290, endPoint x: 680, endPoint y: 356, distance: 277.6
click at [681, 358] on div "Despite its harsh conditions, the Atacama has unique ecosystems and microclimat…" at bounding box center [613, 356] width 320 height 19
click at [640, 448] on button "Verify" at bounding box center [520, 438] width 700 height 21
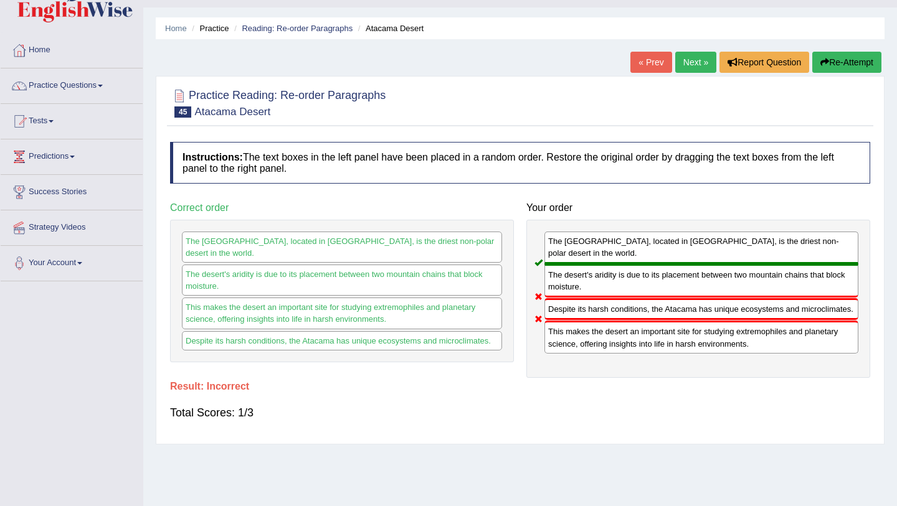
scroll to position [31, 0]
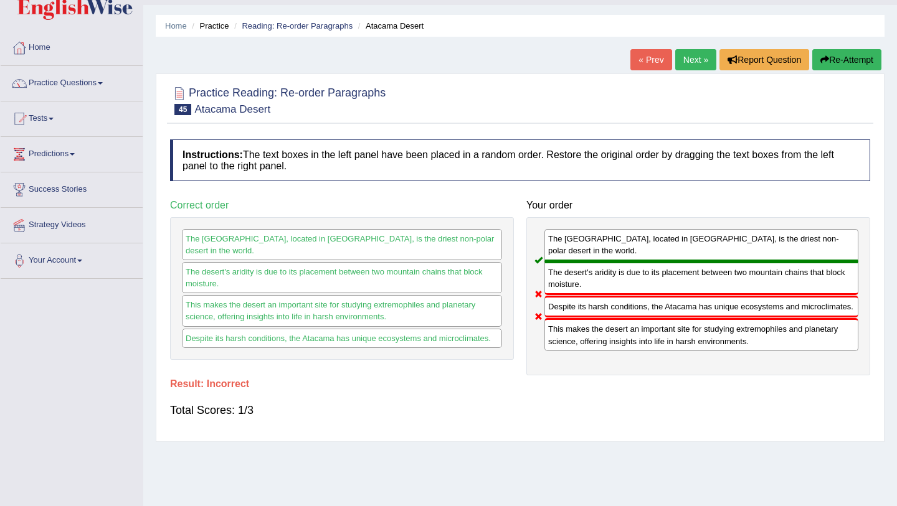
click at [697, 58] on link "Next »" at bounding box center [695, 59] width 41 height 21
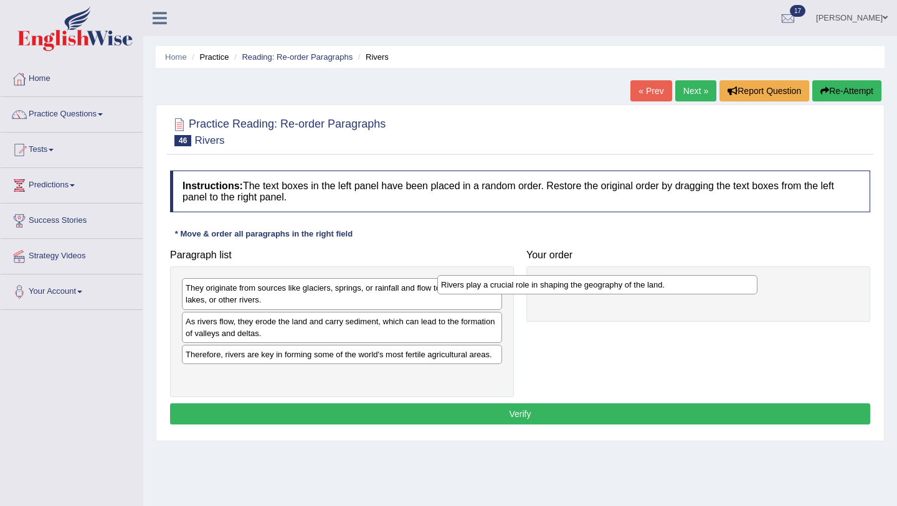
drag, startPoint x: 288, startPoint y: 321, endPoint x: 541, endPoint y: 283, distance: 256.4
click at [542, 283] on div "Rivers play a crucial role in shaping the geography of the land." at bounding box center [597, 284] width 320 height 19
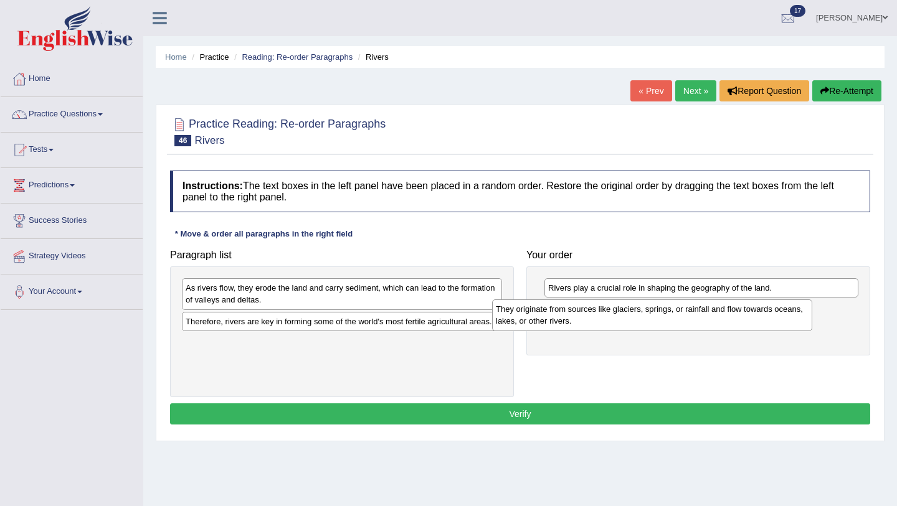
drag, startPoint x: 417, startPoint y: 296, endPoint x: 731, endPoint y: 320, distance: 314.7
click at [732, 321] on div "They originate from sources like glaciers, springs, or rainfall and flow toward…" at bounding box center [652, 315] width 320 height 31
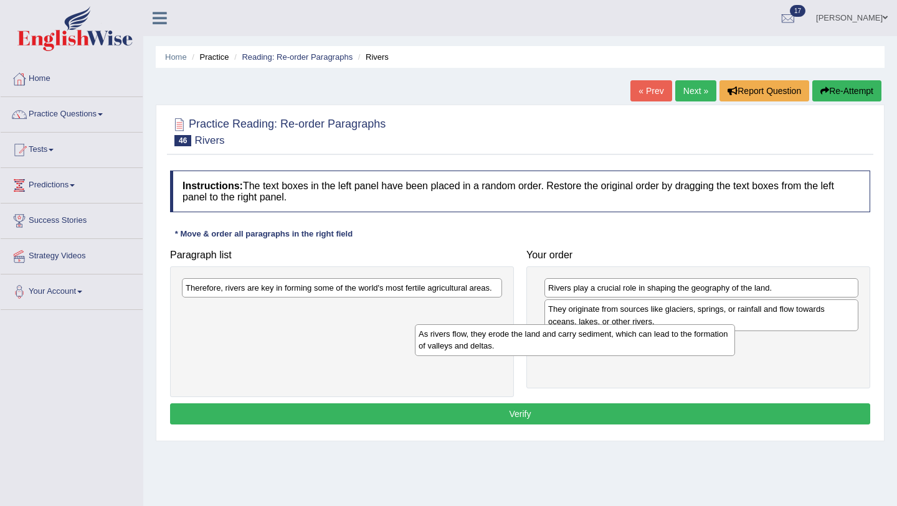
drag, startPoint x: 385, startPoint y: 293, endPoint x: 618, endPoint y: 339, distance: 237.4
click at [618, 339] on div "As rivers flow, they erode the land and carry sediment, which can lead to the f…" at bounding box center [575, 339] width 320 height 31
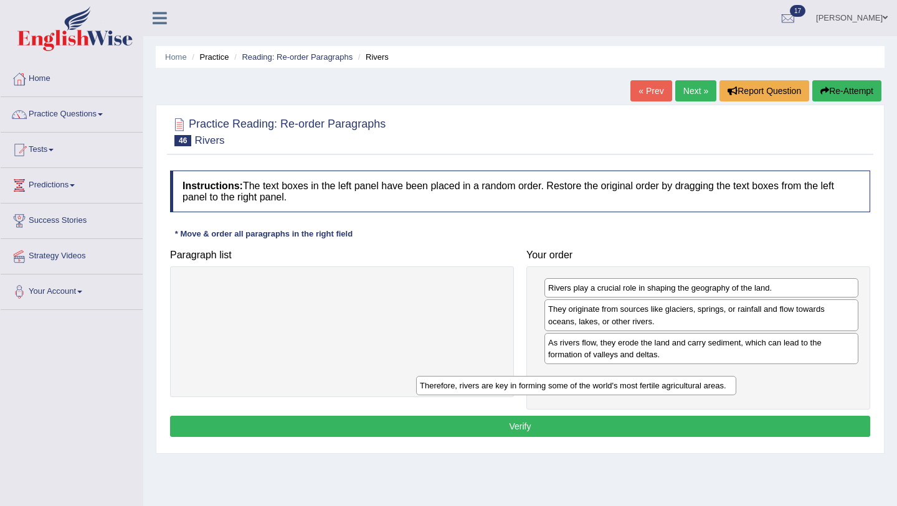
drag, startPoint x: 370, startPoint y: 290, endPoint x: 604, endPoint y: 387, distance: 253.5
click at [604, 387] on div "Therefore, rivers are key in forming some of the world's most fertile agricultu…" at bounding box center [576, 385] width 320 height 19
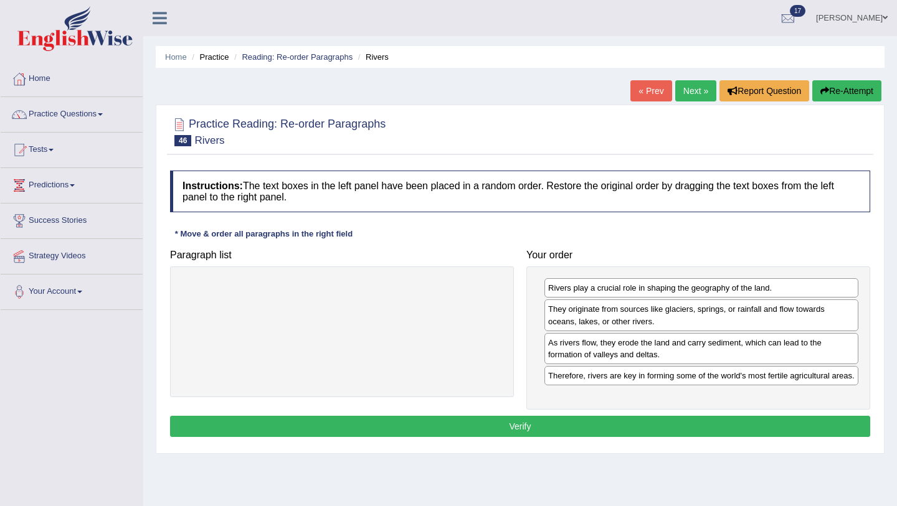
click at [666, 434] on button "Verify" at bounding box center [520, 426] width 700 height 21
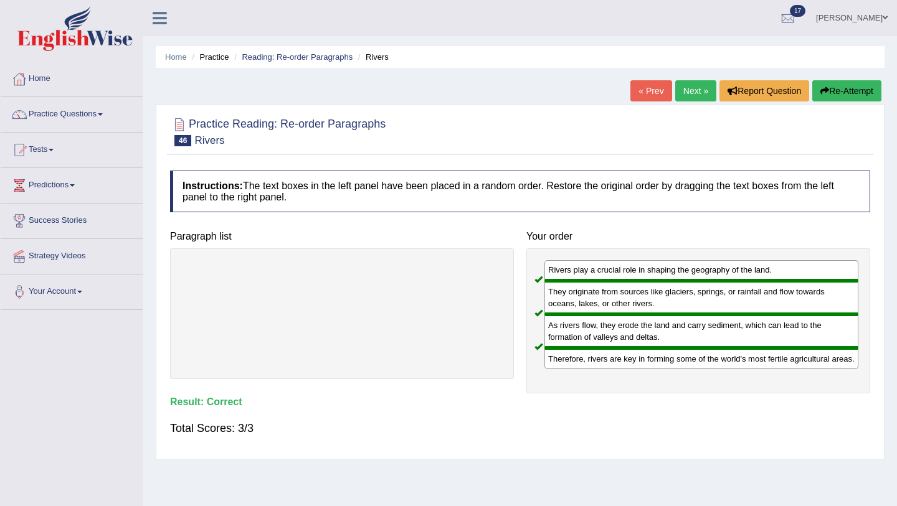
click at [688, 88] on link "Next »" at bounding box center [695, 90] width 41 height 21
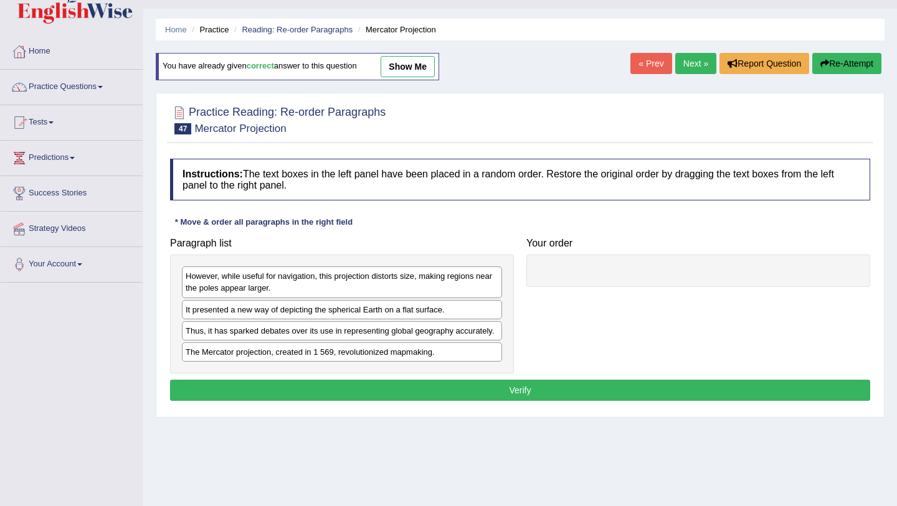
scroll to position [32, 0]
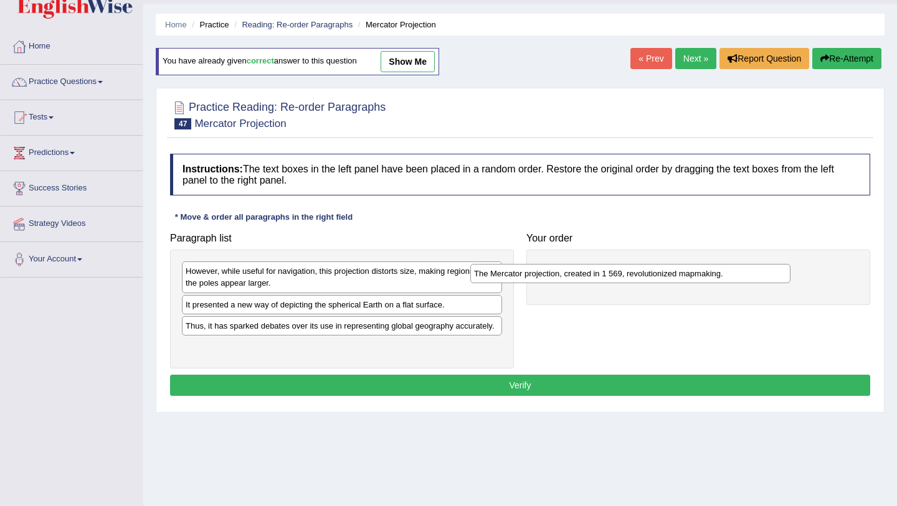
drag, startPoint x: 309, startPoint y: 352, endPoint x: 597, endPoint y: 274, distance: 298.6
click at [597, 276] on div "The Mercator projection, created in 1 569, revolutionized mapmaking." at bounding box center [630, 273] width 320 height 19
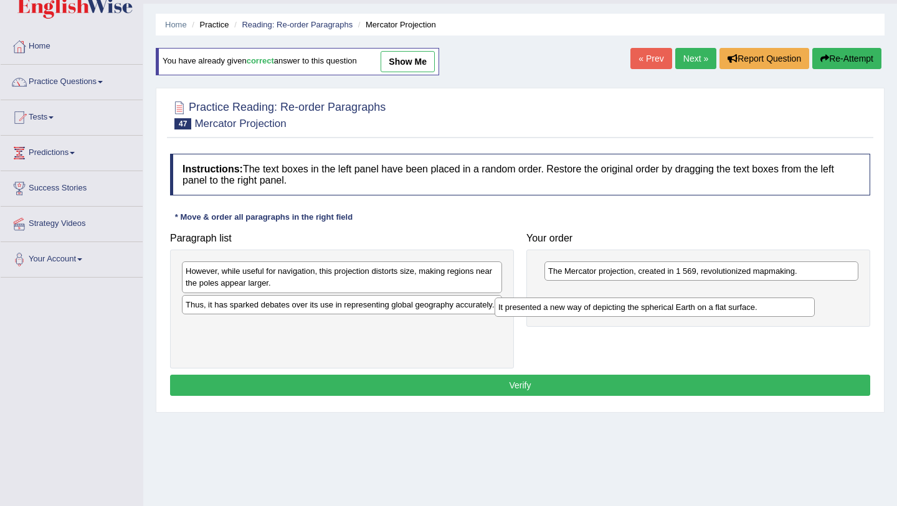
drag, startPoint x: 295, startPoint y: 306, endPoint x: 607, endPoint y: 306, distance: 311.4
click at [607, 306] on div "It presented a new way of depicting the spherical Earth on a flat surface." at bounding box center [654, 307] width 320 height 19
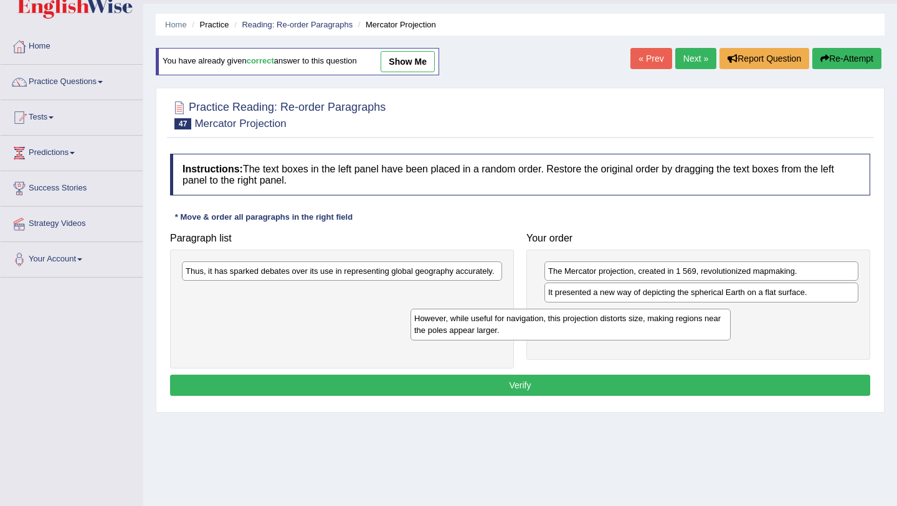
drag, startPoint x: 402, startPoint y: 281, endPoint x: 635, endPoint y: 325, distance: 237.0
click at [636, 326] on div "However, while useful for navigation, this projection distorts size, making reg…" at bounding box center [570, 324] width 320 height 31
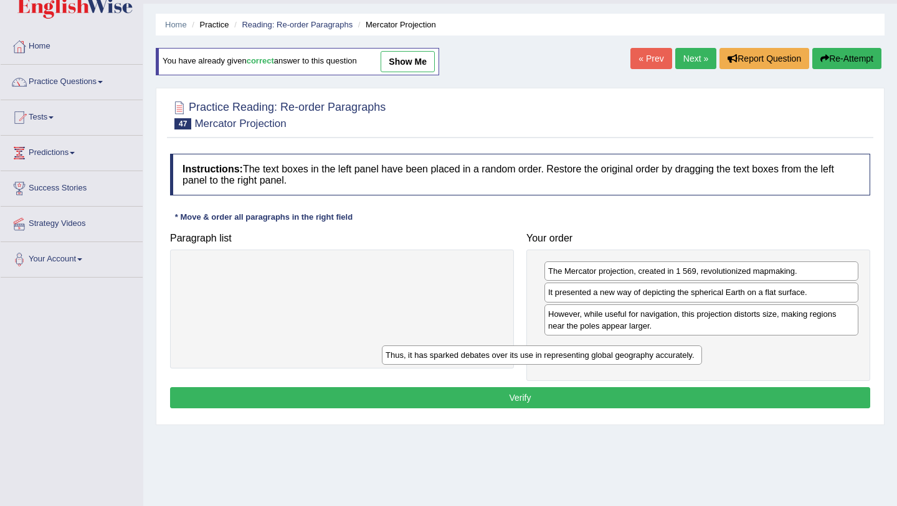
drag, startPoint x: 476, startPoint y: 273, endPoint x: 674, endPoint y: 354, distance: 214.2
click at [675, 354] on div "Thus, it has sparked debates over its use in representing global geography accu…" at bounding box center [542, 355] width 320 height 19
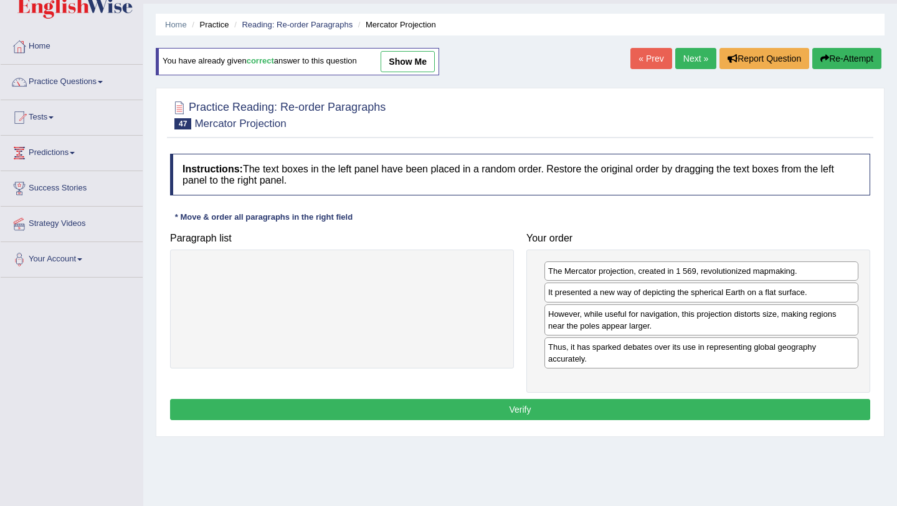
click at [590, 402] on button "Verify" at bounding box center [520, 409] width 700 height 21
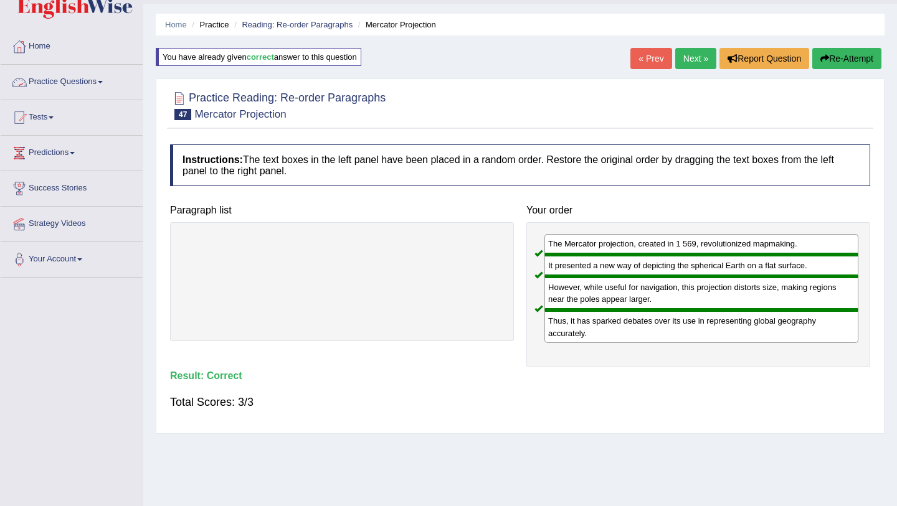
click at [97, 83] on link "Practice Questions" at bounding box center [72, 80] width 142 height 31
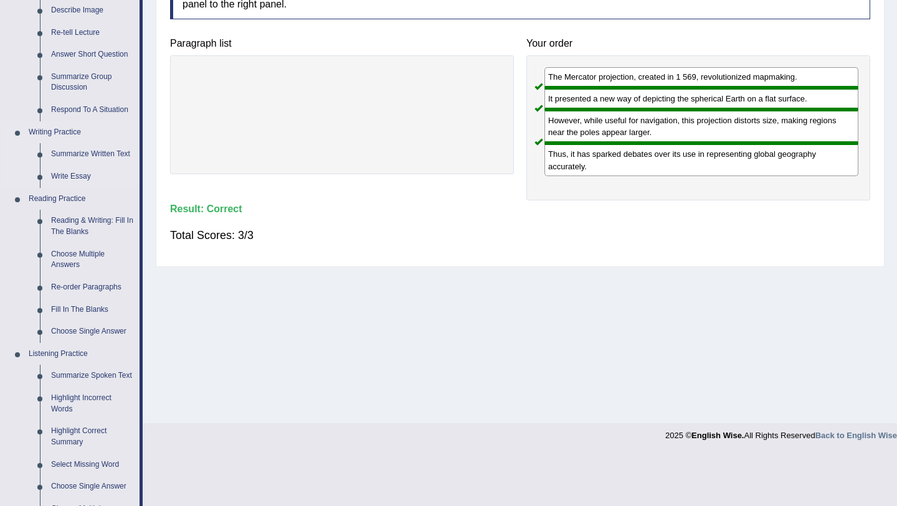
scroll to position [204, 0]
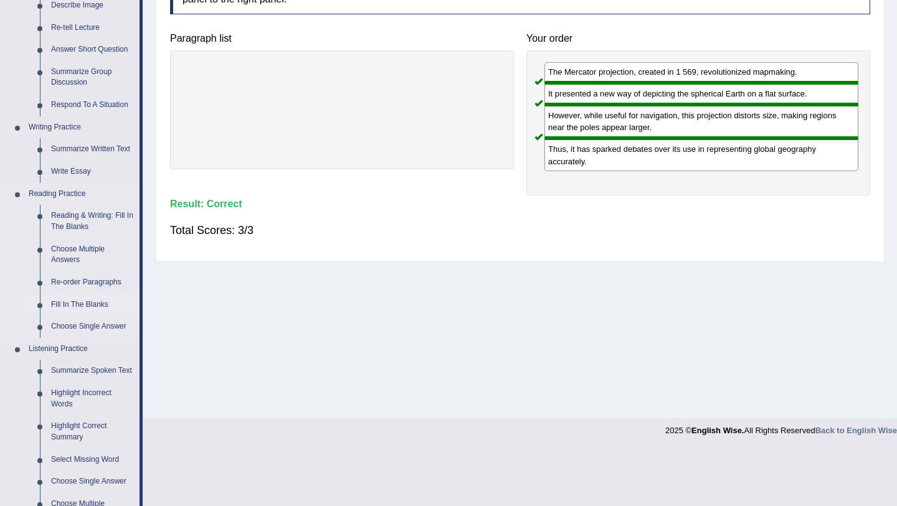
click at [85, 305] on link "Fill In The Blanks" at bounding box center [92, 305] width 94 height 22
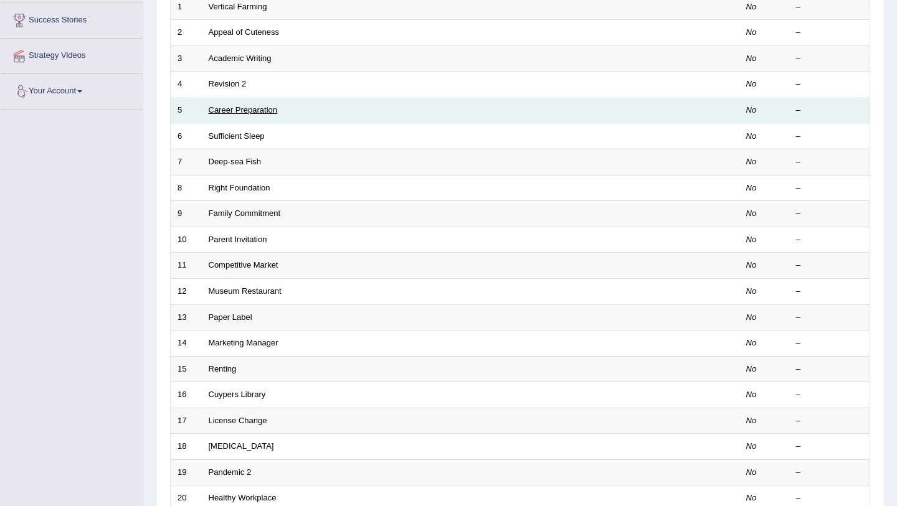
scroll to position [318, 0]
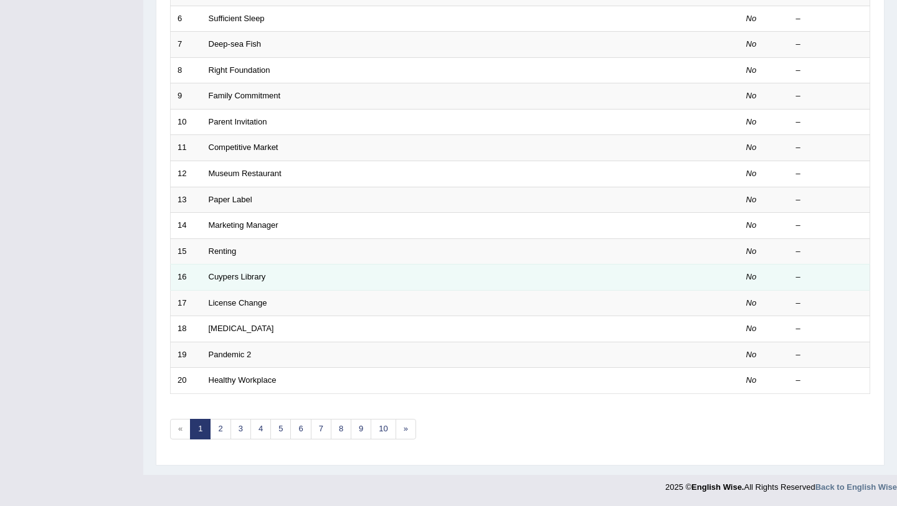
click at [242, 271] on td "Cuypers Library" at bounding box center [424, 278] width 444 height 26
click at [223, 277] on link "Cuypers Library" at bounding box center [237, 276] width 57 height 9
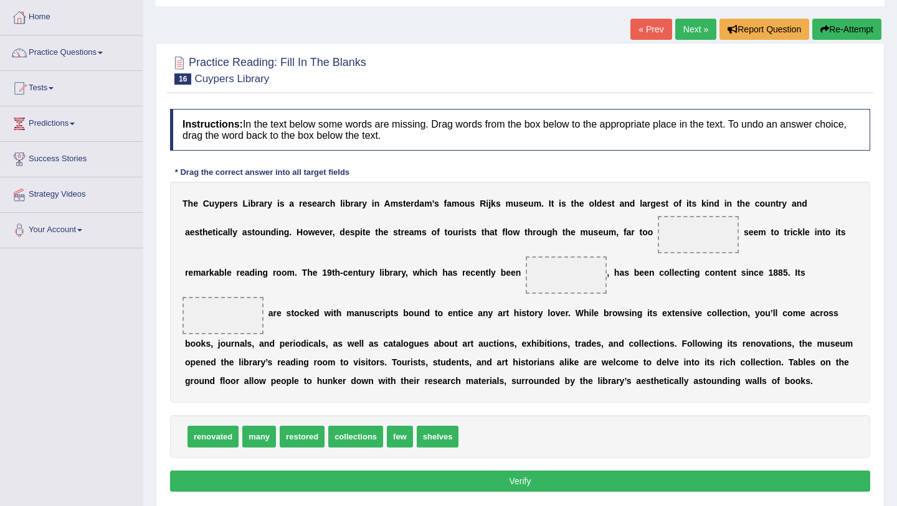
scroll to position [68, 0]
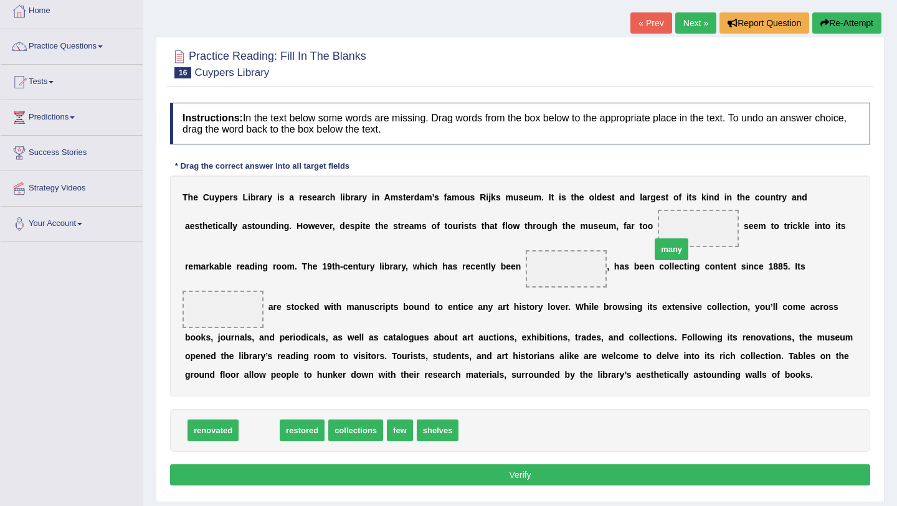
drag, startPoint x: 260, startPoint y: 427, endPoint x: 673, endPoint y: 245, distance: 450.8
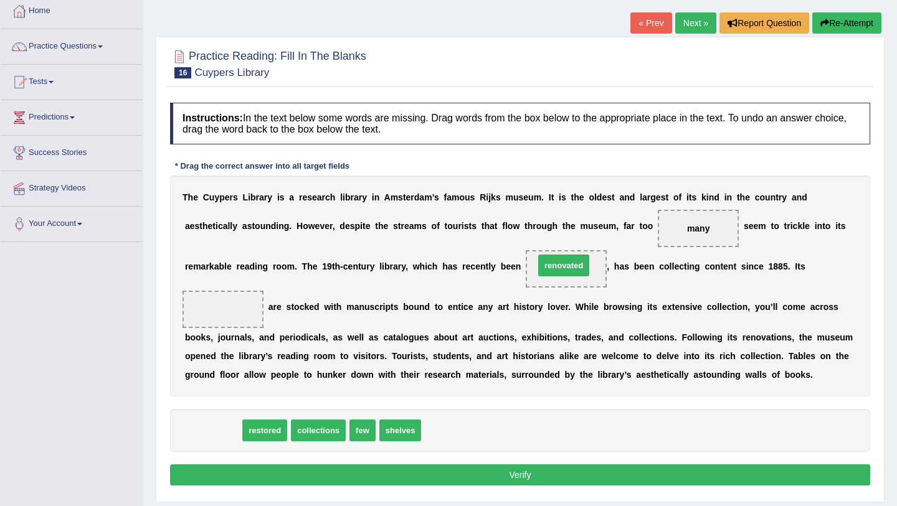
drag, startPoint x: 203, startPoint y: 432, endPoint x: 550, endPoint y: 265, distance: 385.7
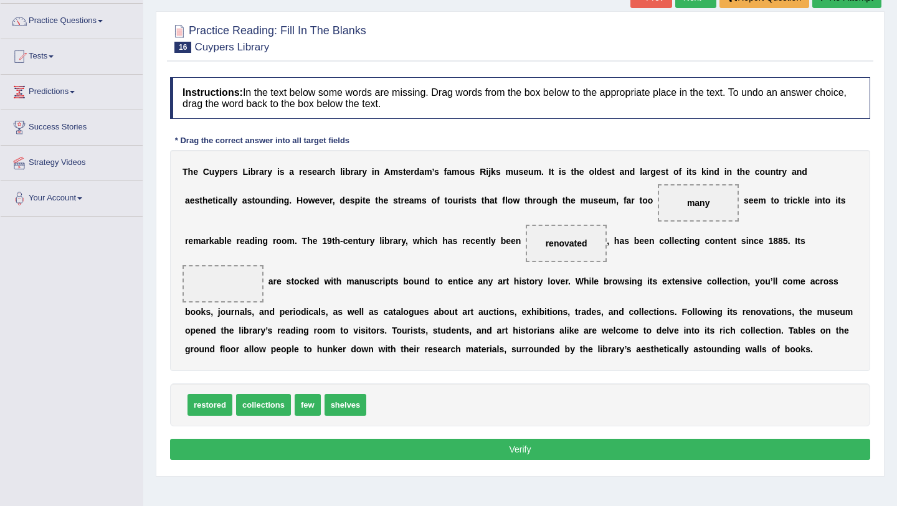
scroll to position [94, 0]
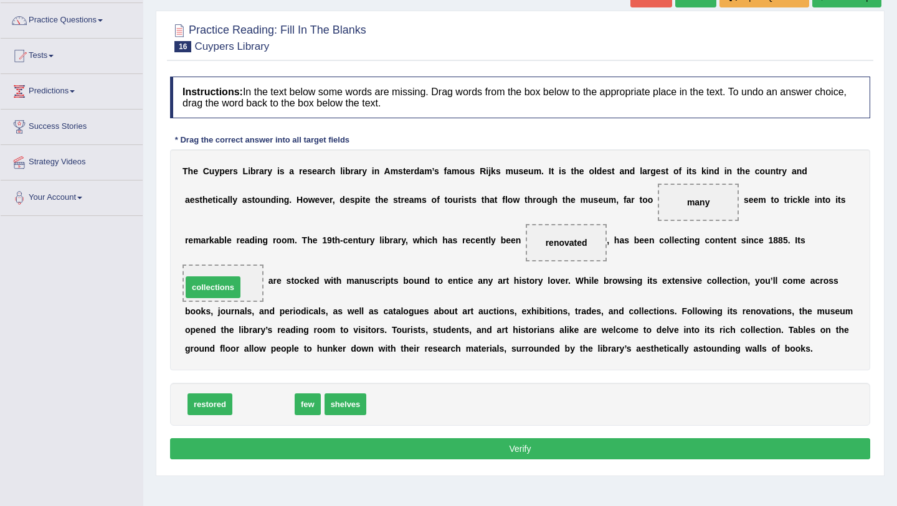
drag, startPoint x: 263, startPoint y: 400, endPoint x: 213, endPoint y: 283, distance: 126.7
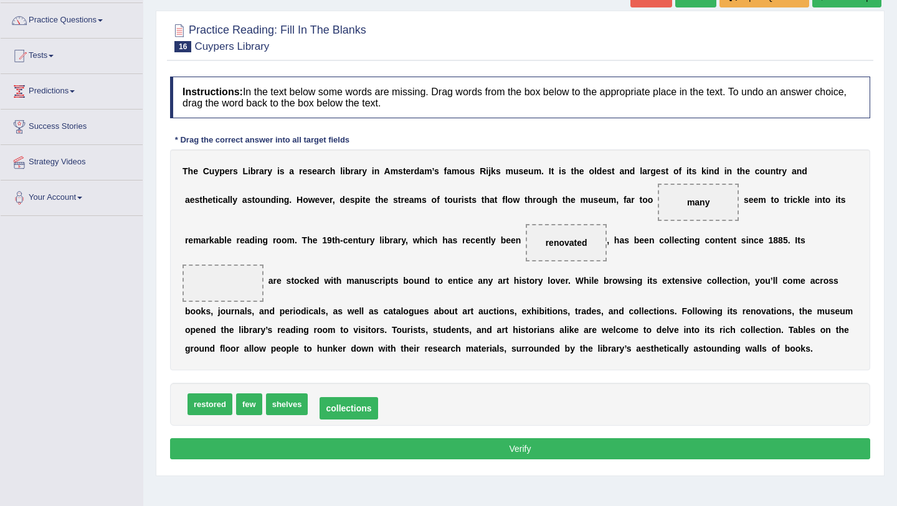
drag, startPoint x: 225, startPoint y: 281, endPoint x: 355, endPoint y: 408, distance: 181.4
drag, startPoint x: 290, startPoint y: 402, endPoint x: 213, endPoint y: 279, distance: 145.1
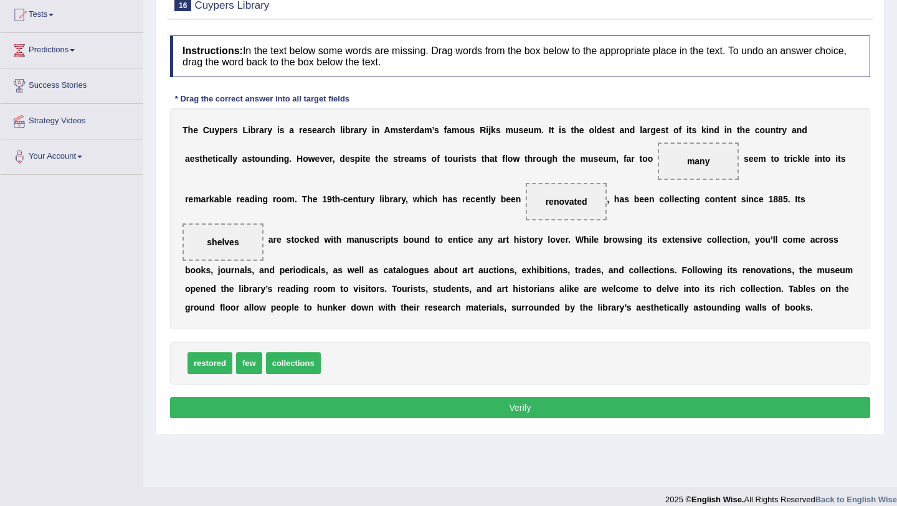
scroll to position [140, 0]
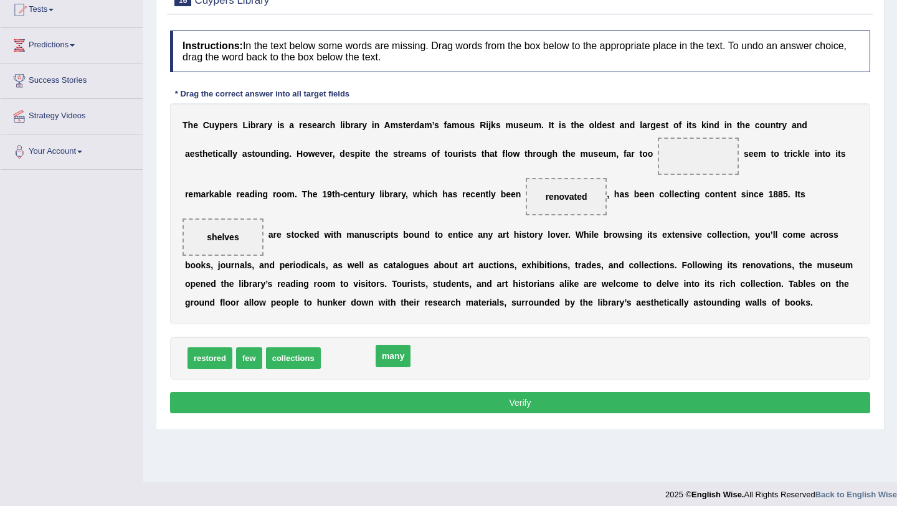
drag, startPoint x: 701, startPoint y: 154, endPoint x: 392, endPoint y: 354, distance: 367.4
drag, startPoint x: 247, startPoint y: 361, endPoint x: 684, endPoint y: 158, distance: 481.7
click at [474, 402] on button "Verify" at bounding box center [520, 402] width 700 height 21
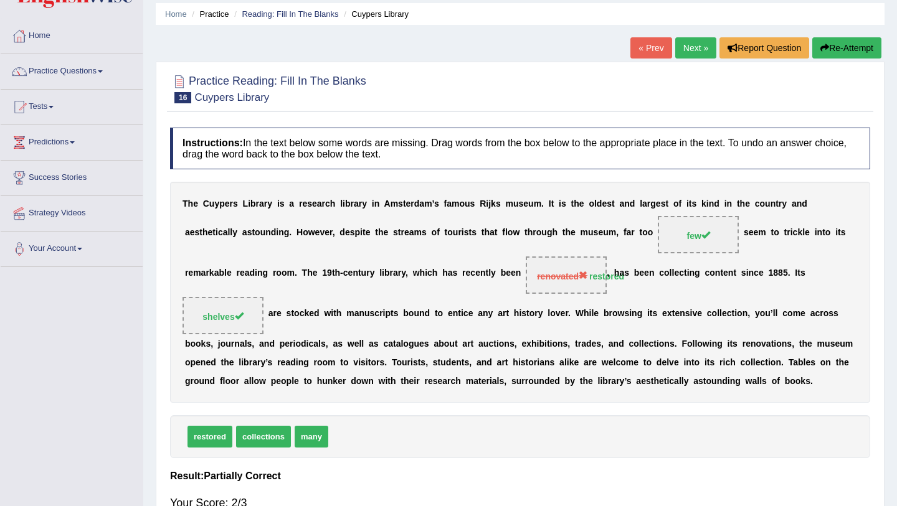
scroll to position [42, 0]
click at [688, 51] on link "Next »" at bounding box center [695, 48] width 41 height 21
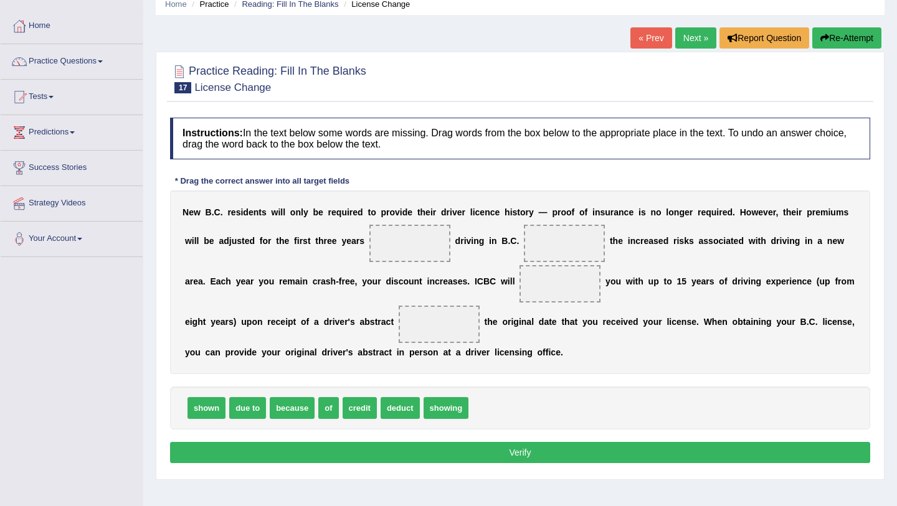
scroll to position [54, 0]
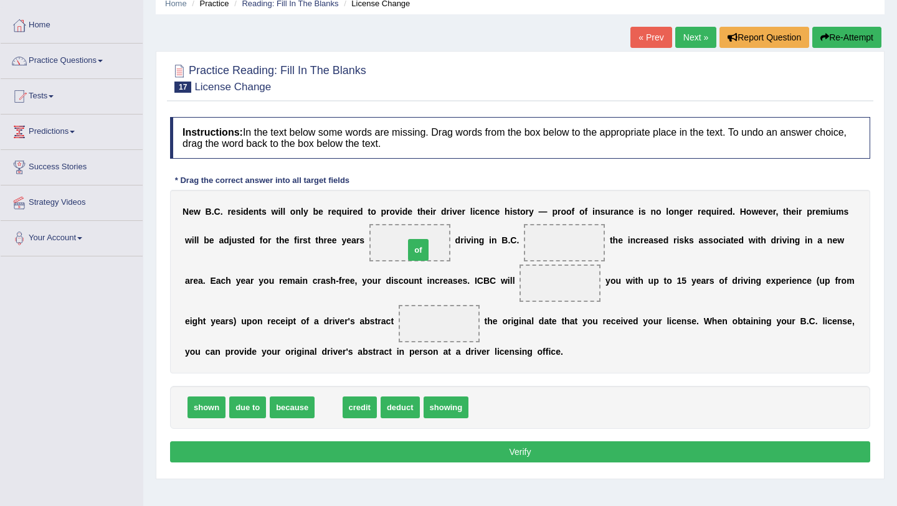
drag, startPoint x: 329, startPoint y: 407, endPoint x: 418, endPoint y: 249, distance: 181.3
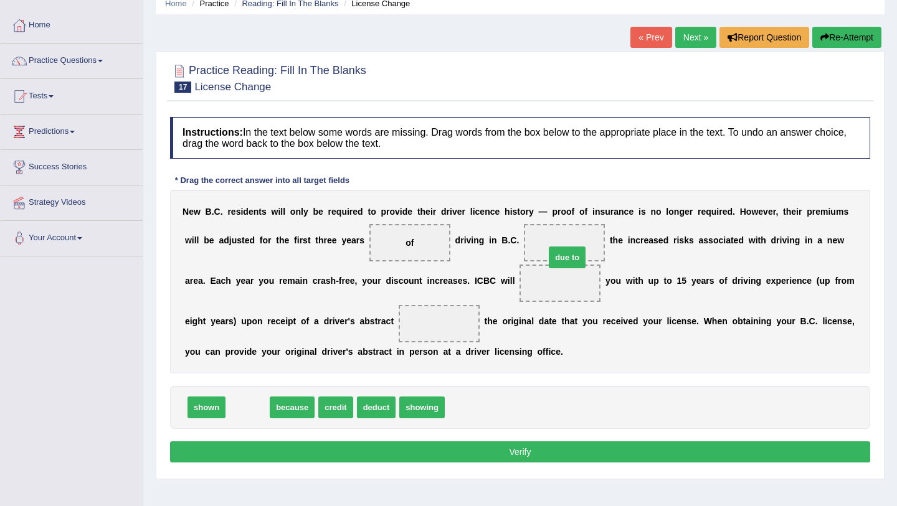
drag, startPoint x: 242, startPoint y: 406, endPoint x: 564, endPoint y: 254, distance: 355.4
drag, startPoint x: 250, startPoint y: 405, endPoint x: 239, endPoint y: 416, distance: 15.4
drag, startPoint x: 561, startPoint y: 285, endPoint x: 555, endPoint y: 242, distance: 44.0
drag, startPoint x: 244, startPoint y: 409, endPoint x: 559, endPoint y: 289, distance: 336.6
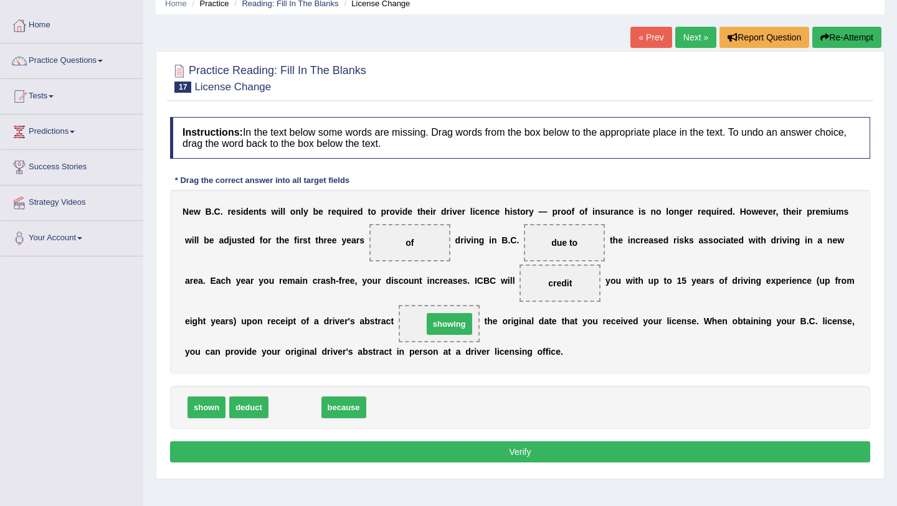
drag, startPoint x: 290, startPoint y: 411, endPoint x: 443, endPoint y: 327, distance: 175.3
click at [379, 459] on button "Verify" at bounding box center [520, 451] width 700 height 21
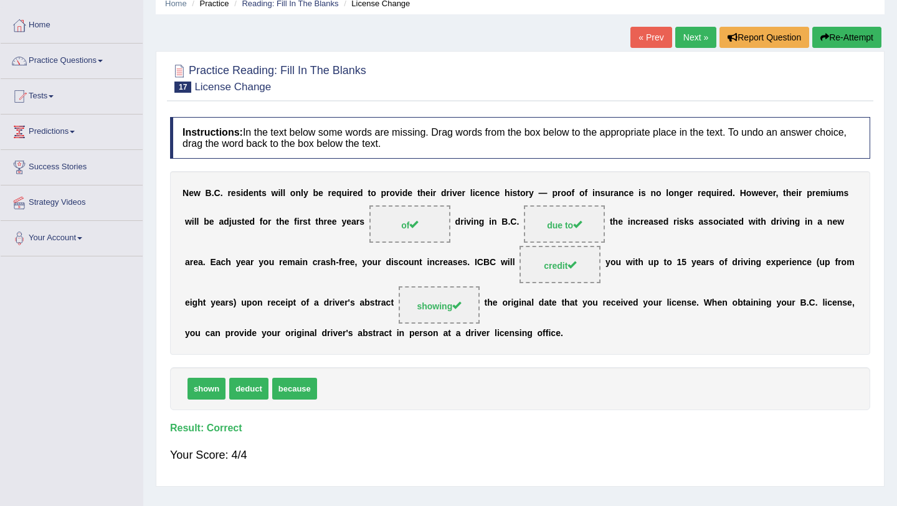
click at [697, 40] on link "Next »" at bounding box center [695, 37] width 41 height 21
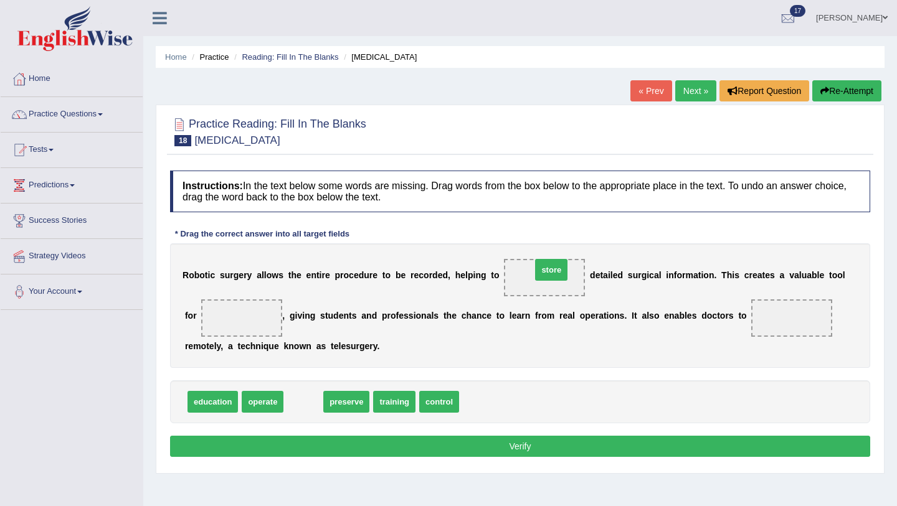
drag, startPoint x: 300, startPoint y: 404, endPoint x: 549, endPoint y: 271, distance: 282.5
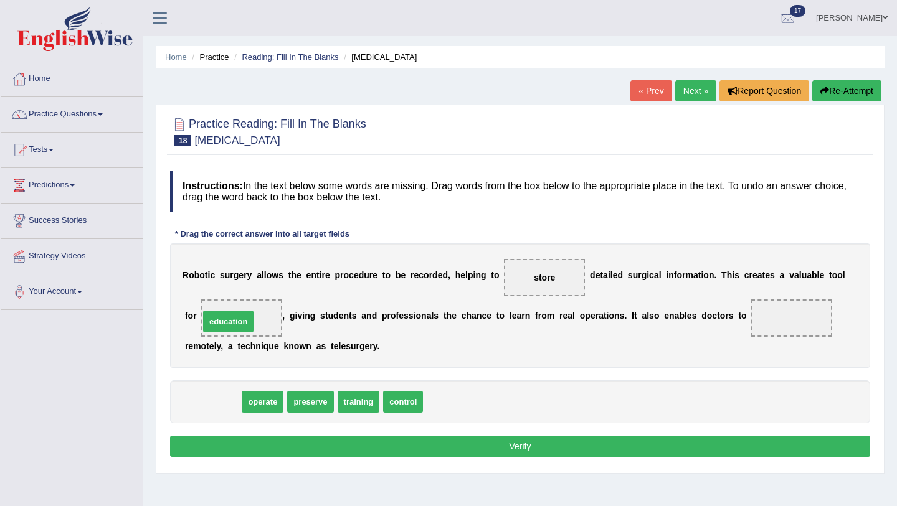
drag, startPoint x: 220, startPoint y: 405, endPoint x: 235, endPoint y: 324, distance: 81.8
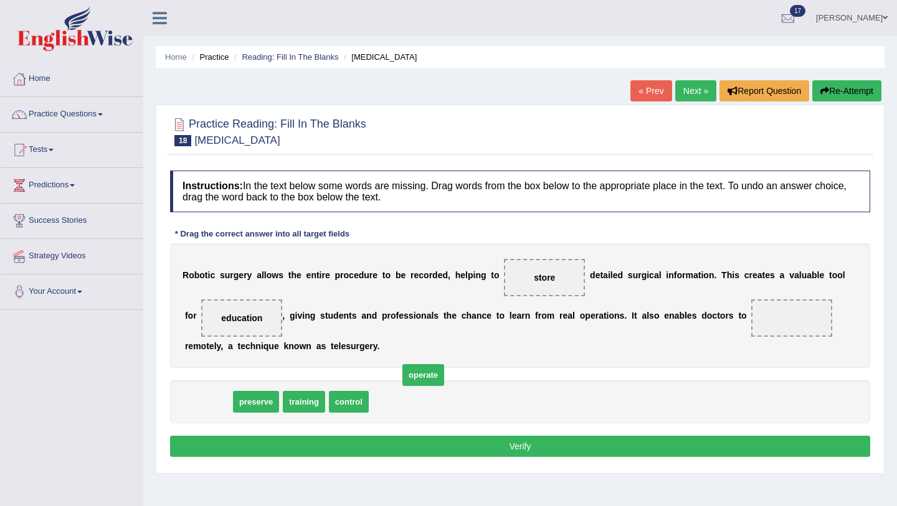
drag, startPoint x: 199, startPoint y: 403, endPoint x: 597, endPoint y: 359, distance: 400.3
click at [444, 364] on span "operate" at bounding box center [423, 375] width 42 height 22
drag, startPoint x: 196, startPoint y: 400, endPoint x: 657, endPoint y: 316, distance: 468.3
click at [657, 316] on span "operate" at bounding box center [668, 308] width 42 height 22
drag, startPoint x: 194, startPoint y: 403, endPoint x: 778, endPoint y: 313, distance: 591.6
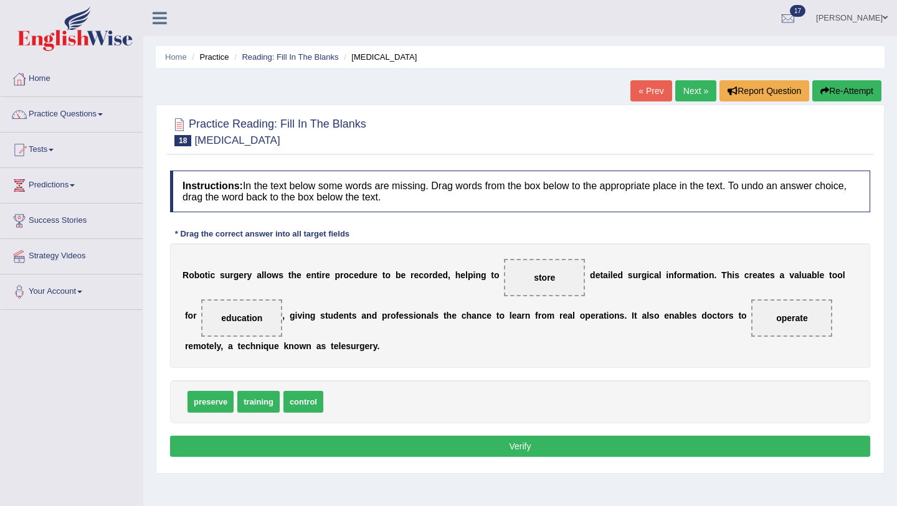
click at [531, 445] on button "Verify" at bounding box center [520, 446] width 700 height 21
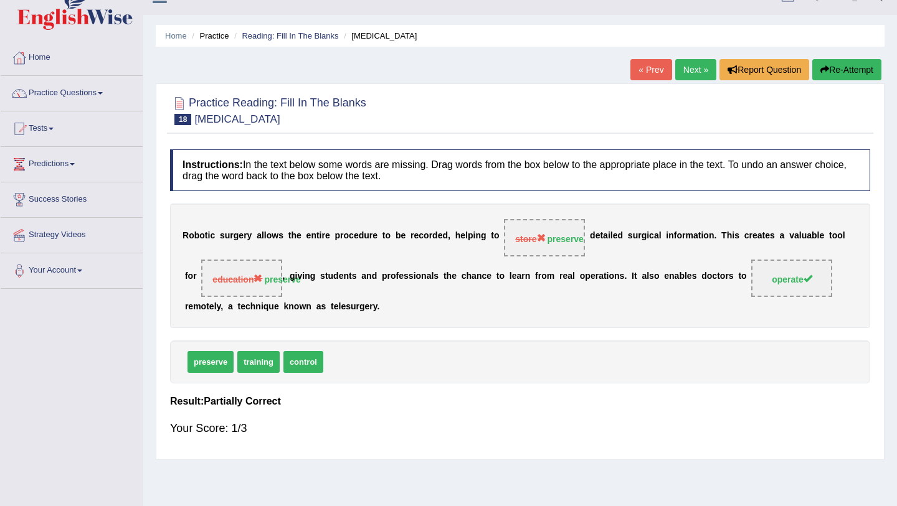
scroll to position [27, 0]
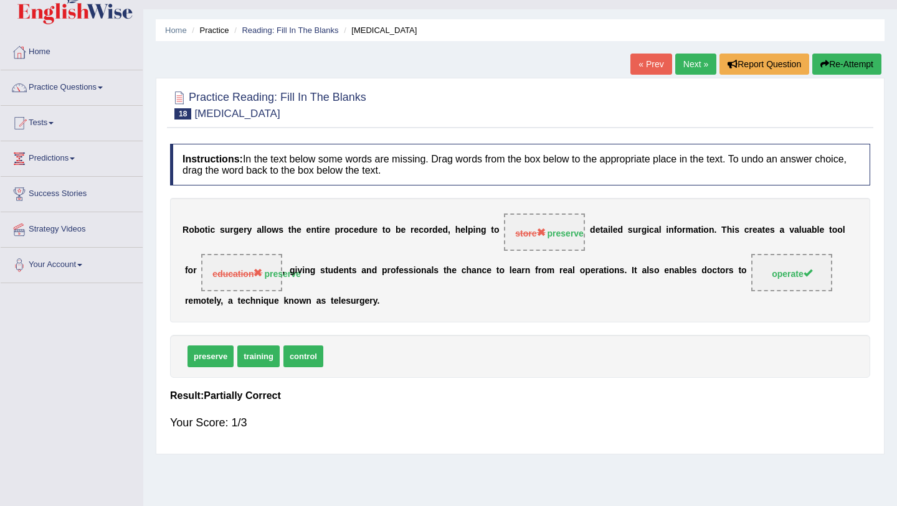
click at [693, 64] on link "Next »" at bounding box center [695, 64] width 41 height 21
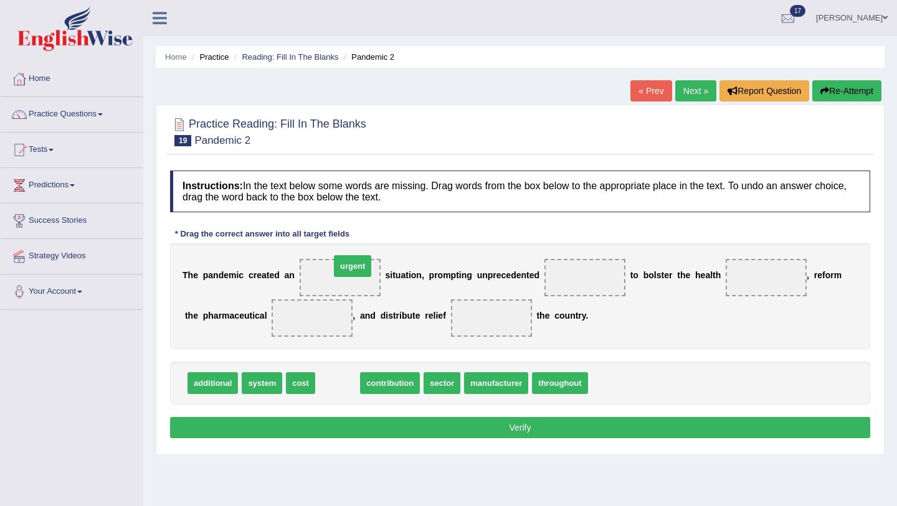
drag, startPoint x: 330, startPoint y: 386, endPoint x: 344, endPoint y: 270, distance: 116.7
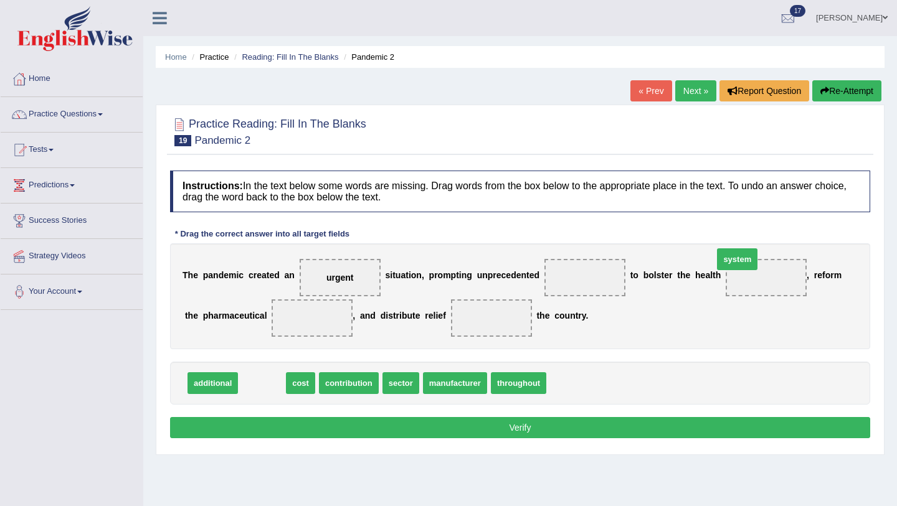
drag, startPoint x: 260, startPoint y: 385, endPoint x: 735, endPoint y: 262, distance: 491.0
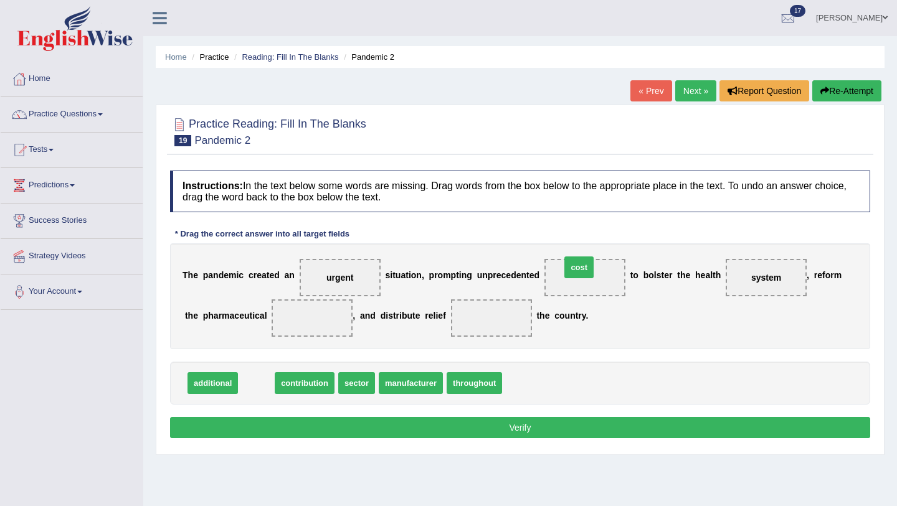
drag, startPoint x: 257, startPoint y: 385, endPoint x: 578, endPoint y: 268, distance: 342.0
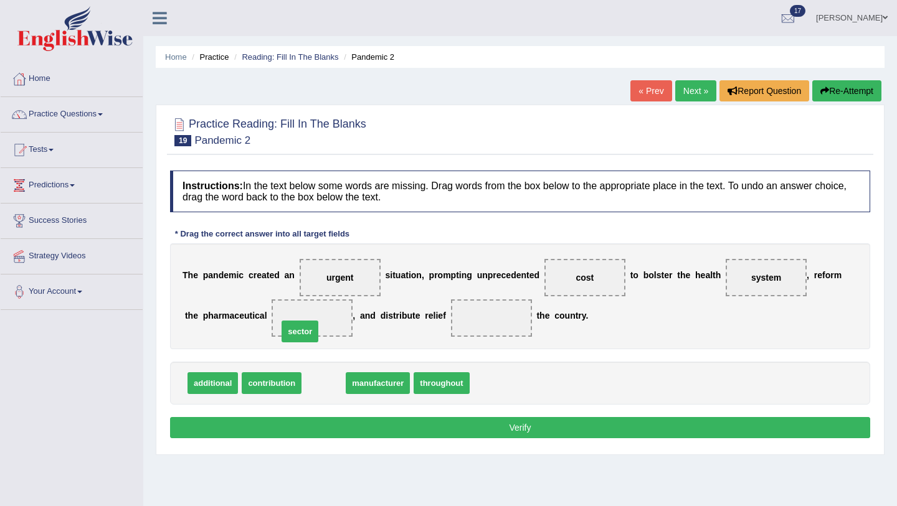
drag, startPoint x: 331, startPoint y: 384, endPoint x: 308, endPoint y: 331, distance: 57.4
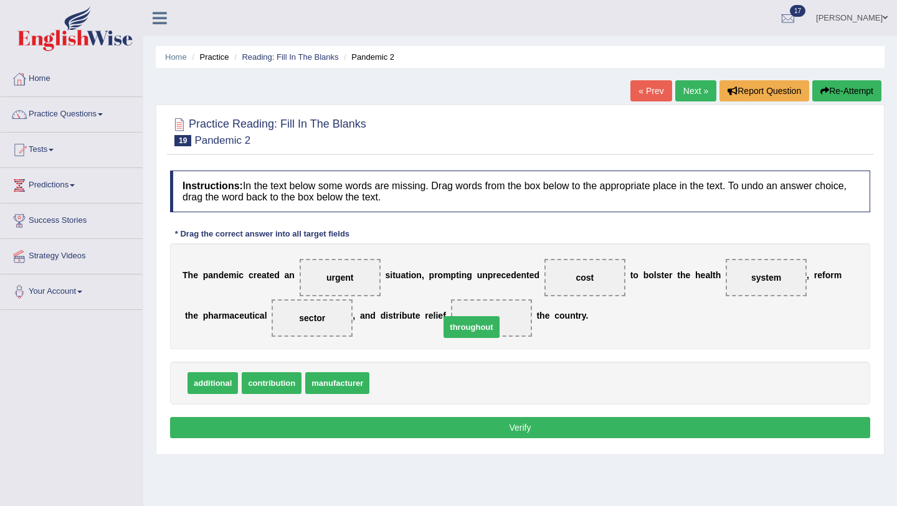
drag, startPoint x: 402, startPoint y: 386, endPoint x: 472, endPoint y: 330, distance: 90.0
drag, startPoint x: 494, startPoint y: 319, endPoint x: 422, endPoint y: 413, distance: 119.4
drag, startPoint x: 404, startPoint y: 386, endPoint x: 502, endPoint y: 323, distance: 116.8
drag, startPoint x: 588, startPoint y: 278, endPoint x: 455, endPoint y: 388, distance: 172.5
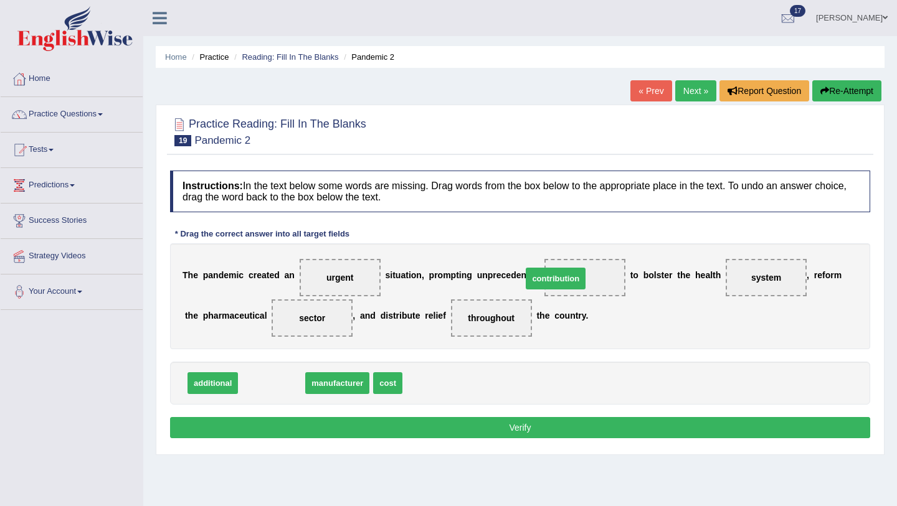
drag, startPoint x: 266, startPoint y: 386, endPoint x: 550, endPoint y: 281, distance: 302.8
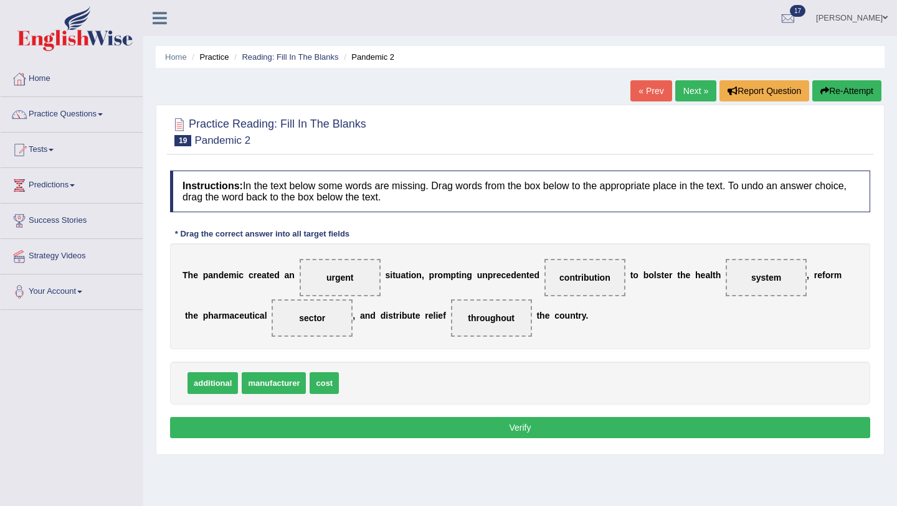
click at [485, 426] on button "Verify" at bounding box center [520, 427] width 700 height 21
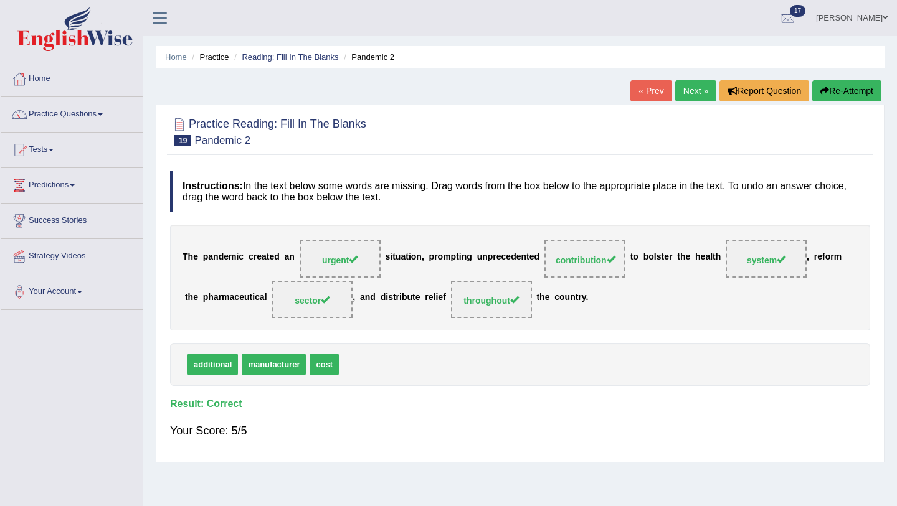
click at [698, 83] on link "Next »" at bounding box center [695, 90] width 41 height 21
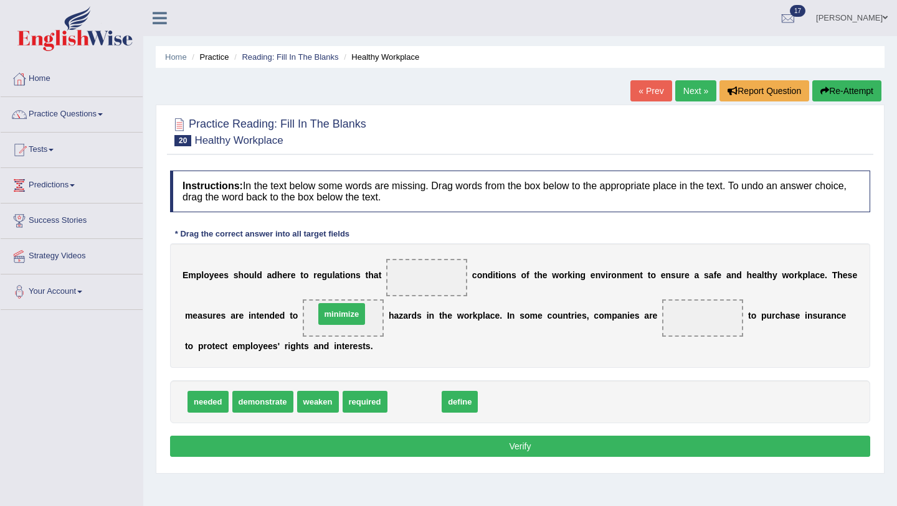
drag, startPoint x: 426, startPoint y: 401, endPoint x: 353, endPoint y: 313, distance: 114.1
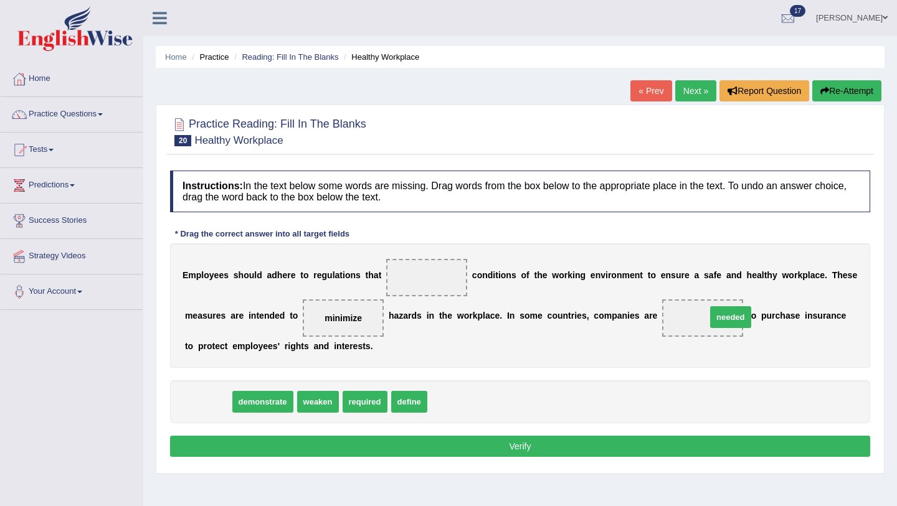
drag, startPoint x: 205, startPoint y: 403, endPoint x: 729, endPoint y: 317, distance: 530.1
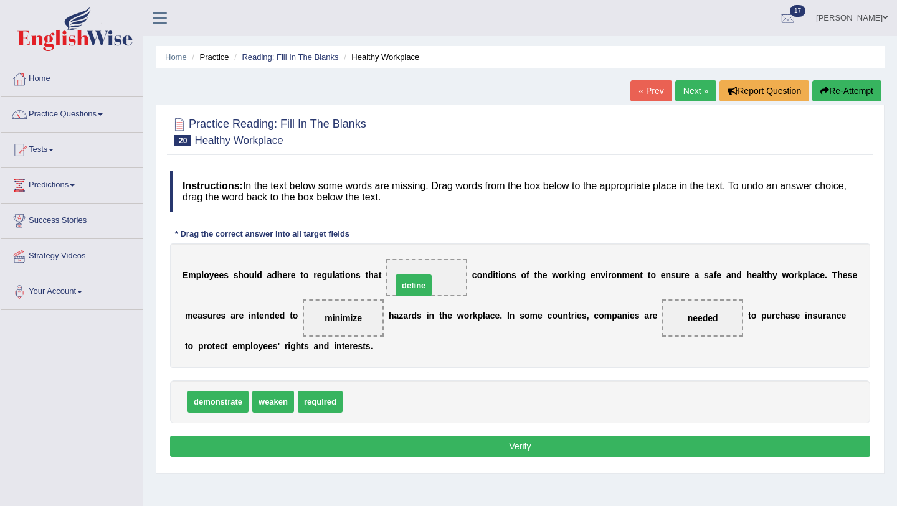
drag, startPoint x: 363, startPoint y: 400, endPoint x: 412, endPoint y: 283, distance: 126.4
click at [425, 442] on button "Verify" at bounding box center [520, 446] width 700 height 21
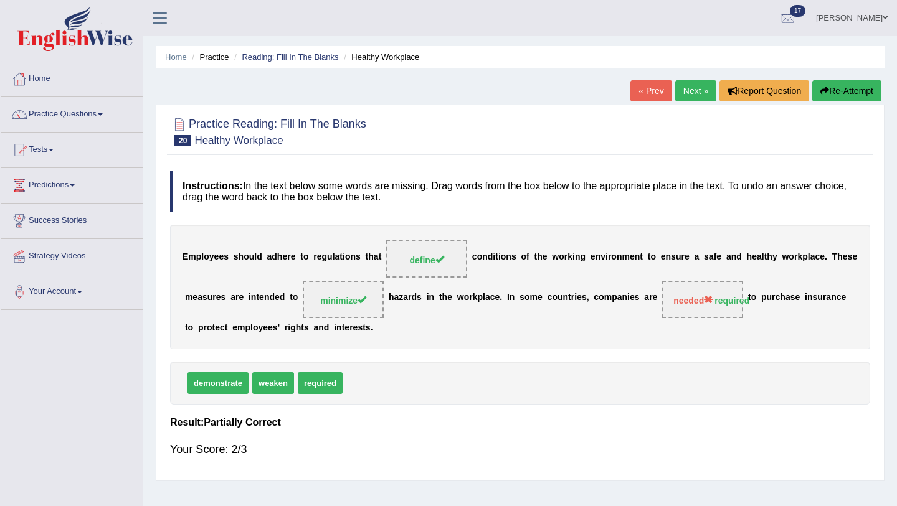
click at [696, 92] on link "Next »" at bounding box center [695, 90] width 41 height 21
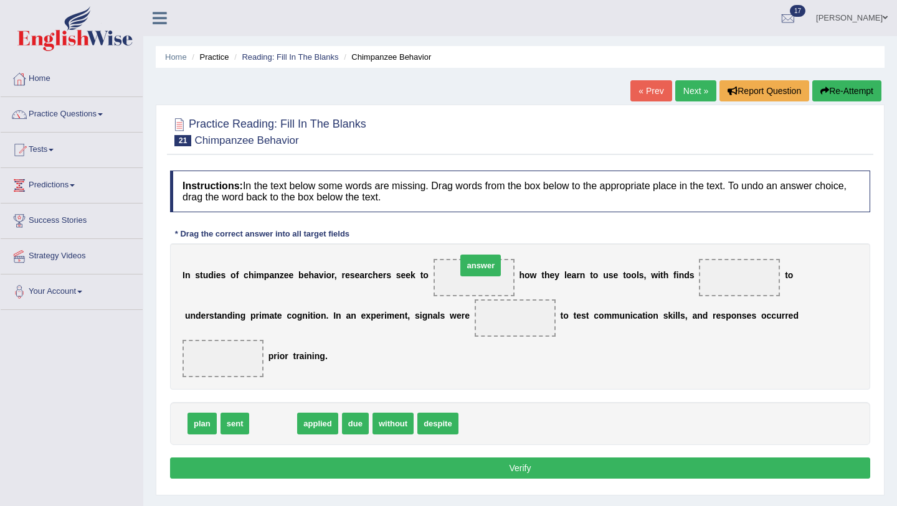
drag, startPoint x: 273, startPoint y: 425, endPoint x: 480, endPoint y: 265, distance: 261.1
drag, startPoint x: 264, startPoint y: 426, endPoint x: 710, endPoint y: 281, distance: 468.7
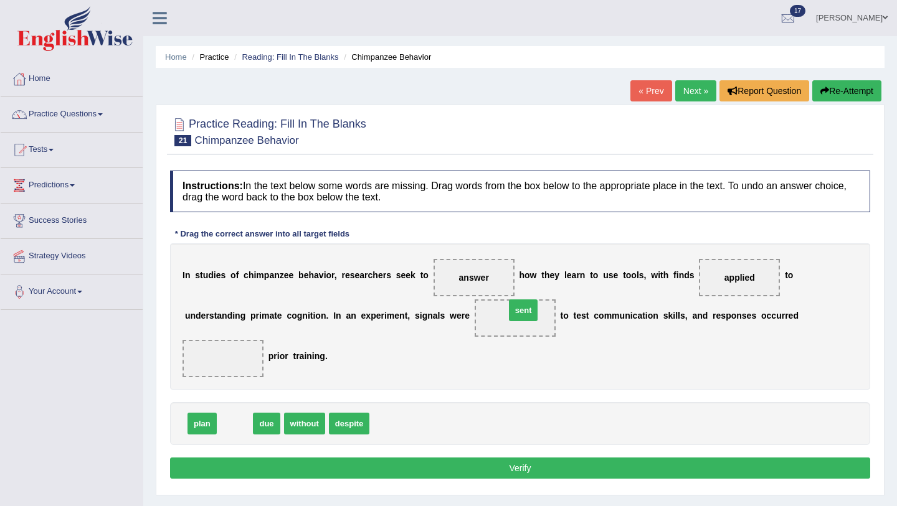
drag, startPoint x: 239, startPoint y: 426, endPoint x: 528, endPoint y: 315, distance: 309.5
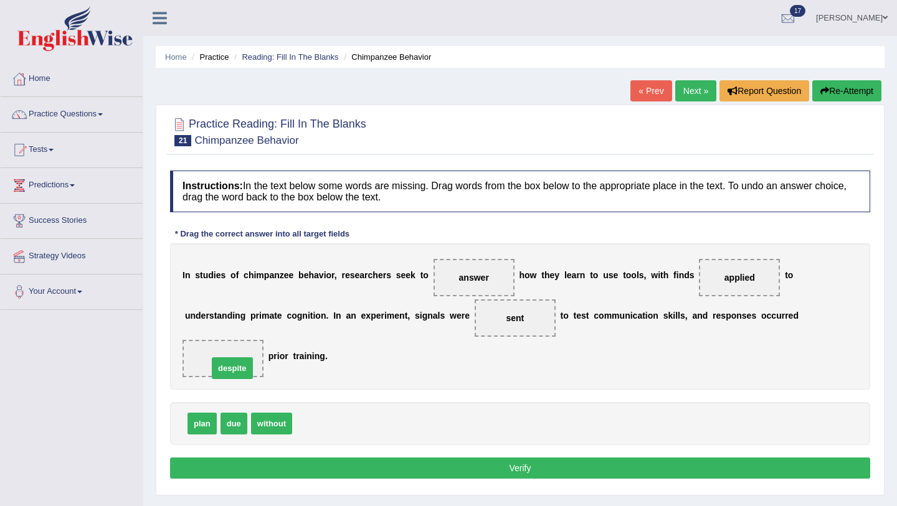
drag, startPoint x: 317, startPoint y: 426, endPoint x: 227, endPoint y: 365, distance: 108.5
drag, startPoint x: 225, startPoint y: 360, endPoint x: 327, endPoint y: 418, distance: 117.4
drag, startPoint x: 276, startPoint y: 420, endPoint x: 235, endPoint y: 359, distance: 73.2
click at [418, 471] on button "Verify" at bounding box center [520, 468] width 700 height 21
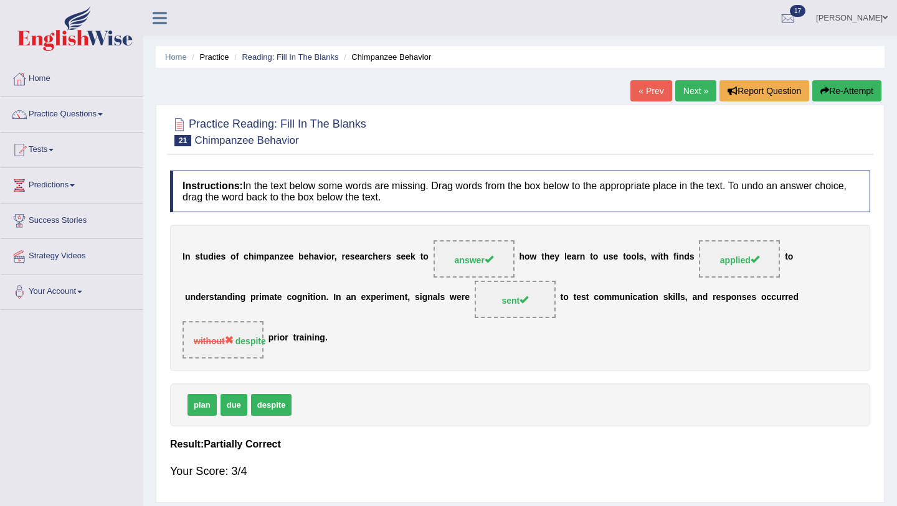
click at [683, 85] on link "Next »" at bounding box center [695, 90] width 41 height 21
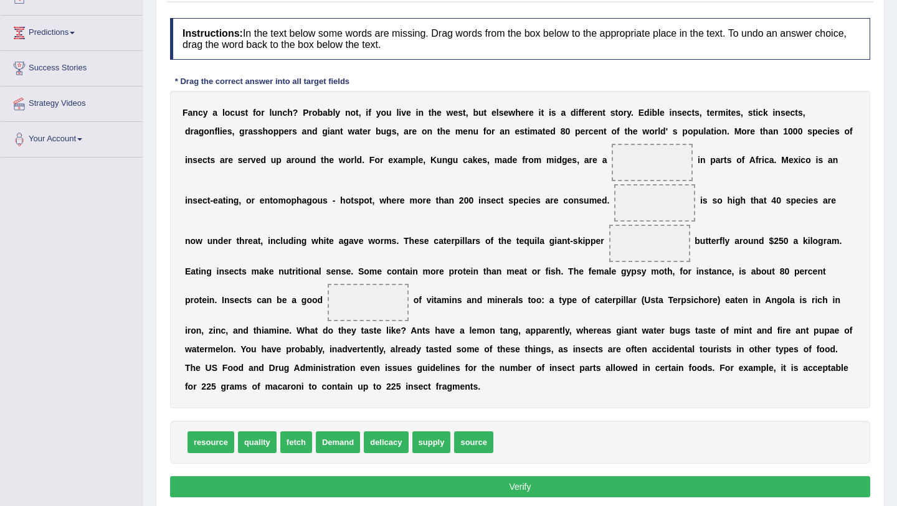
scroll to position [158, 0]
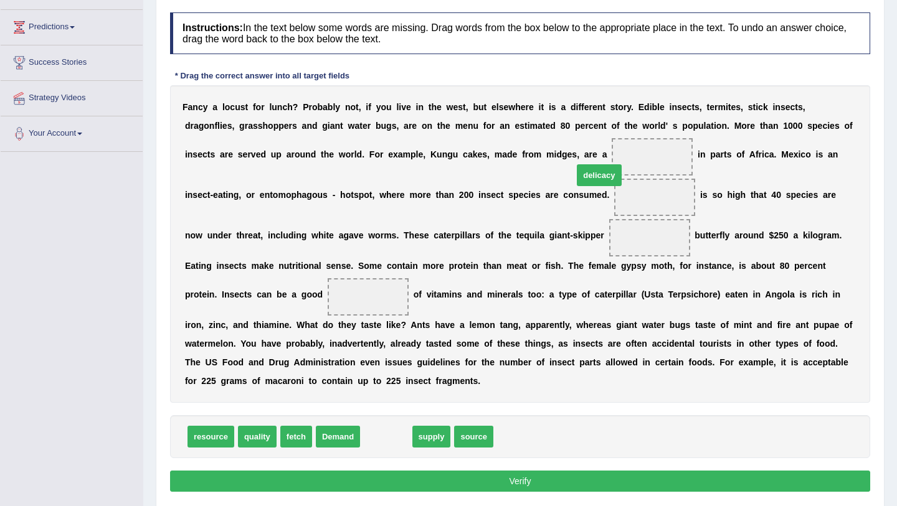
drag, startPoint x: 392, startPoint y: 437, endPoint x: 605, endPoint y: 175, distance: 337.3
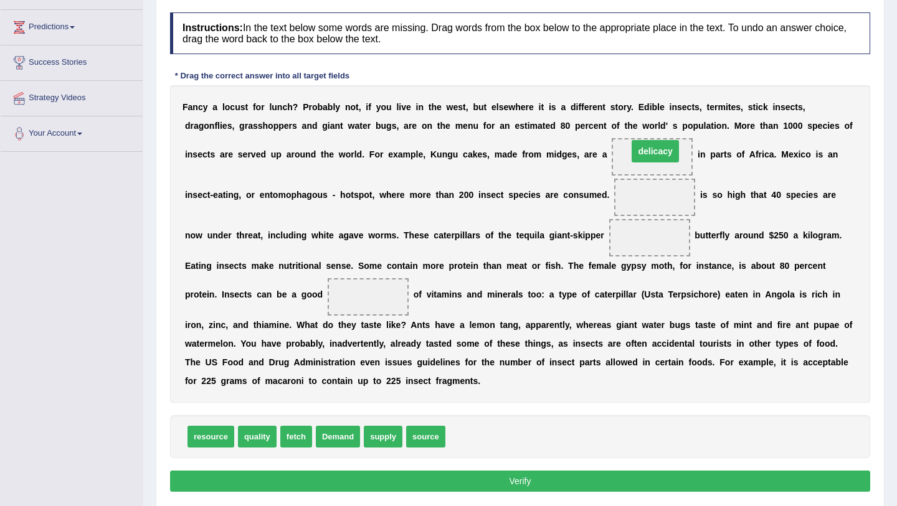
drag, startPoint x: 593, startPoint y: 194, endPoint x: 594, endPoint y: 148, distance: 46.1
drag, startPoint x: 339, startPoint y: 438, endPoint x: 617, endPoint y: 196, distance: 369.4
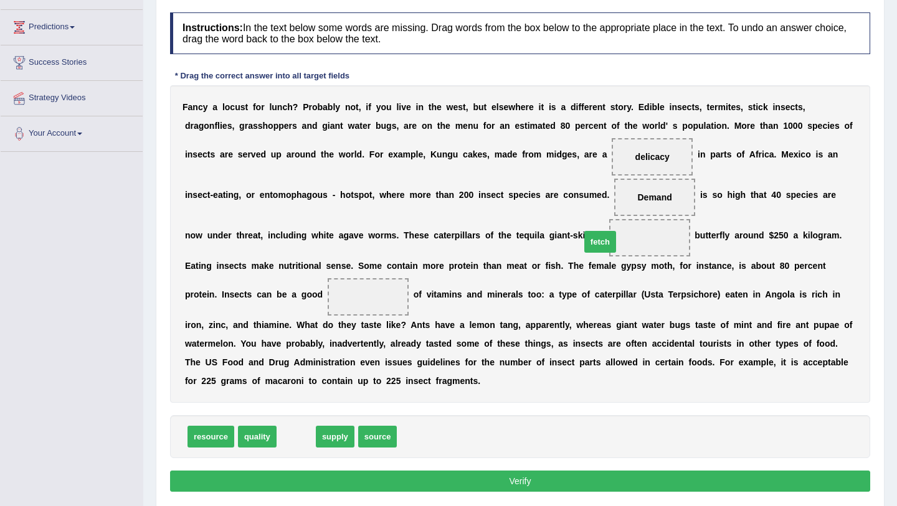
drag, startPoint x: 297, startPoint y: 440, endPoint x: 600, endPoint y: 245, distance: 360.5
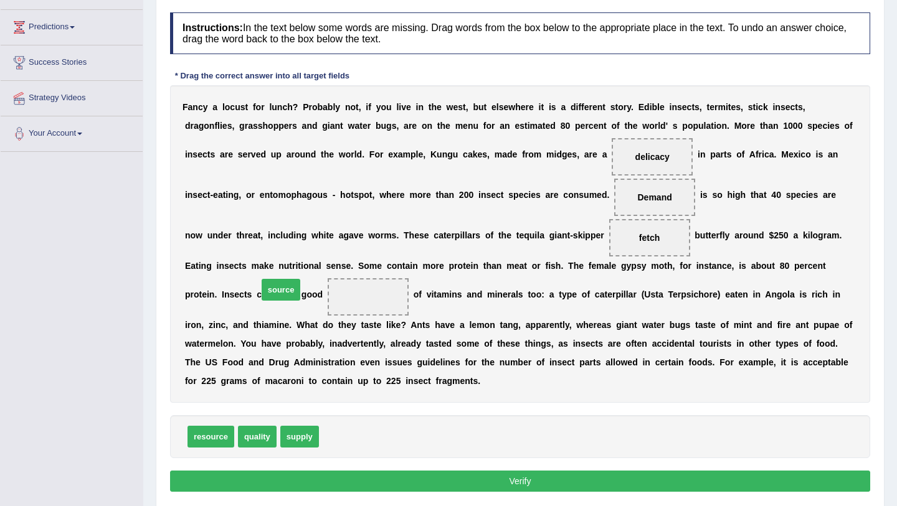
drag, startPoint x: 347, startPoint y: 438, endPoint x: 286, endPoint y: 291, distance: 158.5
click at [536, 488] on button "Verify" at bounding box center [520, 481] width 700 height 21
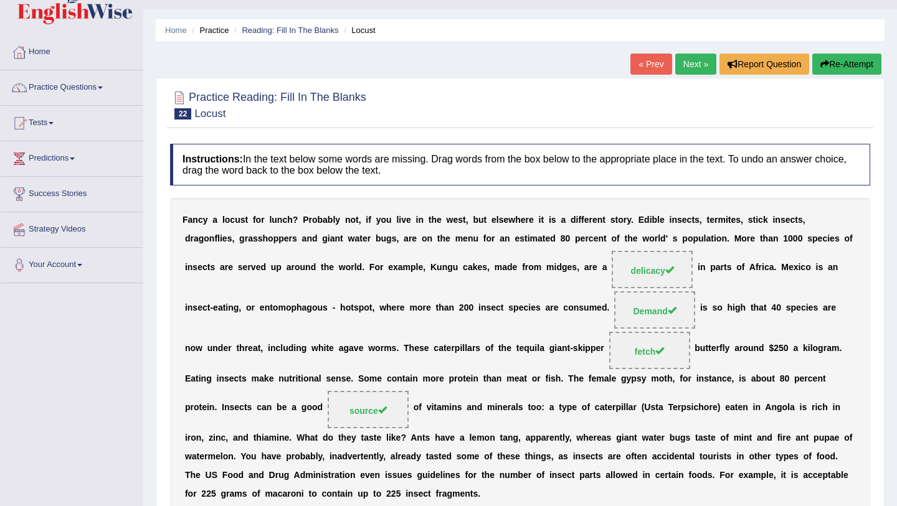
scroll to position [0, 0]
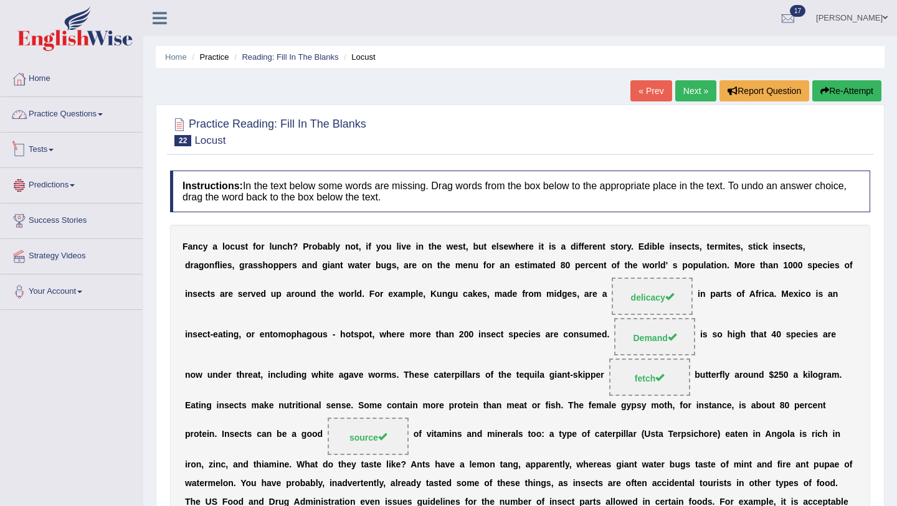
click at [78, 116] on link "Practice Questions" at bounding box center [72, 112] width 142 height 31
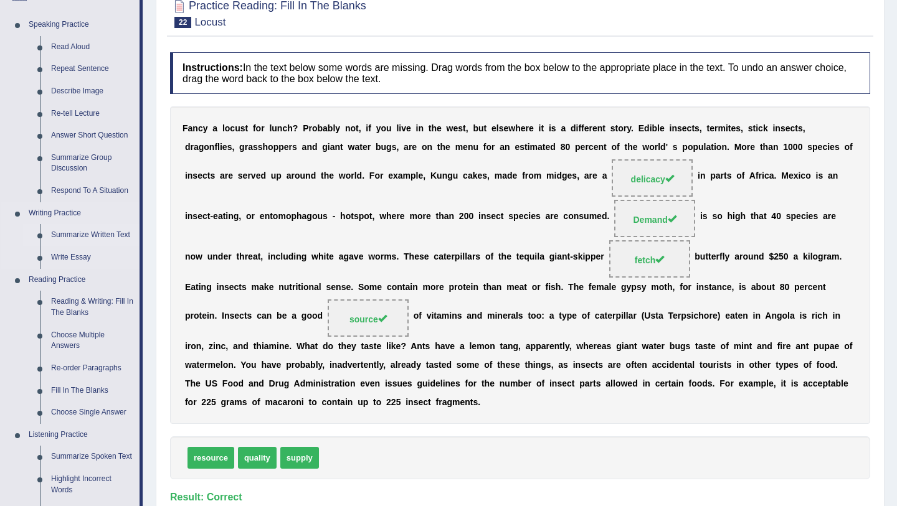
scroll to position [120, 0]
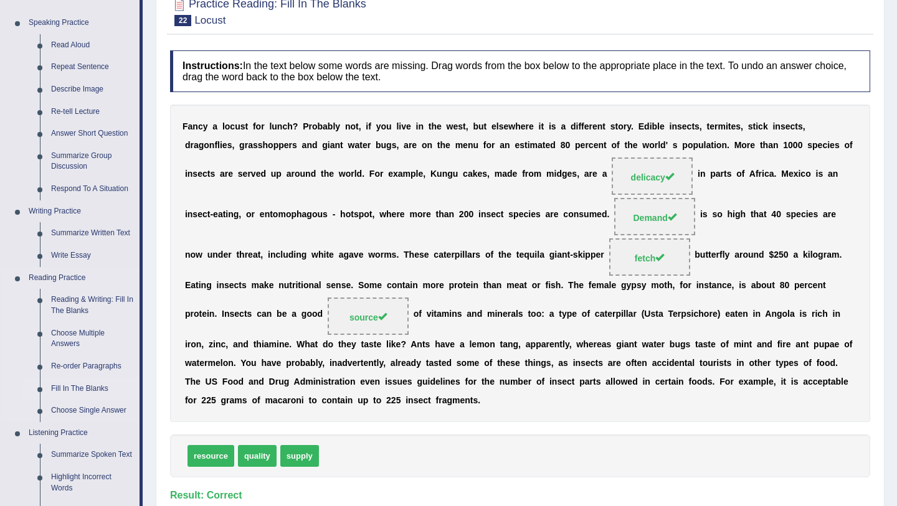
click at [63, 387] on link "Fill In The Blanks" at bounding box center [92, 389] width 94 height 22
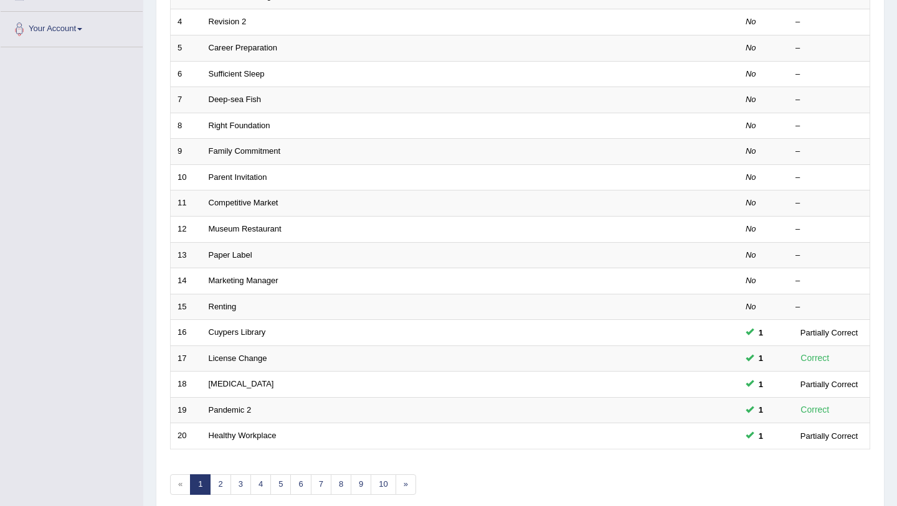
scroll to position [318, 0]
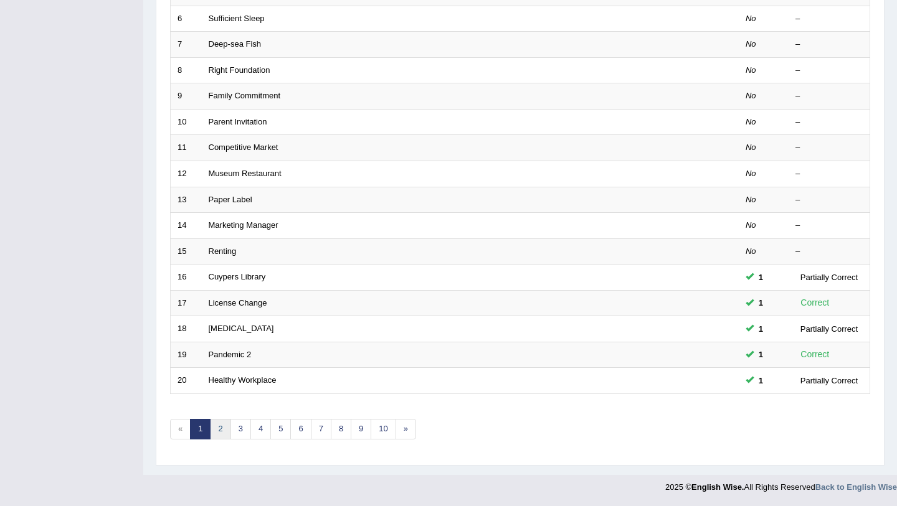
click at [220, 427] on link "2" at bounding box center [220, 429] width 21 height 21
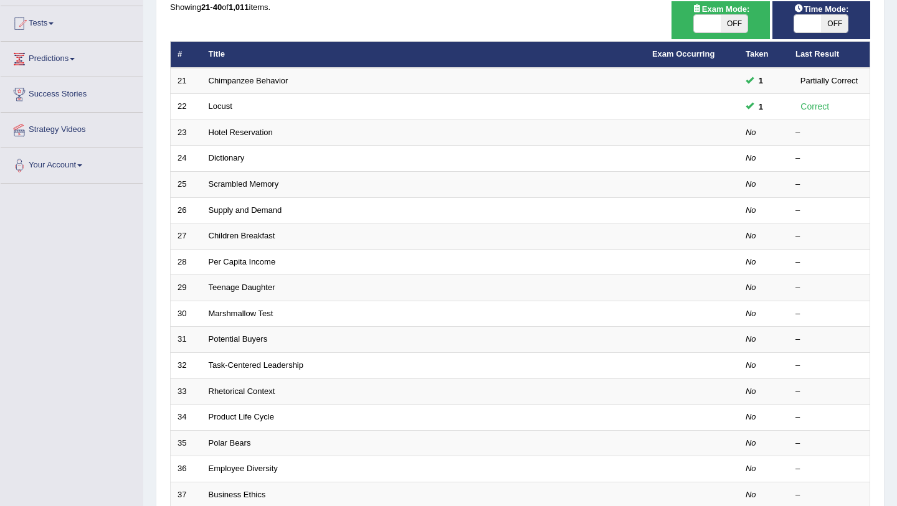
scroll to position [130, 0]
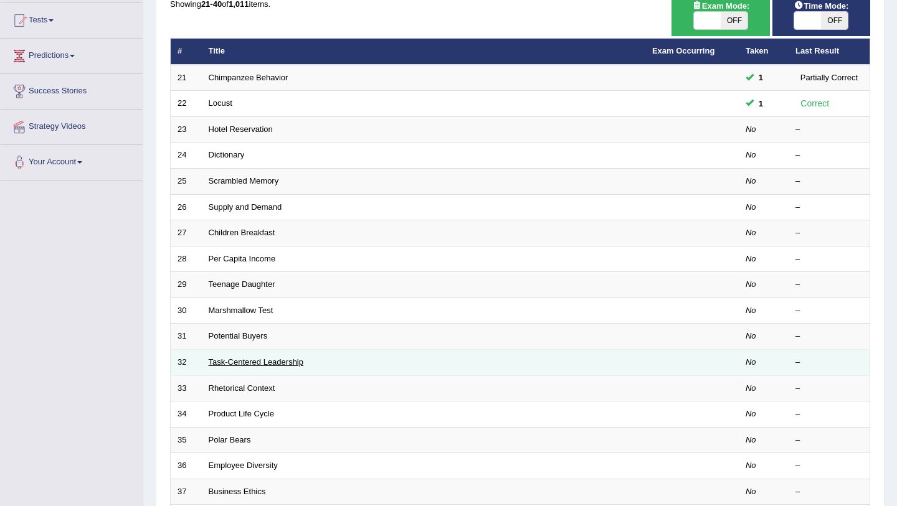
click at [257, 362] on link "Task-Centered Leadership" at bounding box center [256, 361] width 95 height 9
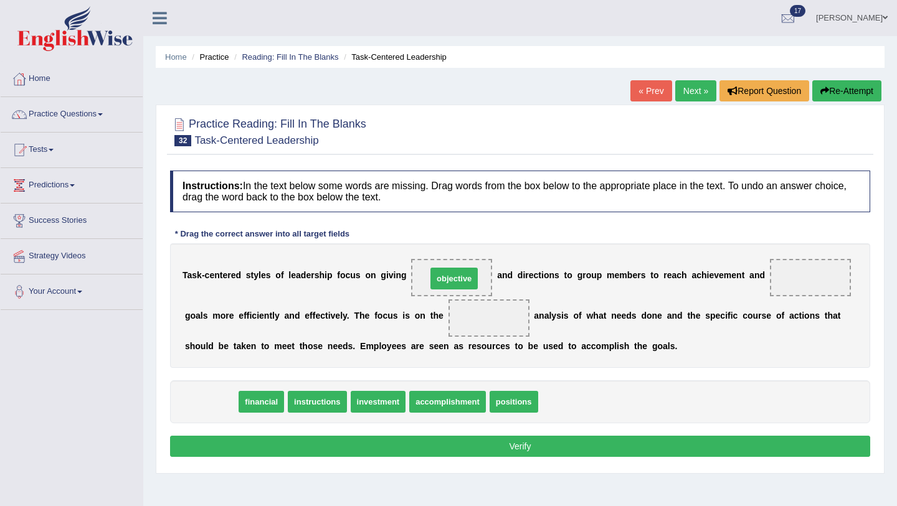
drag, startPoint x: 214, startPoint y: 404, endPoint x: 458, endPoint y: 281, distance: 272.9
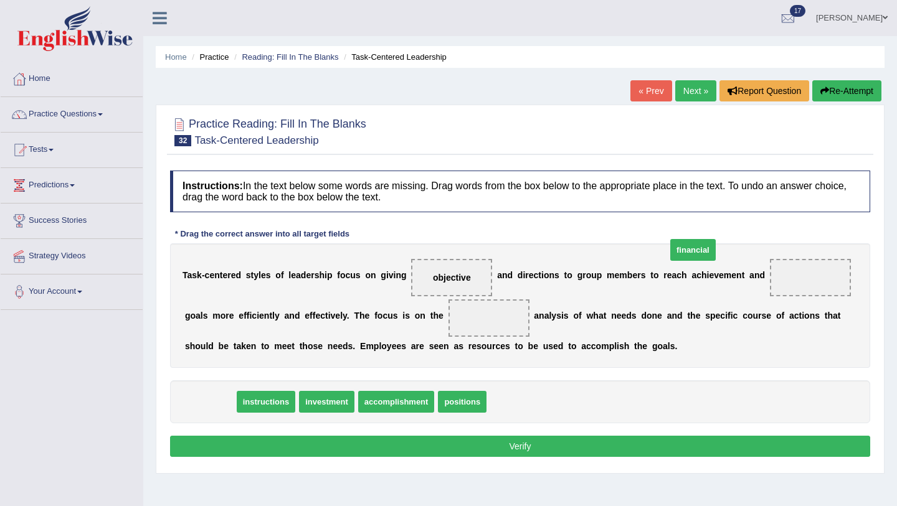
drag, startPoint x: 207, startPoint y: 402, endPoint x: 689, endPoint y: 249, distance: 506.3
click at [689, 250] on span "financial" at bounding box center [692, 250] width 45 height 22
drag, startPoint x: 214, startPoint y: 405, endPoint x: 780, endPoint y: 278, distance: 580.1
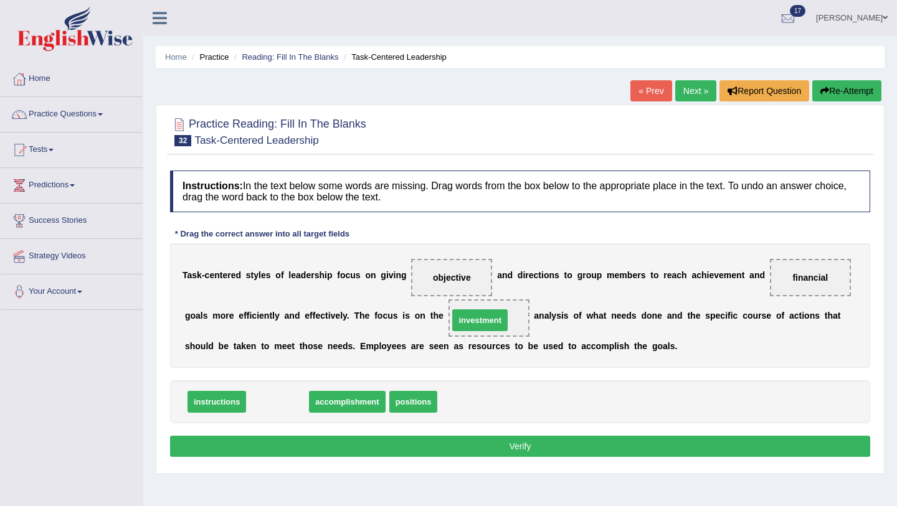
drag, startPoint x: 260, startPoint y: 404, endPoint x: 481, endPoint y: 321, distance: 235.7
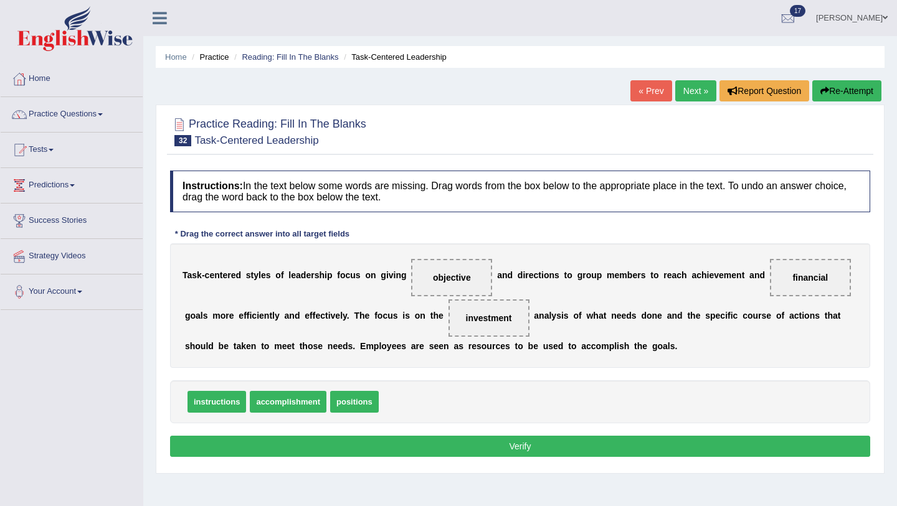
click at [438, 447] on button "Verify" at bounding box center [520, 446] width 700 height 21
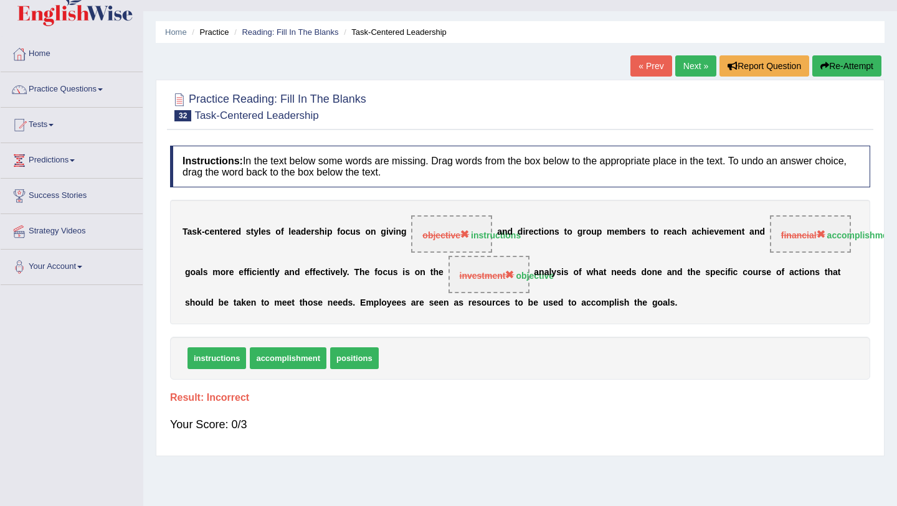
scroll to position [24, 0]
click at [854, 67] on button "Re-Attempt" at bounding box center [846, 66] width 69 height 21
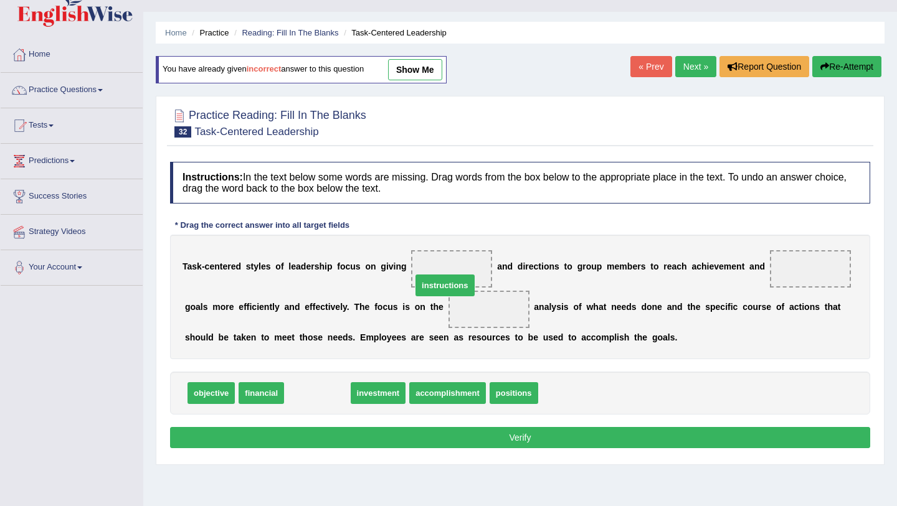
drag, startPoint x: 319, startPoint y: 394, endPoint x: 453, endPoint y: 283, distance: 173.8
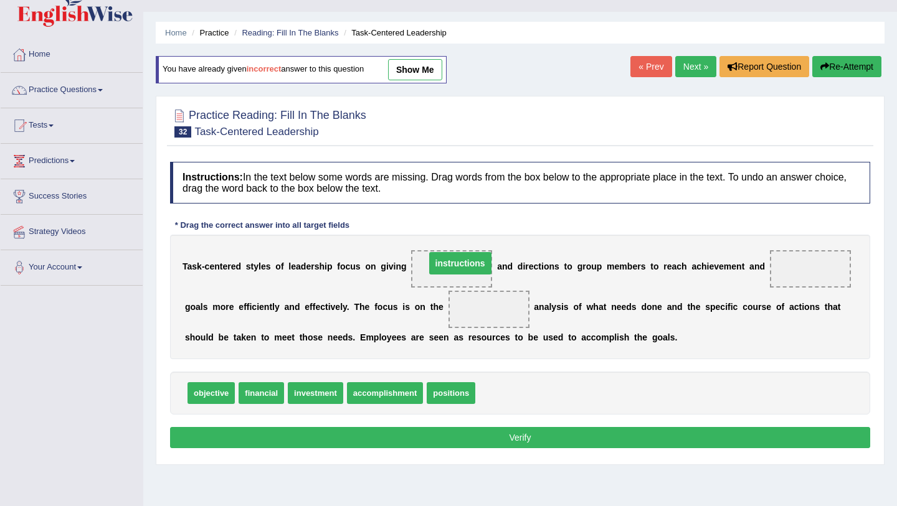
drag, startPoint x: 484, startPoint y: 309, endPoint x: 451, endPoint y: 260, distance: 59.2
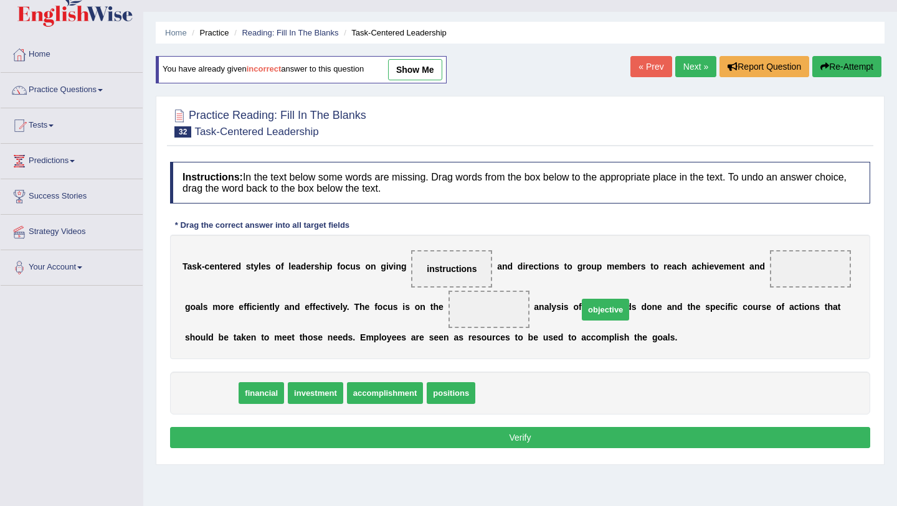
drag, startPoint x: 197, startPoint y: 393, endPoint x: 592, endPoint y: 307, distance: 404.0
click at [592, 308] on span "objective" at bounding box center [605, 310] width 47 height 22
drag, startPoint x: 198, startPoint y: 391, endPoint x: 814, endPoint y: 259, distance: 629.8
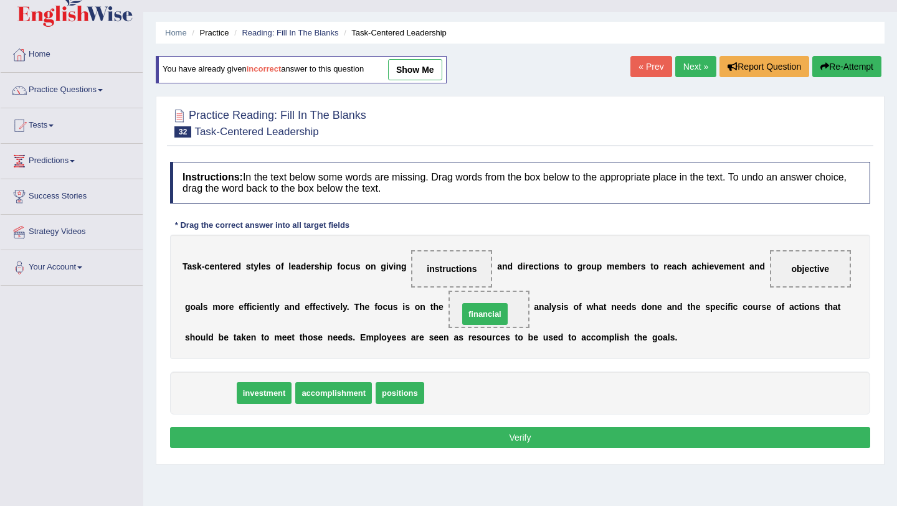
drag, startPoint x: 209, startPoint y: 397, endPoint x: 484, endPoint y: 314, distance: 288.0
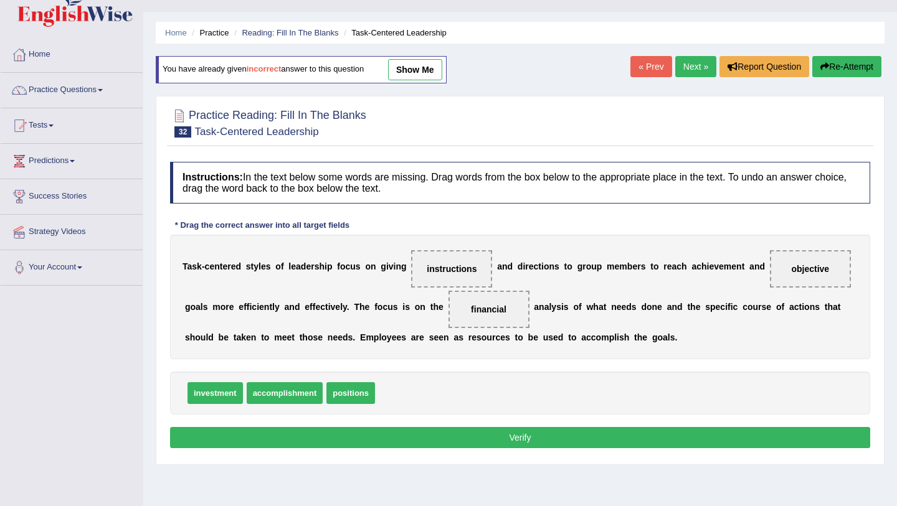
click at [455, 433] on button "Verify" at bounding box center [520, 437] width 700 height 21
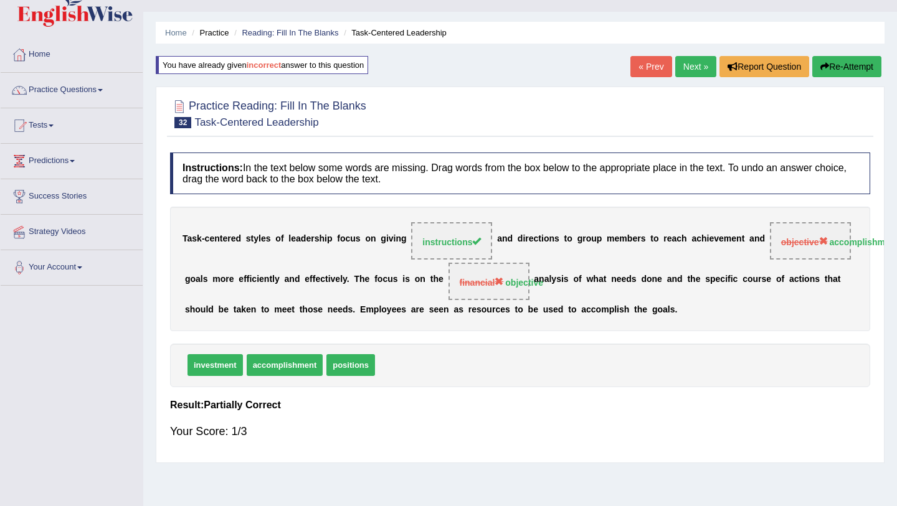
click at [701, 62] on link "Next »" at bounding box center [695, 66] width 41 height 21
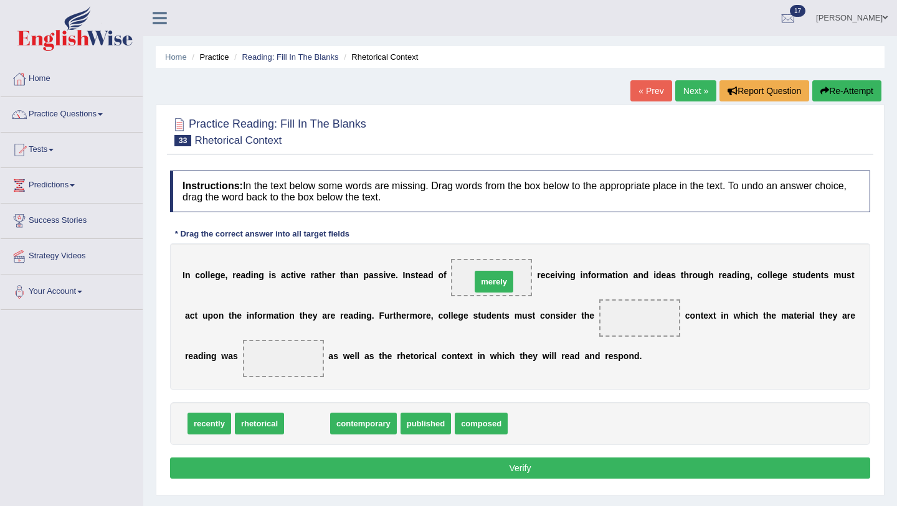
drag, startPoint x: 306, startPoint y: 426, endPoint x: 493, endPoint y: 284, distance: 234.6
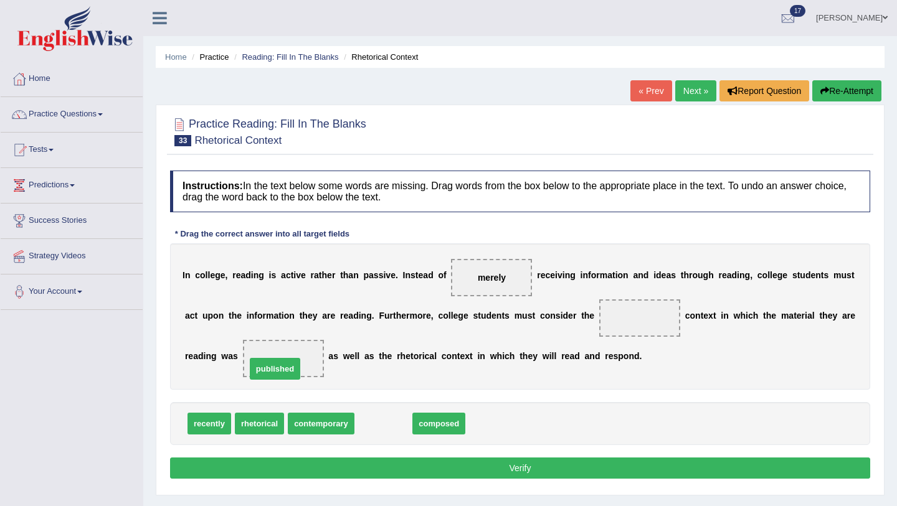
drag, startPoint x: 387, startPoint y: 425, endPoint x: 280, endPoint y: 370, distance: 120.9
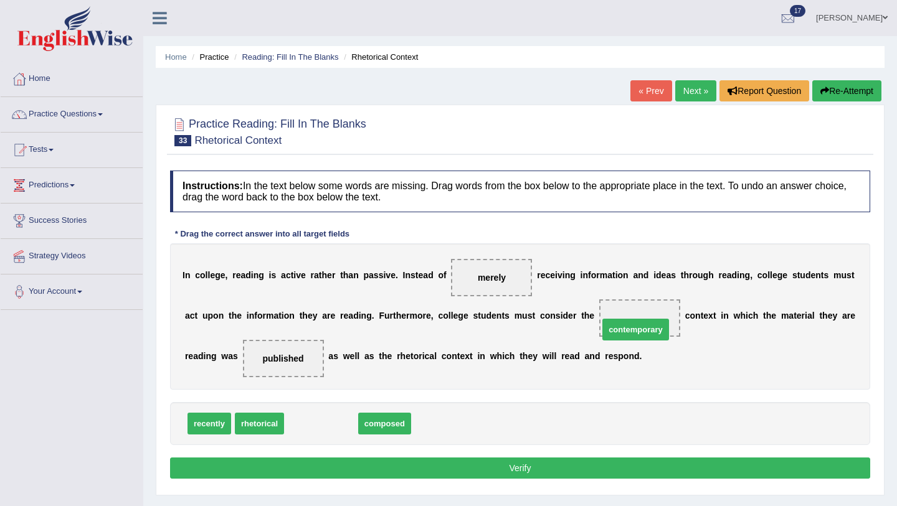
drag, startPoint x: 306, startPoint y: 430, endPoint x: 620, endPoint y: 324, distance: 331.2
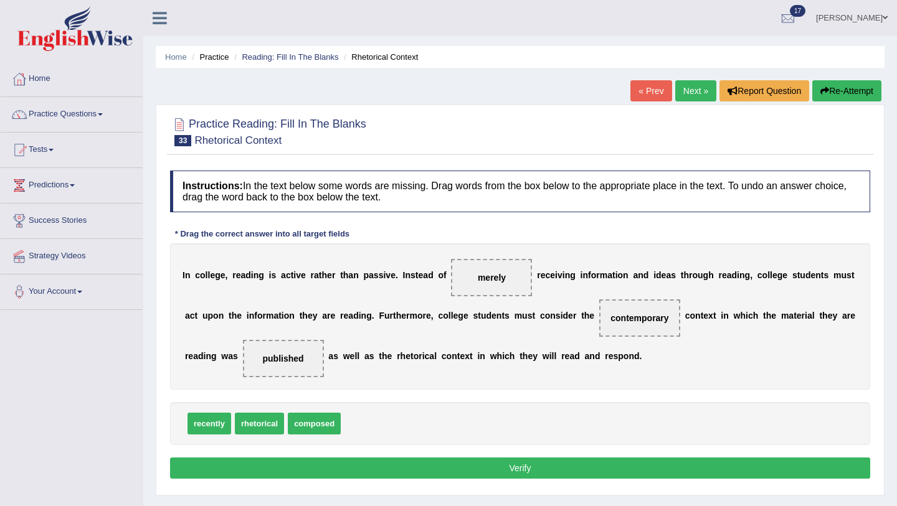
click at [596, 467] on button "Verify" at bounding box center [520, 468] width 700 height 21
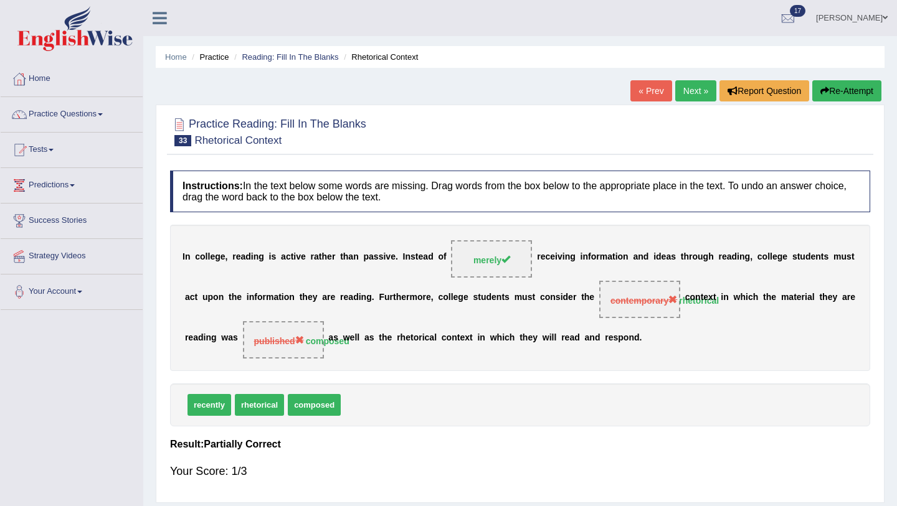
click at [695, 87] on link "Next »" at bounding box center [695, 90] width 41 height 21
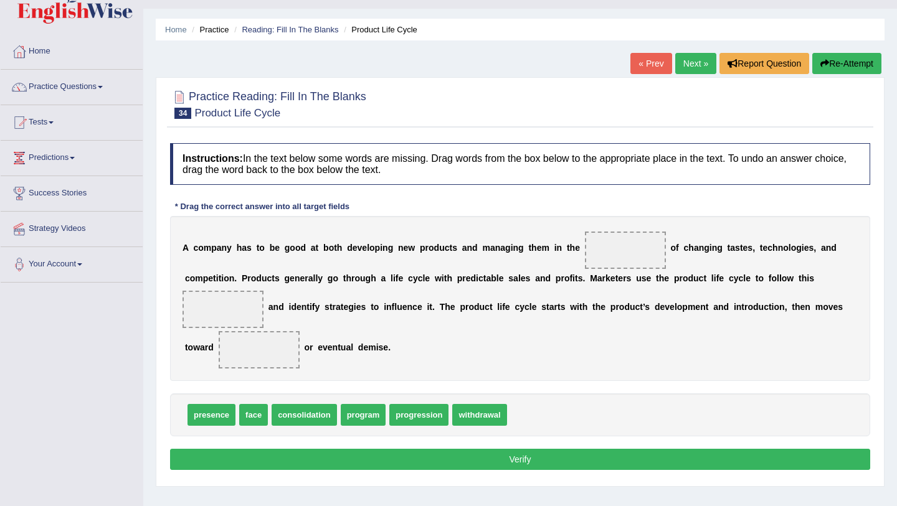
scroll to position [28, 0]
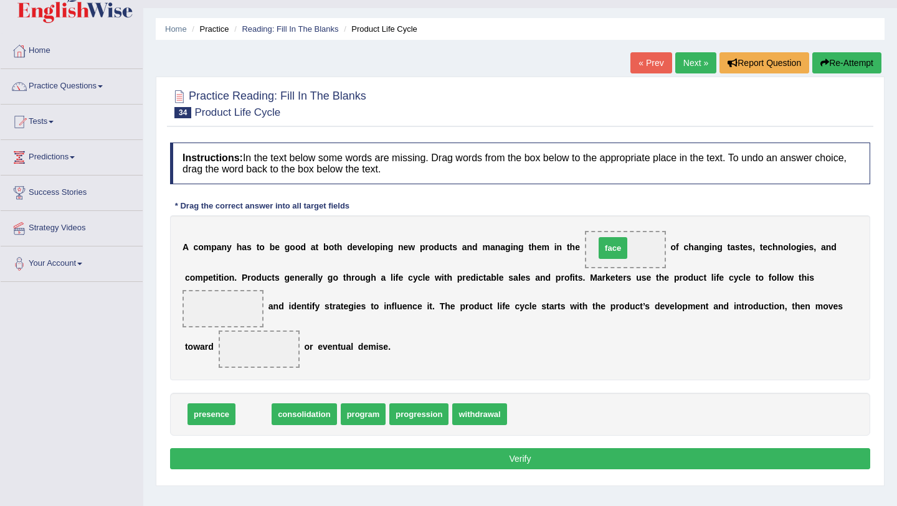
drag, startPoint x: 255, startPoint y: 413, endPoint x: 614, endPoint y: 247, distance: 395.9
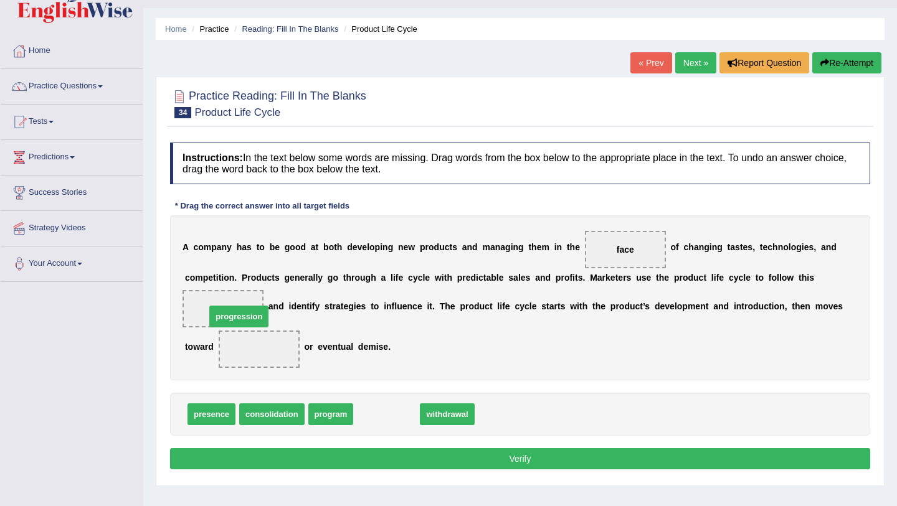
drag, startPoint x: 384, startPoint y: 416, endPoint x: 236, endPoint y: 318, distance: 177.0
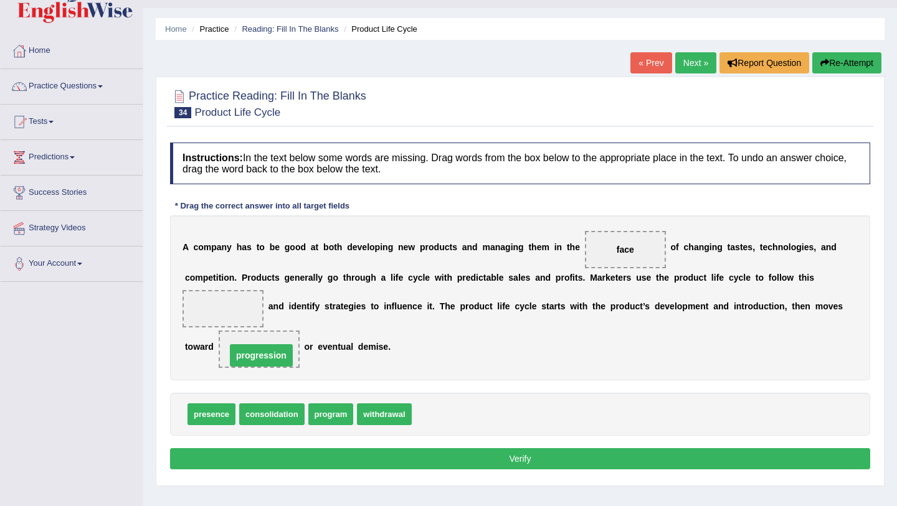
drag, startPoint x: 229, startPoint y: 310, endPoint x: 265, endPoint y: 357, distance: 59.0
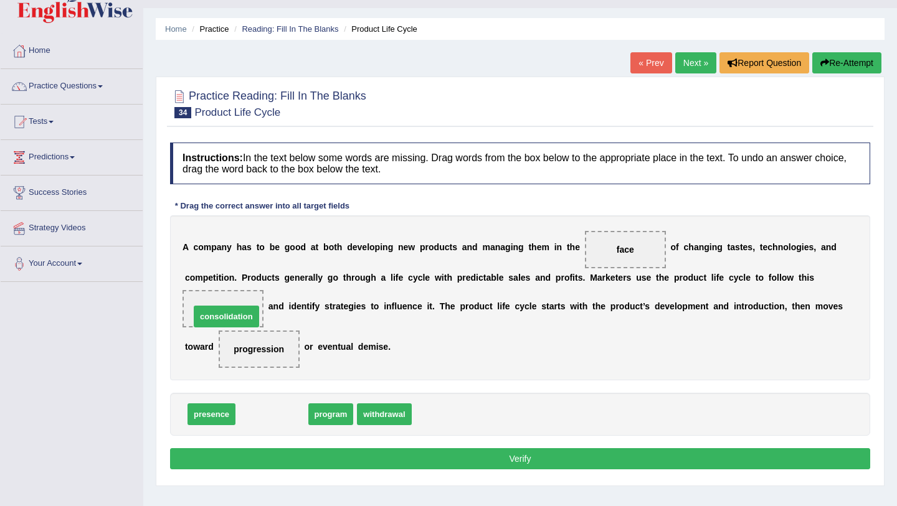
drag, startPoint x: 271, startPoint y: 420, endPoint x: 224, endPoint y: 319, distance: 110.6
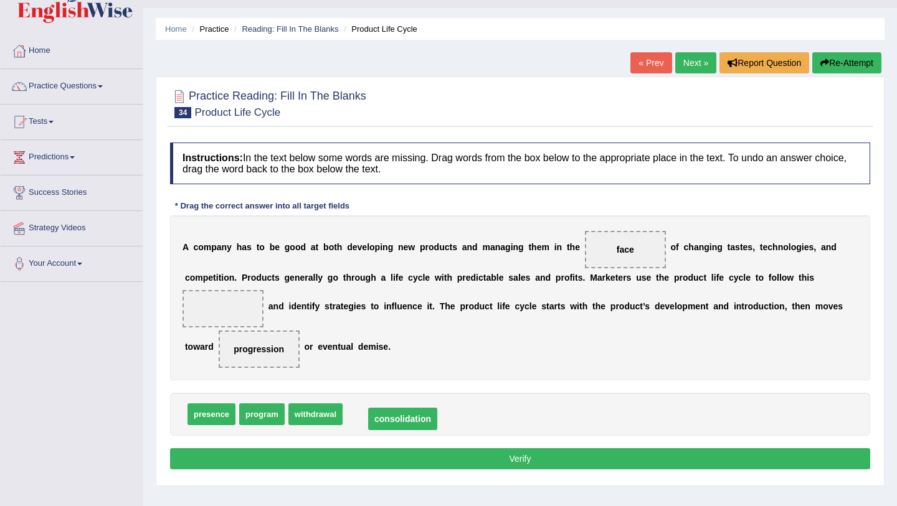
drag, startPoint x: 235, startPoint y: 308, endPoint x: 411, endPoint y: 418, distance: 207.0
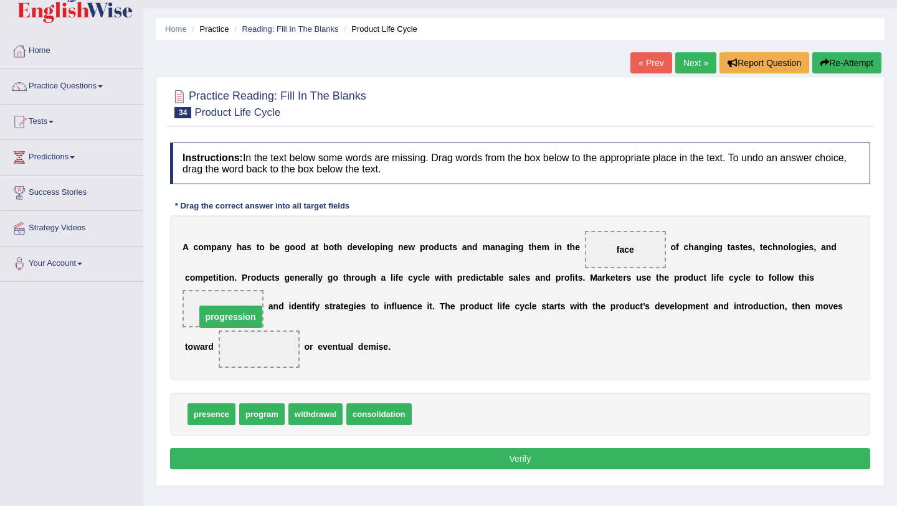
drag, startPoint x: 267, startPoint y: 346, endPoint x: 237, endPoint y: 313, distance: 44.1
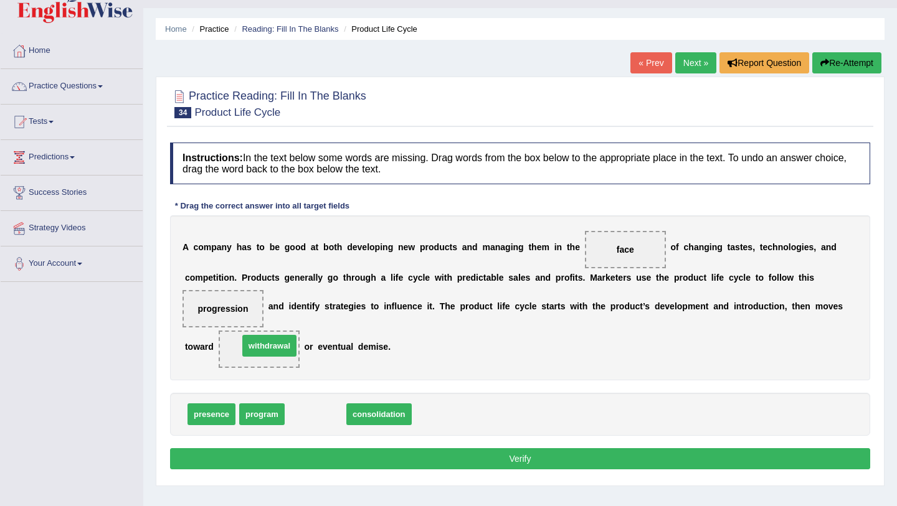
drag, startPoint x: 314, startPoint y: 413, endPoint x: 267, endPoint y: 345, distance: 82.9
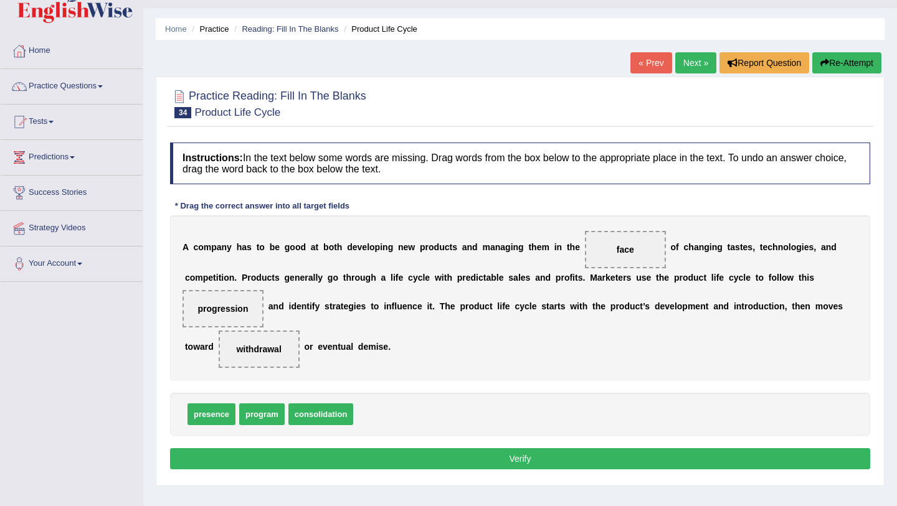
click at [405, 461] on button "Verify" at bounding box center [520, 458] width 700 height 21
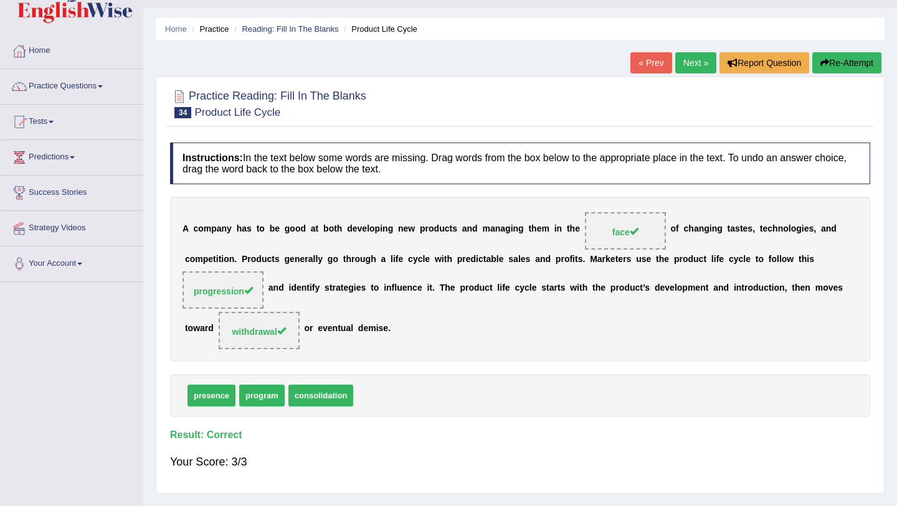
click at [692, 61] on link "Next »" at bounding box center [695, 62] width 41 height 21
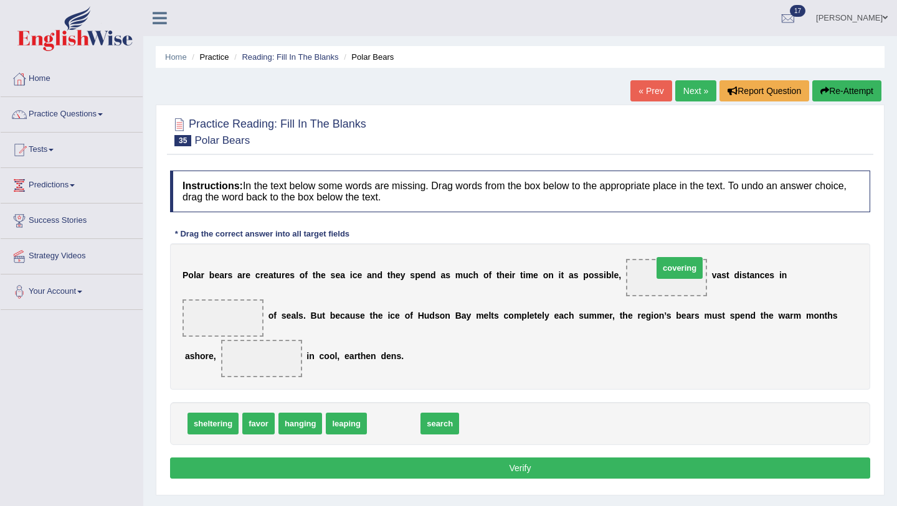
drag, startPoint x: 390, startPoint y: 425, endPoint x: 674, endPoint y: 270, distance: 322.7
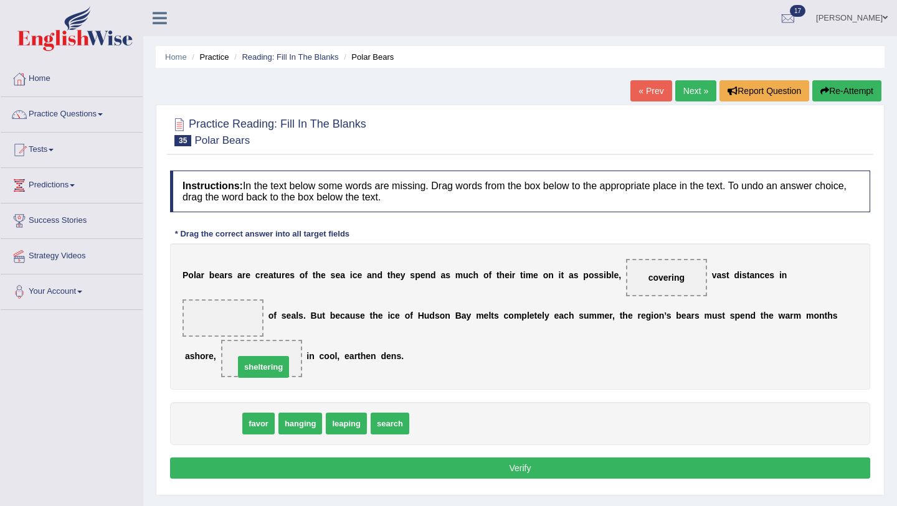
drag, startPoint x: 217, startPoint y: 427, endPoint x: 267, endPoint y: 371, distance: 75.9
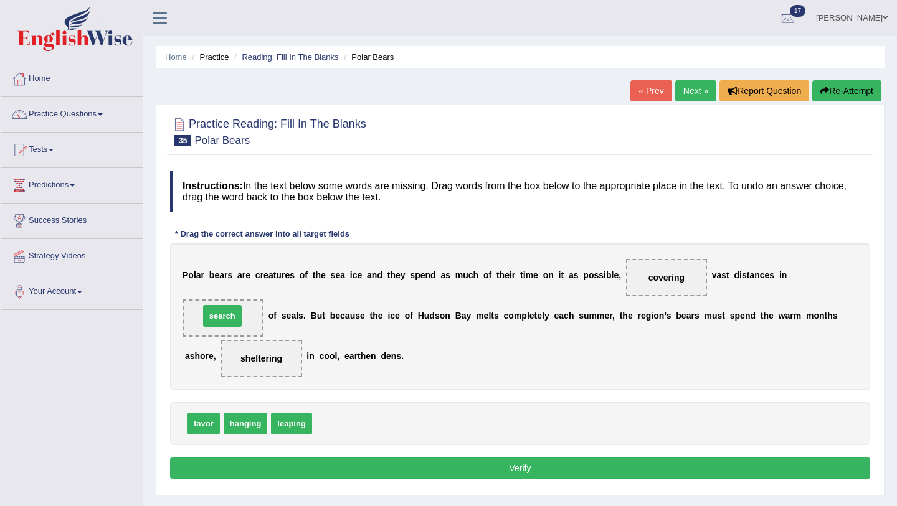
drag, startPoint x: 339, startPoint y: 425, endPoint x: 226, endPoint y: 317, distance: 155.9
click at [381, 465] on button "Verify" at bounding box center [520, 468] width 700 height 21
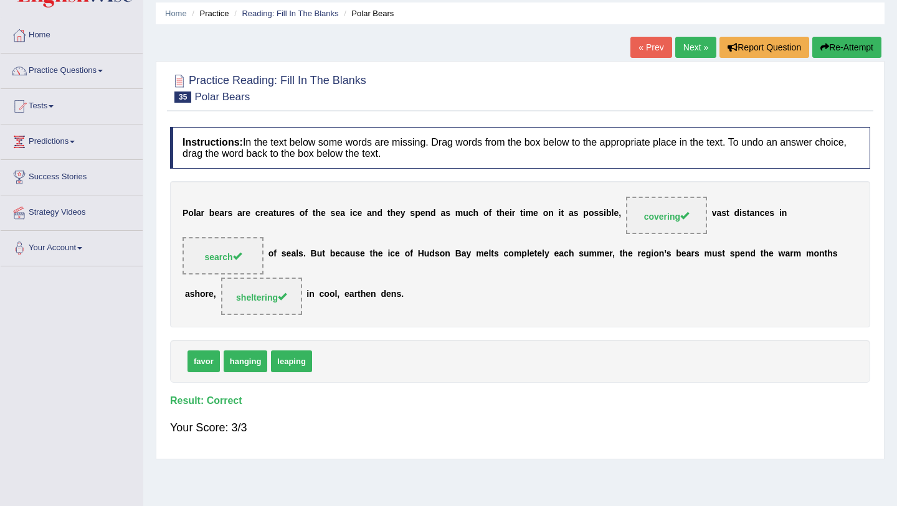
scroll to position [59, 0]
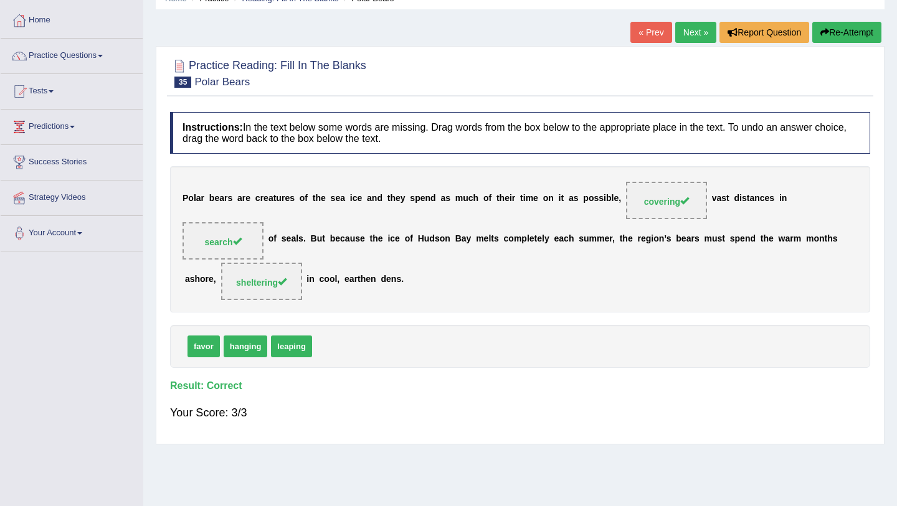
click at [684, 34] on link "Next »" at bounding box center [695, 32] width 41 height 21
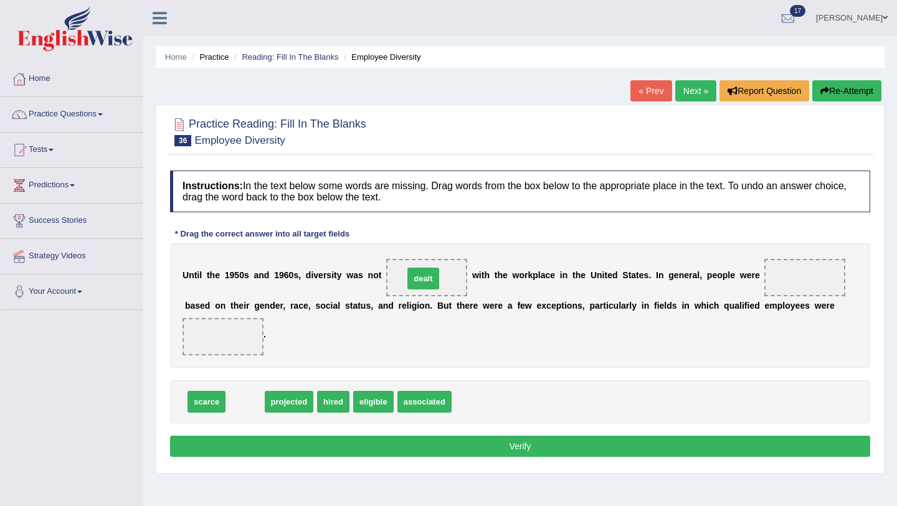
drag, startPoint x: 246, startPoint y: 404, endPoint x: 425, endPoint y: 279, distance: 217.8
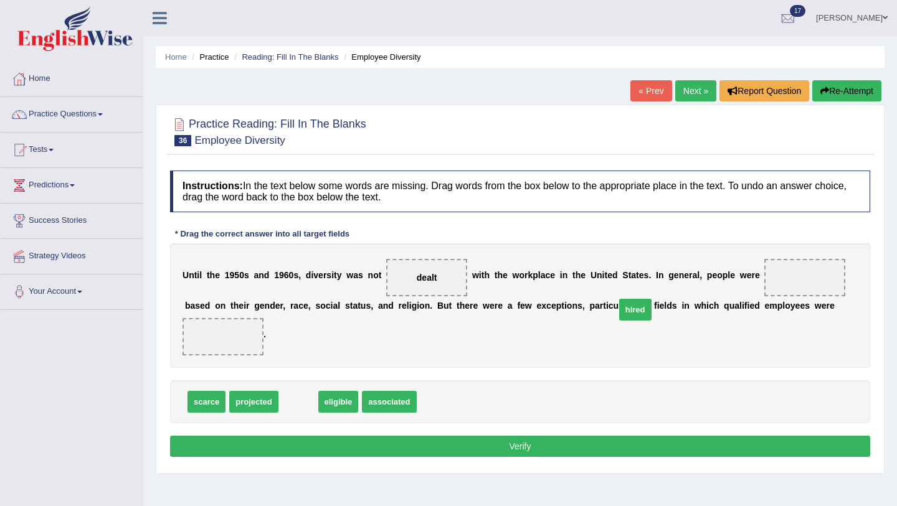
drag, startPoint x: 300, startPoint y: 404, endPoint x: 638, endPoint y: 312, distance: 349.9
click at [638, 312] on span "hired" at bounding box center [635, 310] width 32 height 22
drag, startPoint x: 294, startPoint y: 402, endPoint x: 800, endPoint y: 290, distance: 518.6
drag, startPoint x: 315, startPoint y: 402, endPoint x: 247, endPoint y: 342, distance: 90.4
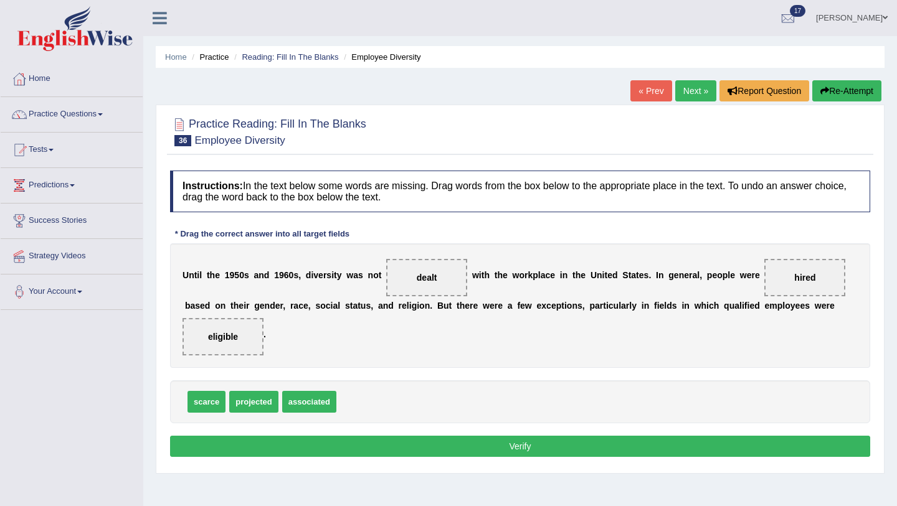
click at [476, 448] on button "Verify" at bounding box center [520, 446] width 700 height 21
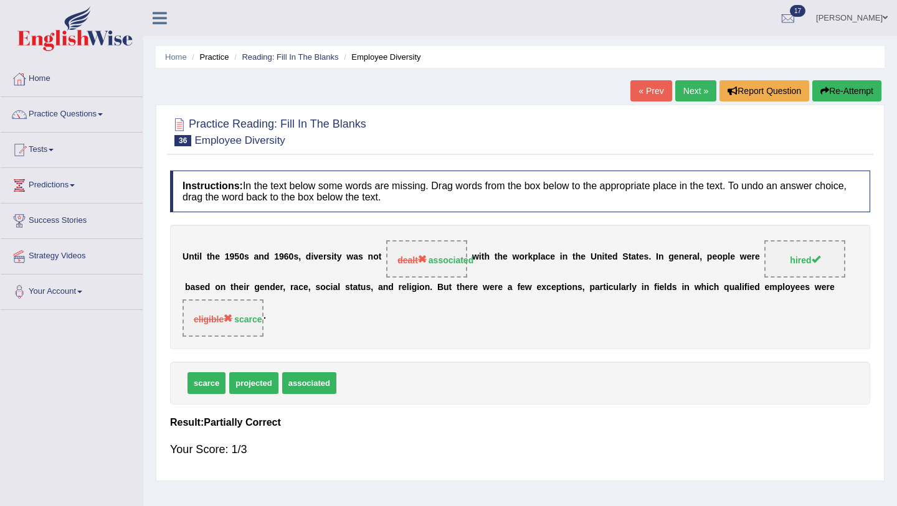
click at [833, 97] on button "Re-Attempt" at bounding box center [846, 90] width 69 height 21
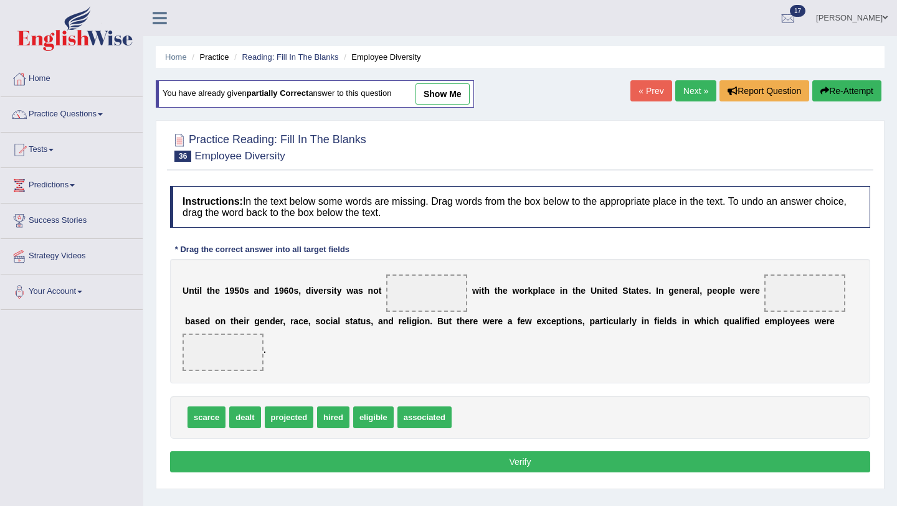
drag, startPoint x: 420, startPoint y: 423, endPoint x: 416, endPoint y: 369, distance: 55.0
drag, startPoint x: 424, startPoint y: 415, endPoint x: 422, endPoint y: 289, distance: 126.4
drag, startPoint x: 324, startPoint y: 418, endPoint x: 796, endPoint y: 290, distance: 489.1
drag, startPoint x: 202, startPoint y: 417, endPoint x: 205, endPoint y: 387, distance: 30.1
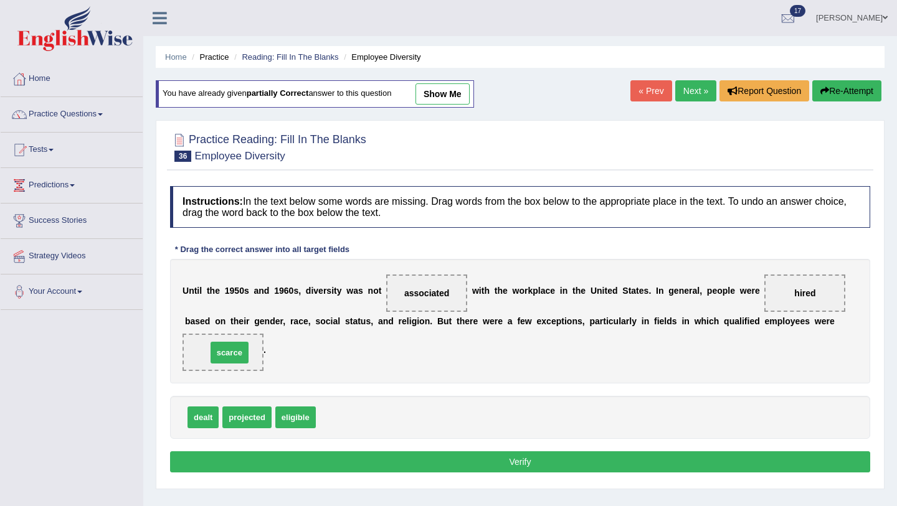
drag, startPoint x: 342, startPoint y: 418, endPoint x: 234, endPoint y: 354, distance: 126.8
click at [440, 458] on button "Verify" at bounding box center [520, 461] width 700 height 21
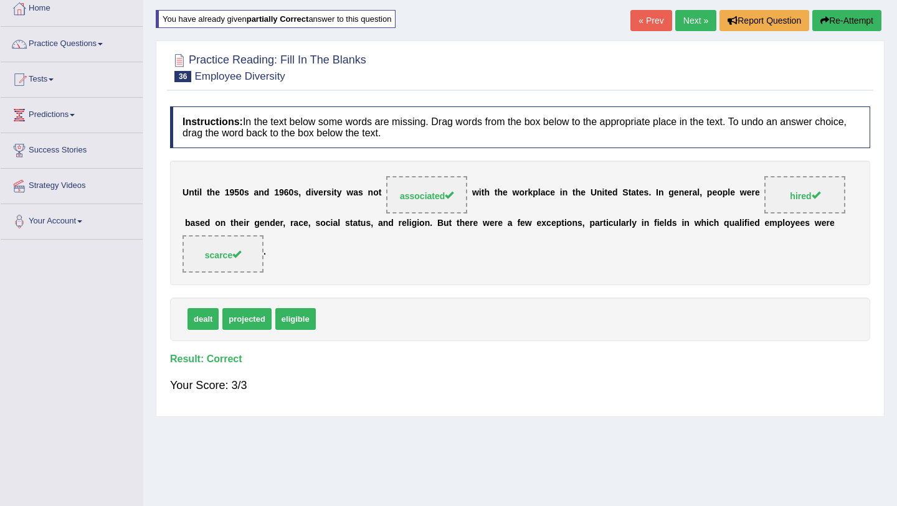
scroll to position [22, 0]
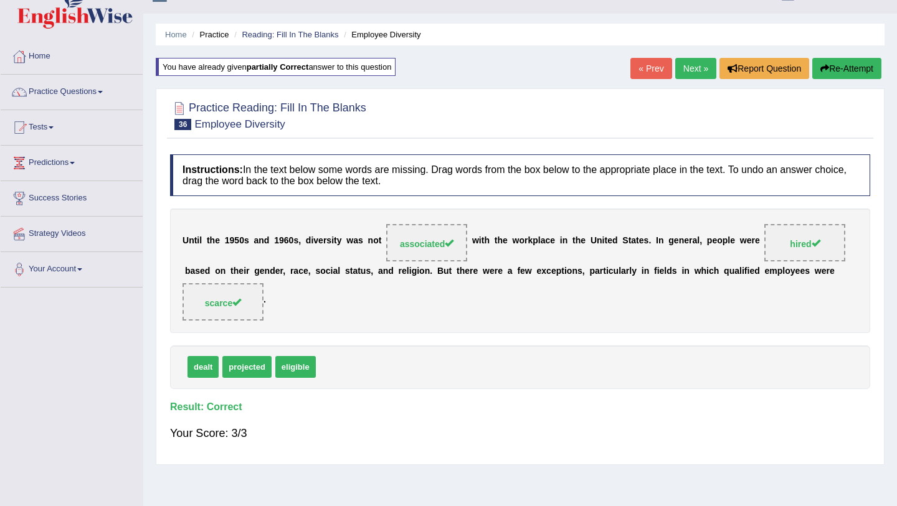
click at [695, 66] on link "Next »" at bounding box center [695, 68] width 41 height 21
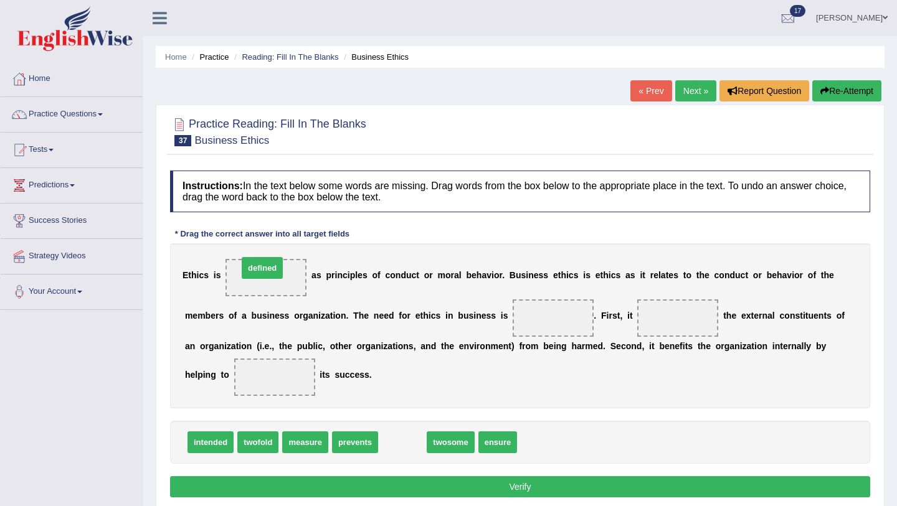
drag, startPoint x: 402, startPoint y: 447, endPoint x: 262, endPoint y: 273, distance: 223.3
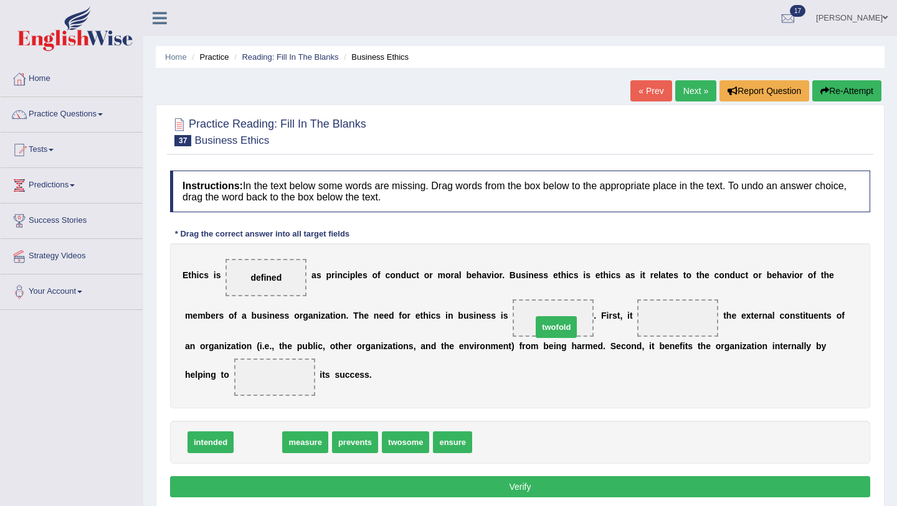
drag, startPoint x: 255, startPoint y: 443, endPoint x: 552, endPoint y: 329, distance: 318.4
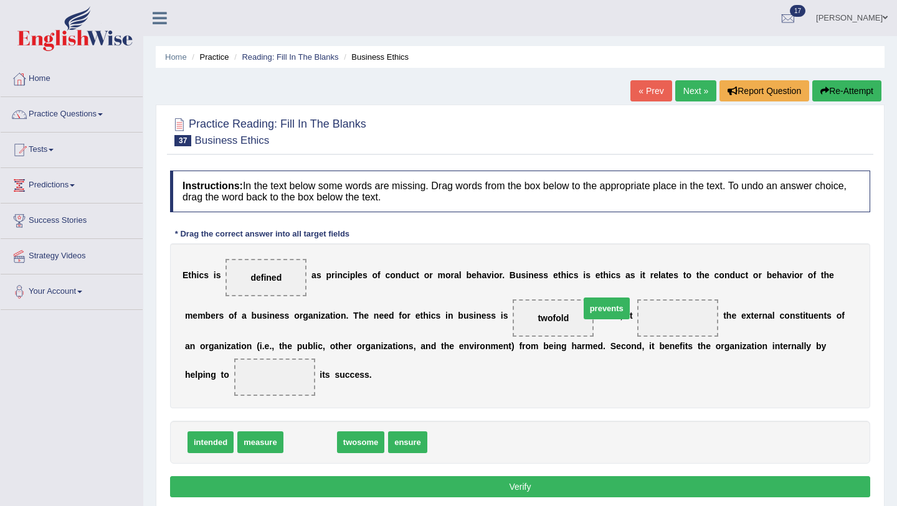
drag, startPoint x: 311, startPoint y: 445, endPoint x: 607, endPoint y: 310, distance: 325.8
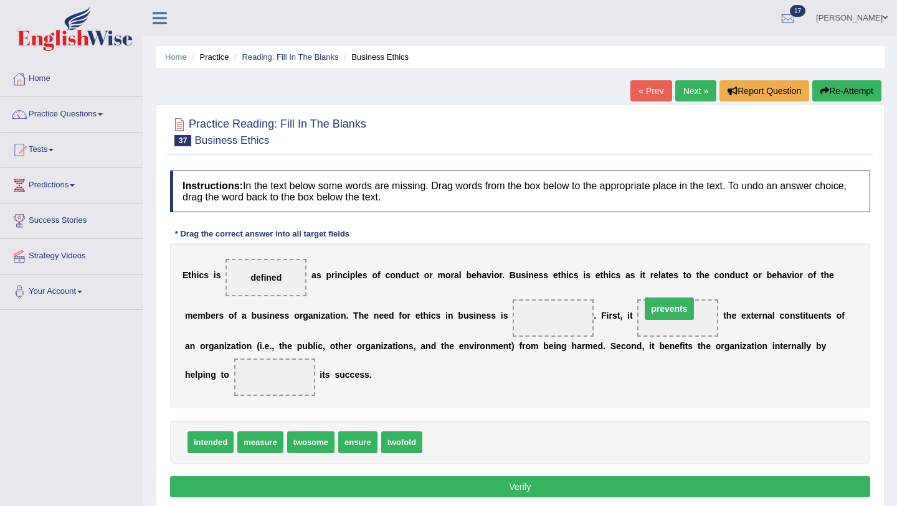
drag, startPoint x: 548, startPoint y: 322, endPoint x: 664, endPoint y: 316, distance: 116.0
drag, startPoint x: 405, startPoint y: 443, endPoint x: 546, endPoint y: 318, distance: 188.8
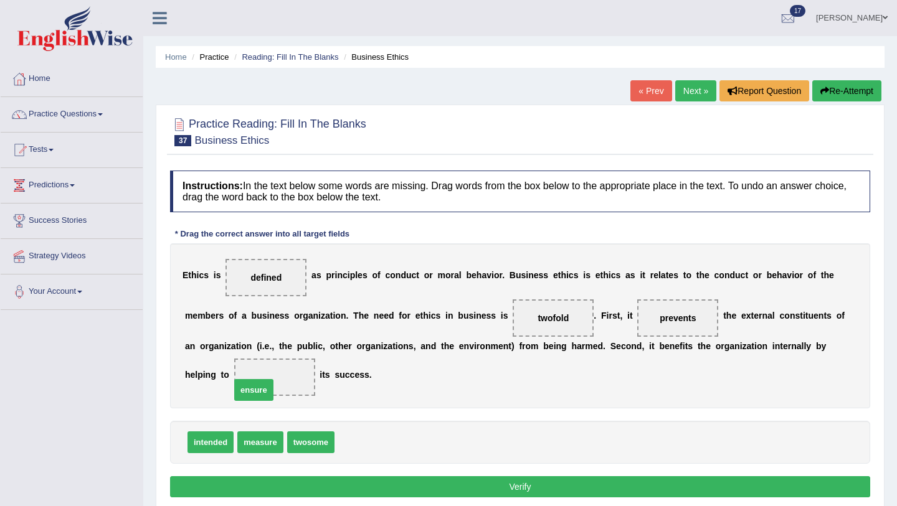
drag, startPoint x: 356, startPoint y: 441, endPoint x: 248, endPoint y: 387, distance: 120.3
click at [406, 484] on button "Verify" at bounding box center [520, 486] width 700 height 21
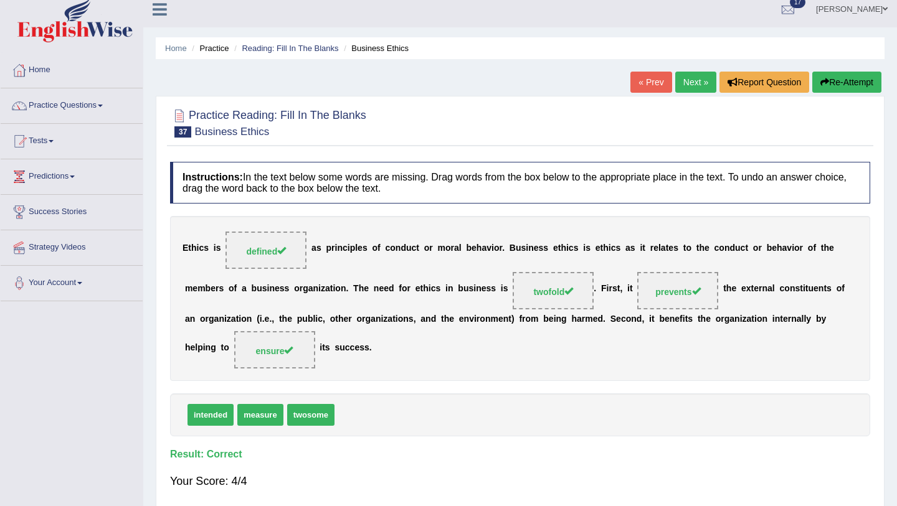
scroll to position [9, 0]
click at [686, 77] on link "Next »" at bounding box center [695, 81] width 41 height 21
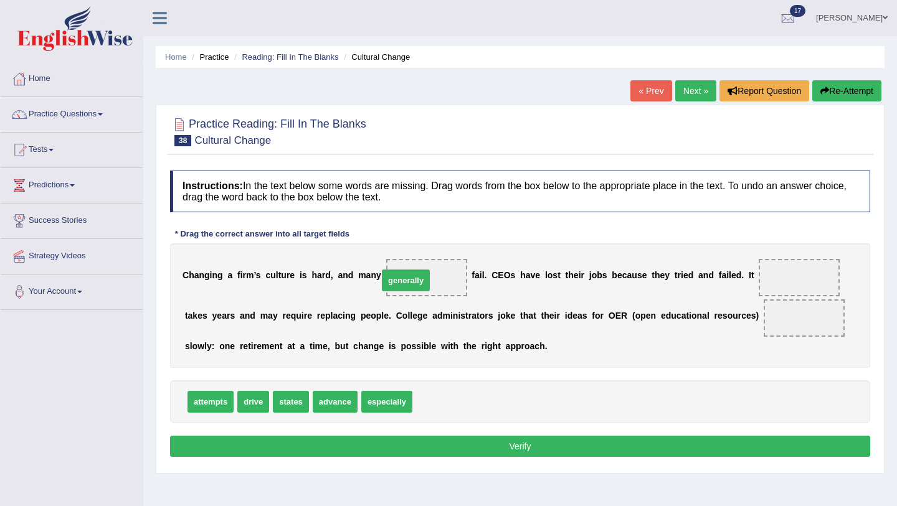
drag, startPoint x: 451, startPoint y: 399, endPoint x: 418, endPoint y: 277, distance: 126.0
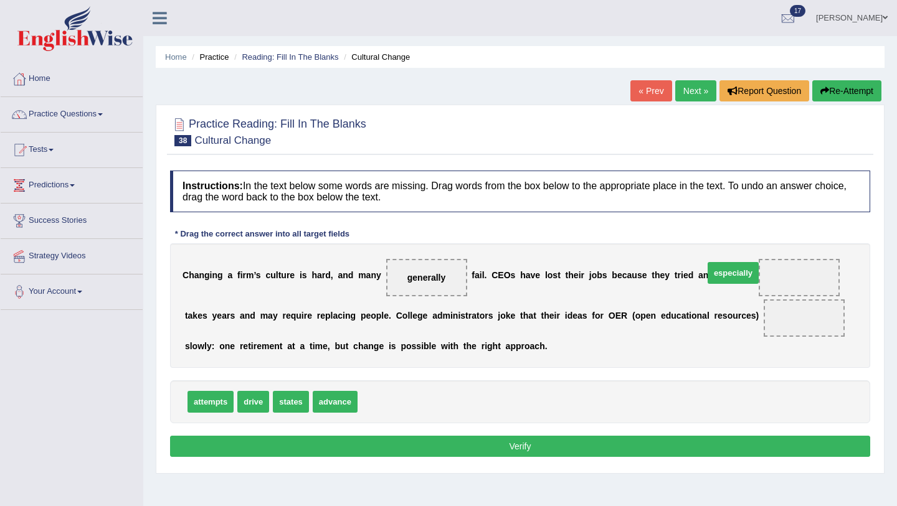
drag, startPoint x: 389, startPoint y: 403, endPoint x: 735, endPoint y: 274, distance: 369.4
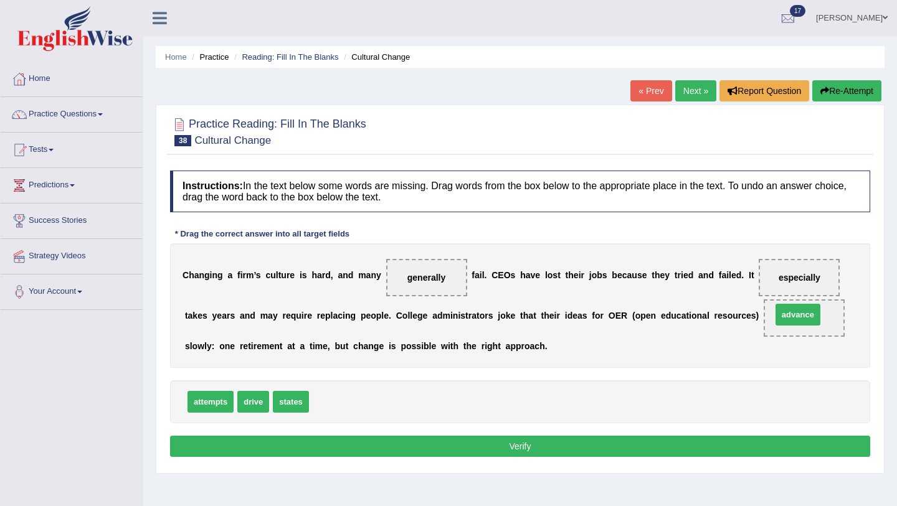
drag, startPoint x: 349, startPoint y: 400, endPoint x: 811, endPoint y: 309, distance: 470.2
click at [300, 444] on button "Verify" at bounding box center [520, 446] width 700 height 21
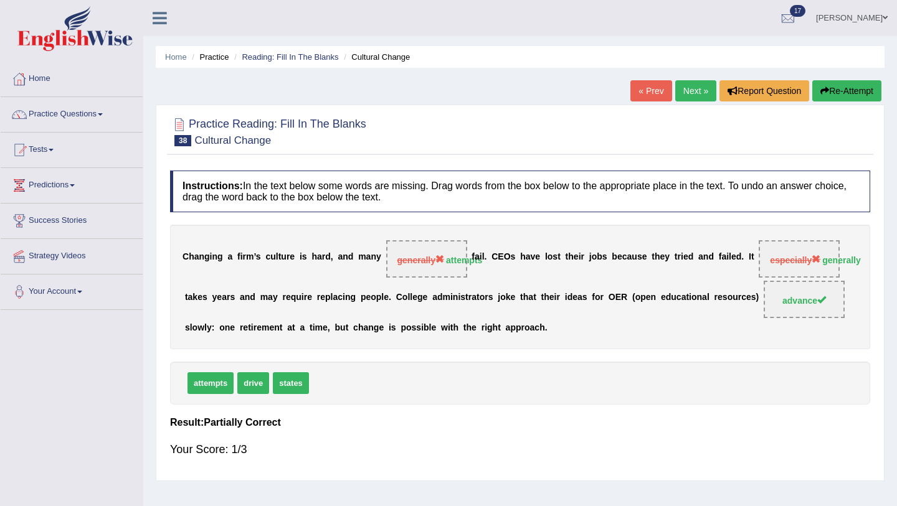
click at [689, 88] on link "Next »" at bounding box center [695, 90] width 41 height 21
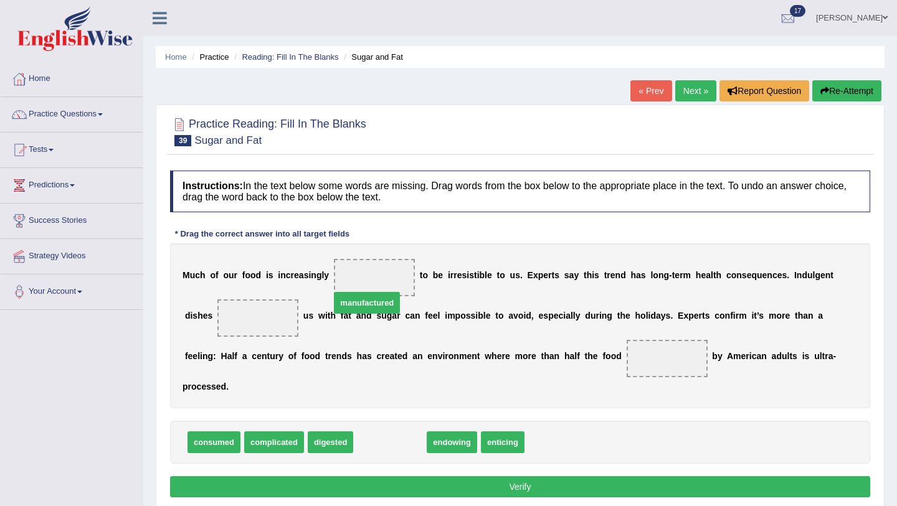
drag, startPoint x: 407, startPoint y: 425, endPoint x: 384, endPoint y: 285, distance: 141.4
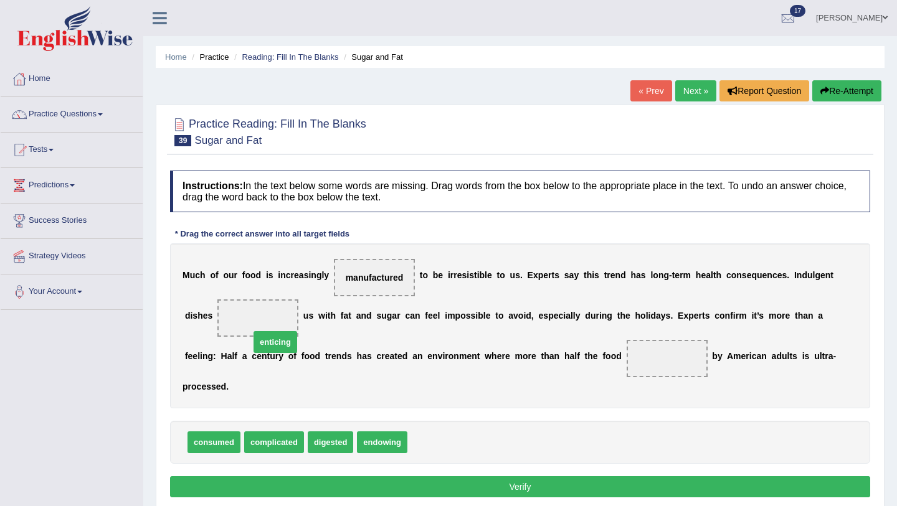
drag, startPoint x: 440, startPoint y: 429, endPoint x: 283, endPoint y: 330, distance: 185.5
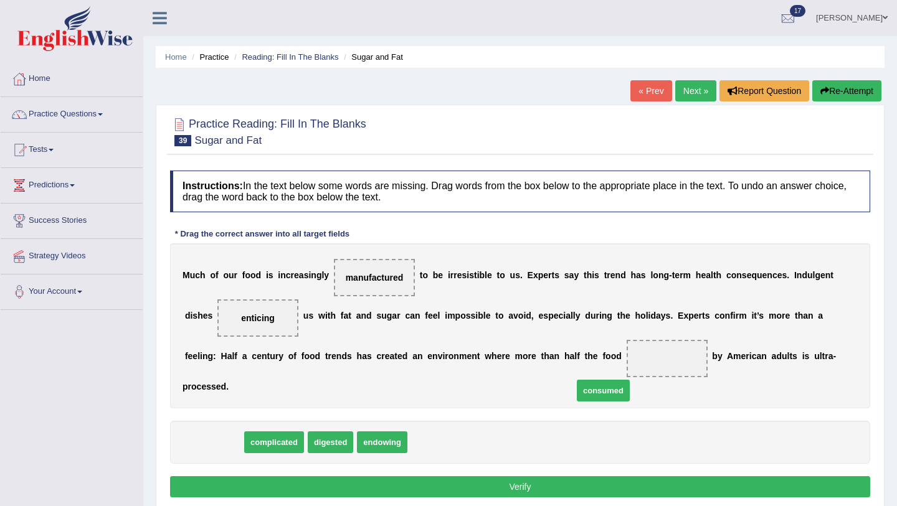
drag, startPoint x: 197, startPoint y: 427, endPoint x: 587, endPoint y: 375, distance: 392.6
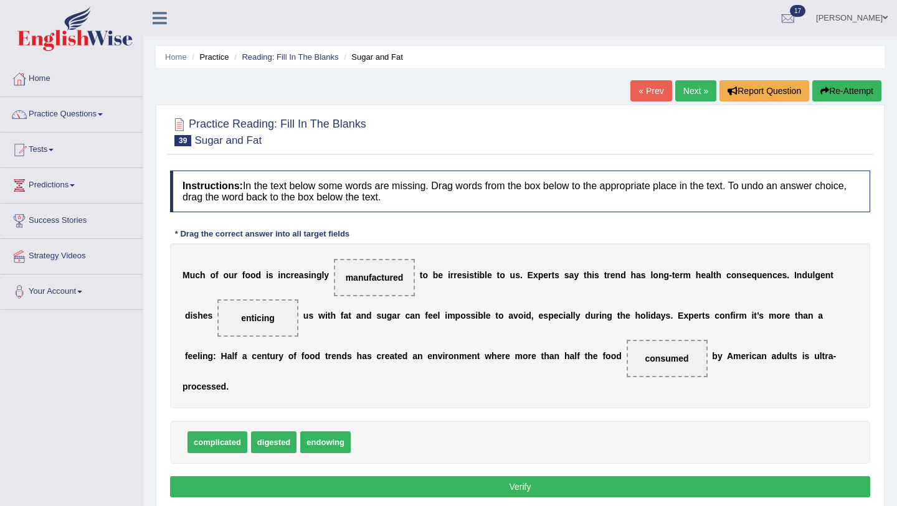
click at [490, 476] on button "Verify" at bounding box center [520, 486] width 700 height 21
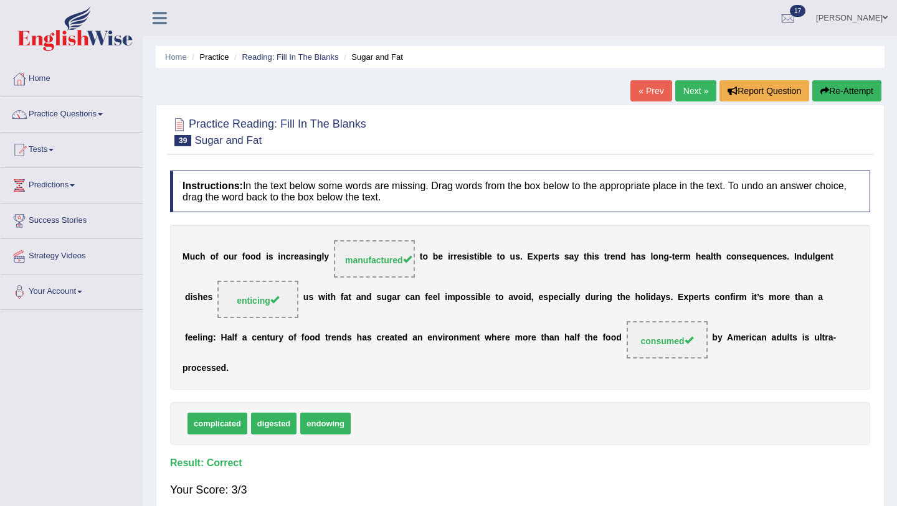
click at [687, 95] on link "Next »" at bounding box center [695, 90] width 41 height 21
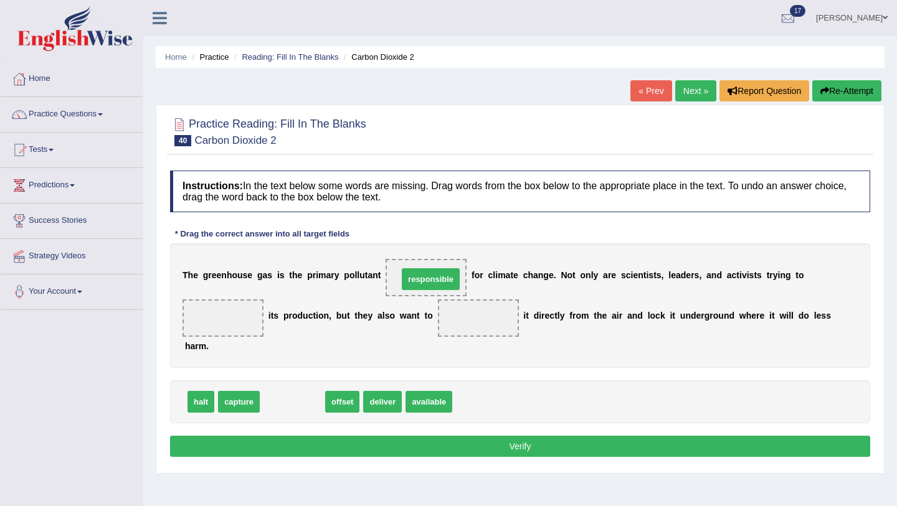
drag, startPoint x: 291, startPoint y: 400, endPoint x: 429, endPoint y: 278, distance: 184.4
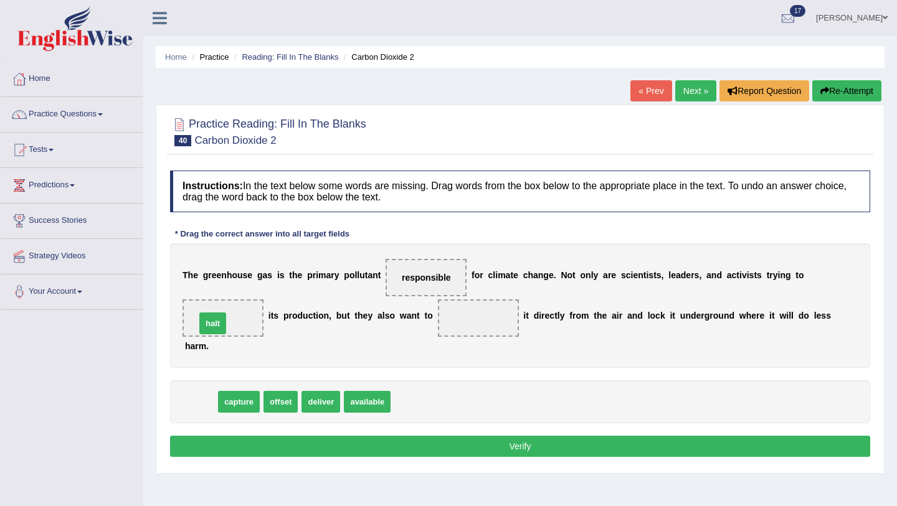
drag, startPoint x: 200, startPoint y: 405, endPoint x: 212, endPoint y: 327, distance: 78.7
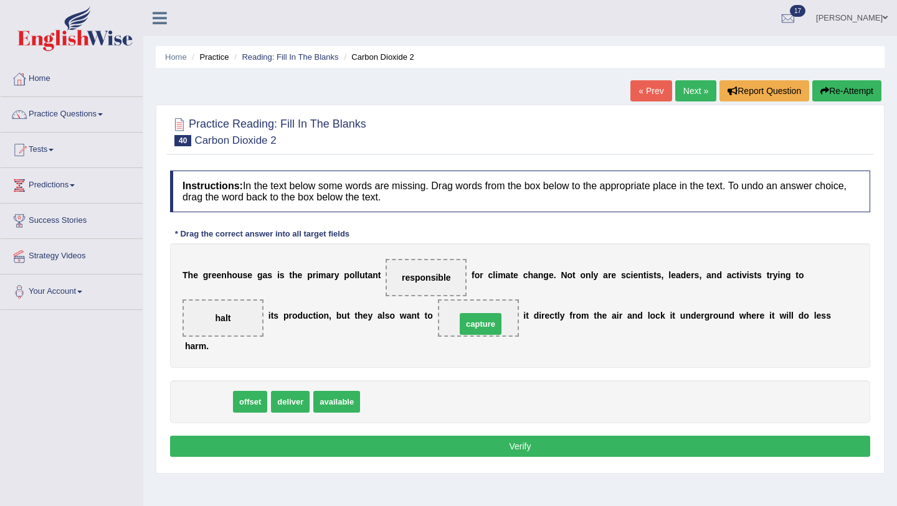
drag, startPoint x: 211, startPoint y: 403, endPoint x: 483, endPoint y: 325, distance: 283.0
click at [444, 446] on button "Verify" at bounding box center [520, 446] width 700 height 21
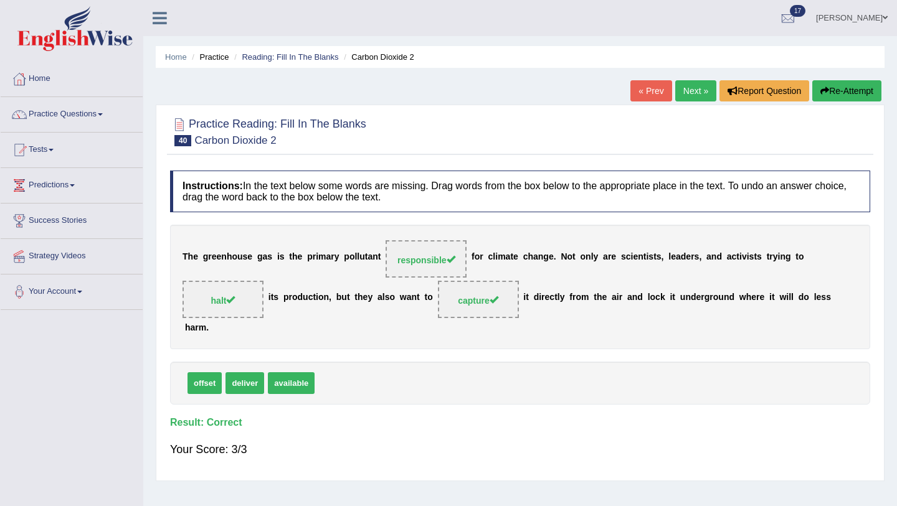
click at [692, 92] on link "Next »" at bounding box center [695, 90] width 41 height 21
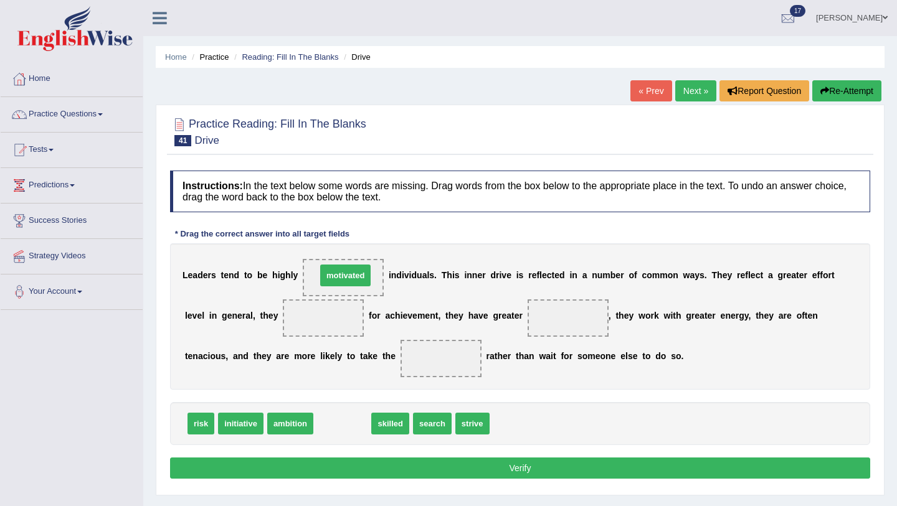
drag, startPoint x: 341, startPoint y: 419, endPoint x: 344, endPoint y: 271, distance: 148.2
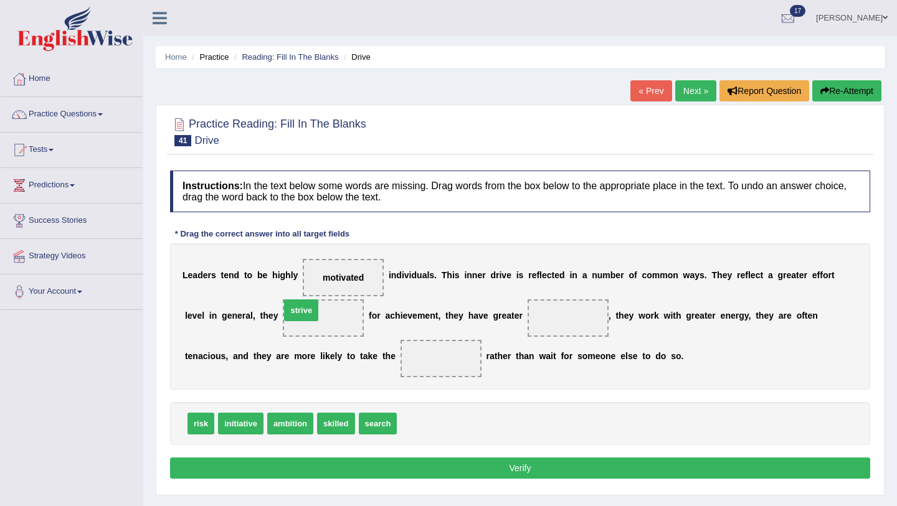
drag, startPoint x: 414, startPoint y: 423, endPoint x: 298, endPoint y: 309, distance: 162.5
drag, startPoint x: 242, startPoint y: 423, endPoint x: 398, endPoint y: 351, distance: 171.9
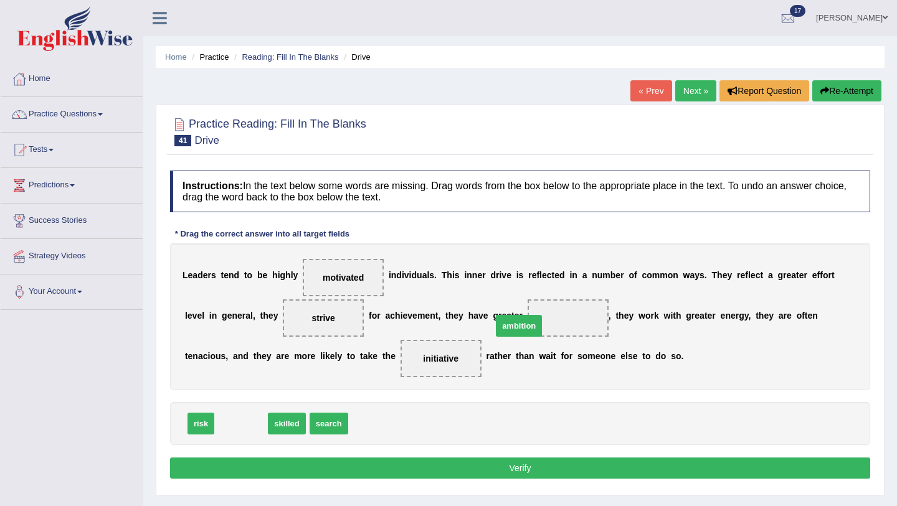
drag, startPoint x: 245, startPoint y: 422, endPoint x: 523, endPoint y: 325, distance: 294.2
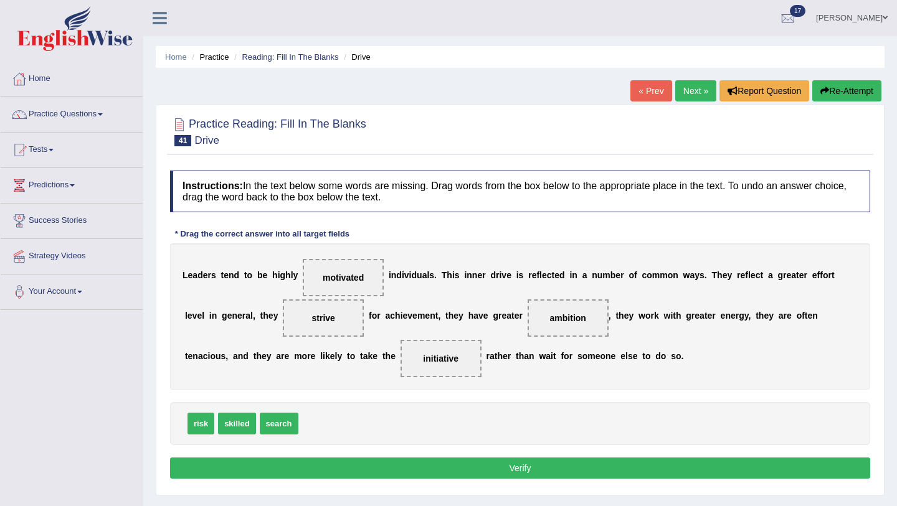
click at [433, 462] on button "Verify" at bounding box center [520, 468] width 700 height 21
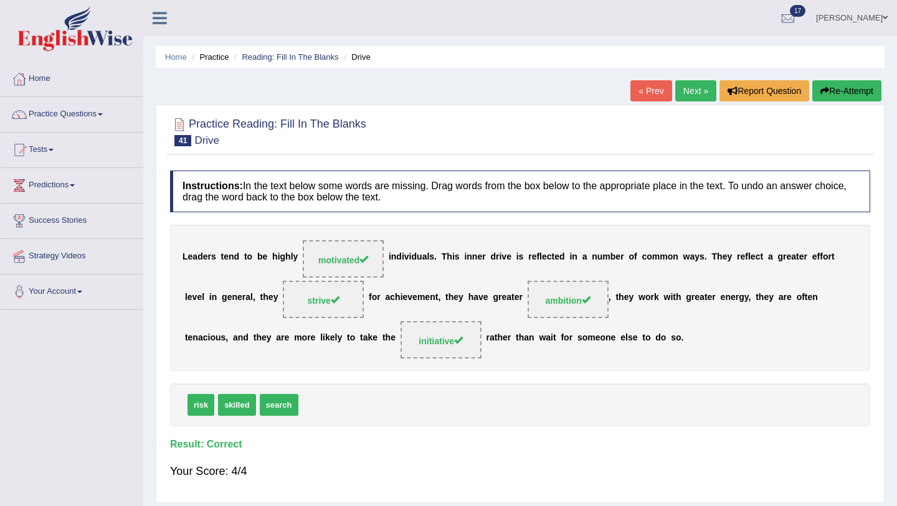
click at [691, 90] on link "Next »" at bounding box center [695, 90] width 41 height 21
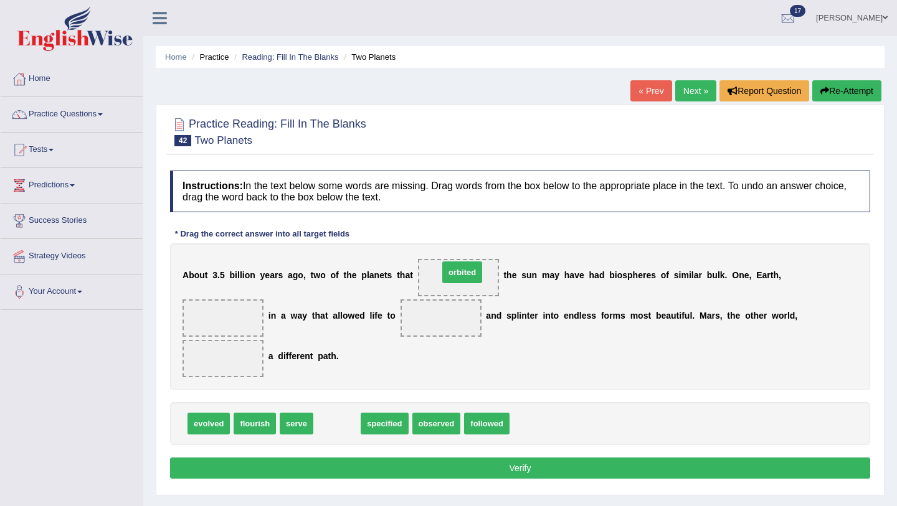
drag, startPoint x: 340, startPoint y: 425, endPoint x: 466, endPoint y: 273, distance: 197.2
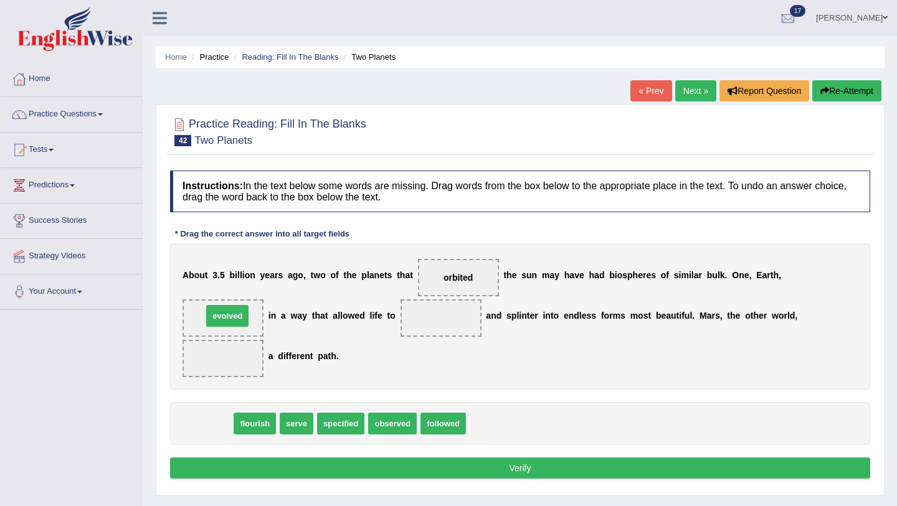
drag, startPoint x: 216, startPoint y: 422, endPoint x: 235, endPoint y: 308, distance: 115.5
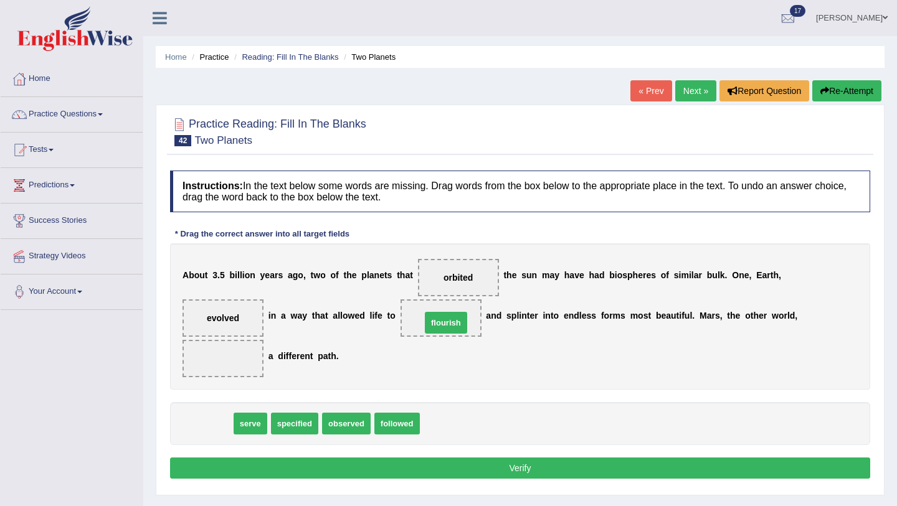
drag, startPoint x: 211, startPoint y: 425, endPoint x: 447, endPoint y: 324, distance: 256.9
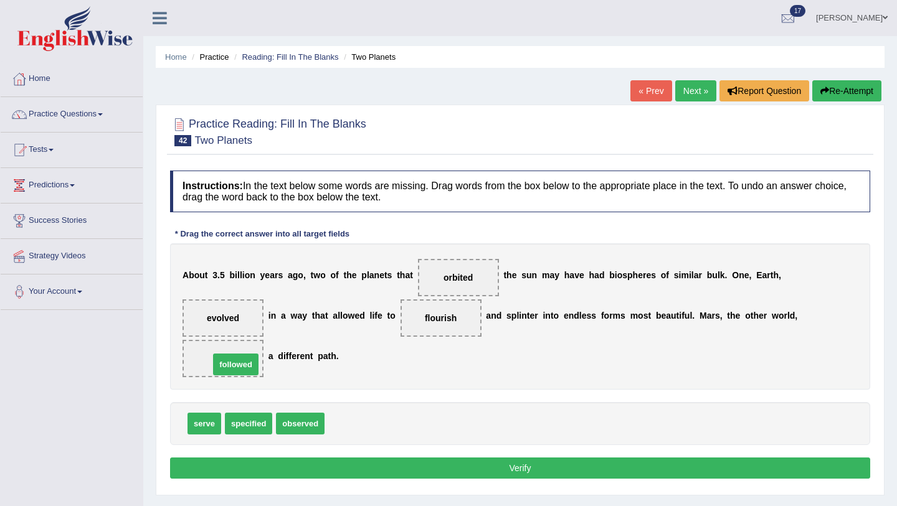
drag, startPoint x: 361, startPoint y: 424, endPoint x: 245, endPoint y: 365, distance: 129.5
click at [416, 468] on button "Verify" at bounding box center [520, 468] width 700 height 21
